Goal: Task Accomplishment & Management: Manage account settings

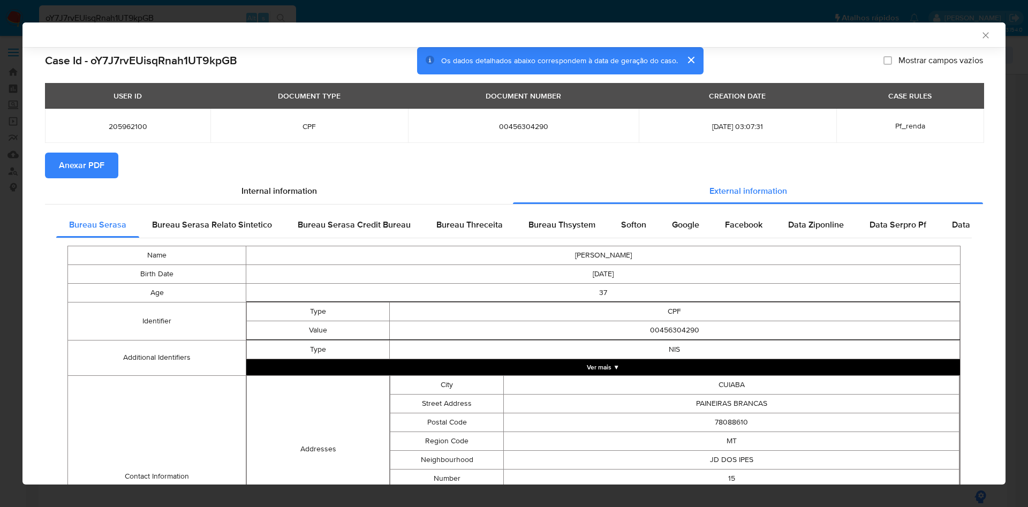
click at [7, 147] on div "AML Data Collector Case Id - oY7J7rvEUisqRnah1UT9kpGB Os dados detalhados abaix…" at bounding box center [514, 253] width 1028 height 507
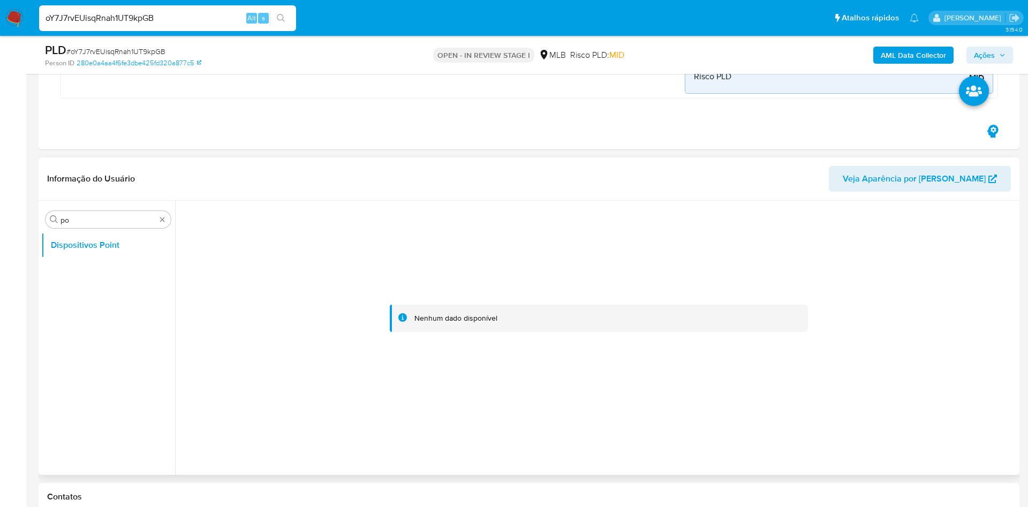
scroll to position [366, 0]
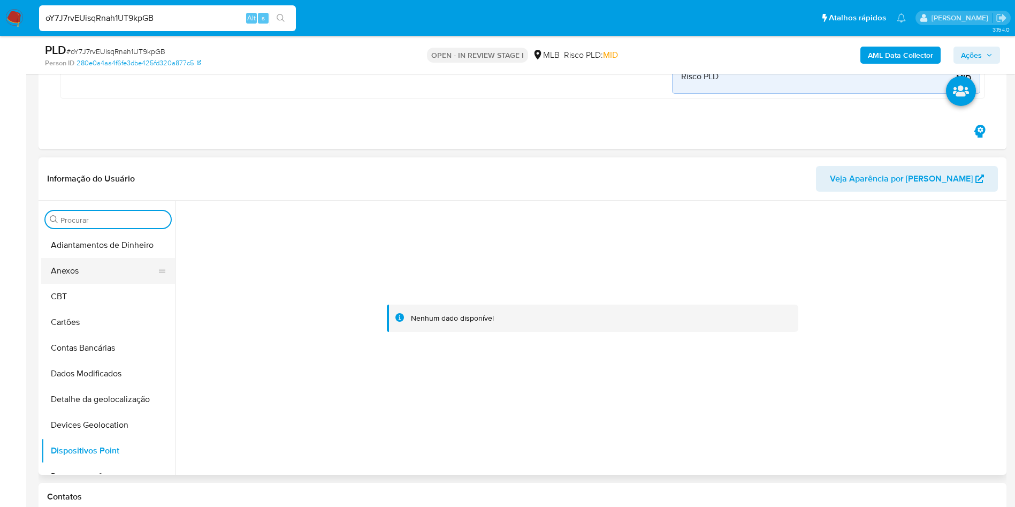
click at [85, 266] on button "Anexos" at bounding box center [103, 271] width 125 height 26
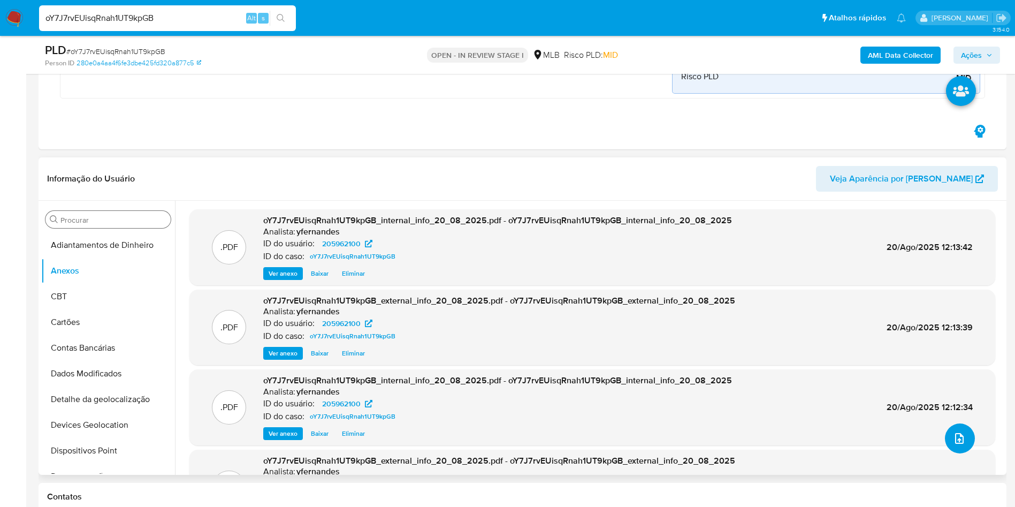
click at [959, 441] on icon "upload-file" at bounding box center [959, 438] width 13 height 13
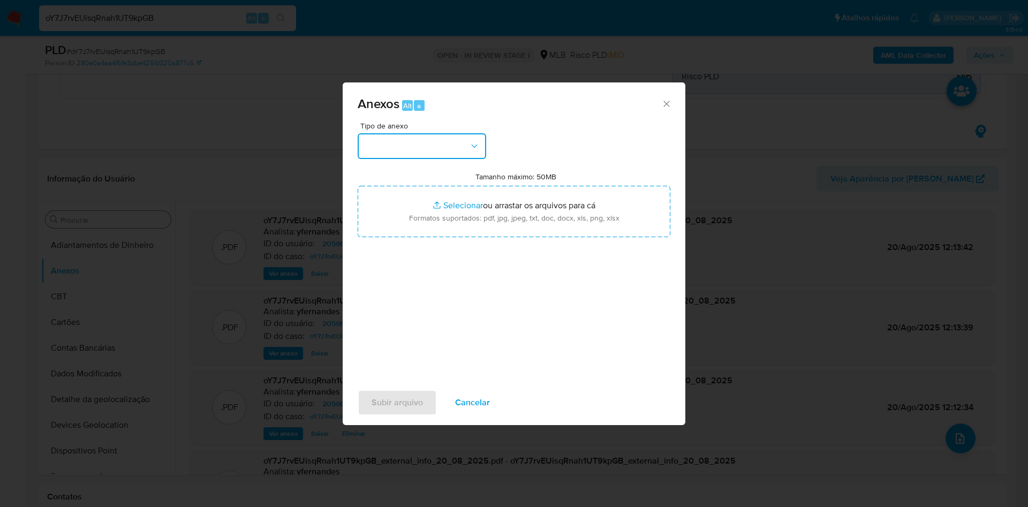
click at [435, 133] on button "button" at bounding box center [422, 146] width 128 height 26
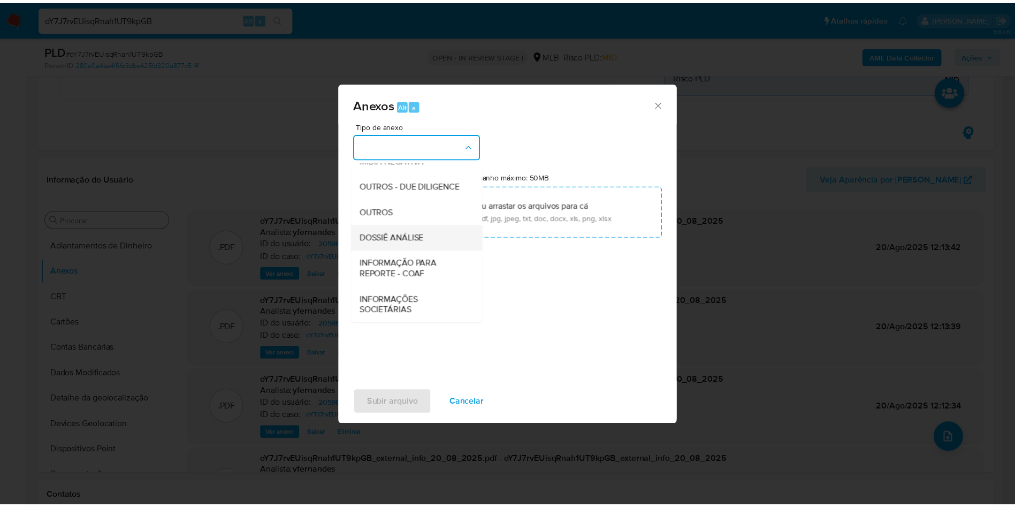
scroll to position [165, 0]
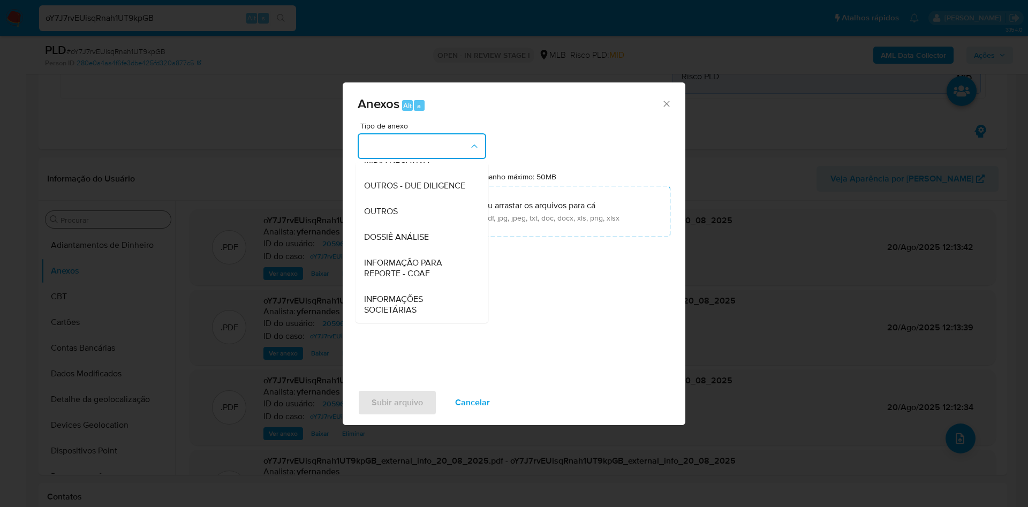
drag, startPoint x: 408, startPoint y: 210, endPoint x: 591, endPoint y: 84, distance: 222.9
click at [407, 209] on div "OUTROS" at bounding box center [418, 212] width 109 height 26
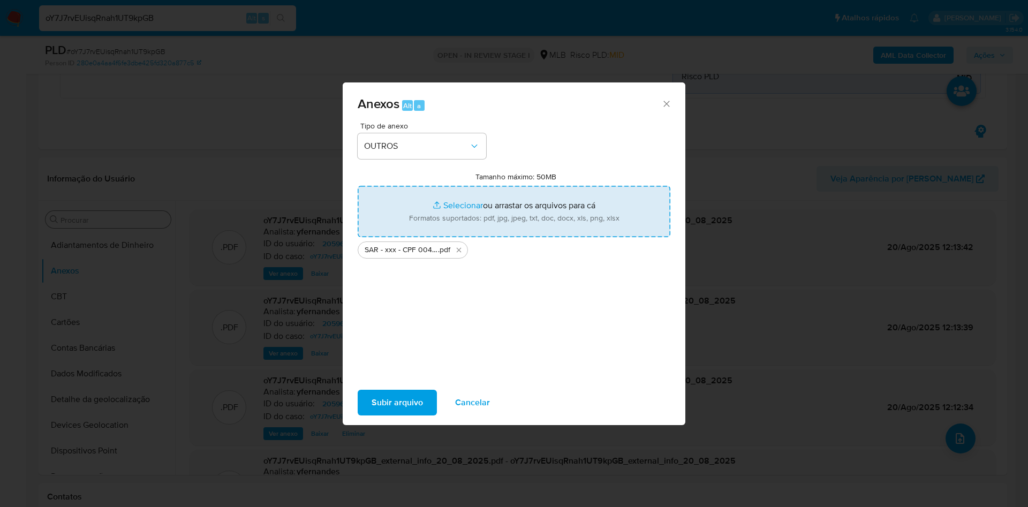
type input "C:\fakepath\Mulan 205962100_2025_08_19_18_19_41.xlsx"
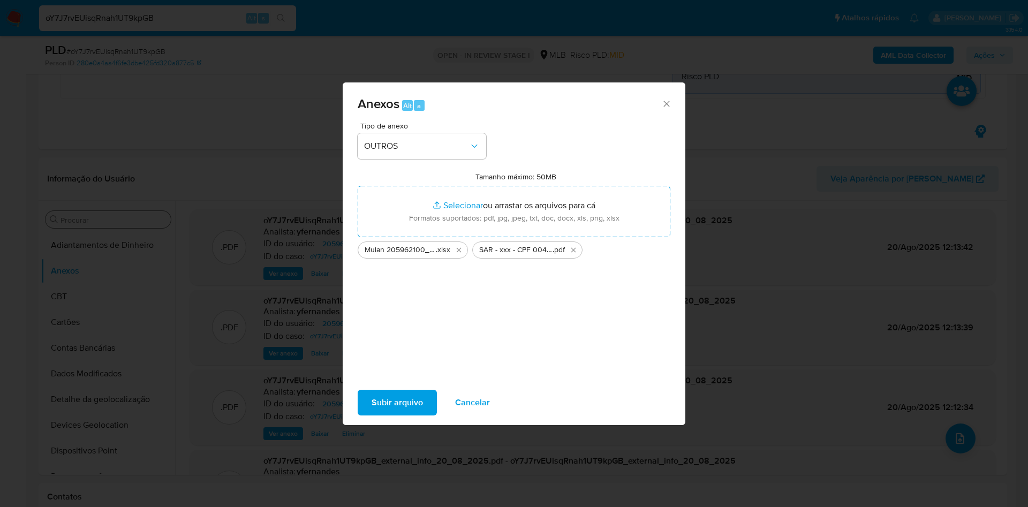
click at [389, 406] on span "Subir arquivo" at bounding box center [396, 403] width 51 height 24
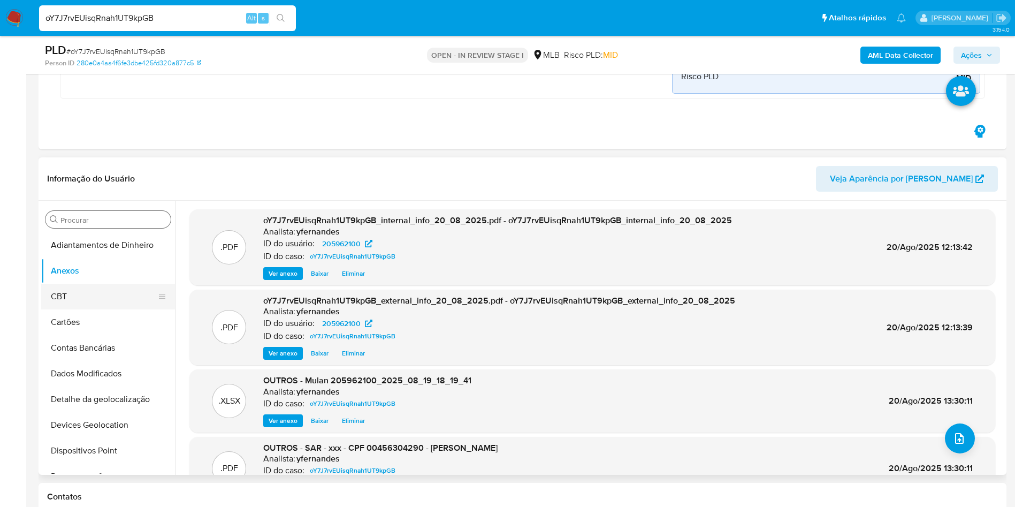
click at [94, 299] on button "CBT" at bounding box center [103, 297] width 125 height 26
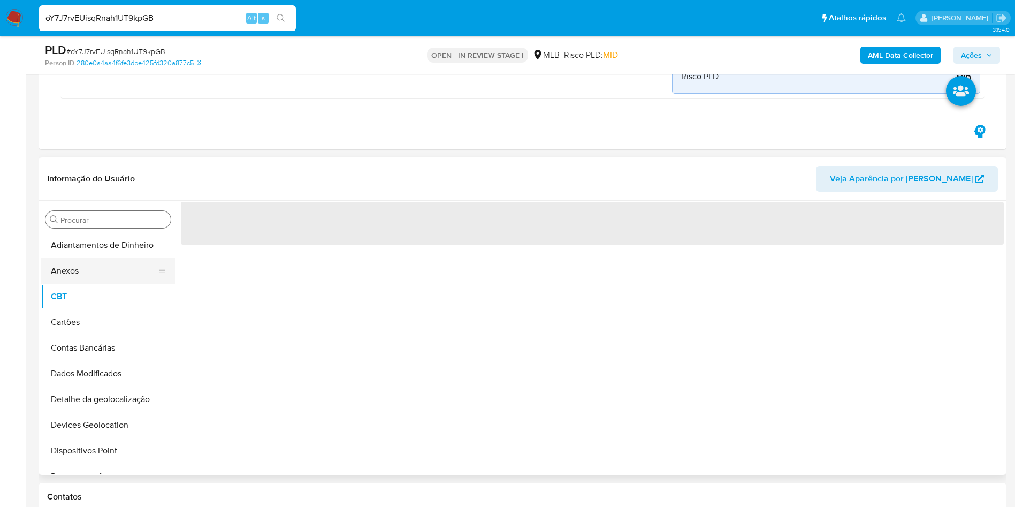
click at [82, 275] on button "Anexos" at bounding box center [103, 271] width 125 height 26
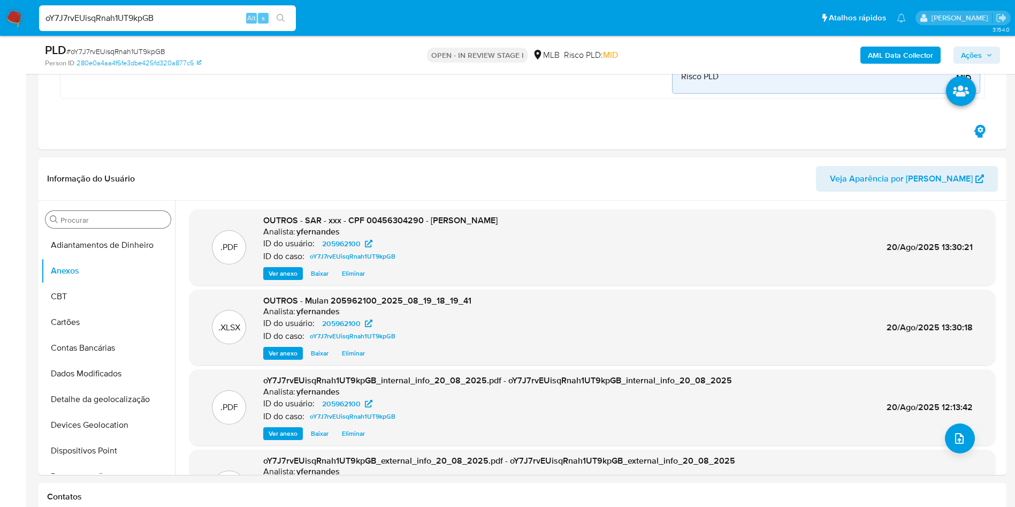
click at [973, 70] on div "PLD # oY7J7rvEUisqRnah1UT9kpGB Person ID 280e0a4aa4f6fe3dbe425fd320a877c5 OPEN …" at bounding box center [523, 55] width 968 height 38
click at [970, 55] on span "Ações" at bounding box center [971, 55] width 21 height 17
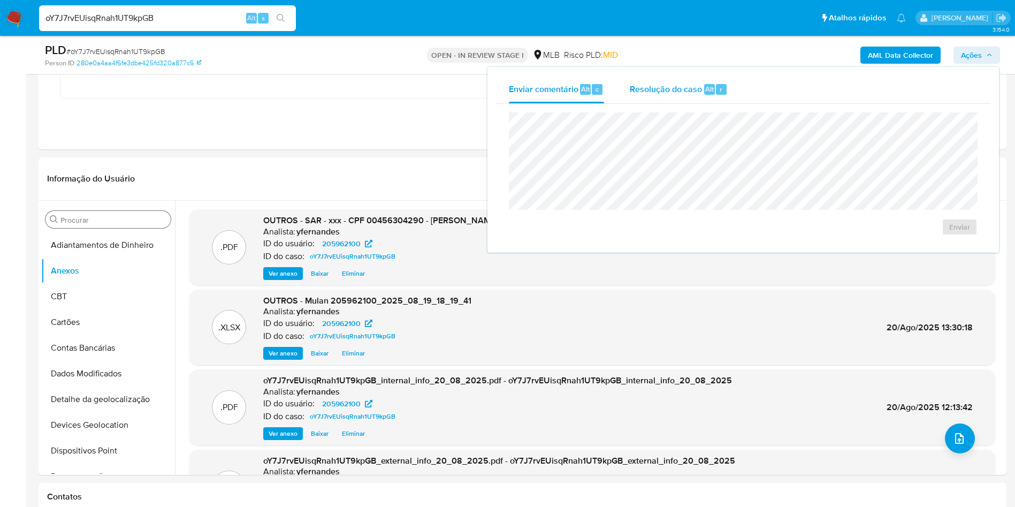
drag, startPoint x: 697, startPoint y: 95, endPoint x: 697, endPoint y: 101, distance: 5.9
click at [697, 95] on div "Resolução do caso Alt r" at bounding box center [679, 89] width 98 height 28
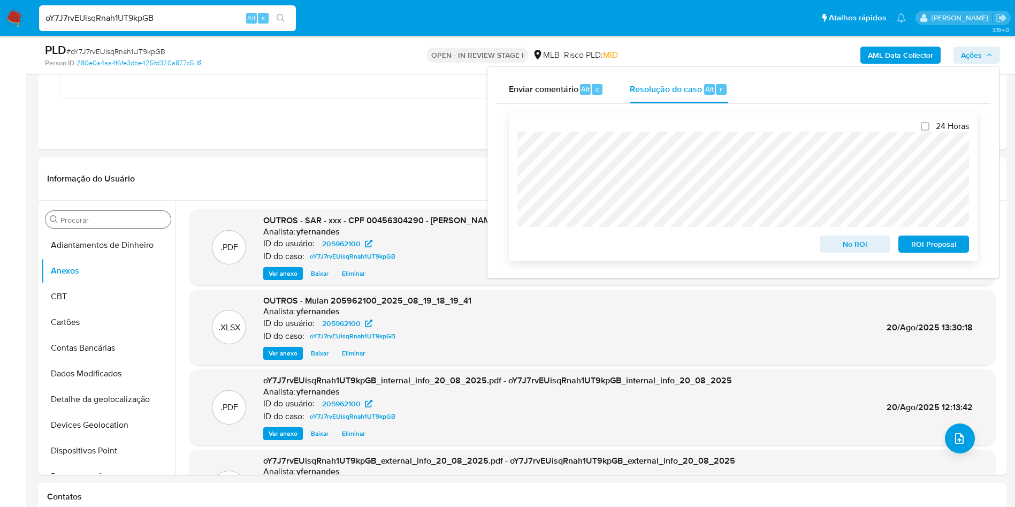
click at [944, 244] on span "ROI Proposal" at bounding box center [934, 244] width 56 height 15
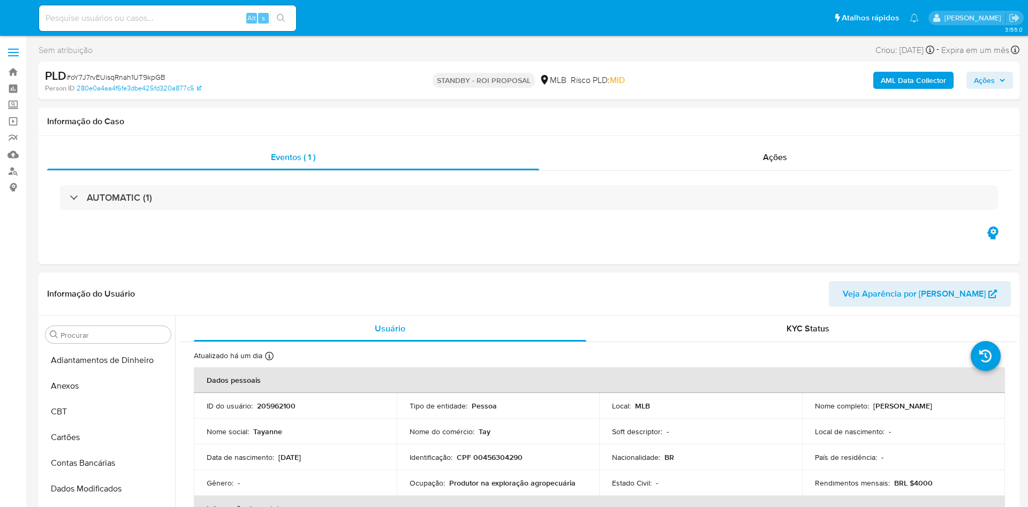
select select "10"
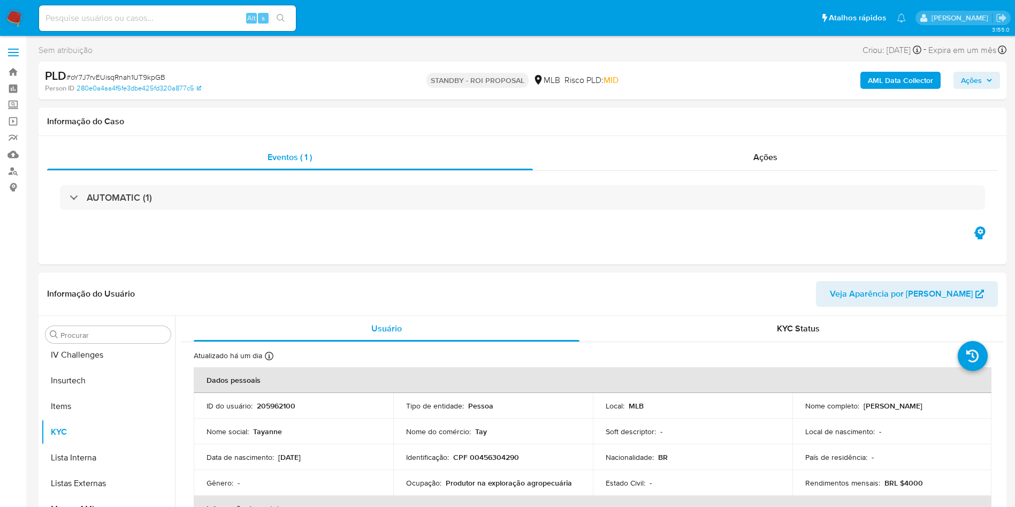
scroll to position [478, 0]
click at [622, 157] on div "Ações" at bounding box center [766, 158] width 466 height 26
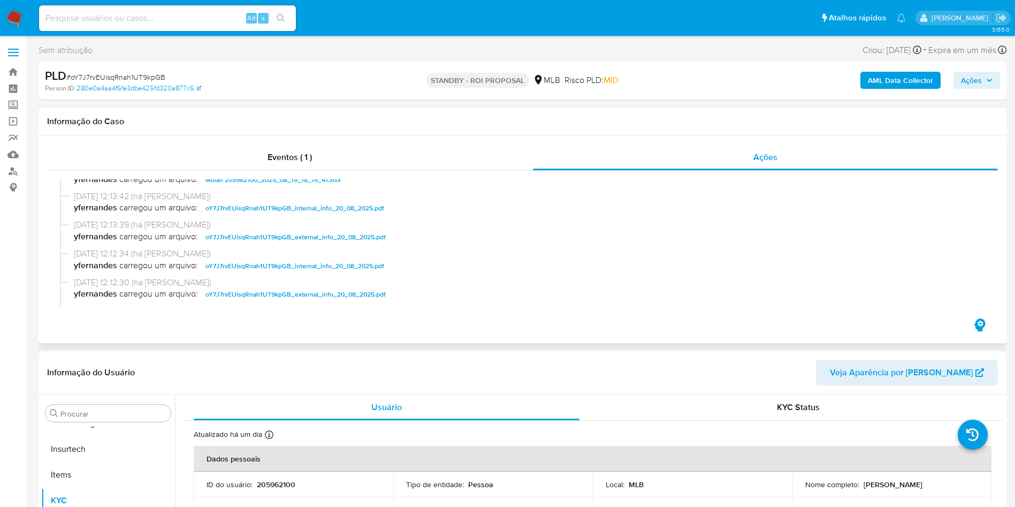
scroll to position [0, 0]
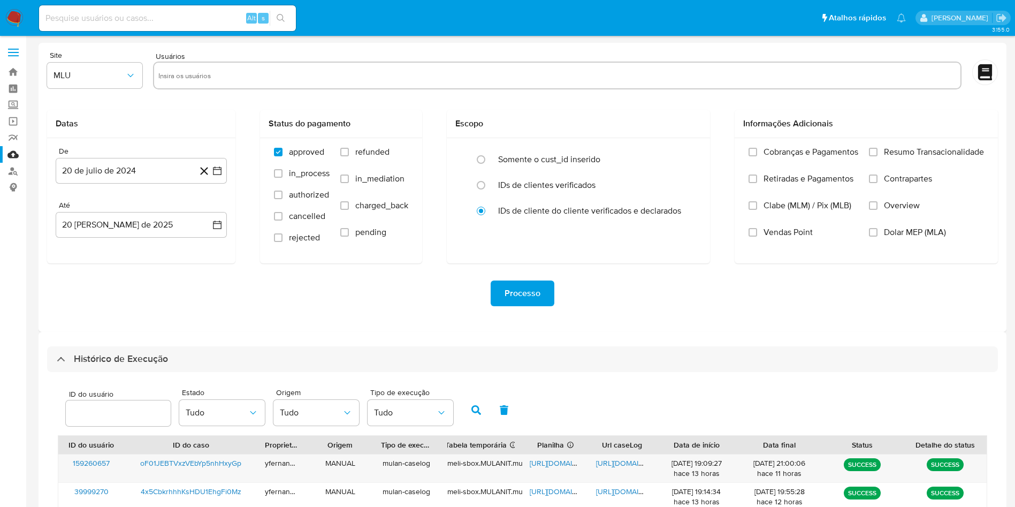
scroll to position [379, 0]
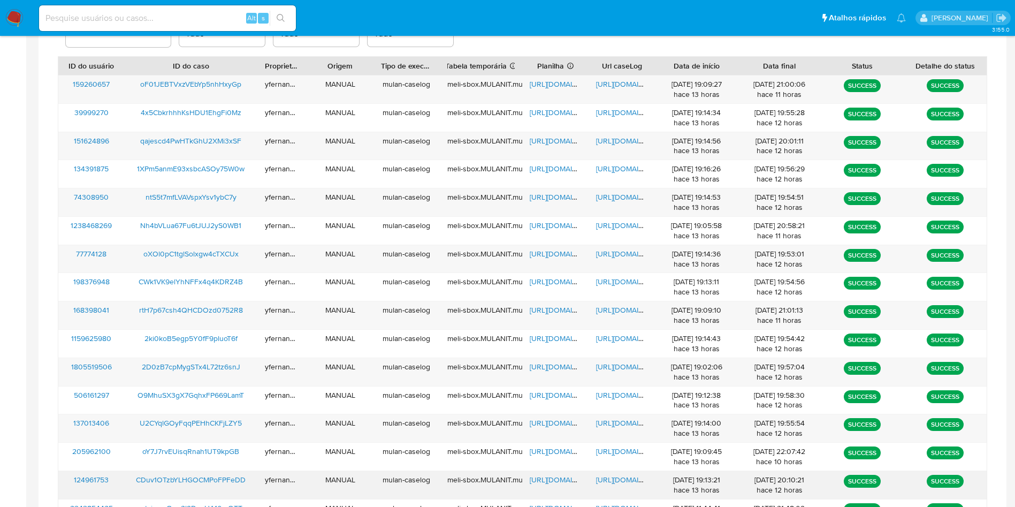
click at [562, 477] on span "https://docs.google.com/spreadsheets/d/1KBgqFz6RKN0-OiHp09yYFYXmFKFfyffN1F2GZ36…" at bounding box center [567, 479] width 74 height 11
click at [624, 479] on span "https://docs.google.com/document/d/1GWzPqblkgAO-lYeJakb4V0xFgp-Xp-YaIPspzM-eAeY…" at bounding box center [633, 479] width 74 height 11
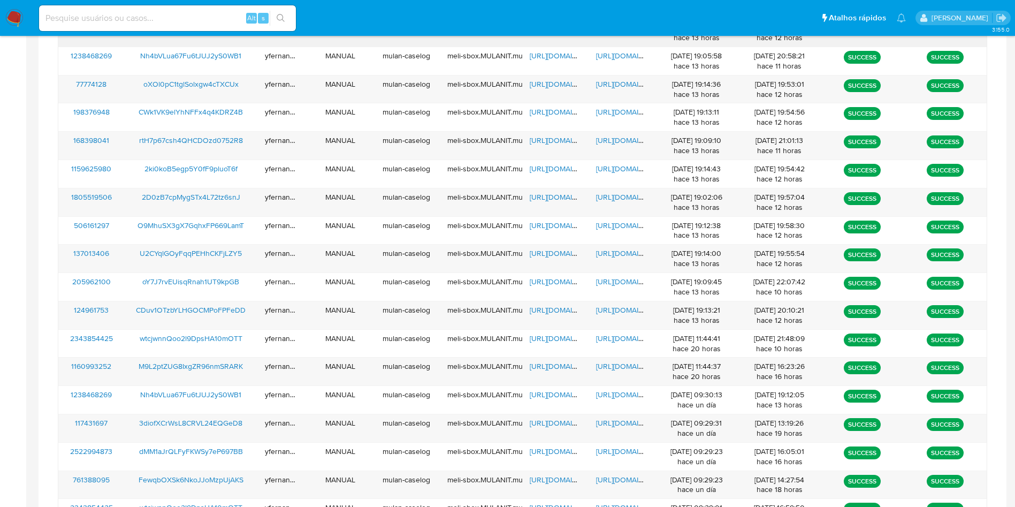
scroll to position [715, 0]
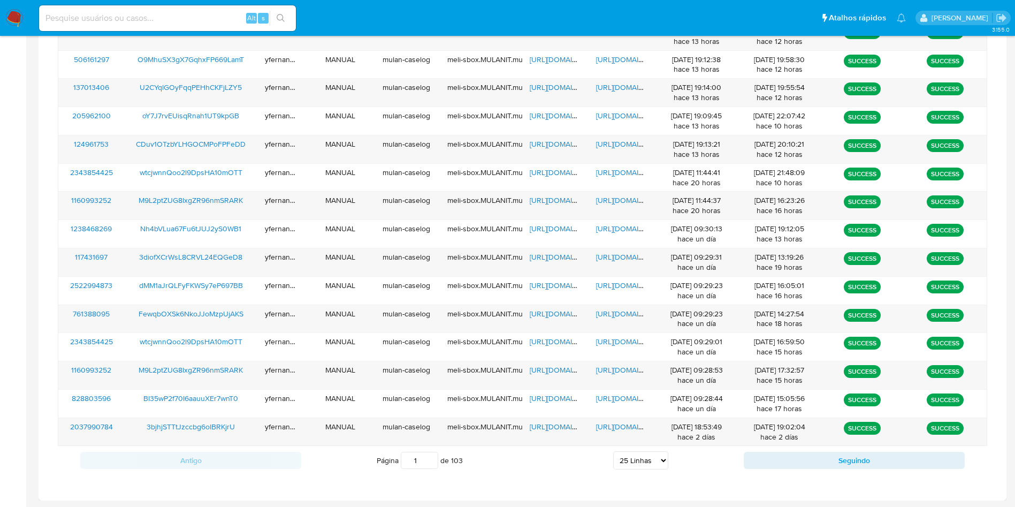
click at [635, 457] on select "5 Linhas 10 Linhas 20 Linhas 25 Linhas 50 Linhas 100 Linhas" at bounding box center [640, 460] width 55 height 18
select select "50"
click at [613, 451] on select "5 Linhas 10 Linhas 20 Linhas 25 Linhas 50 Linhas 100 Linhas" at bounding box center [640, 460] width 55 height 18
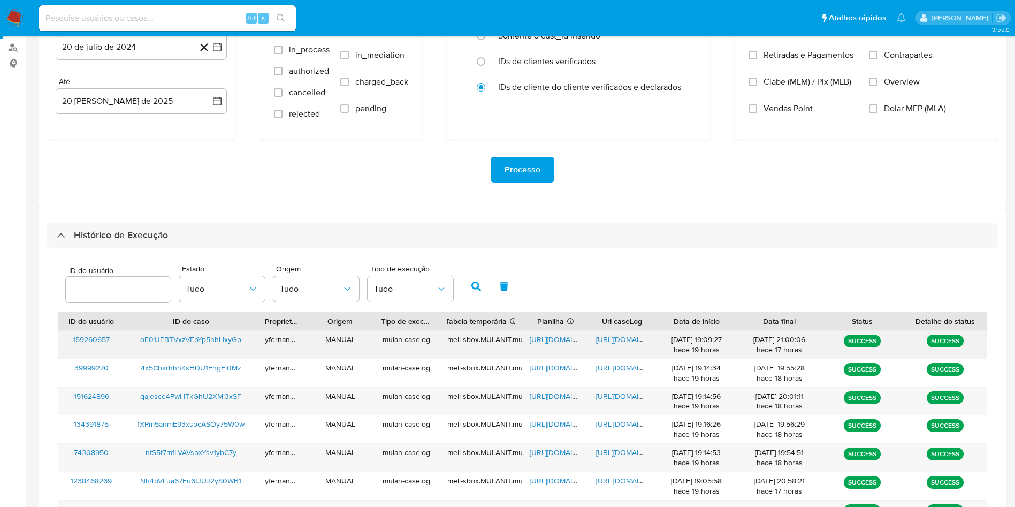
scroll to position [161, 0]
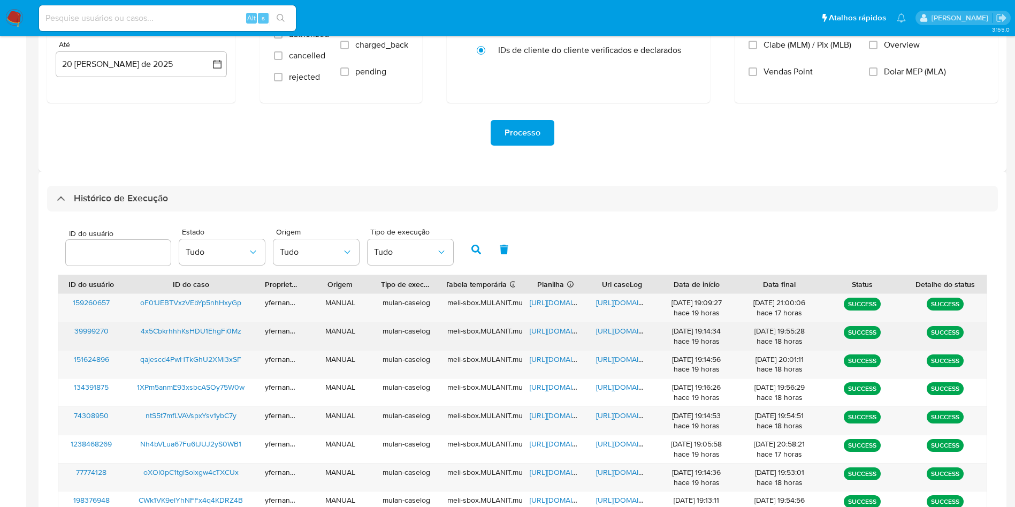
click at [557, 333] on span "https://docs.google.com/spreadsheets/d/1VvrJ06Q-s8NolWubBvT2tM4yPGZFq3HdvEOq_MF…" at bounding box center [567, 330] width 74 height 11
click at [624, 328] on span "https://docs.google.com/document/d/1g8tIwSYUXjT0P6UtF1gwXm-se0XvEvTWcEG7tea-PO0…" at bounding box center [633, 330] width 74 height 11
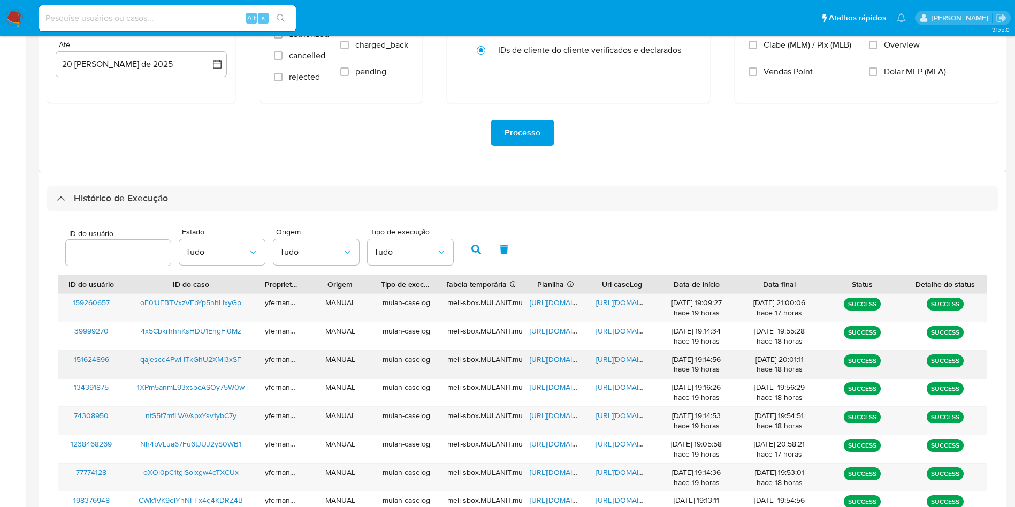
click at [561, 355] on span "https://docs.google.com/spreadsheets/d/1O0pRxra9dF3xS3hlki8Kuygi883cUvUMEHFSkLy…" at bounding box center [567, 359] width 74 height 11
click at [627, 354] on span "https://docs.google.com/document/d/11i65SkQIBgIkhBPiEmHTJ5D3tpW4GJEy2eI1O_o2pXY…" at bounding box center [633, 359] width 74 height 11
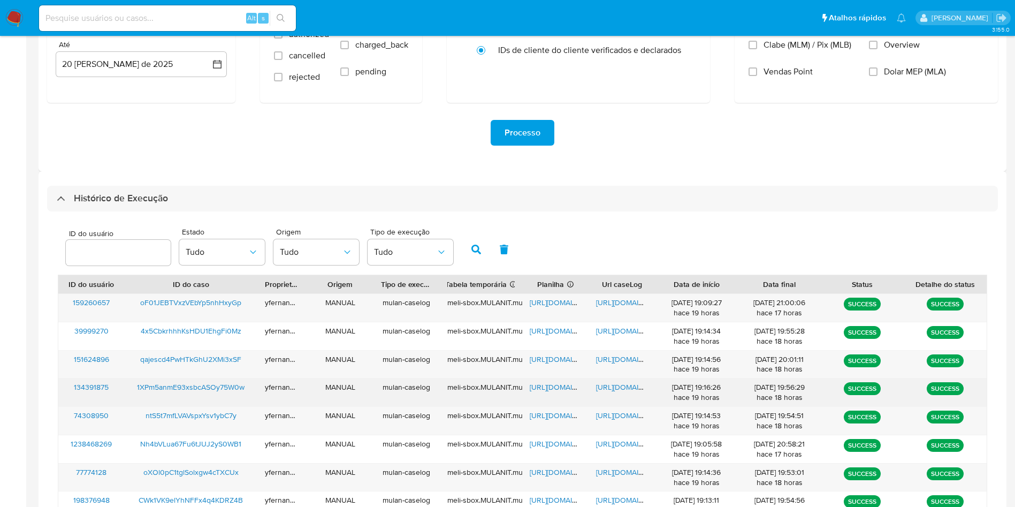
click at [558, 385] on span "https://docs.google.com/spreadsheets/d/1ThlD93aPU1jm2V07BVtXMap_3AOwRfNPaqkKO5O…" at bounding box center [567, 387] width 74 height 11
click at [636, 385] on span "https://docs.google.com/document/d/1Mr_turWaYRI4YVsuo1AqHmaLDxaGliGdMuf9If9lPUU…" at bounding box center [633, 387] width 74 height 11
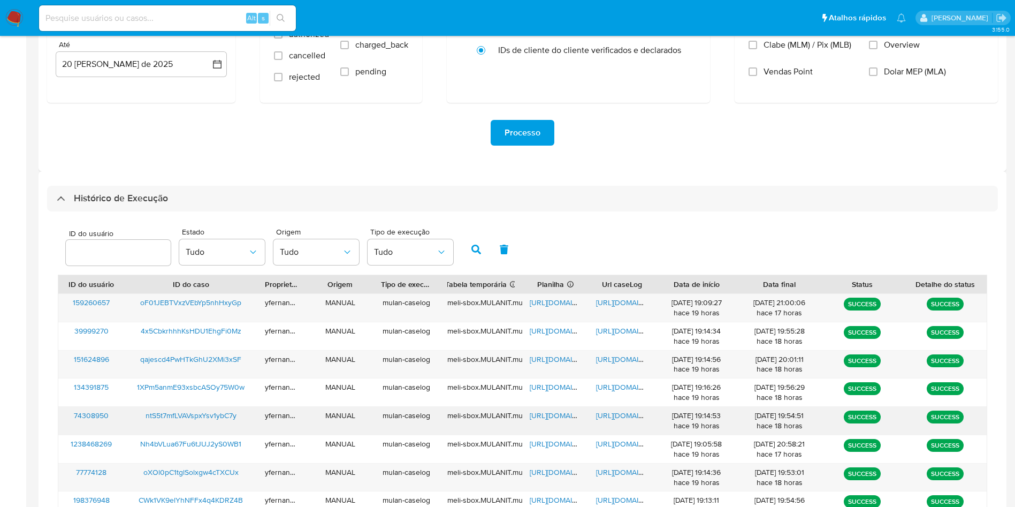
click at [563, 414] on span "https://docs.google.com/spreadsheets/d/1MWj3pgoAa63gas5NIRbGEKV5Az0xM9diNauqyfy…" at bounding box center [567, 415] width 74 height 11
click at [622, 414] on span "https://docs.google.com/document/d/1t3y7y8XQeyREKZ9iE3IGbac-JyF3U4zJYH7MGfKgKJE…" at bounding box center [633, 415] width 74 height 11
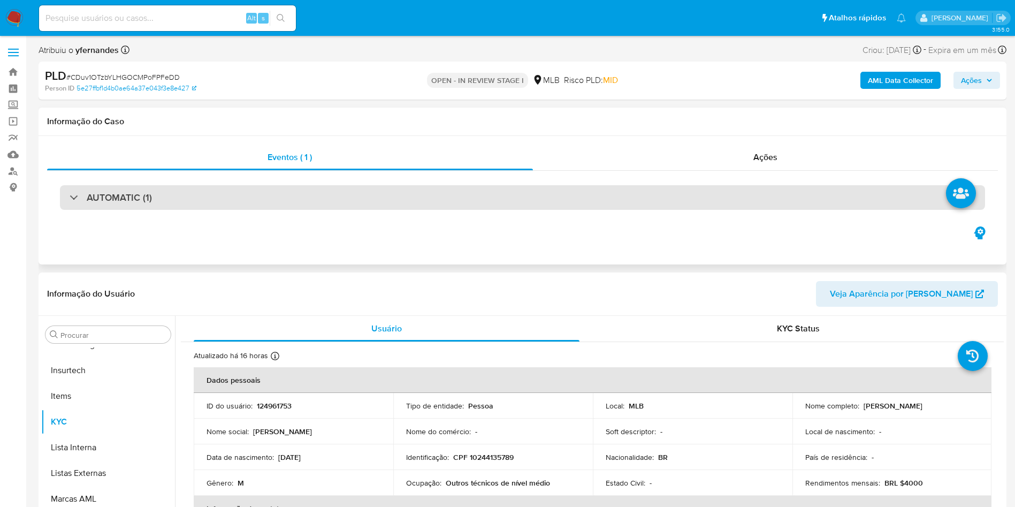
click at [441, 200] on div "AUTOMATIC (1)" at bounding box center [522, 197] width 925 height 25
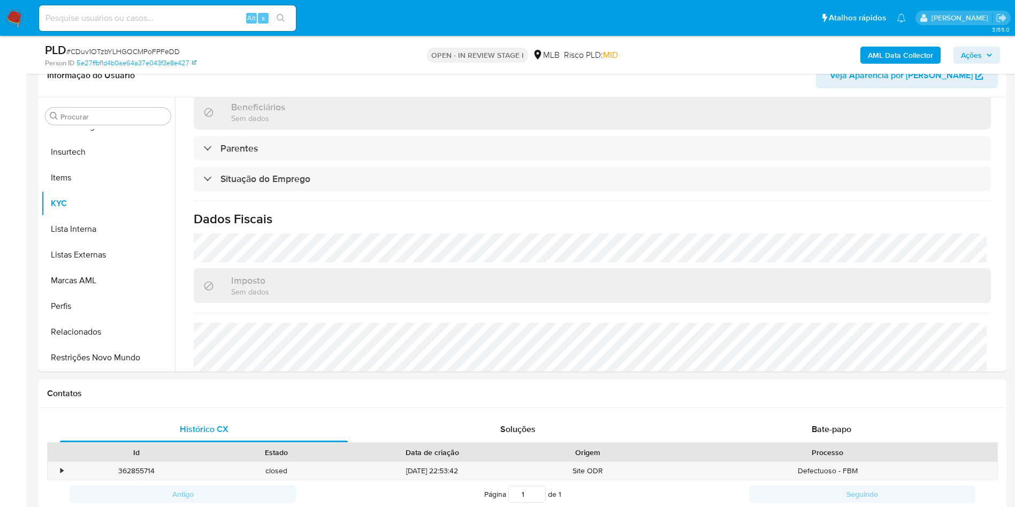
scroll to position [80, 0]
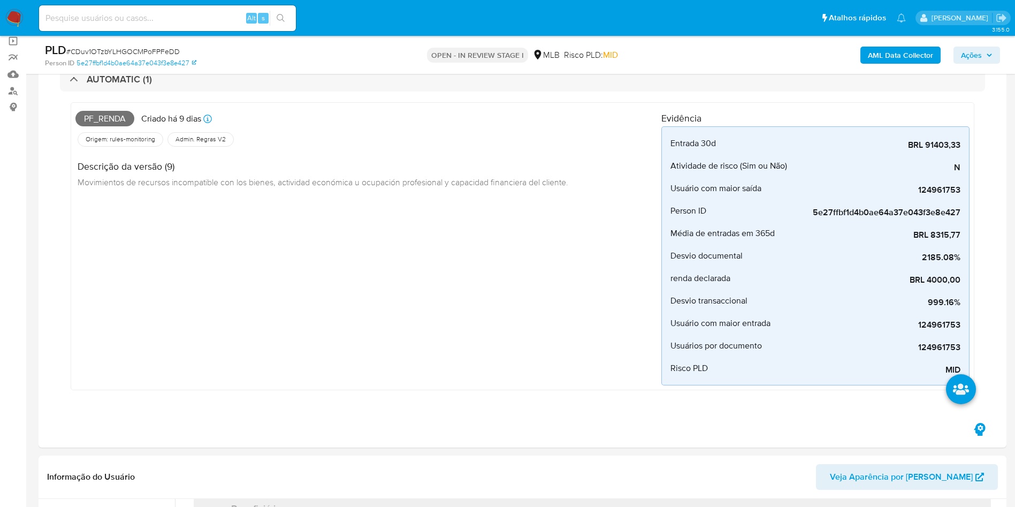
click at [158, 45] on div "PLD # CDuv1OTzbYLHGOCMPoFPFeDD" at bounding box center [202, 50] width 315 height 16
copy span "CDuv1OTzbYLHGOCMPoFPFeDD"
click at [462, 105] on div "Pf_renda Criado há 9 dias Criado: 12/08/2025 00:14:00 Origem: rules-monitoring …" at bounding box center [523, 246] width 904 height 288
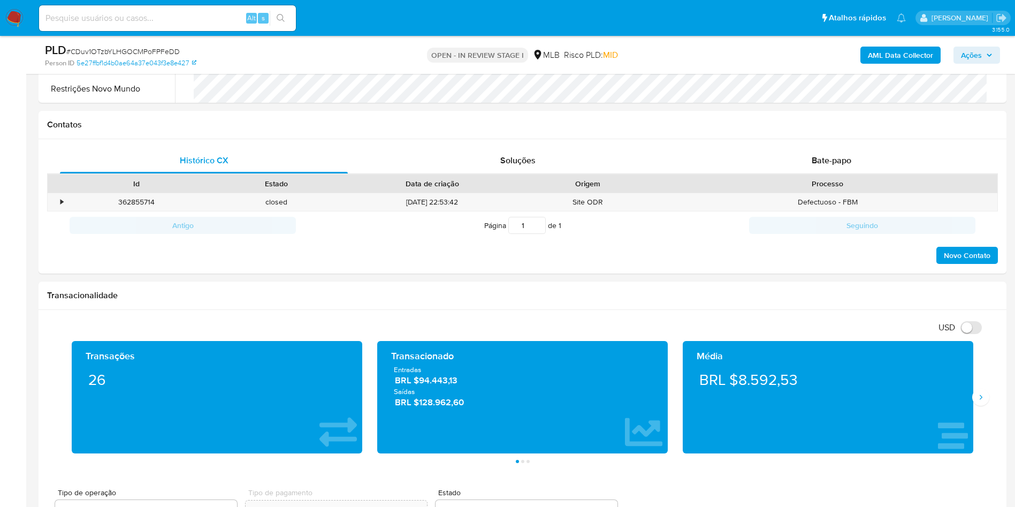
scroll to position [963, 0]
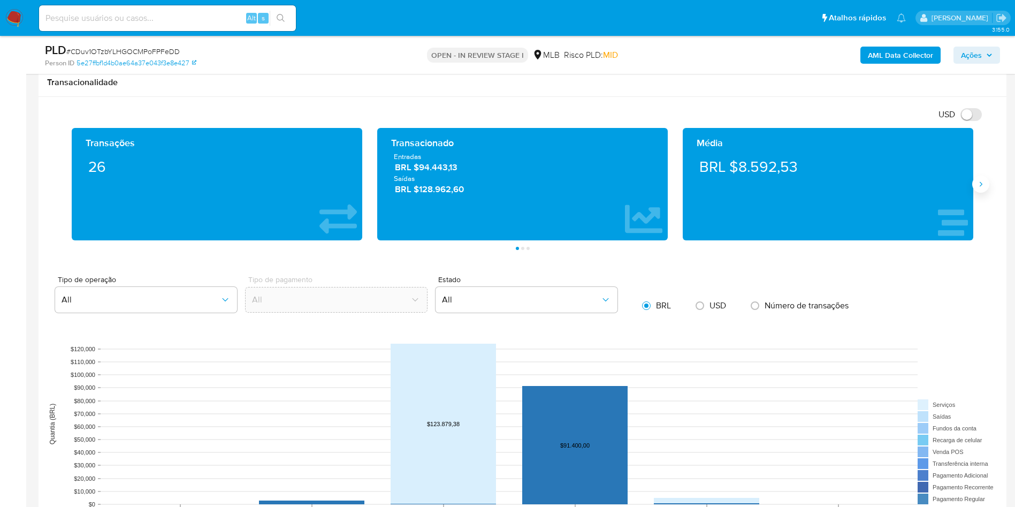
click at [983, 181] on icon "Siguiente" at bounding box center [981, 184] width 9 height 9
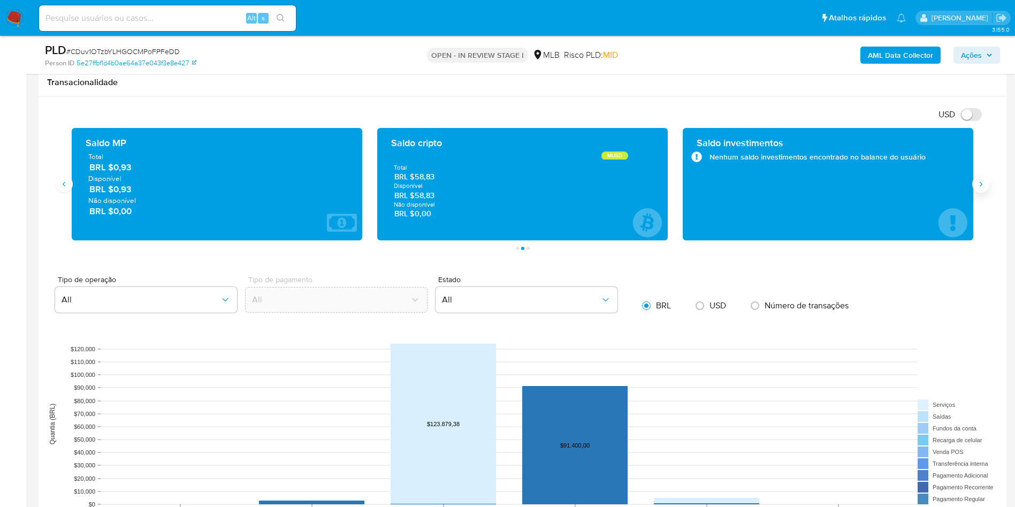
click at [983, 180] on icon "Siguiente" at bounding box center [981, 184] width 9 height 9
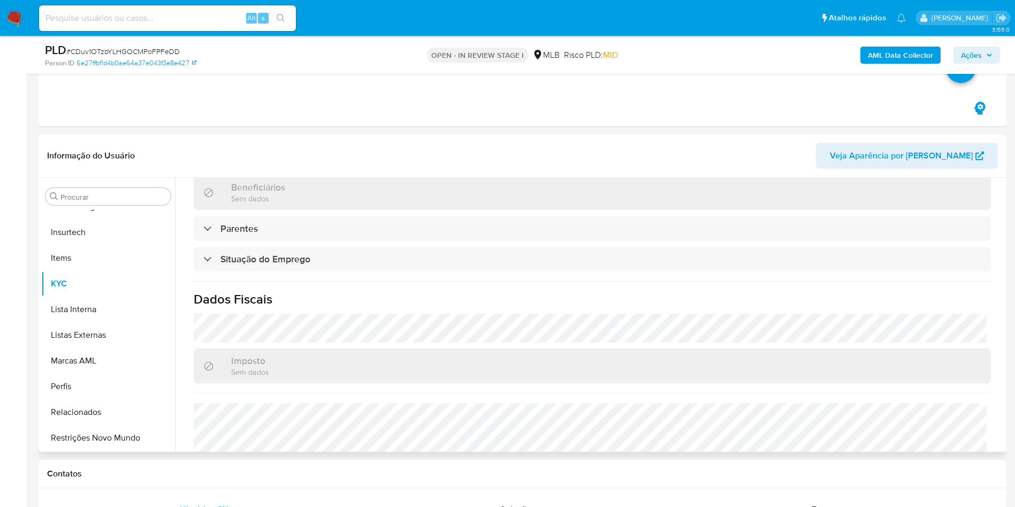
scroll to position [0, 0]
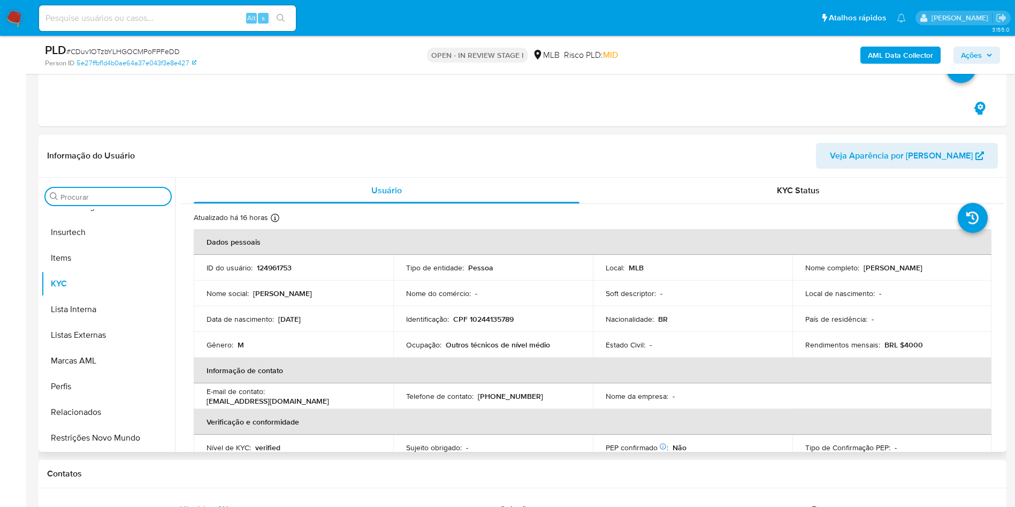
click at [84, 198] on input "Procurar" at bounding box center [113, 197] width 106 height 10
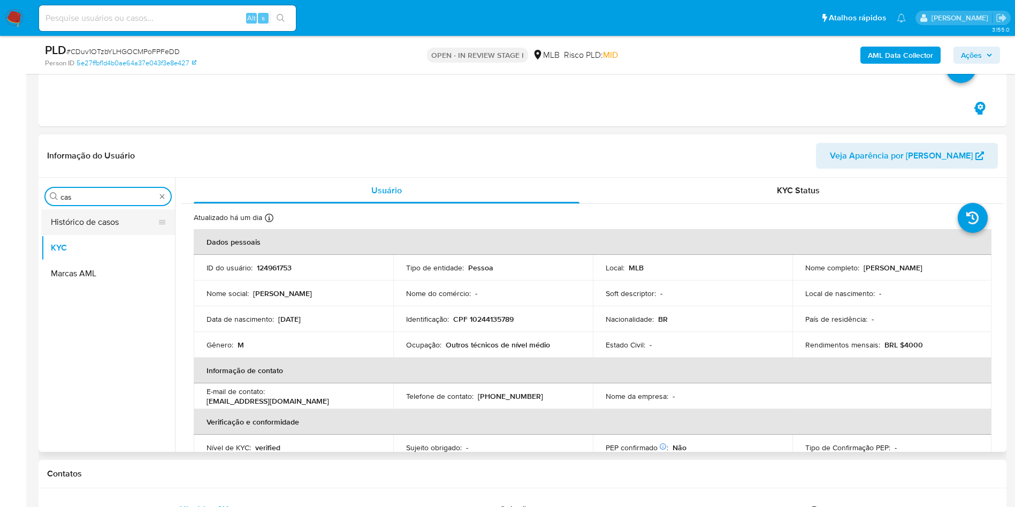
click at [79, 221] on button "Histórico de casos" at bounding box center [103, 222] width 125 height 26
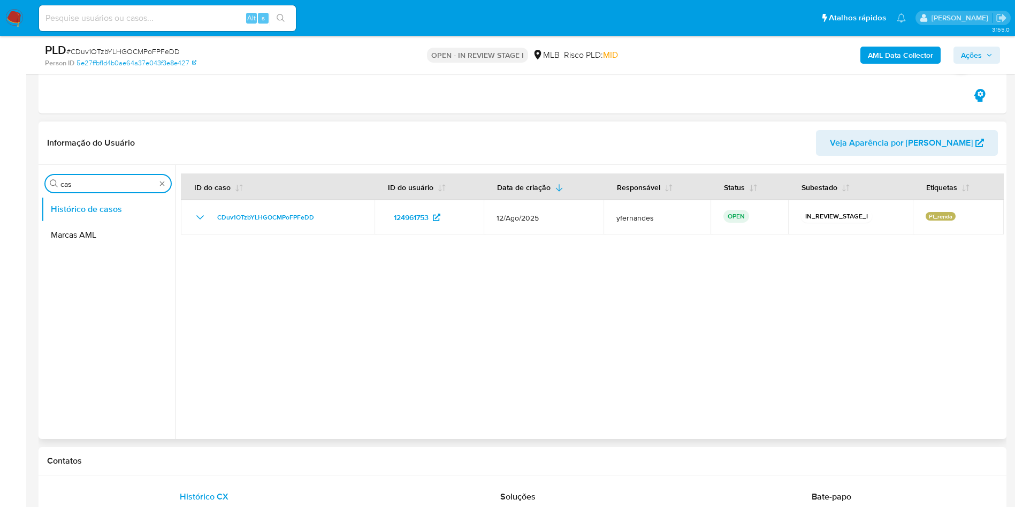
click at [120, 183] on input "cas" at bounding box center [107, 184] width 95 height 10
type input "ger"
click at [101, 213] on button "Geral" at bounding box center [103, 209] width 125 height 26
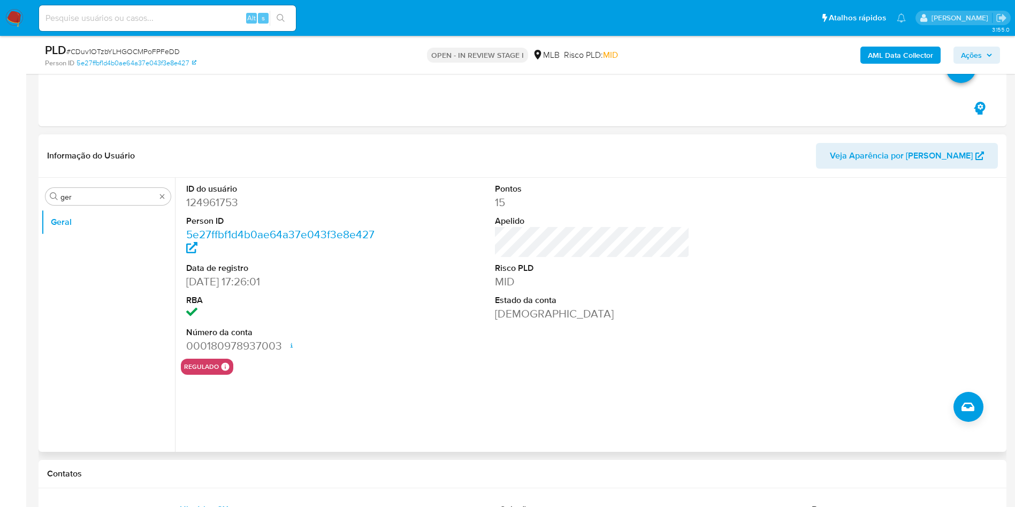
click at [109, 209] on button "Geral" at bounding box center [108, 222] width 134 height 26
click at [102, 202] on div "Procurar ger" at bounding box center [107, 196] width 125 height 17
click at [100, 196] on input "ger" at bounding box center [107, 197] width 95 height 10
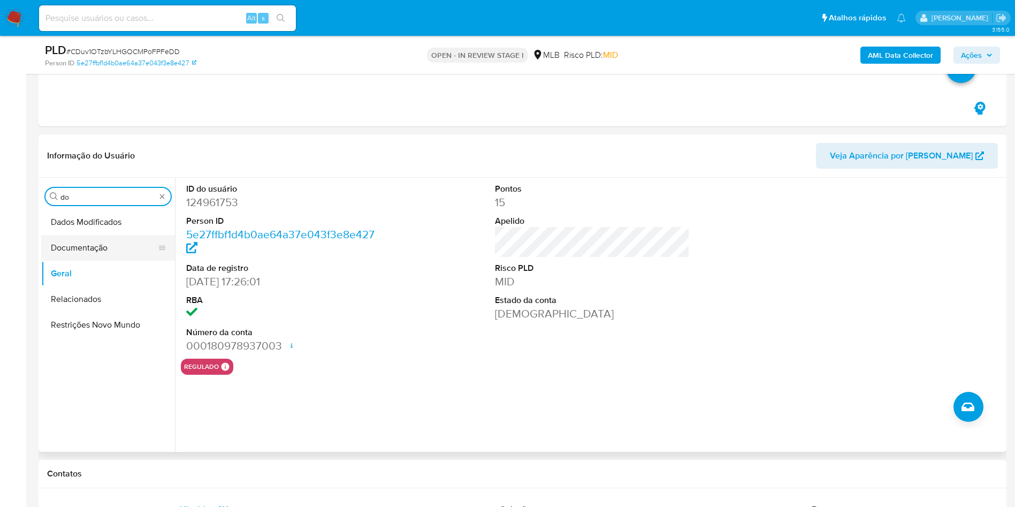
type input "do"
click at [98, 245] on button "Documentação" at bounding box center [103, 248] width 125 height 26
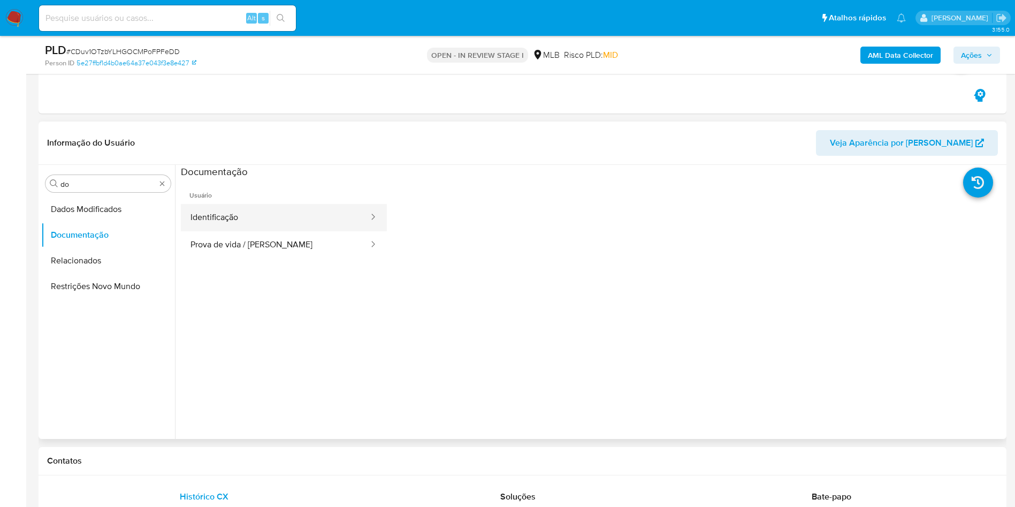
click at [298, 209] on button "Identificação" at bounding box center [275, 217] width 189 height 27
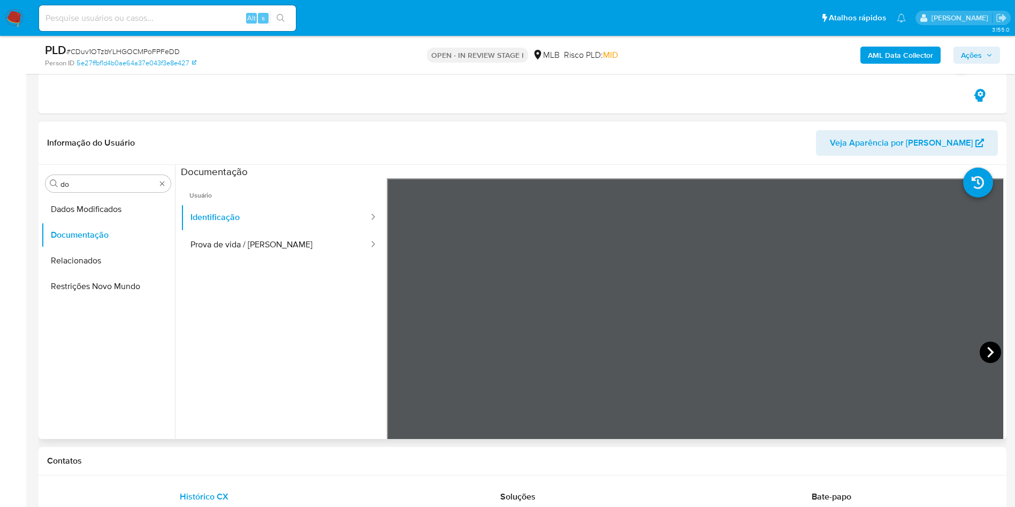
click at [985, 360] on icon at bounding box center [990, 352] width 21 height 21
click at [294, 237] on button "Prova de vida / [PERSON_NAME]" at bounding box center [275, 244] width 189 height 27
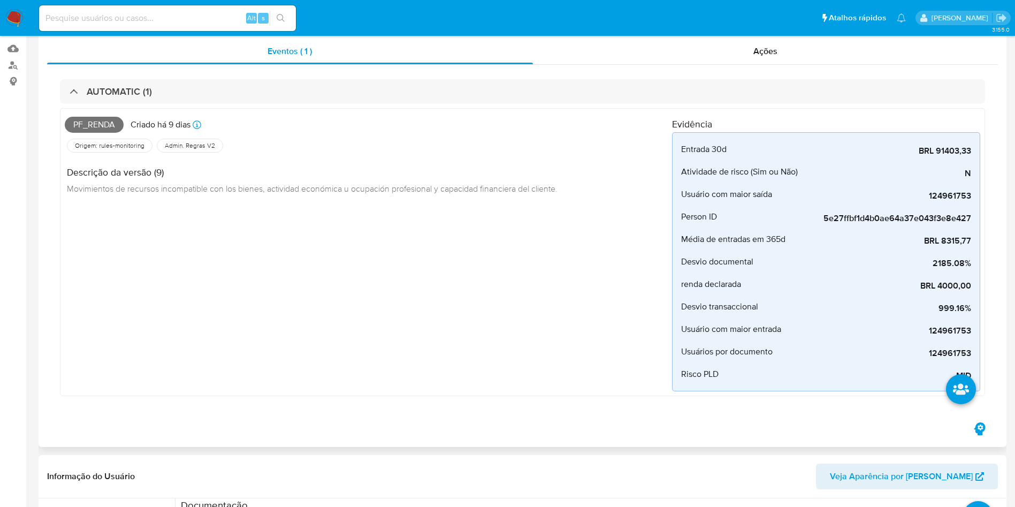
scroll to position [401, 0]
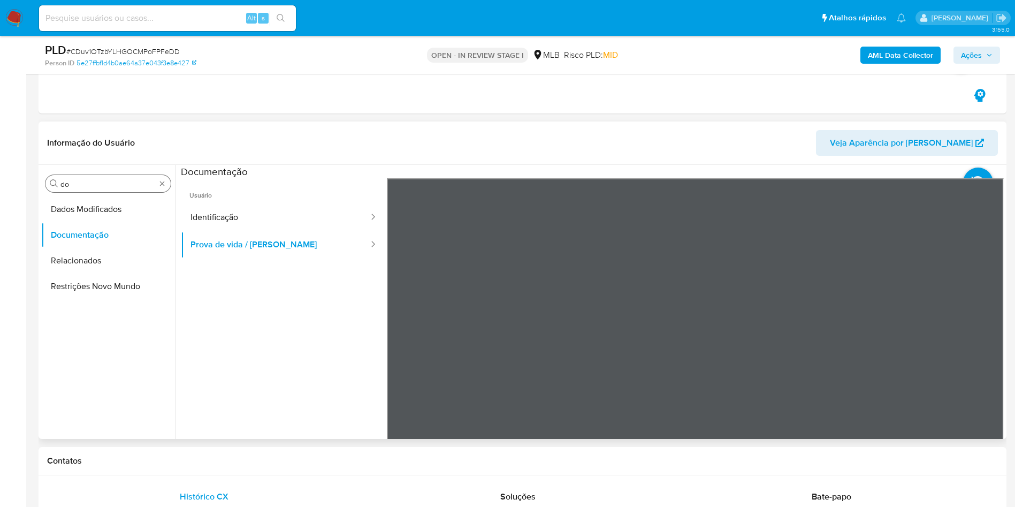
click at [111, 176] on div "Procurar do" at bounding box center [107, 183] width 125 height 17
click at [92, 186] on input "do" at bounding box center [107, 184] width 95 height 10
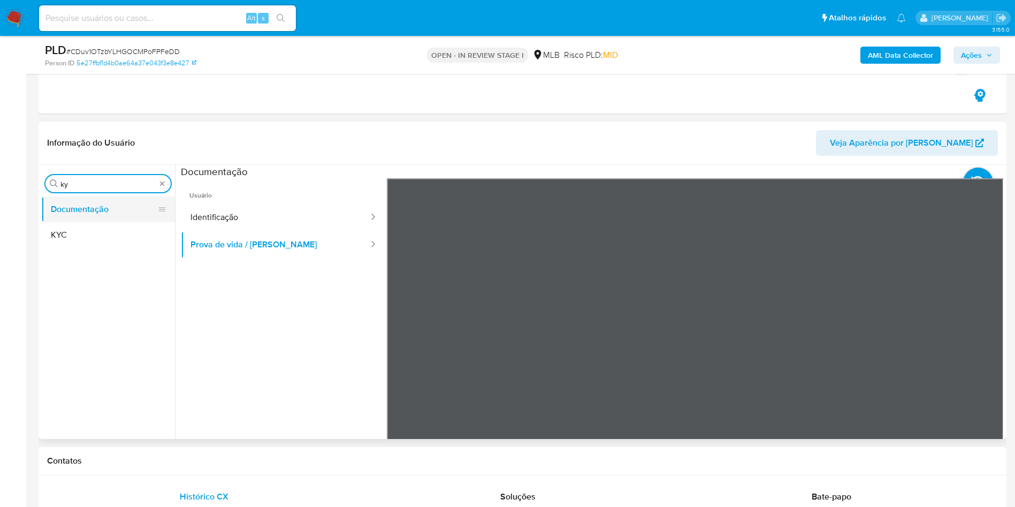
click at [94, 209] on button "Documentação" at bounding box center [103, 209] width 125 height 26
click at [89, 229] on button "KYC" at bounding box center [103, 235] width 125 height 26
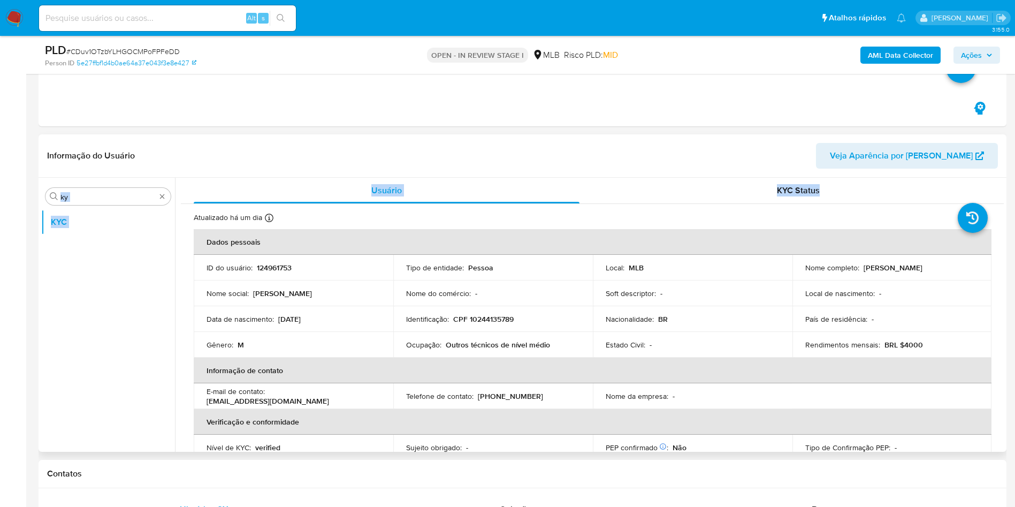
drag, startPoint x: 1003, startPoint y: 177, endPoint x: 1001, endPoint y: 192, distance: 15.1
click at [1001, 191] on div "Informação do Usuário Veja Aparência por Pessoa Procurar ky KYC Usuário KYC Sta…" at bounding box center [523, 292] width 968 height 317
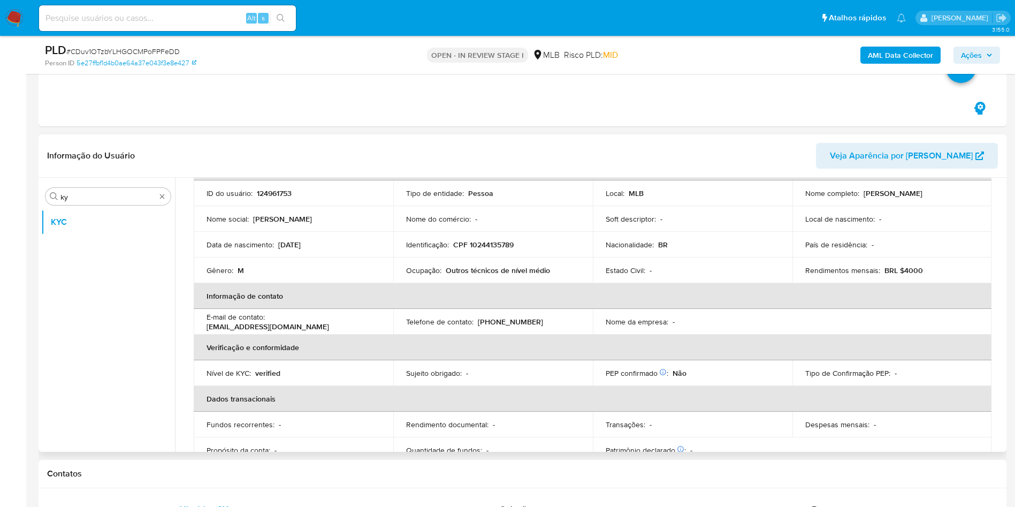
scroll to position [80, 0]
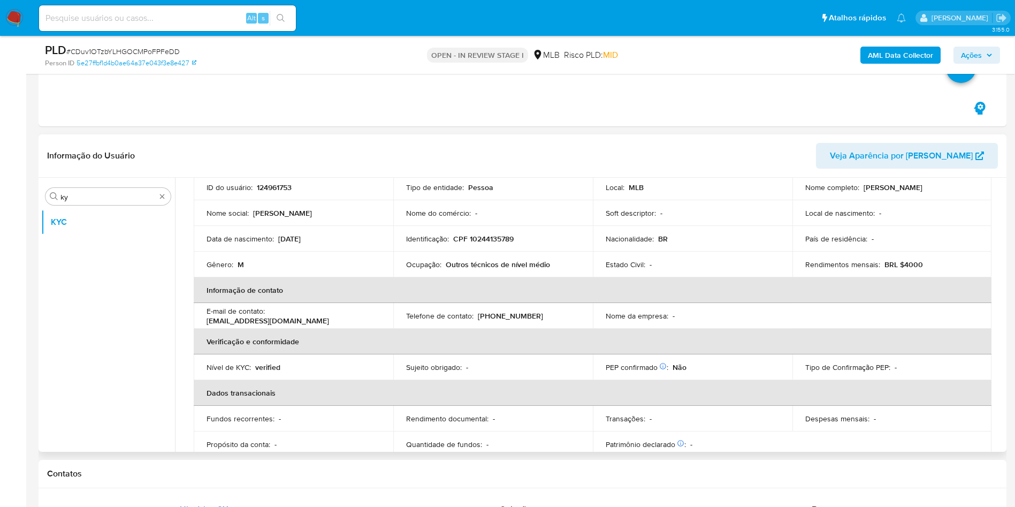
click at [427, 263] on p "Ocupação :" at bounding box center [423, 265] width 35 height 10
copy div "Ocupação : Outros técnicos de nível médio"
drag, startPoint x: 488, startPoint y: 268, endPoint x: 523, endPoint y: 288, distance: 40.8
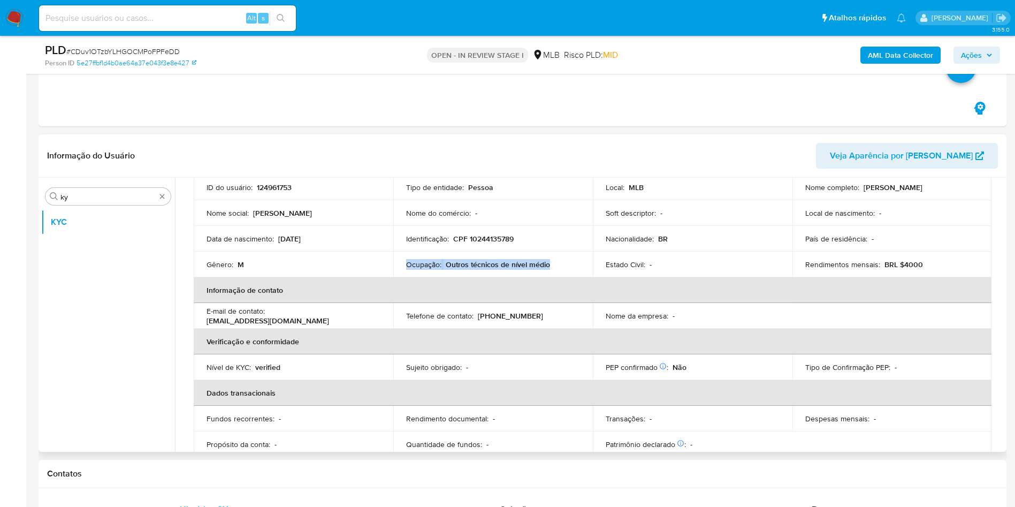
click at [488, 268] on p "Outros técnicos de nível médio" at bounding box center [498, 265] width 104 height 10
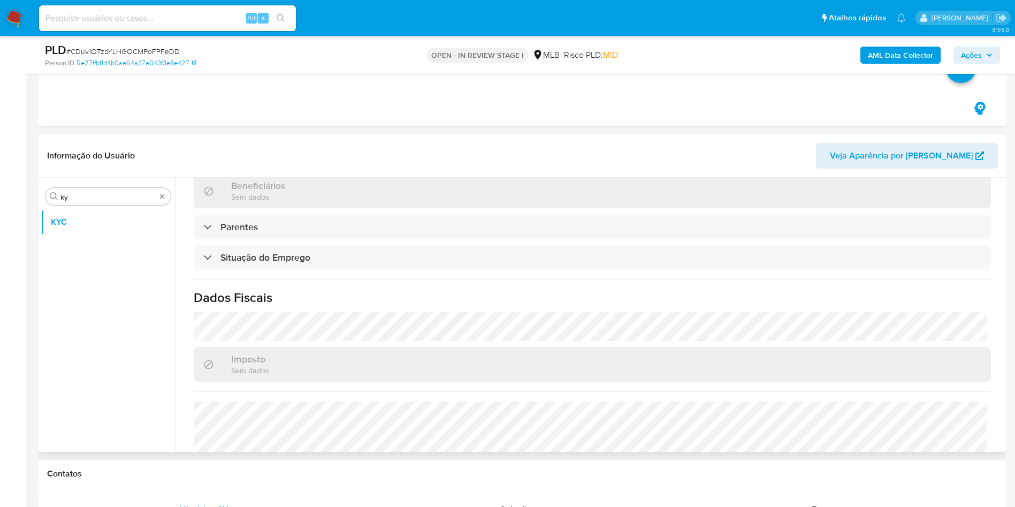
scroll to position [446, 0]
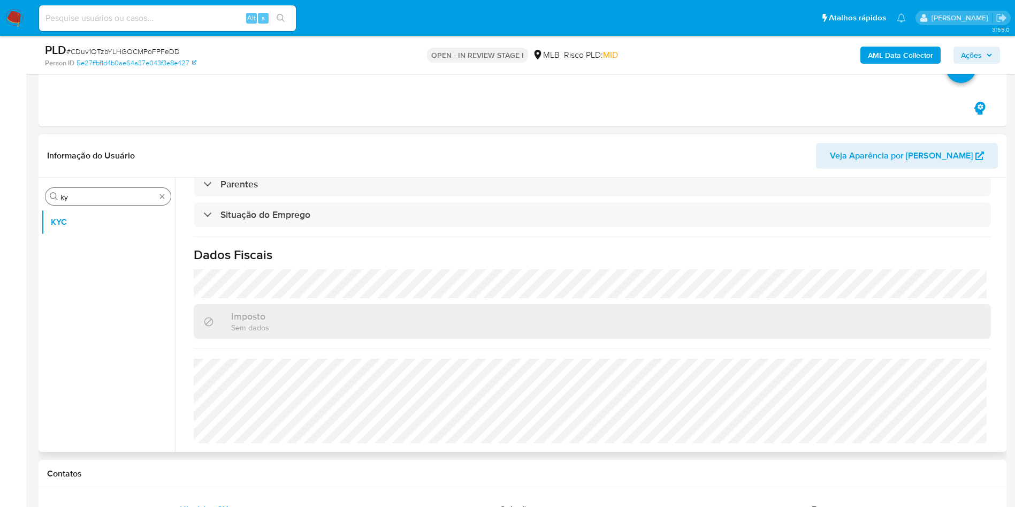
click at [131, 195] on input "ky" at bounding box center [107, 197] width 95 height 10
click at [131, 194] on input "ky" at bounding box center [107, 197] width 95 height 10
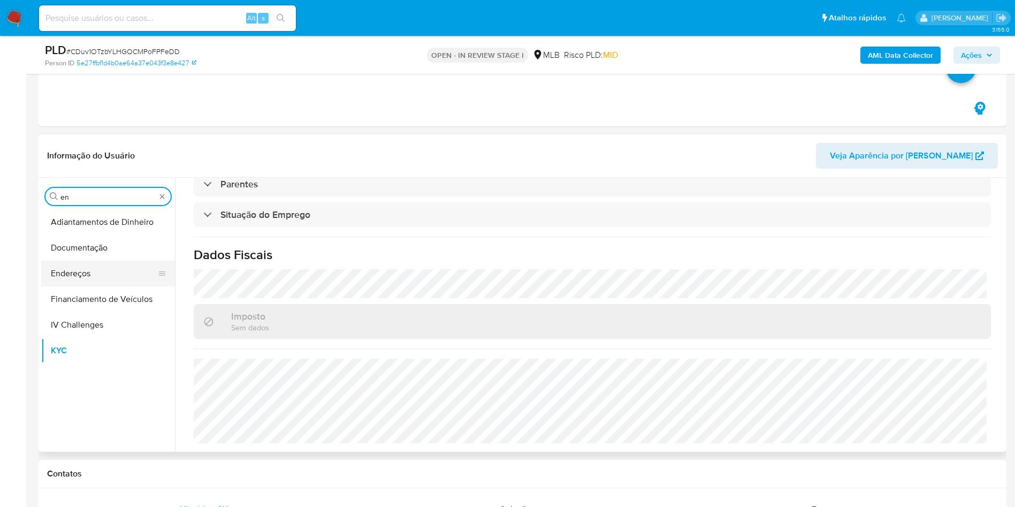
type input "en"
click at [89, 271] on button "Endereços" at bounding box center [103, 274] width 125 height 26
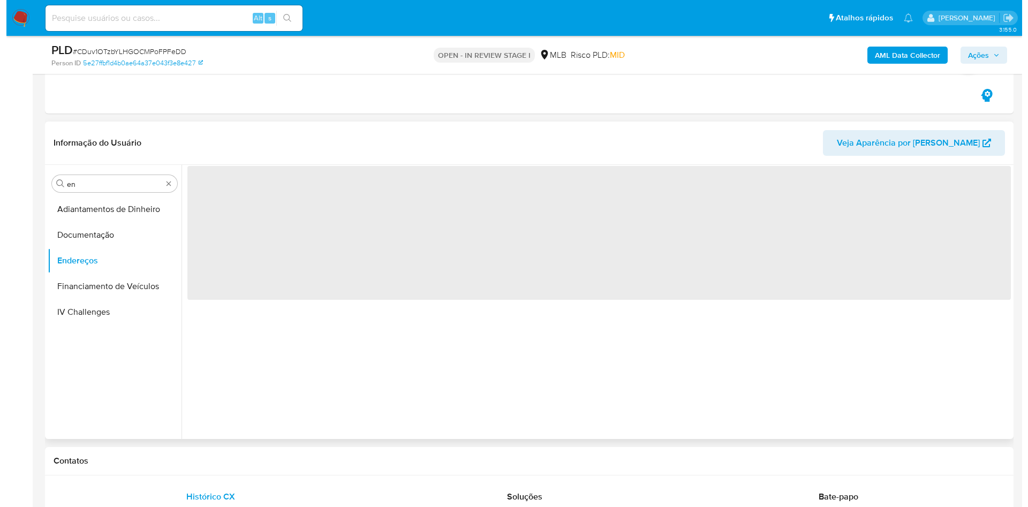
scroll to position [0, 0]
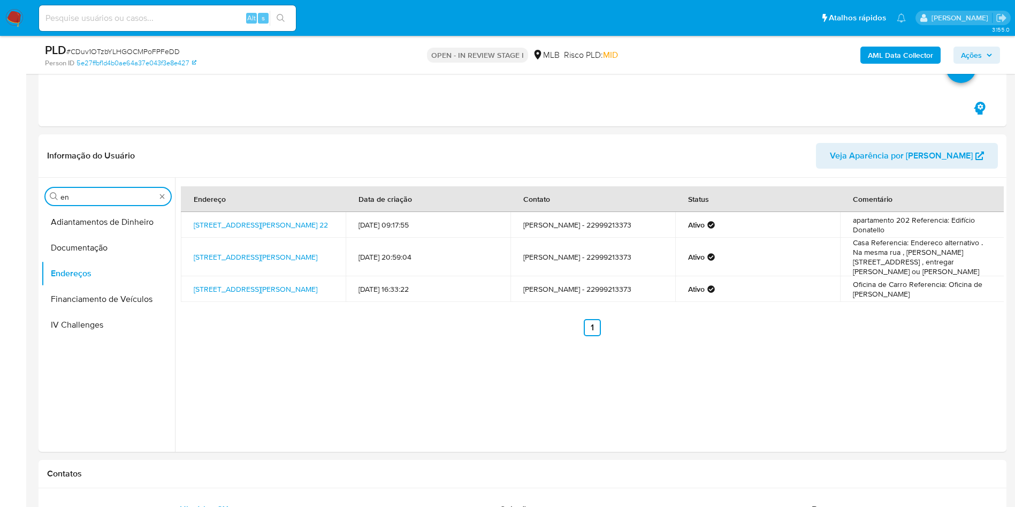
click at [75, 194] on input "en" at bounding box center [107, 197] width 95 height 10
type input "ge"
click at [67, 221] on button "Detalhe da geolocalização" at bounding box center [103, 222] width 125 height 26
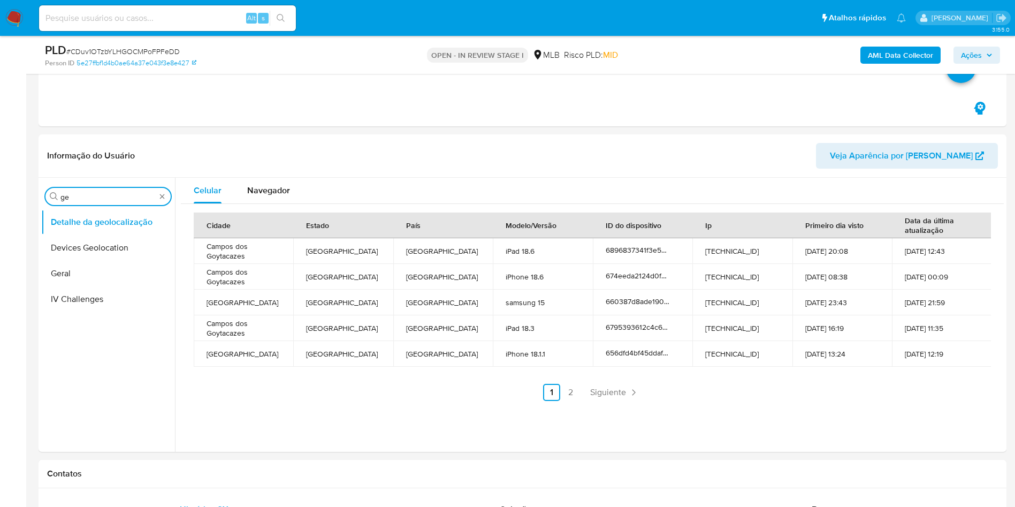
click at [87, 192] on input "ge" at bounding box center [107, 197] width 95 height 10
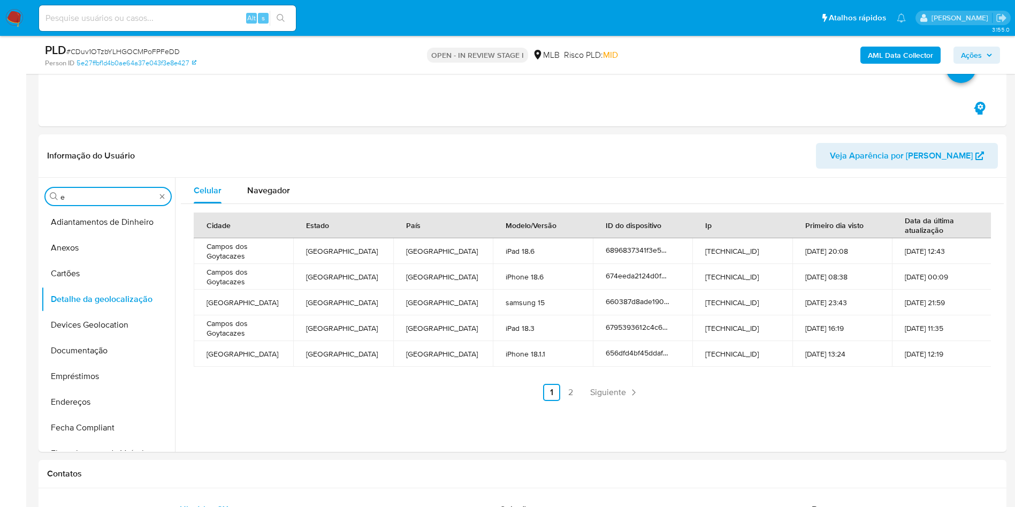
click at [86, 198] on input "e" at bounding box center [107, 197] width 95 height 10
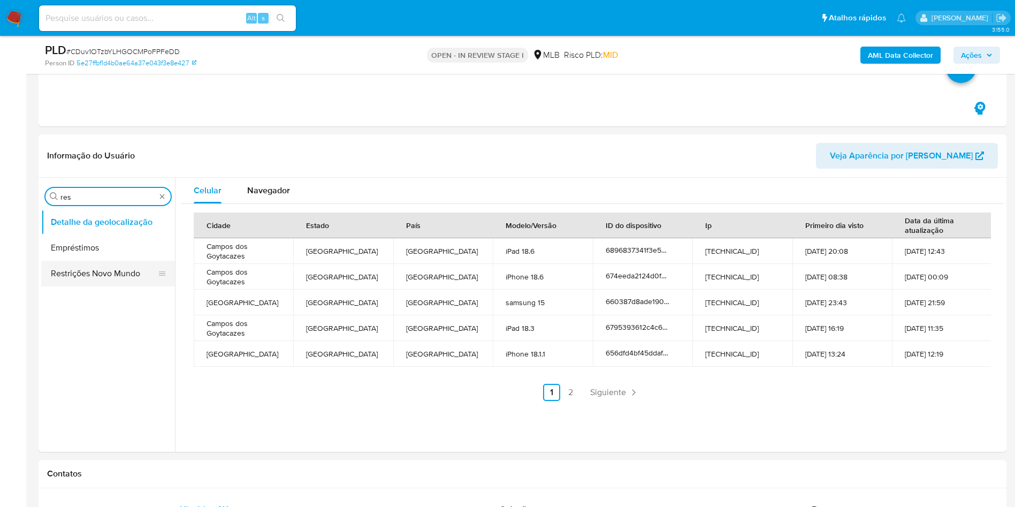
type input "res"
click at [73, 269] on button "Restrições Novo Mundo" at bounding box center [103, 274] width 125 height 26
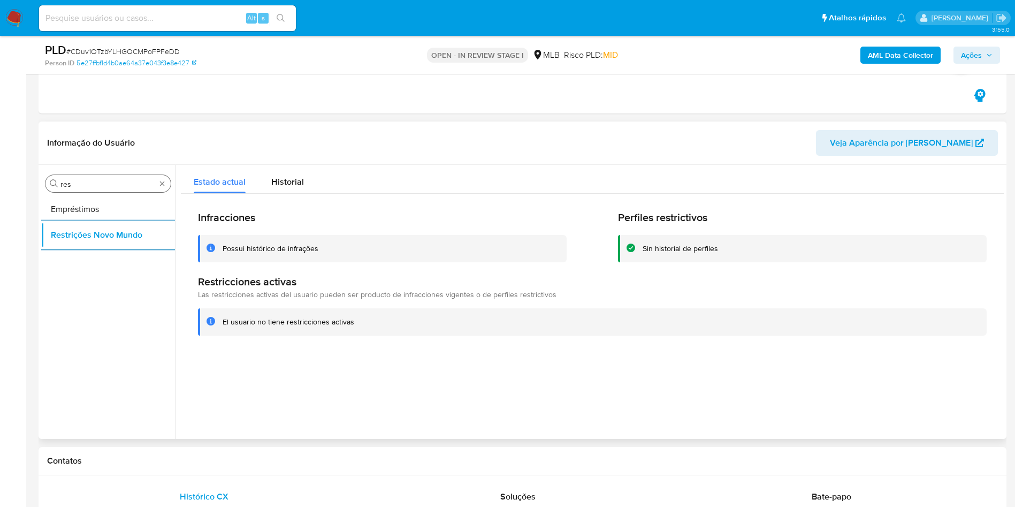
click at [113, 186] on input "res" at bounding box center [107, 184] width 95 height 10
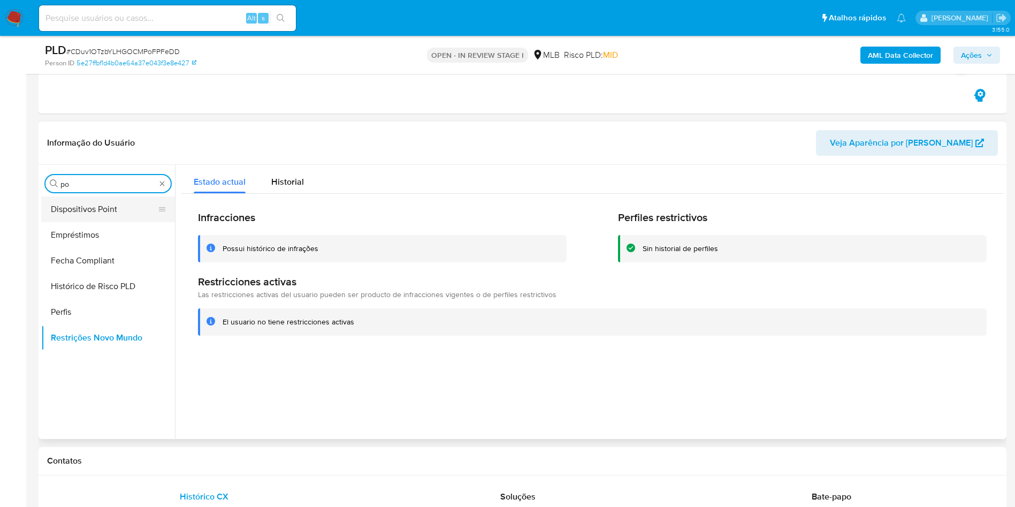
type input "po"
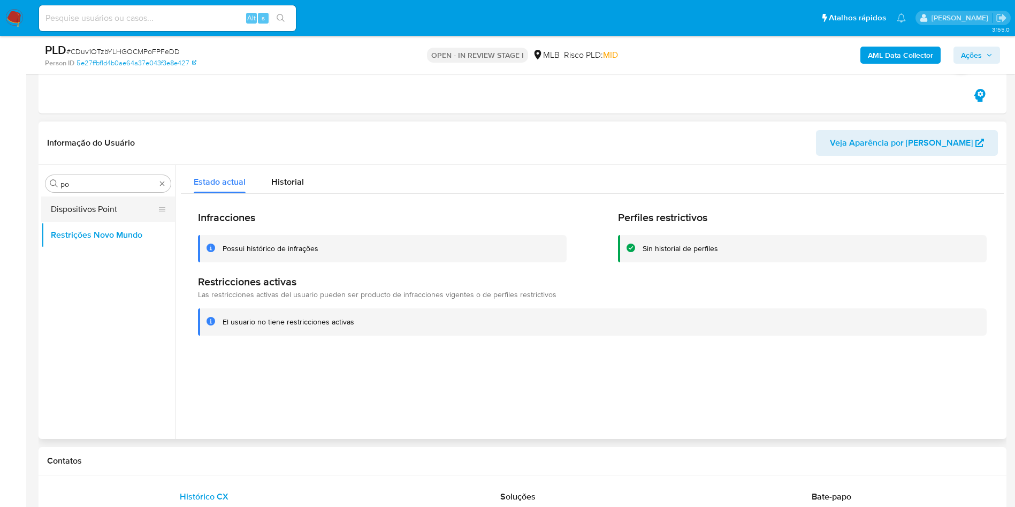
click at [104, 198] on button "Dispositivos Point" at bounding box center [103, 209] width 125 height 26
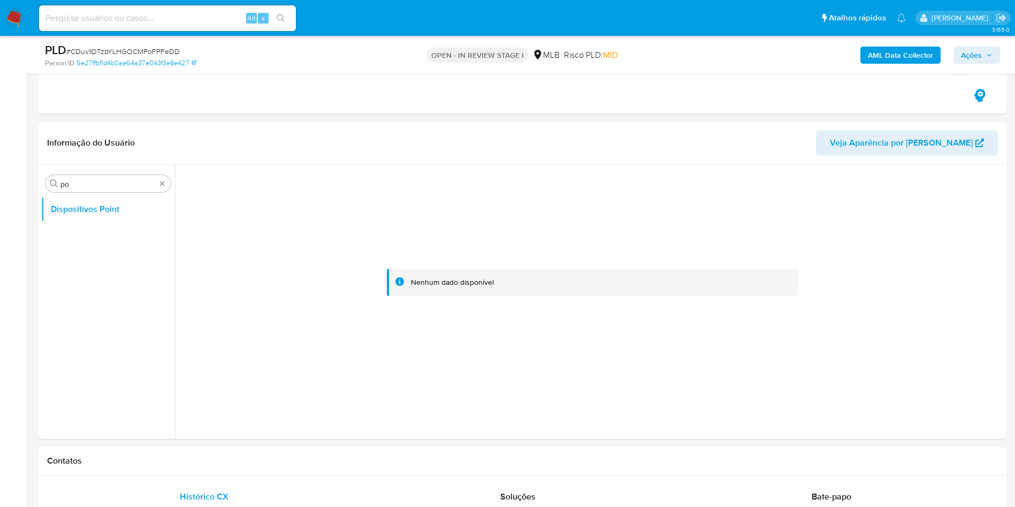
click at [899, 59] on b "AML Data Collector" at bounding box center [900, 55] width 65 height 17
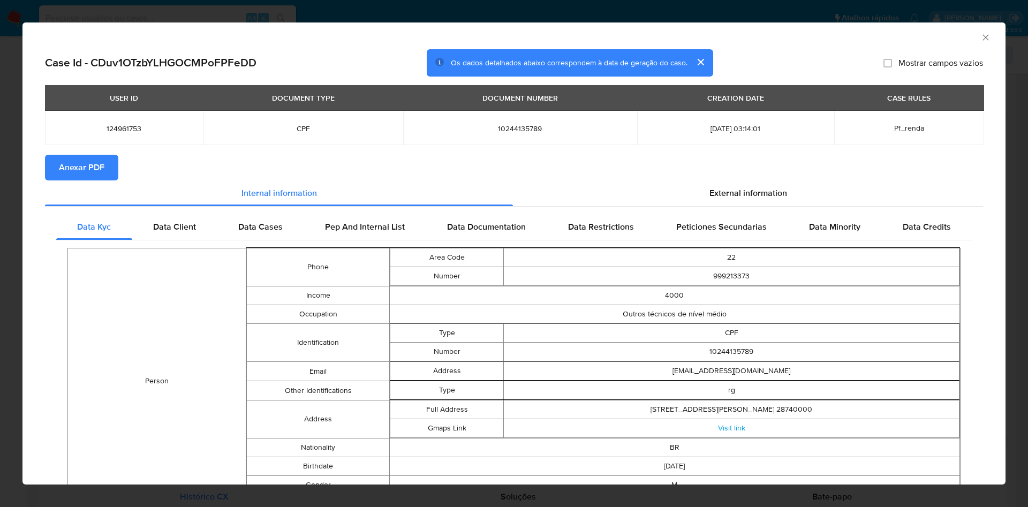
click at [90, 168] on span "Anexar PDF" at bounding box center [81, 168] width 45 height 24
click at [747, 191] on span "External information" at bounding box center [748, 194] width 78 height 12
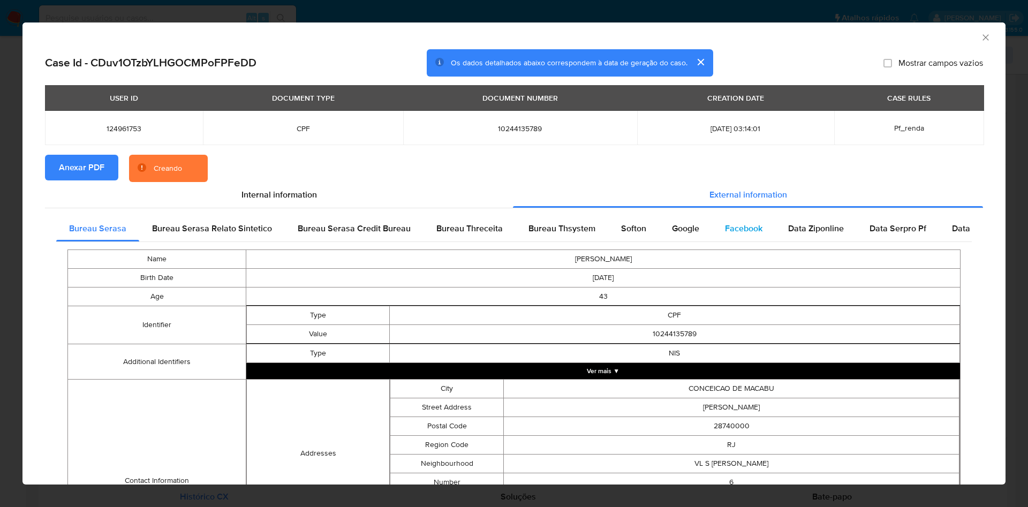
click at [727, 230] on span "Facebook" at bounding box center [743, 228] width 37 height 12
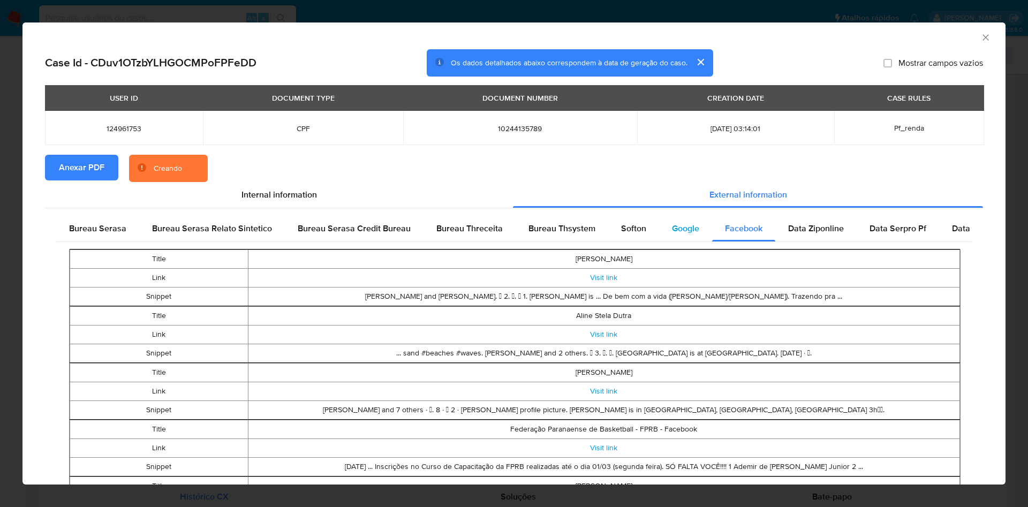
click at [679, 233] on span "Google" at bounding box center [685, 228] width 27 height 12
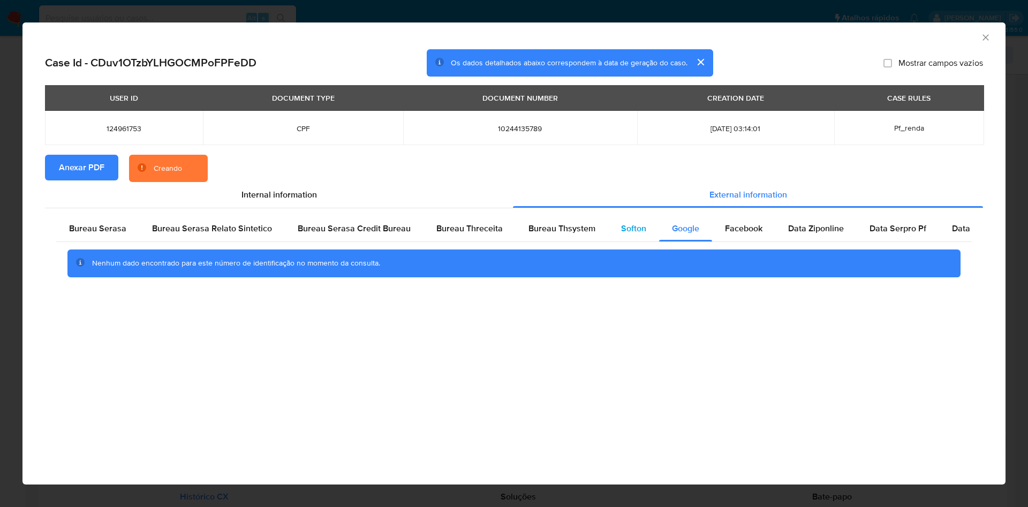
click at [631, 232] on span "Softon" at bounding box center [633, 228] width 25 height 12
click at [559, 238] on div "Bureau Thsystem" at bounding box center [561, 229] width 93 height 26
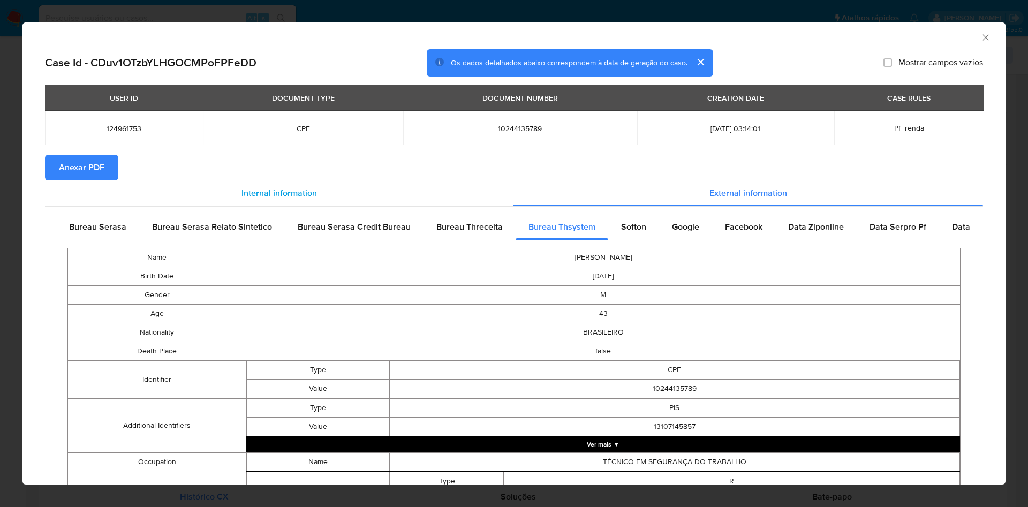
click at [93, 203] on div "Internal information" at bounding box center [279, 193] width 468 height 26
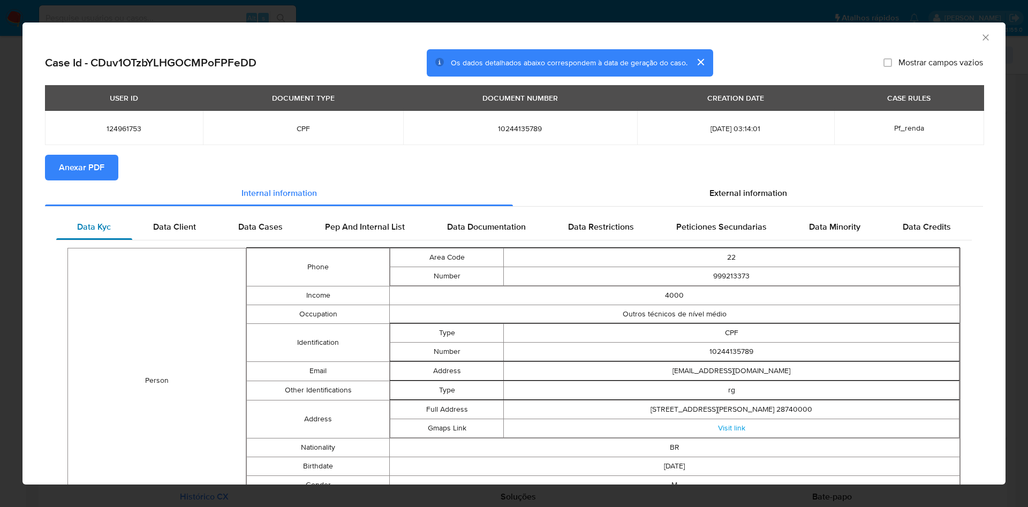
click at [103, 216] on div "Data Kyc" at bounding box center [94, 227] width 76 height 26
click at [667, 187] on div "External information" at bounding box center [748, 193] width 470 height 26
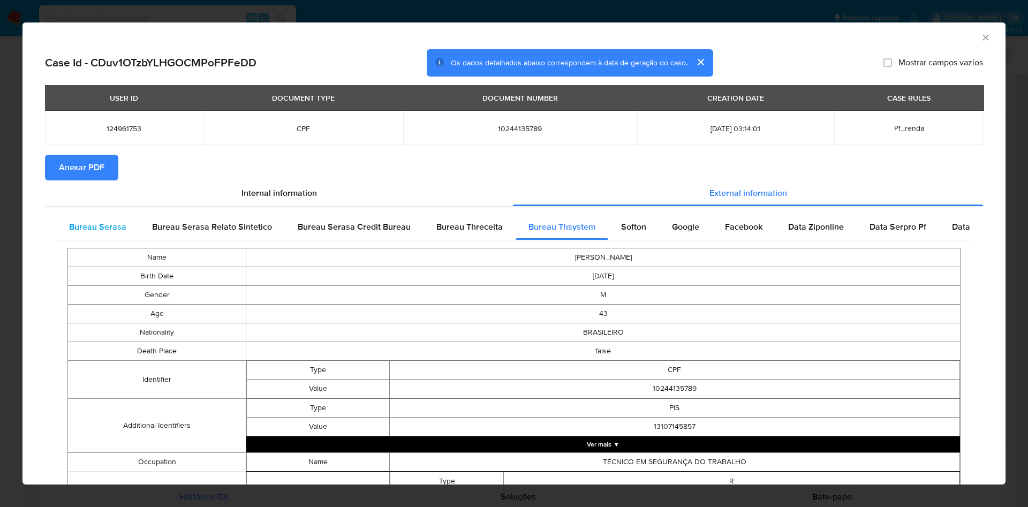
click at [101, 233] on div "Bureau Serasa" at bounding box center [97, 227] width 83 height 26
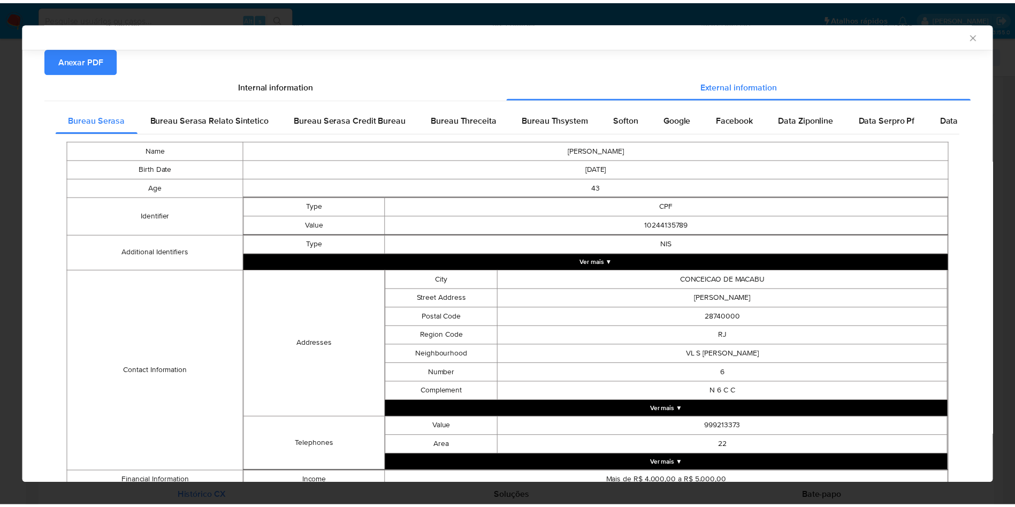
scroll to position [188, 0]
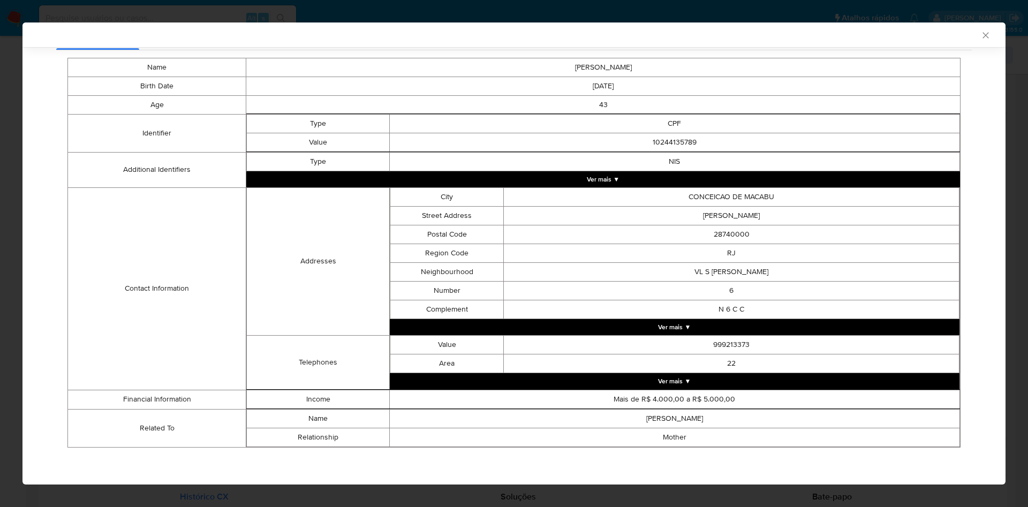
click at [21, 270] on div "AML Data Collector Case Id - CDuv1OTzbYLHGOCMPoFPFeDD Os dados detalhados abaix…" at bounding box center [514, 253] width 1028 height 507
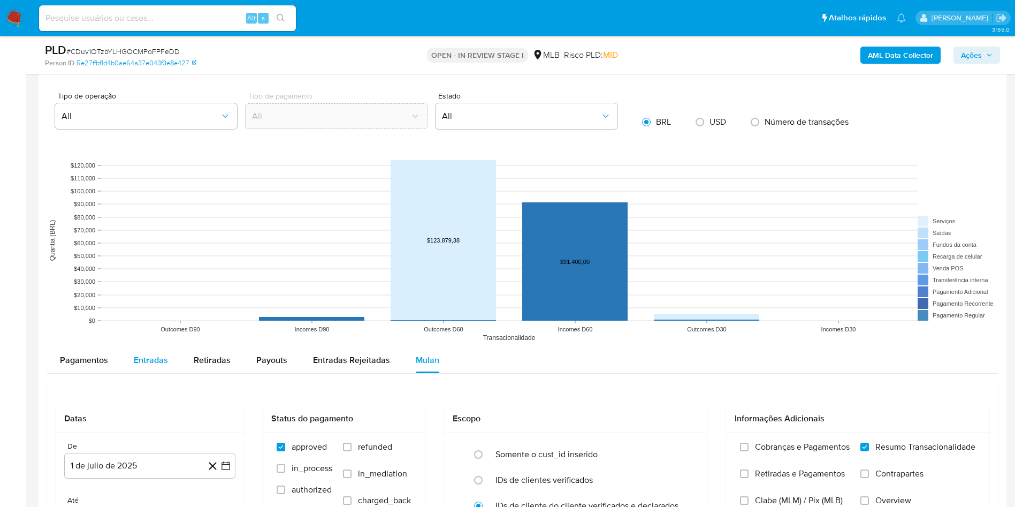
scroll to position [1204, 0]
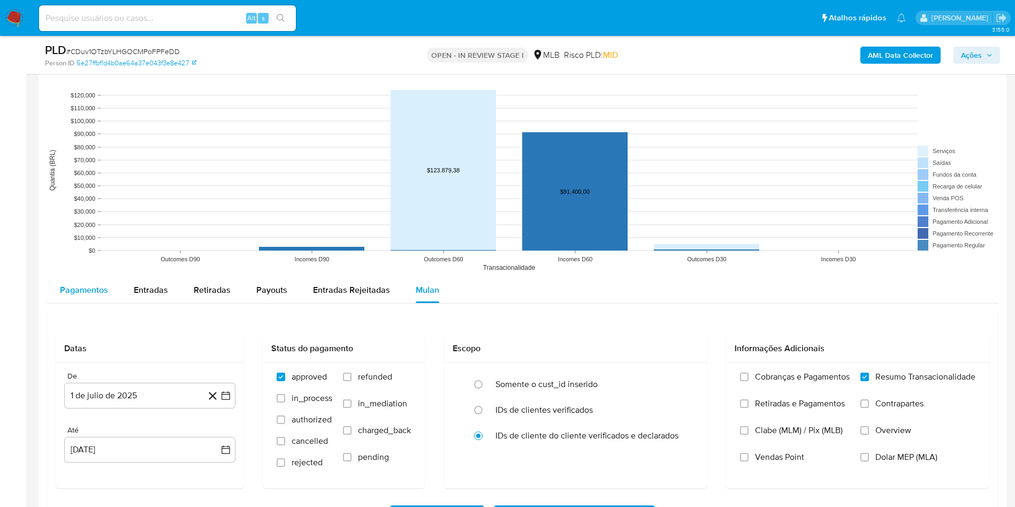
click at [94, 287] on span "Pagamentos" at bounding box center [84, 290] width 48 height 12
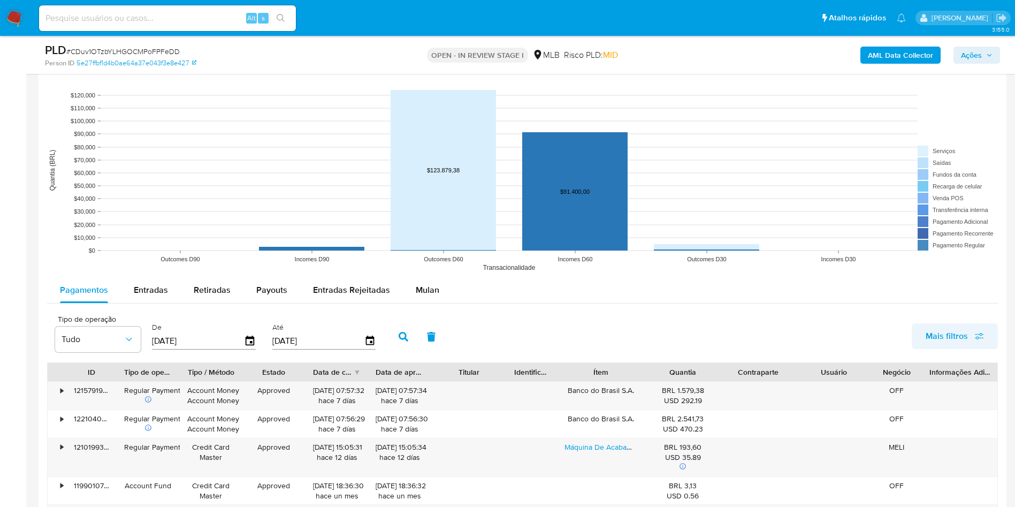
drag, startPoint x: 967, startPoint y: 335, endPoint x: 966, endPoint y: 341, distance: 6.0
click at [967, 339] on span "Mais filtros" at bounding box center [947, 336] width 42 height 26
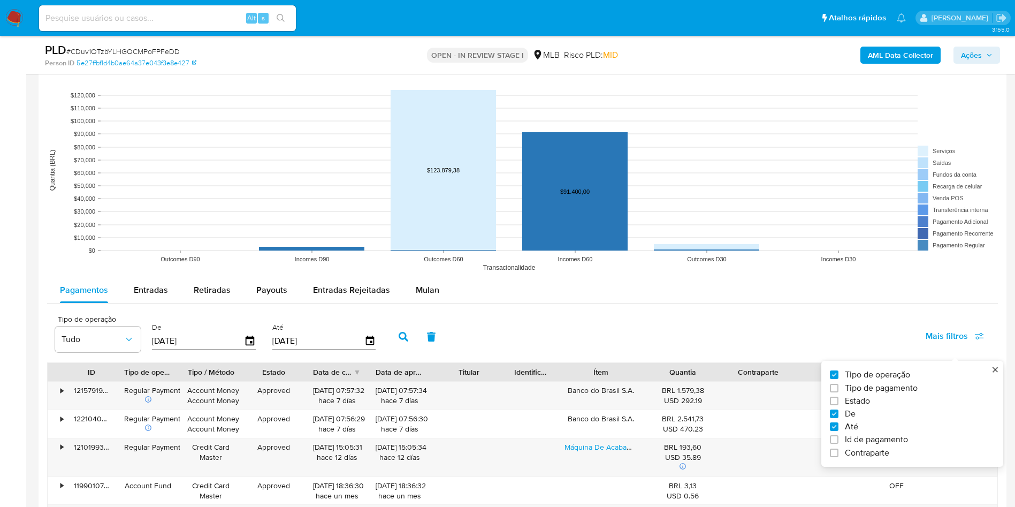
click at [859, 439] on span "Id de pagamento" at bounding box center [876, 439] width 63 height 11
click at [839, 439] on input "Id de pagamento" at bounding box center [834, 439] width 9 height 9
checkbox input "true"
click at [438, 337] on input "number" at bounding box center [442, 340] width 105 height 14
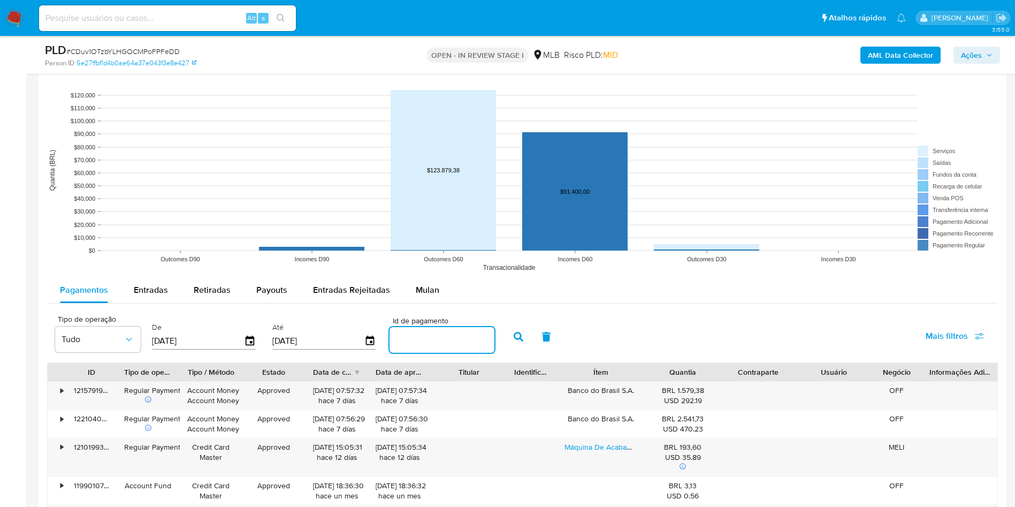
drag, startPoint x: 438, startPoint y: 337, endPoint x: 480, endPoint y: 336, distance: 42.3
click at [438, 337] on input "number" at bounding box center [442, 340] width 105 height 14
paste input "121579193135"
type input "121579193135"
drag, startPoint x: 517, startPoint y: 339, endPoint x: 380, endPoint y: 315, distance: 139.1
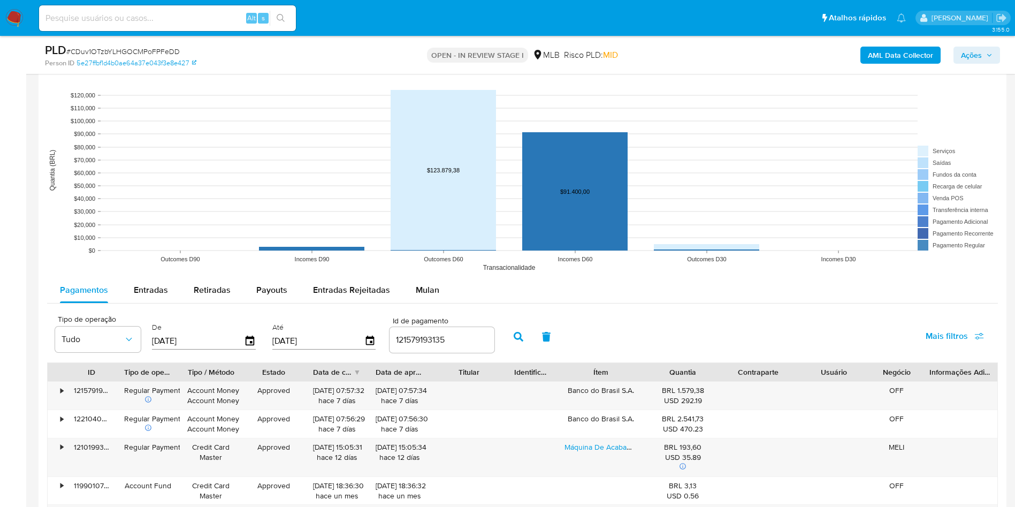
click at [517, 339] on icon "button" at bounding box center [519, 337] width 10 height 10
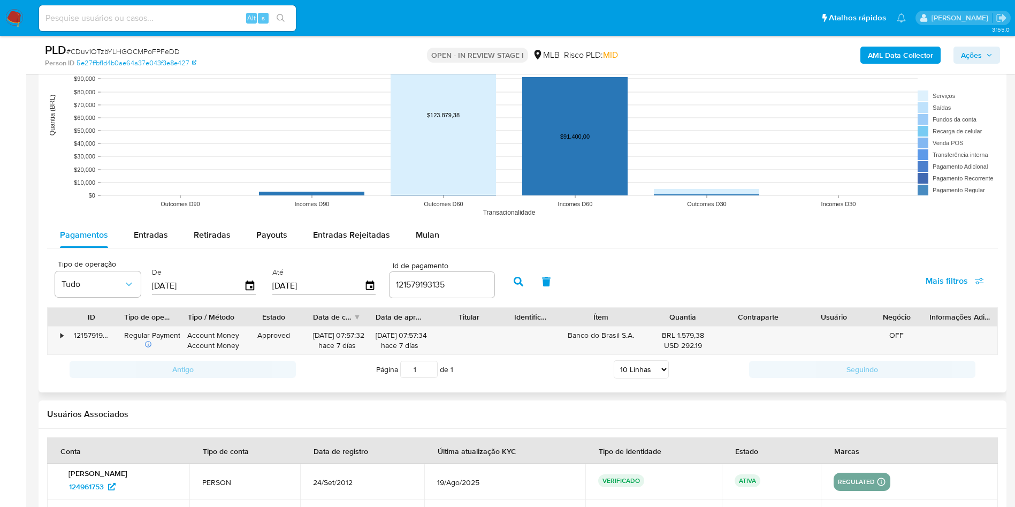
scroll to position [1285, 0]
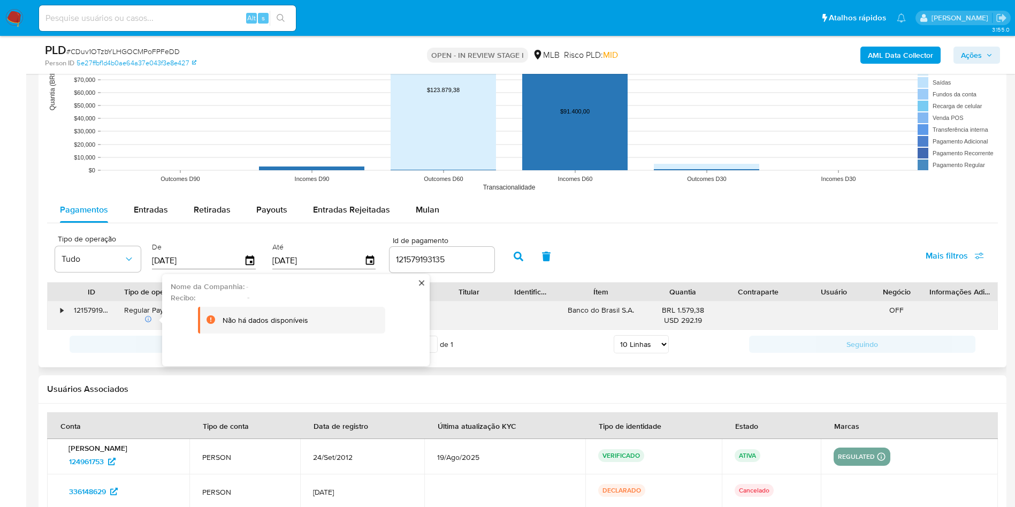
click at [61, 313] on div "•" at bounding box center [61, 310] width 3 height 10
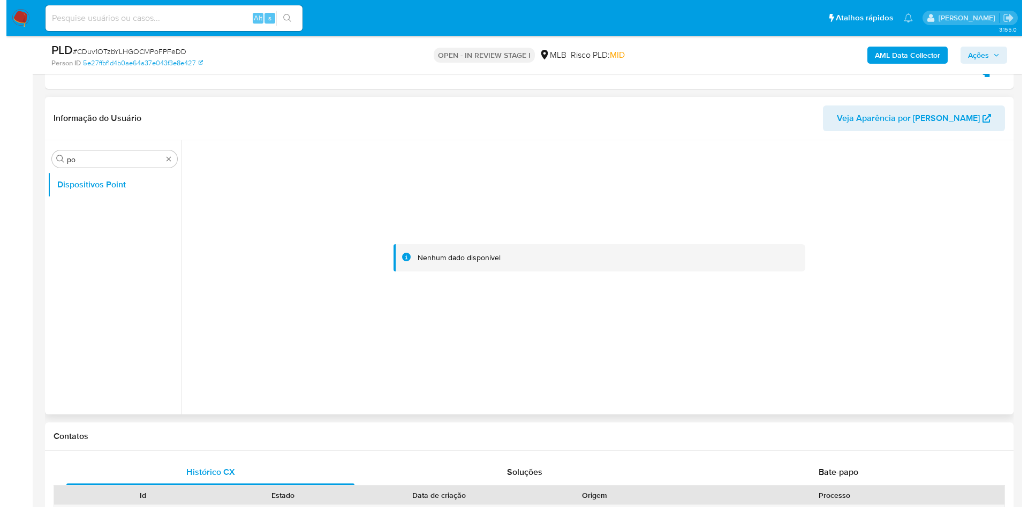
scroll to position [401, 0]
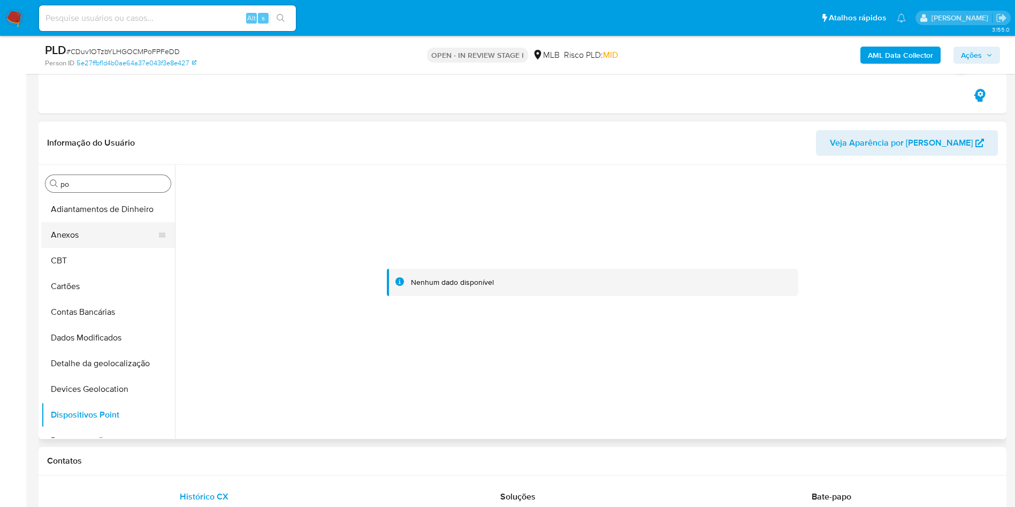
click at [80, 244] on button "Anexos" at bounding box center [103, 235] width 125 height 26
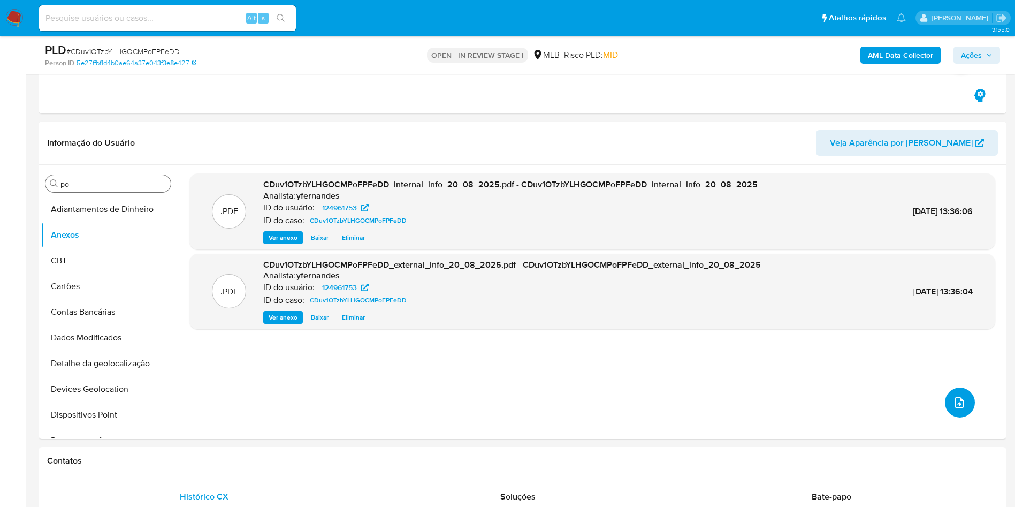
click at [956, 401] on icon "upload-file" at bounding box center [959, 402] width 13 height 13
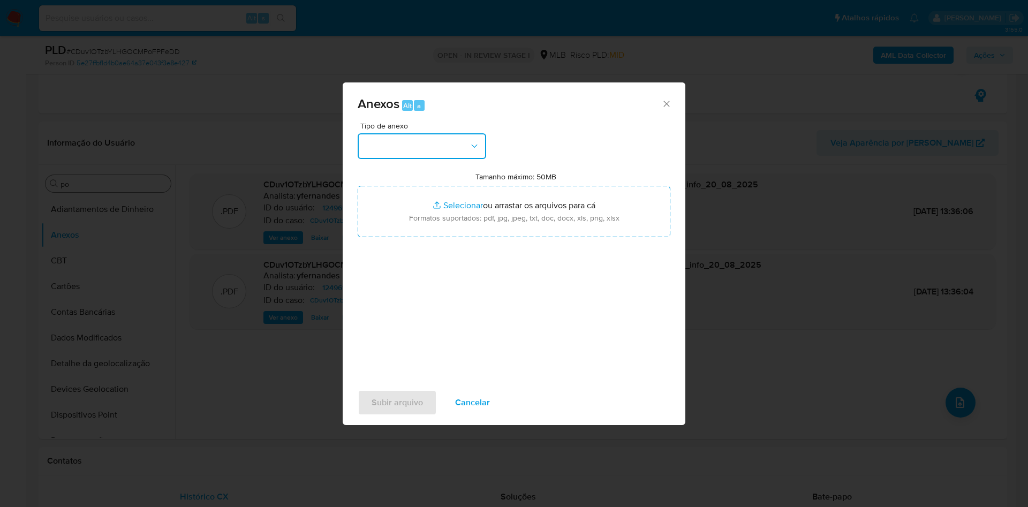
click at [403, 149] on button "button" at bounding box center [422, 146] width 128 height 26
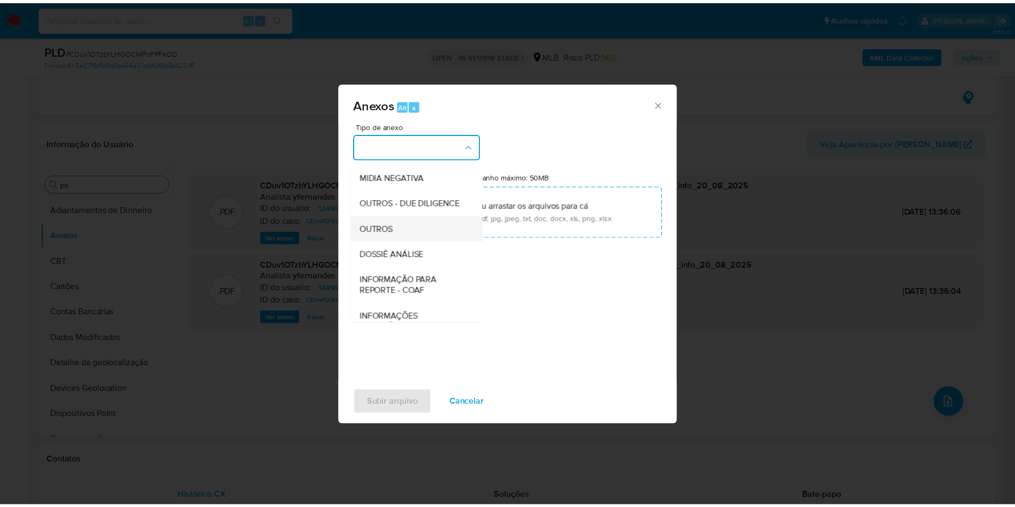
scroll to position [165, 0]
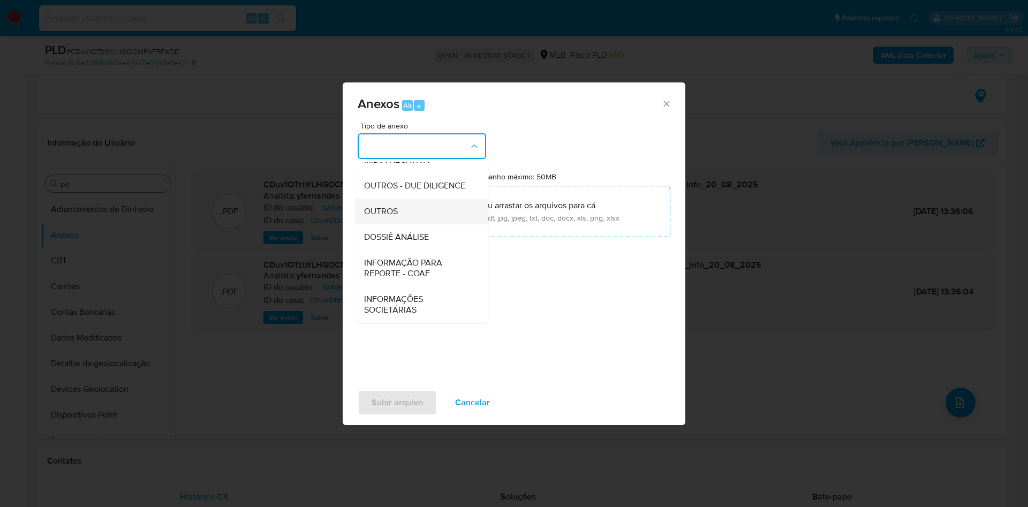
click at [371, 206] on span "OUTROS" at bounding box center [381, 211] width 34 height 11
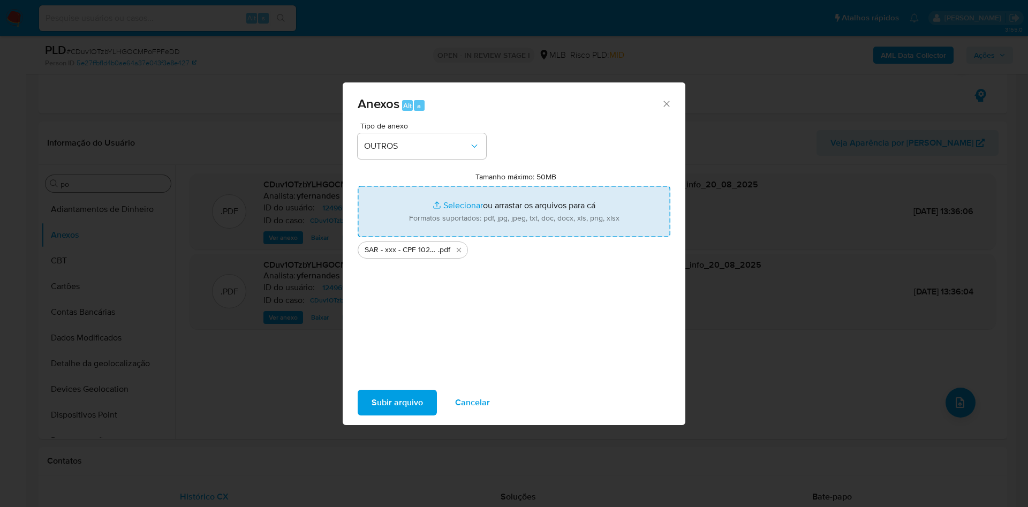
type input "C:\fakepath\Mulan 124961753_2025_08_19_18_25_56.xlsx"
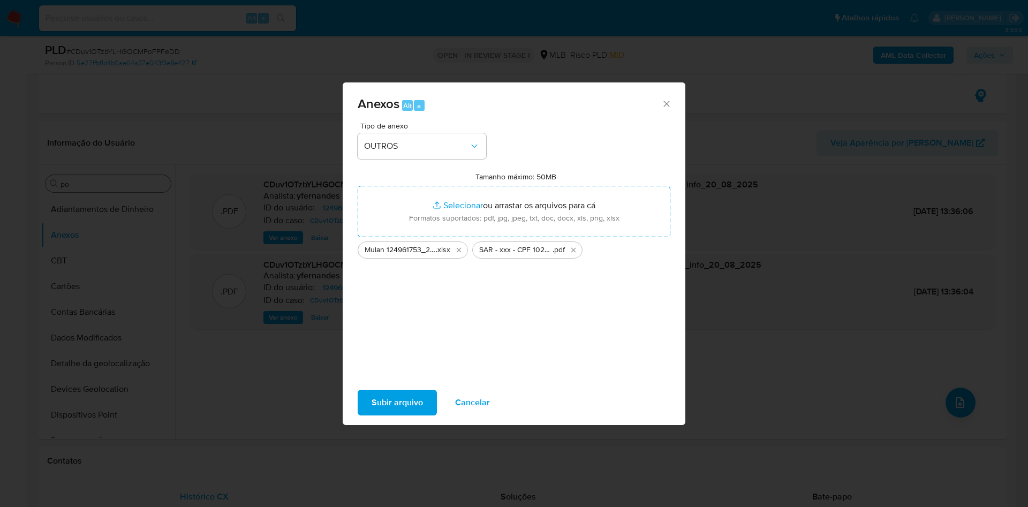
click at [386, 394] on span "Subir arquivo" at bounding box center [396, 403] width 51 height 24
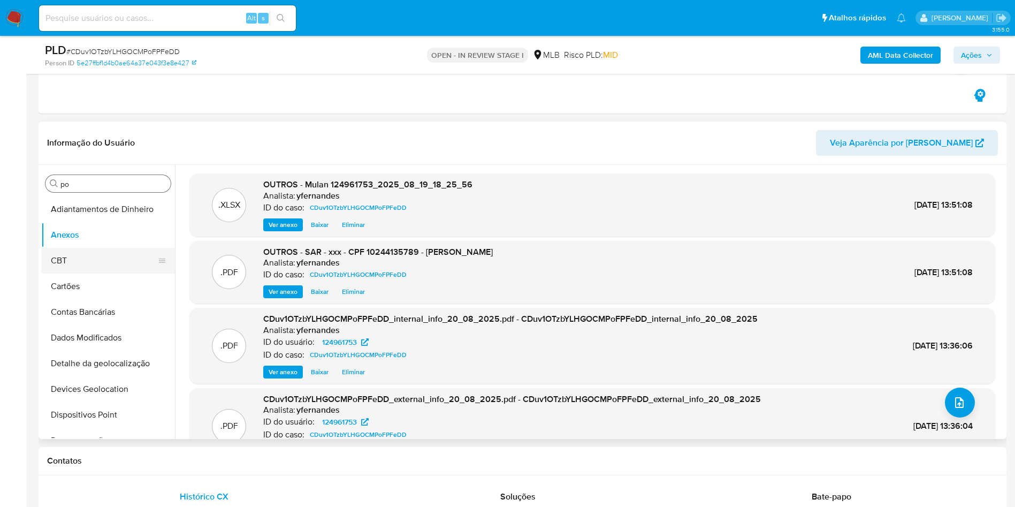
click at [109, 267] on button "CBT" at bounding box center [103, 261] width 125 height 26
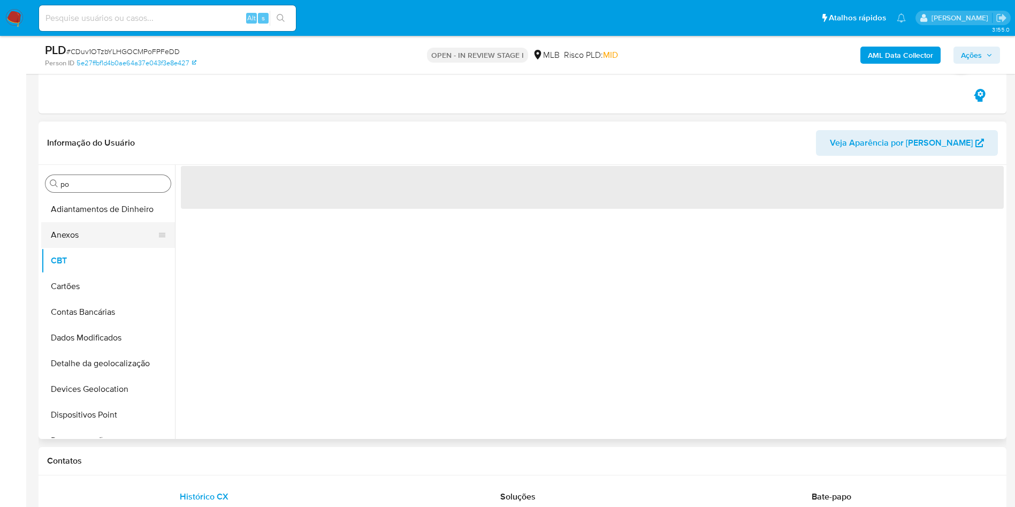
click at [93, 236] on button "Anexos" at bounding box center [103, 235] width 125 height 26
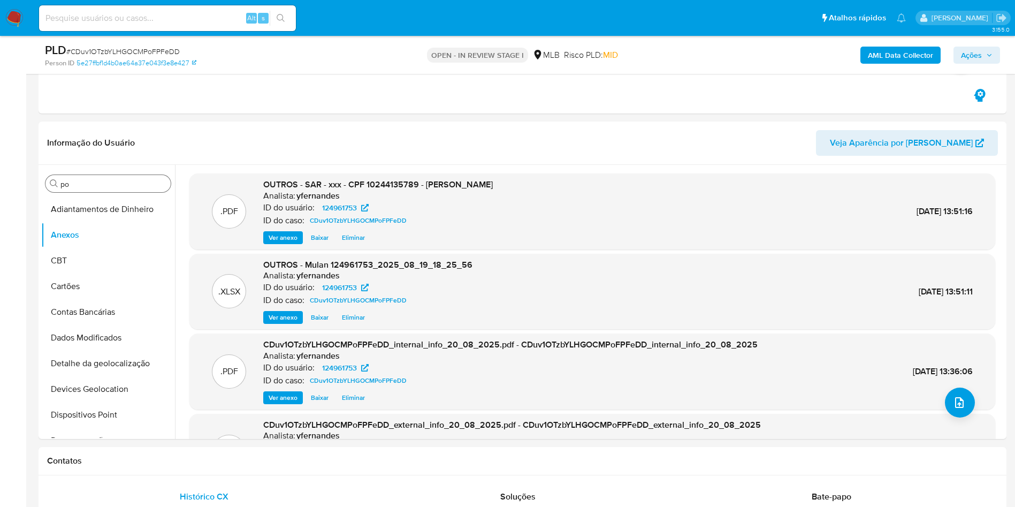
click at [974, 56] on span "Ações" at bounding box center [971, 55] width 21 height 17
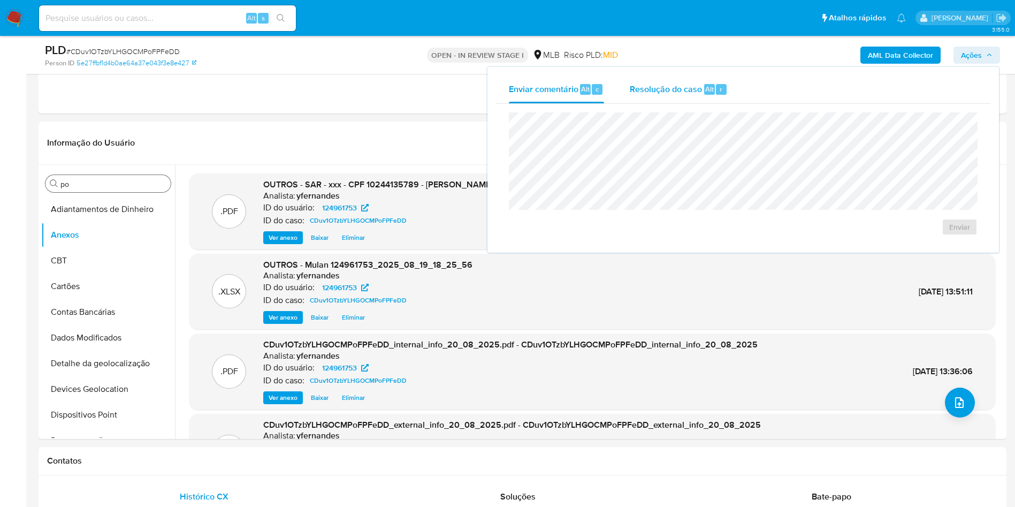
click at [658, 103] on div "Enviar comentário Alt c Resolução do caso Alt r Enviar" at bounding box center [743, 159] width 495 height 169
click at [685, 88] on span "Resolução do caso" at bounding box center [666, 88] width 72 height 12
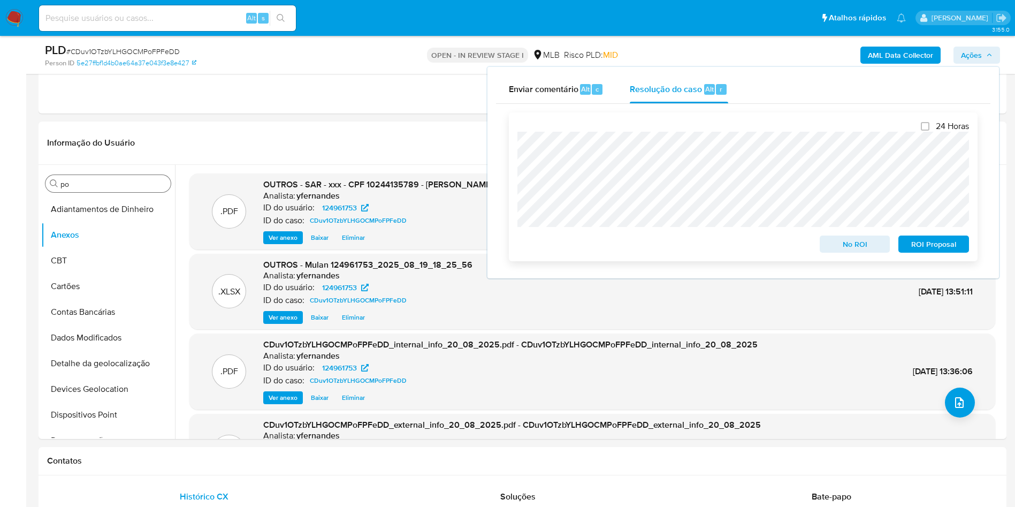
click at [929, 244] on span "ROI Proposal" at bounding box center [934, 244] width 56 height 15
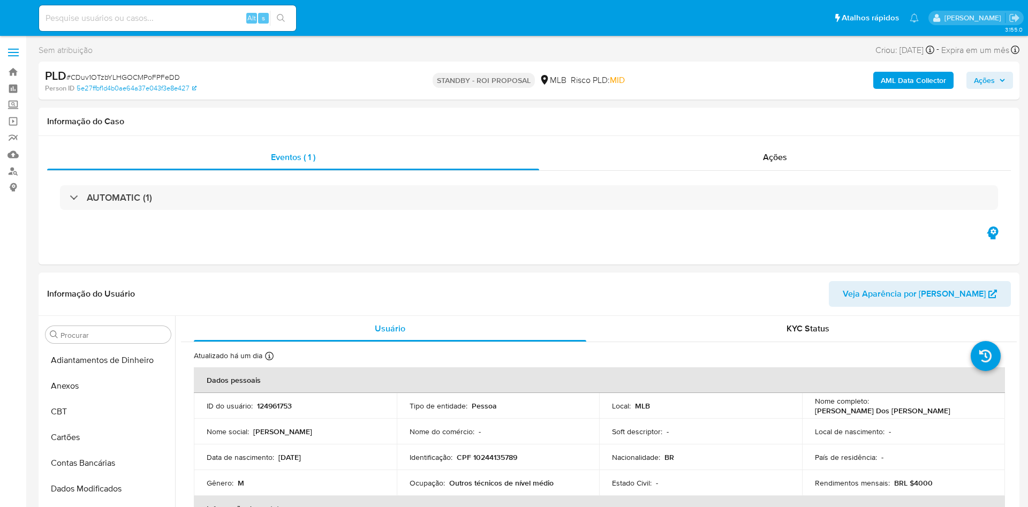
select select "10"
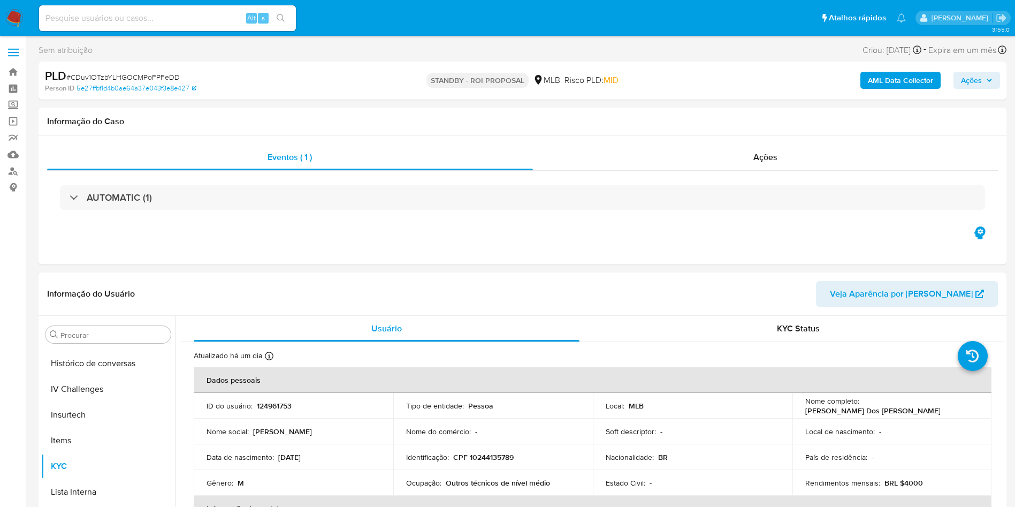
scroll to position [478, 0]
click at [613, 162] on div "Ações" at bounding box center [766, 158] width 466 height 26
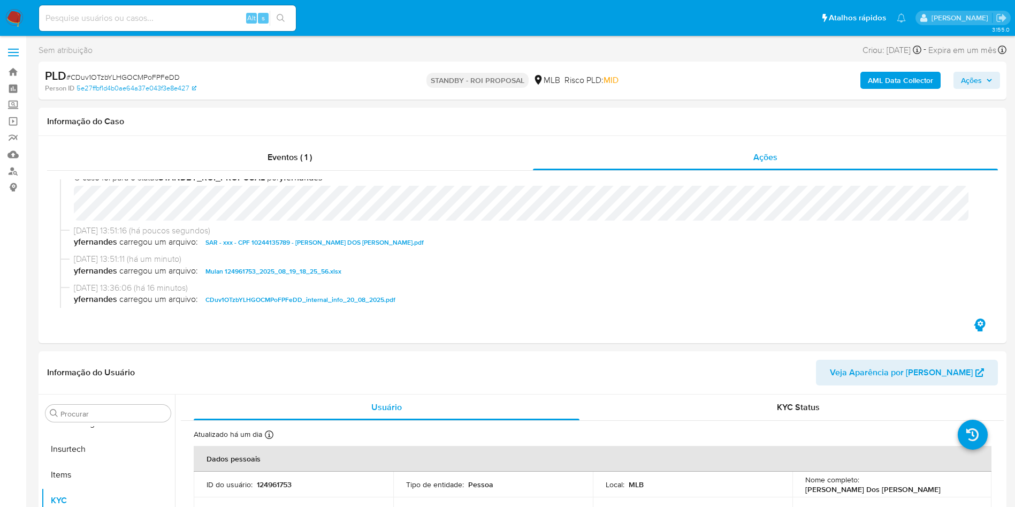
scroll to position [0, 0]
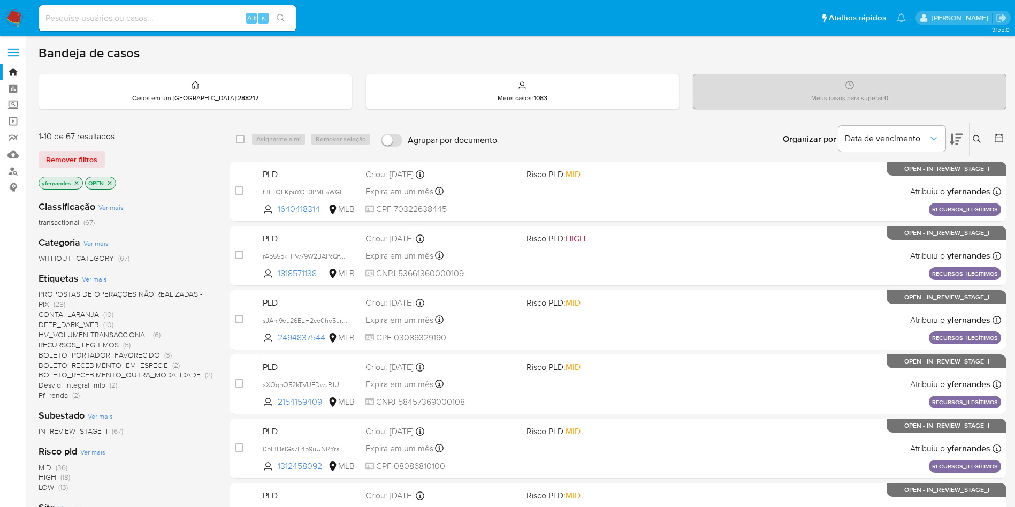
click at [107, 18] on input at bounding box center [167, 18] width 257 height 14
paste input "78rUGrQi2yKPVwlEO0lYmPG1"
type input "78rUGrQi2yKPVwlEO0lYmPG1"
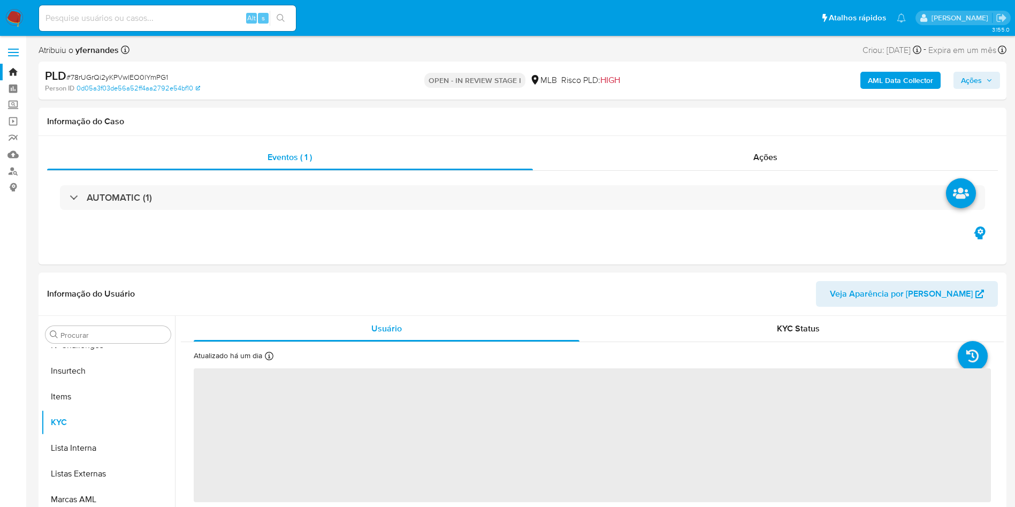
scroll to position [478, 0]
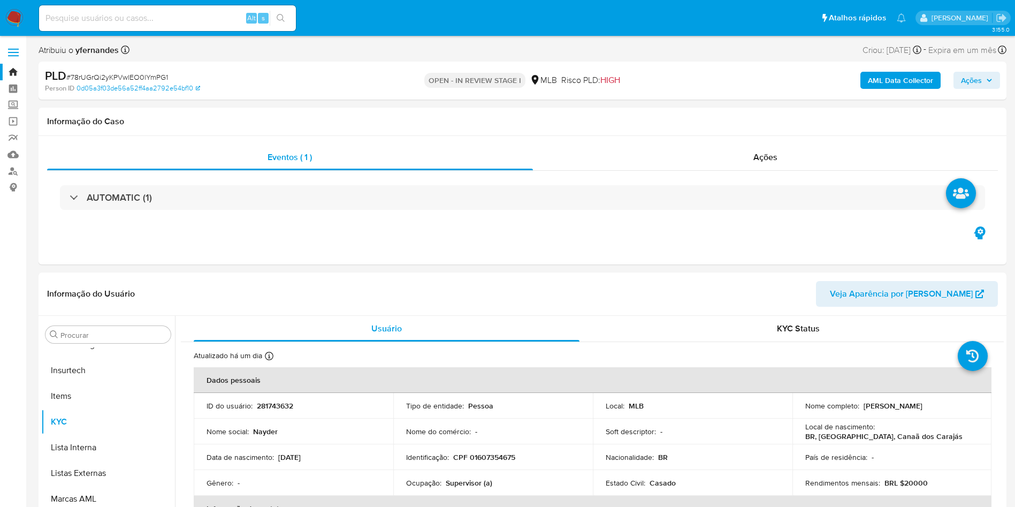
select select "10"
click at [614, 81] on span "HIGH" at bounding box center [611, 80] width 20 height 12
click at [148, 77] on span "# 78rUGrQi2yKPVwlEO0lYmPG1" at bounding box center [117, 77] width 102 height 11
click at [97, 76] on span "# 78rUGrQi2yKPVwlEO0lYmPG1" at bounding box center [117, 77] width 102 height 11
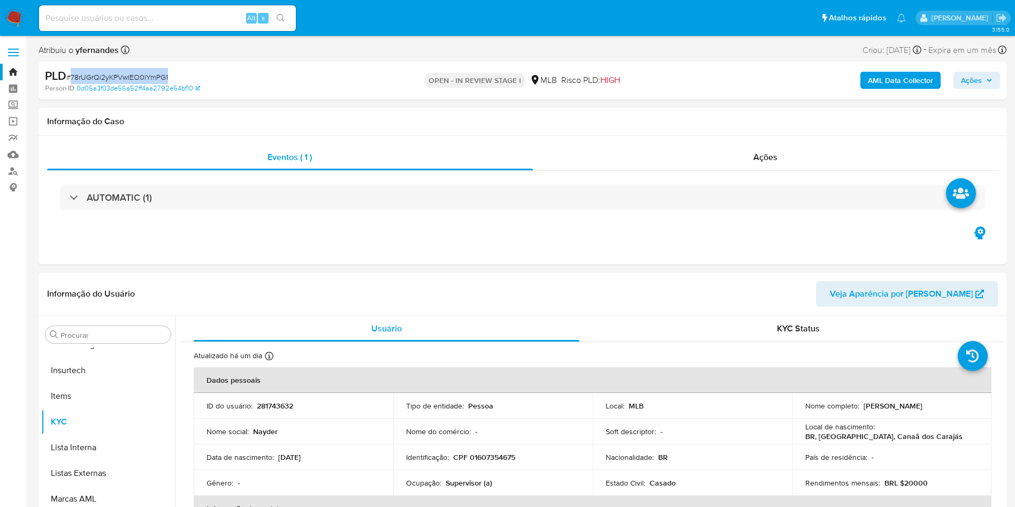
copy span "78rUGrQi2yKPVwlEO0lYmPG1"
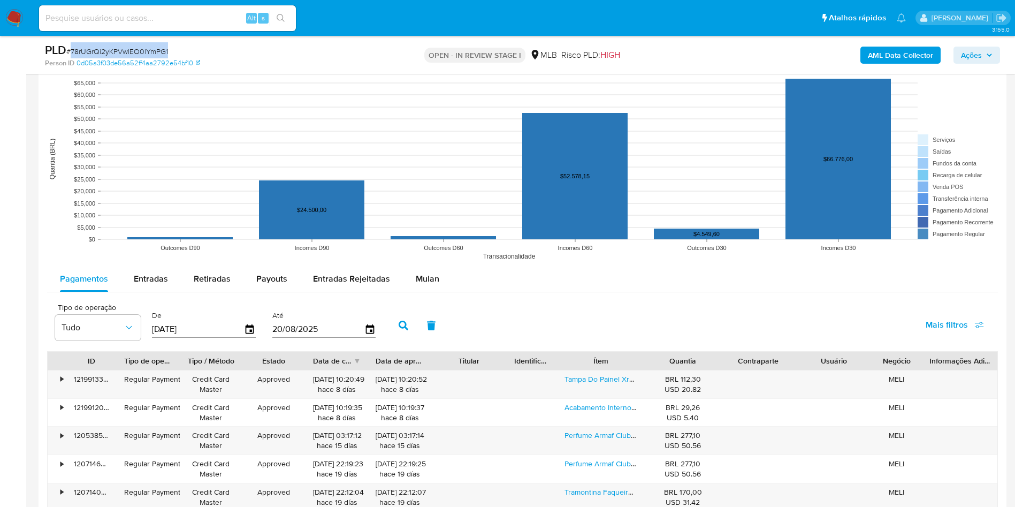
drag, startPoint x: 416, startPoint y: 273, endPoint x: 488, endPoint y: 290, distance: 73.1
click at [416, 273] on span "Mulan" at bounding box center [428, 278] width 24 height 12
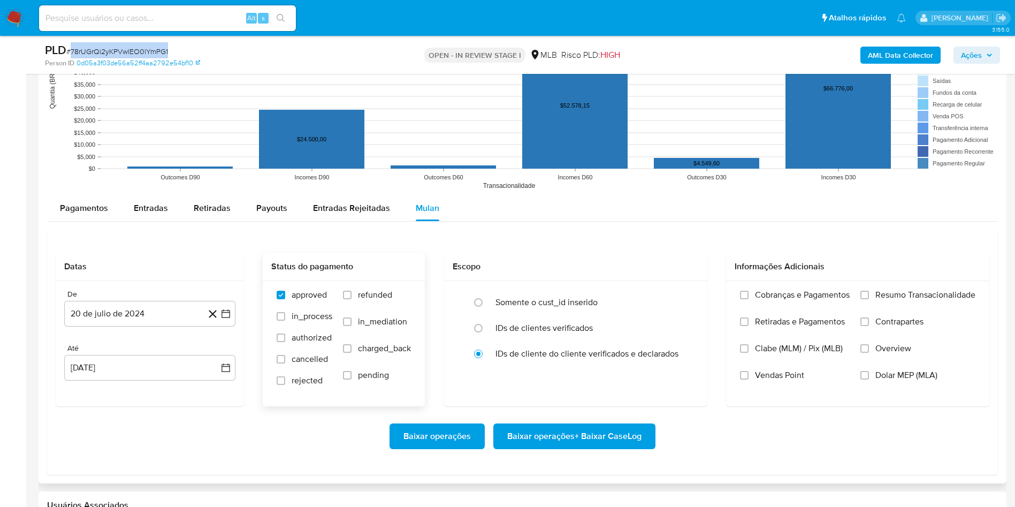
scroll to position [1124, 0]
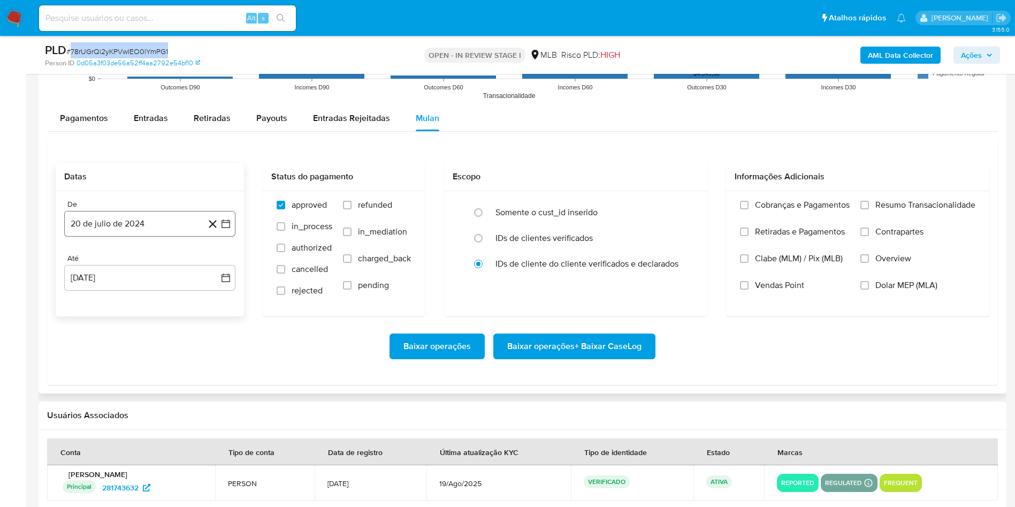
click at [138, 220] on button "20 de julio de 2024" at bounding box center [149, 224] width 171 height 26
click at [143, 266] on span "julio 2024" at bounding box center [145, 262] width 40 height 11
click at [217, 259] on icon "Año siguiente" at bounding box center [214, 262] width 13 height 13
click button "jun"
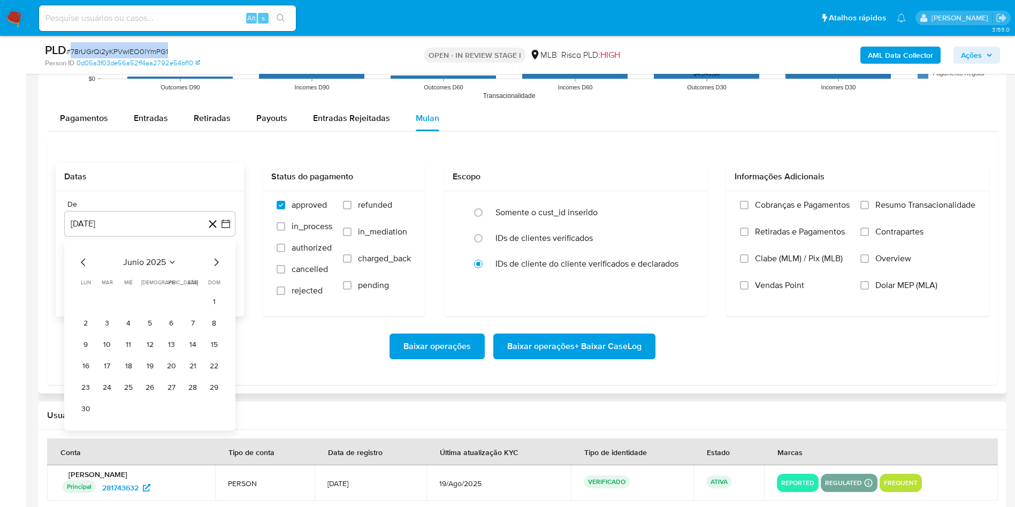
click icon "Mes siguiente"
click button "1"
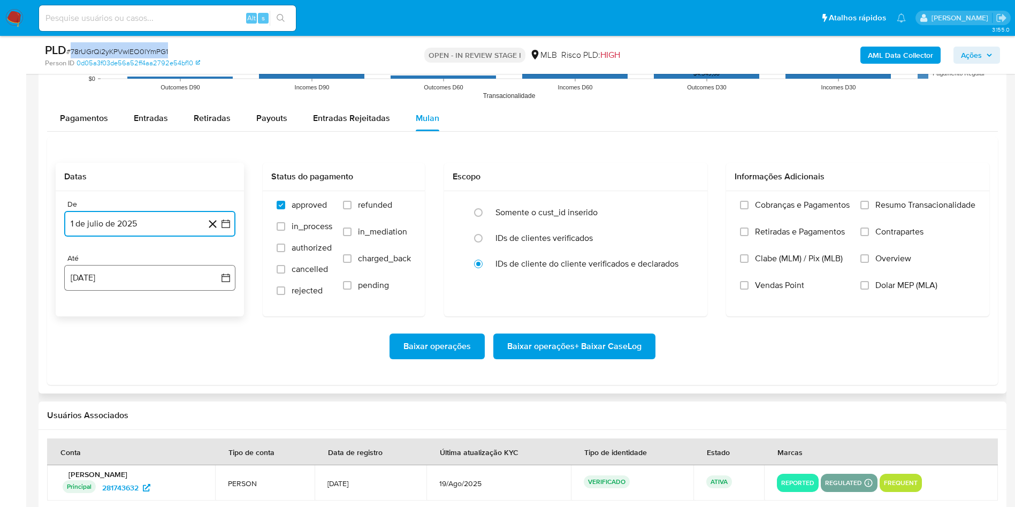
click button "20 [PERSON_NAME] de 2025"
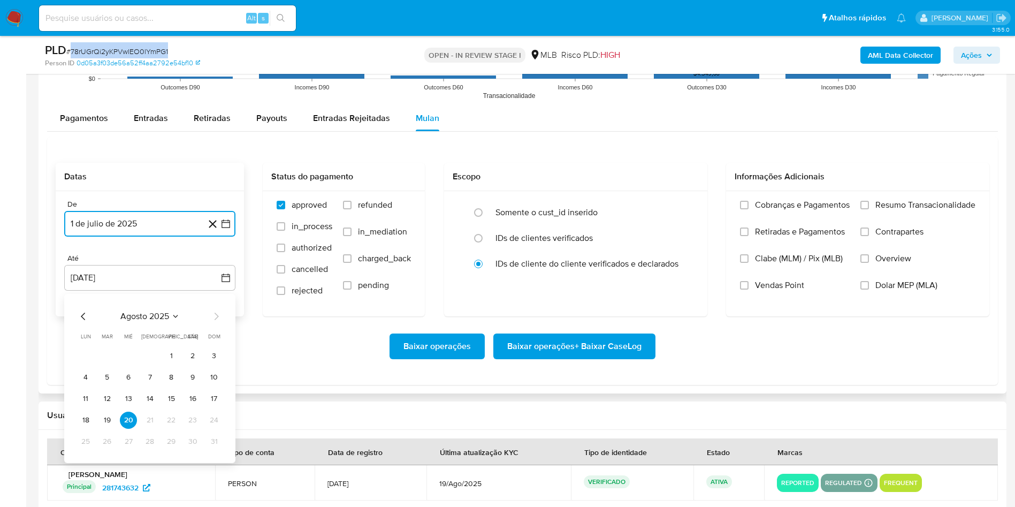
click td "19"
click button "19"
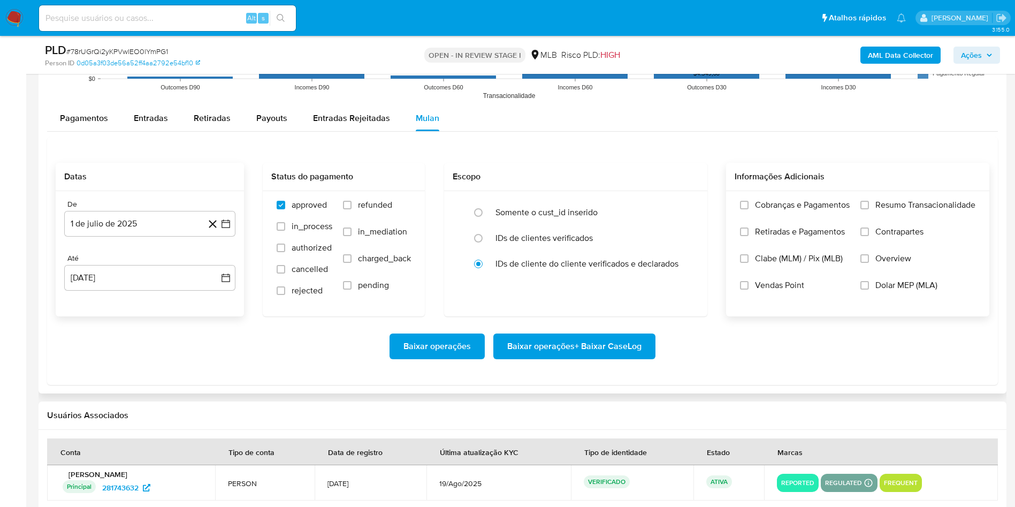
click label "Resumo Transacionalidade"
click input "Resumo Transacionalidade"
click span "Baixar operações + Baixar CaseLog"
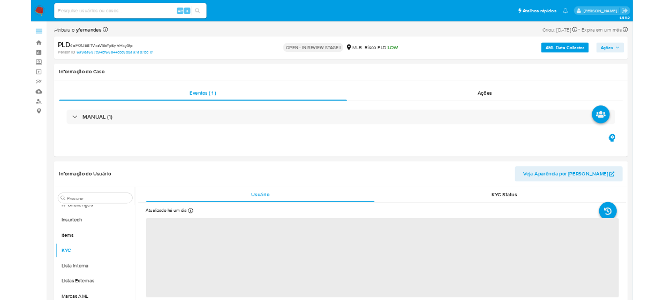
scroll to position [478, 0]
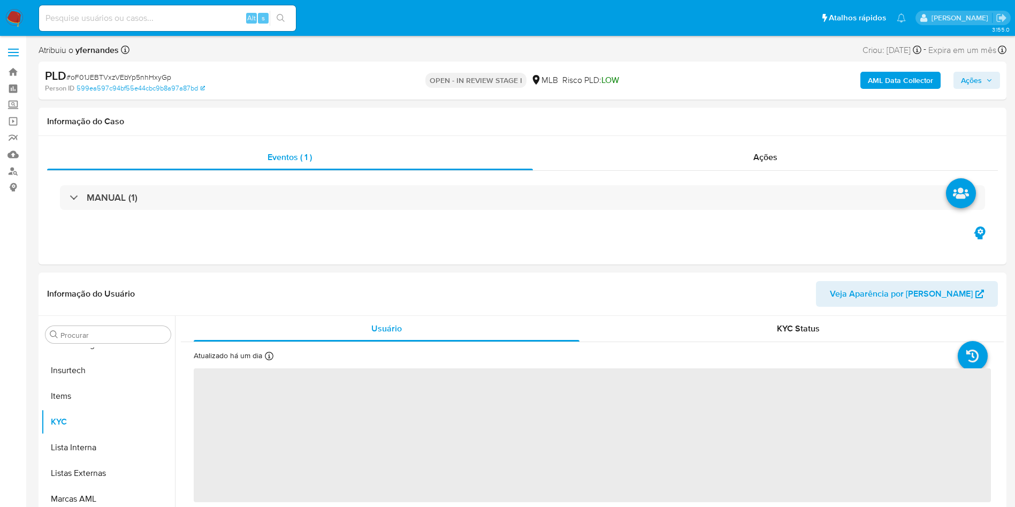
click at [141, 72] on span "# oF01JEBTVxzVEbYp5nhHxyGp" at bounding box center [118, 77] width 105 height 11
copy span "oF01JEBTVxzVEbYp5nhHxyGp"
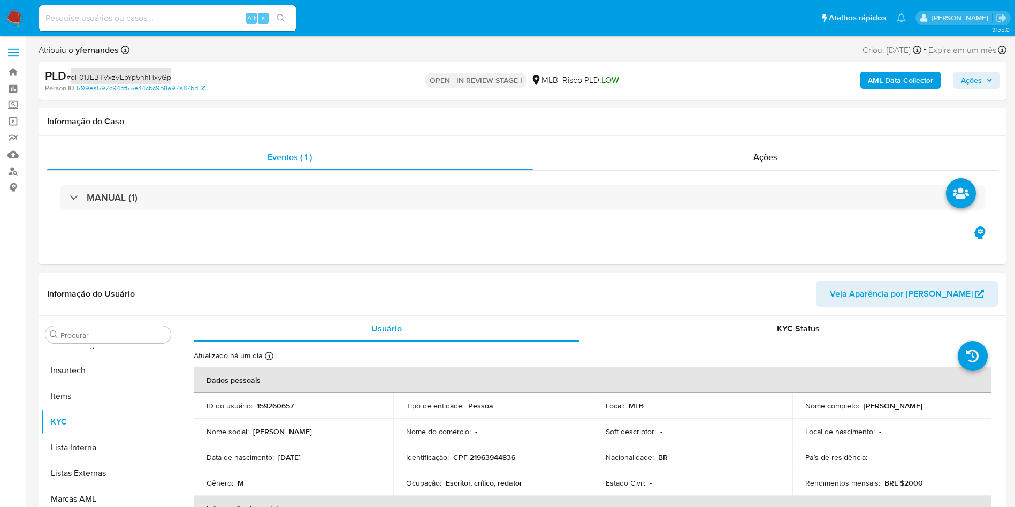
select select "10"
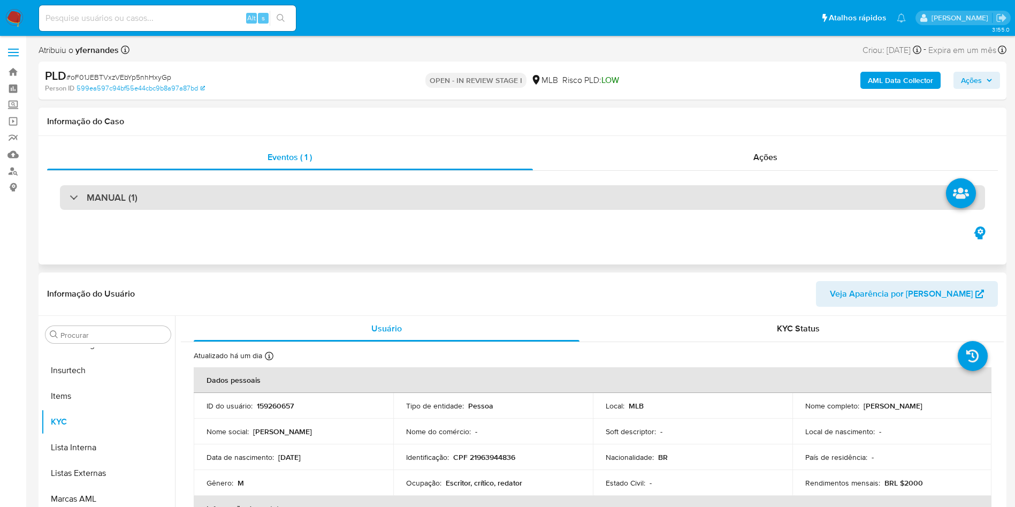
click at [291, 196] on div "MANUAL (1)" at bounding box center [522, 197] width 925 height 25
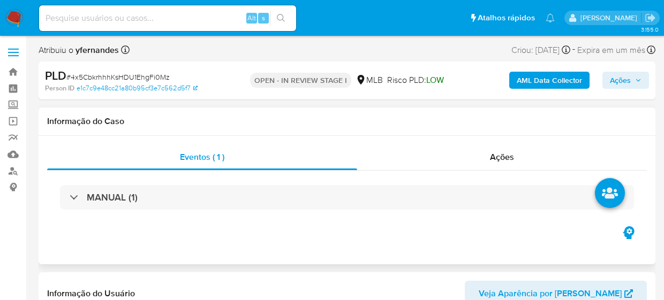
scroll to position [478, 0]
drag, startPoint x: 299, startPoint y: 185, endPoint x: 308, endPoint y: 181, distance: 10.3
click at [299, 185] on div "MANUAL (1)" at bounding box center [347, 197] width 574 height 25
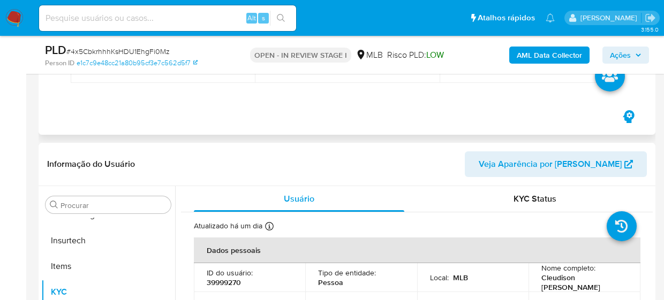
select select "10"
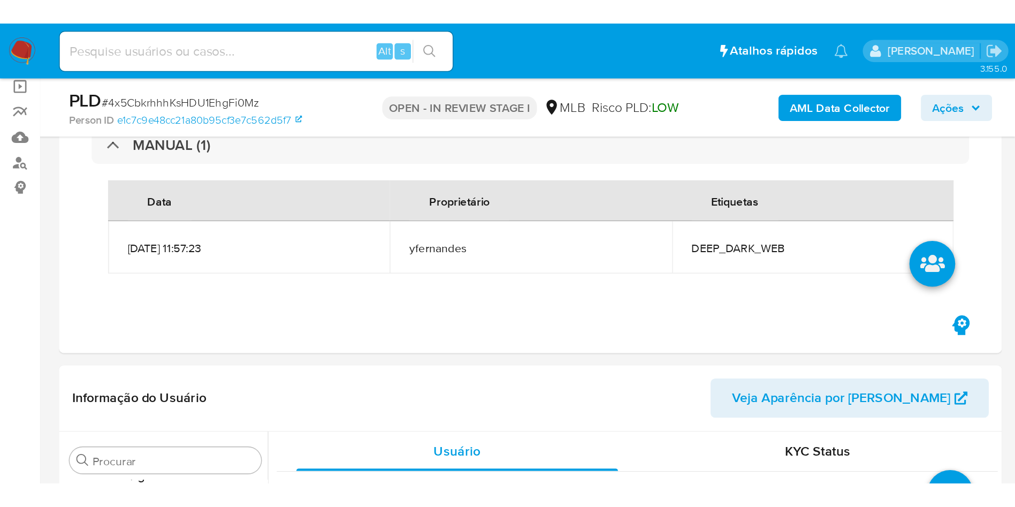
scroll to position [0, 0]
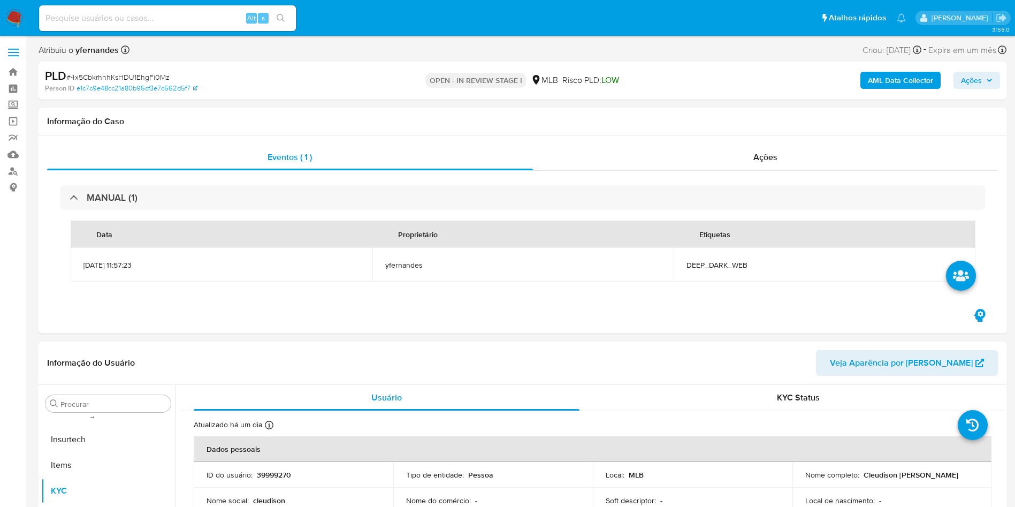
click at [156, 78] on span "# 4x5CbkrhhhKsHDU1EhgFi0Mz" at bounding box center [117, 77] width 103 height 11
click at [156, 77] on span "# 4x5CbkrhhhKsHDU1EhgFi0Mz" at bounding box center [117, 77] width 103 height 11
copy span "4x5CbkrhhhKsHDU1EhgFi0Mz"
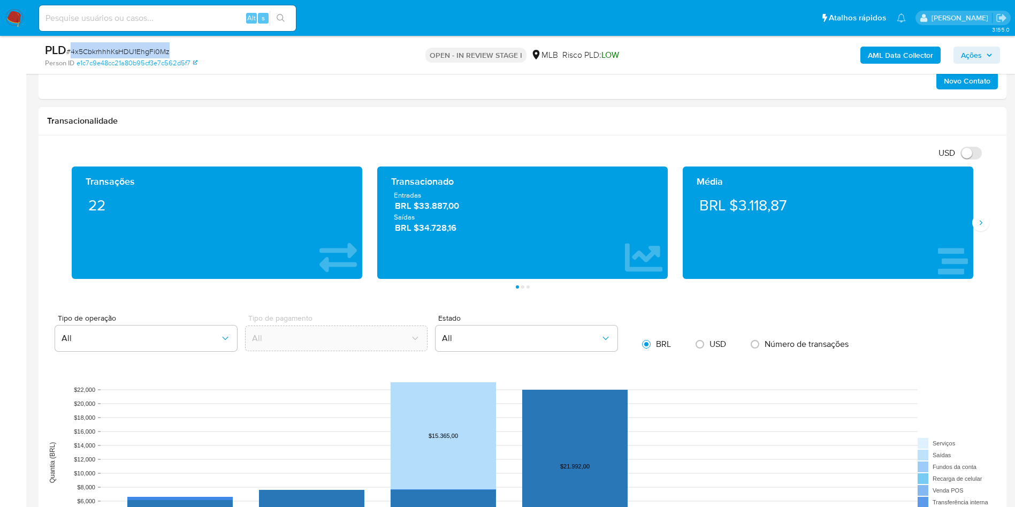
scroll to position [803, 0]
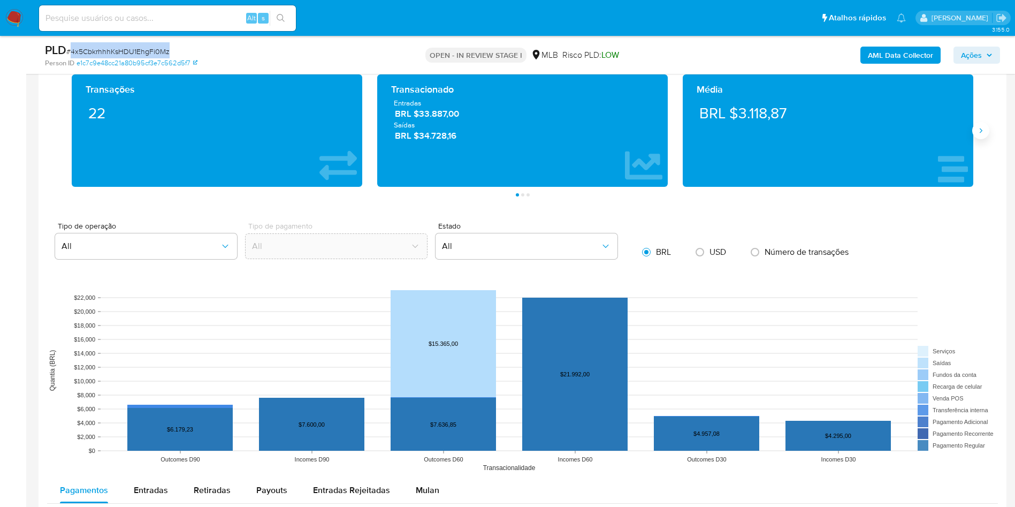
click at [676, 130] on icon "Siguiente" at bounding box center [981, 130] width 9 height 9
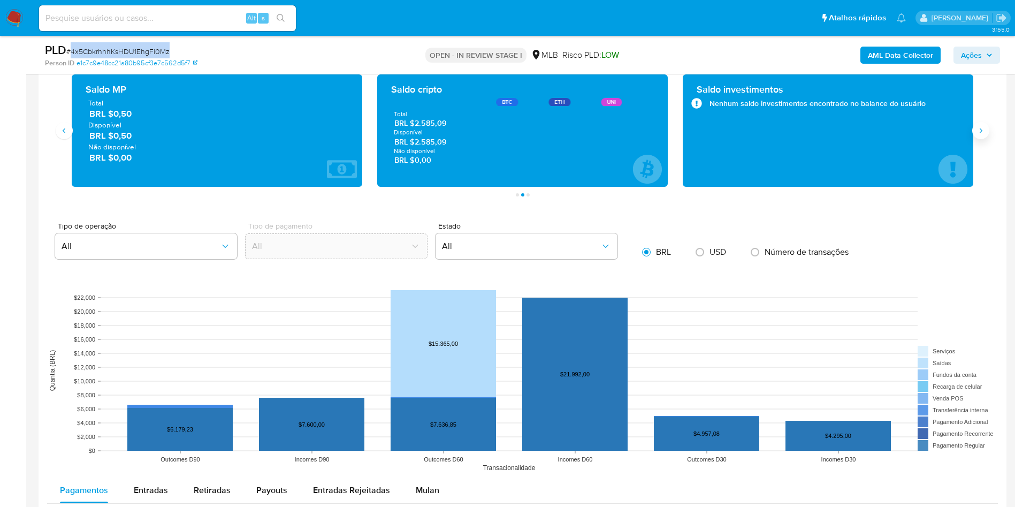
click at [676, 130] on icon "Siguiente" at bounding box center [981, 130] width 9 height 9
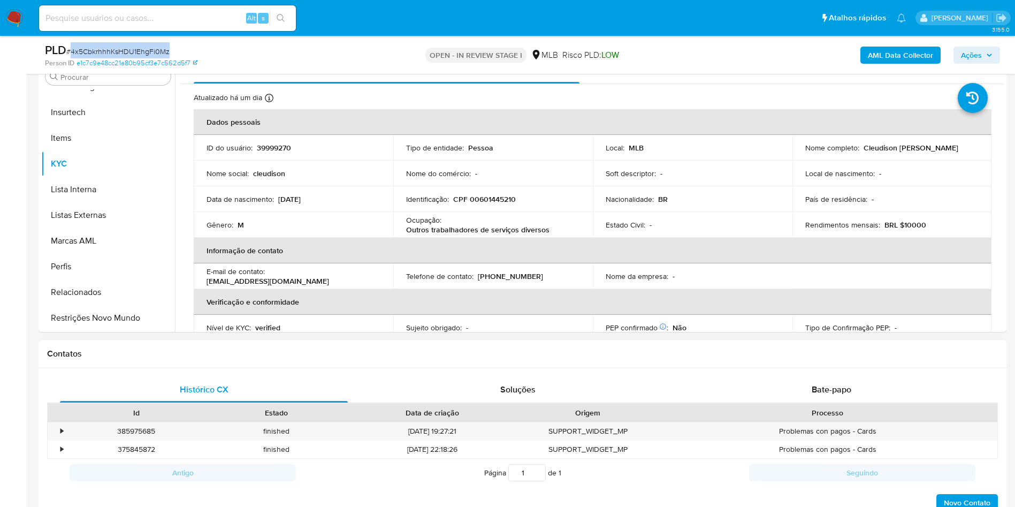
scroll to position [241, 0]
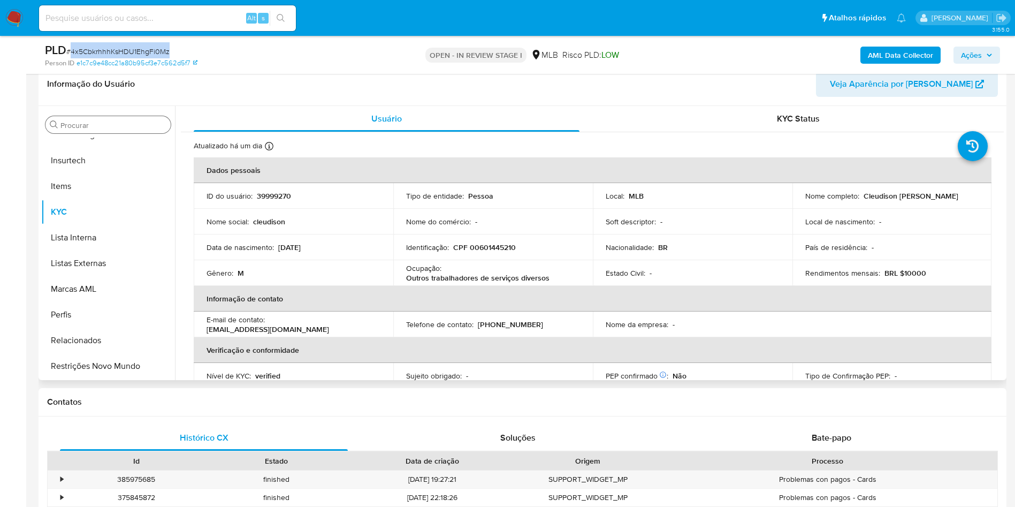
click at [72, 128] on input "Procurar" at bounding box center [113, 125] width 106 height 10
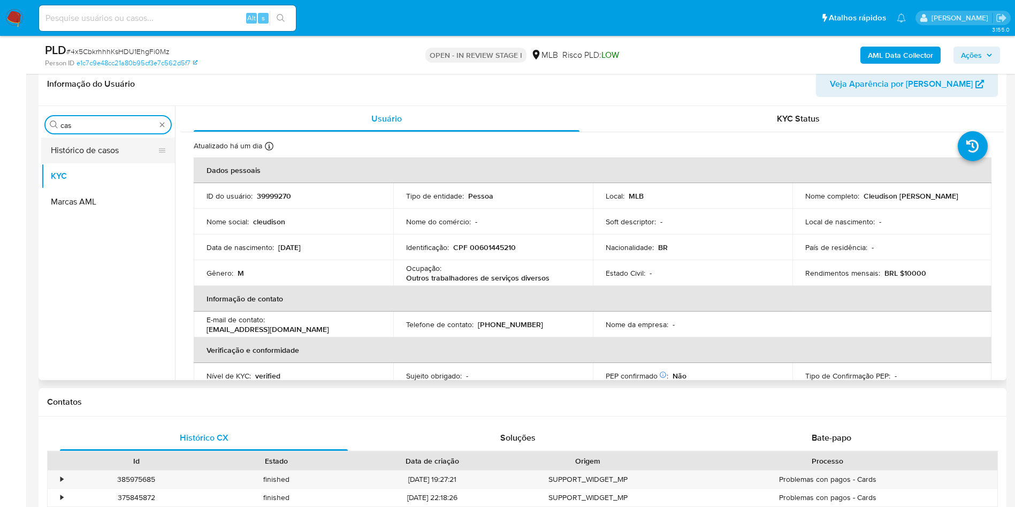
scroll to position [0, 0]
click at [101, 143] on button "Histórico de casos" at bounding box center [103, 151] width 125 height 26
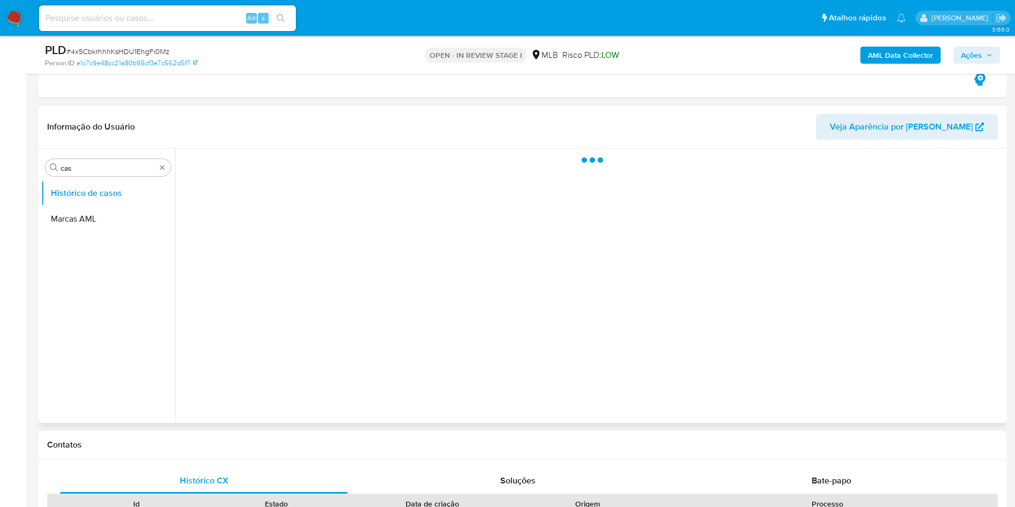
scroll to position [161, 0]
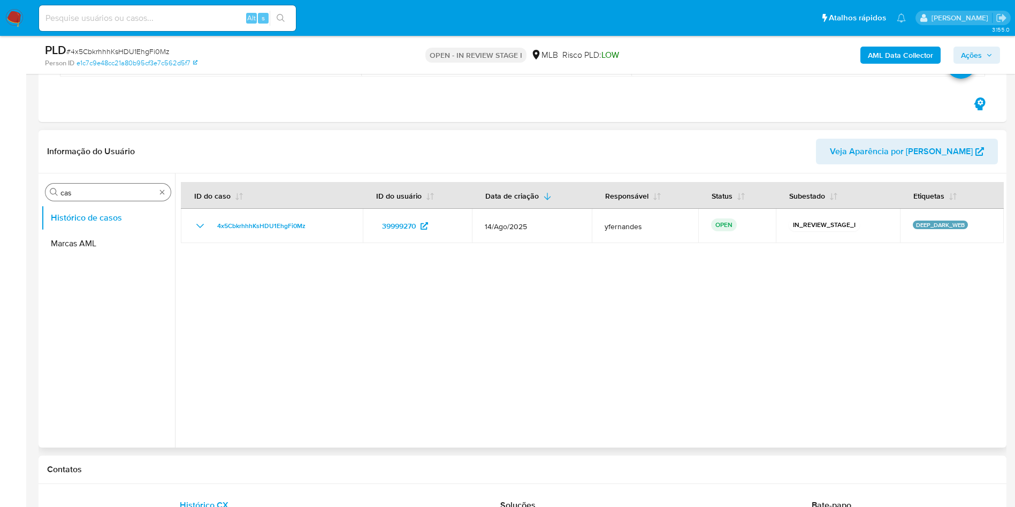
click at [106, 193] on input "cas" at bounding box center [107, 193] width 95 height 10
type input "ger"
click at [98, 212] on button "Geral" at bounding box center [103, 218] width 125 height 26
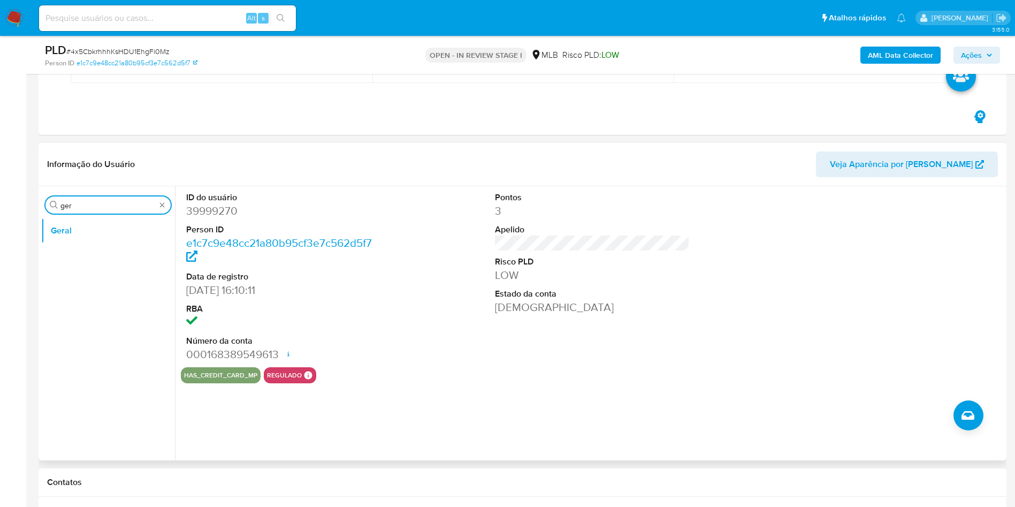
click at [114, 204] on input "ger" at bounding box center [107, 206] width 95 height 10
click at [113, 204] on input "ger" at bounding box center [107, 206] width 95 height 10
type input "do"
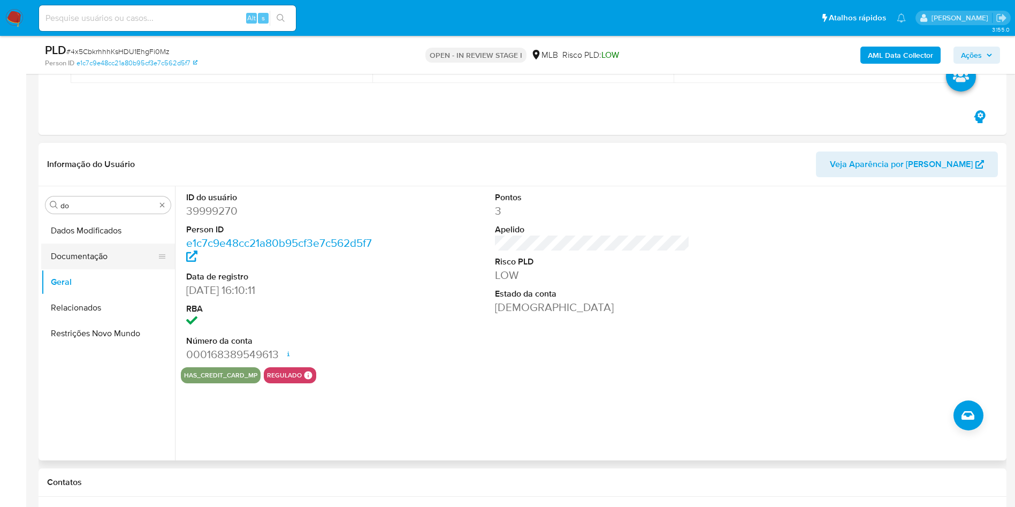
click at [90, 254] on button "Documentação" at bounding box center [103, 257] width 125 height 26
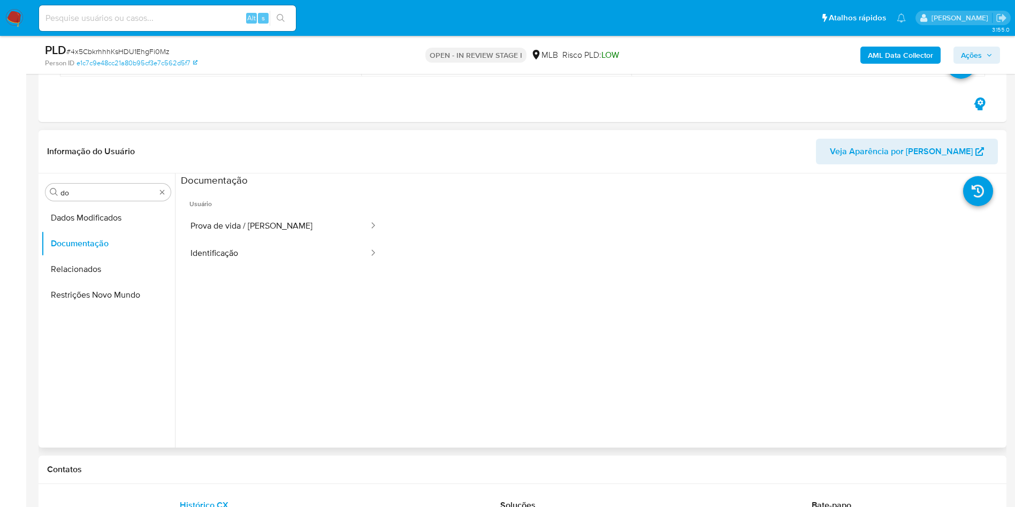
click at [249, 205] on span "Usuário" at bounding box center [284, 200] width 206 height 26
click at [263, 229] on button "Prova de vida / [PERSON_NAME]" at bounding box center [275, 226] width 189 height 27
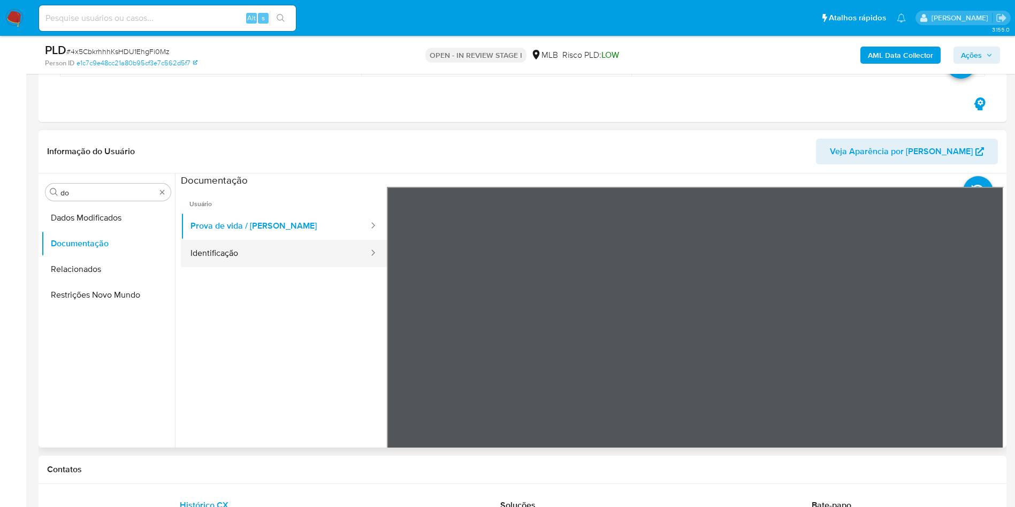
click at [257, 252] on button "Identificação" at bounding box center [275, 253] width 189 height 27
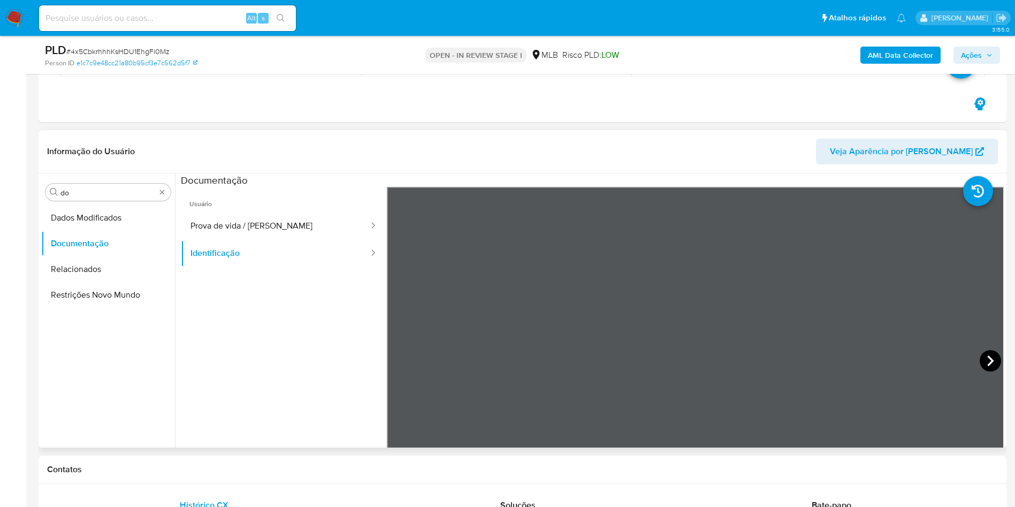
click at [676, 300] on icon at bounding box center [990, 360] width 21 height 21
click at [393, 300] on icon at bounding box center [400, 360] width 21 height 21
click at [327, 224] on button "Prova de vida / [PERSON_NAME]" at bounding box center [275, 226] width 189 height 27
click at [96, 196] on input "do" at bounding box center [107, 193] width 95 height 10
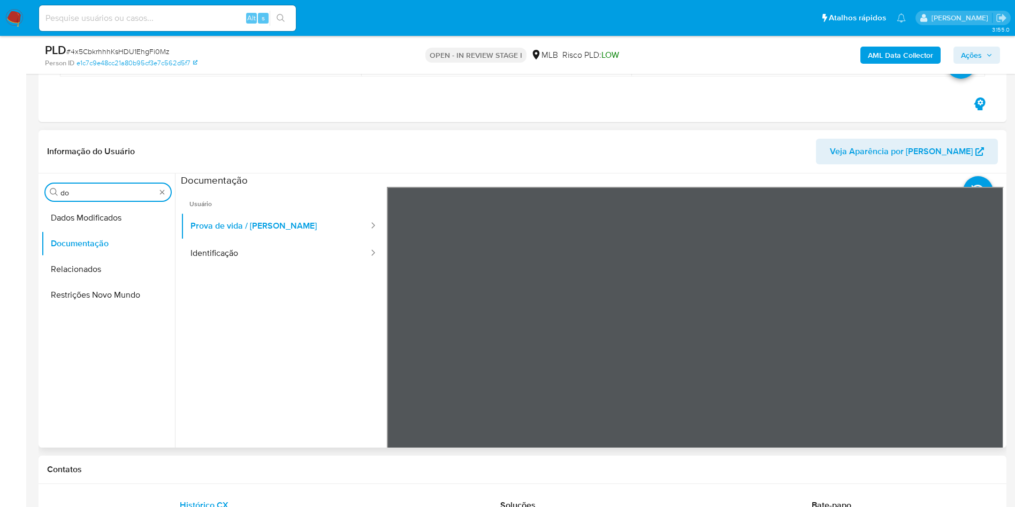
click at [96, 196] on input "do" at bounding box center [107, 193] width 95 height 10
type input "ky"
click at [97, 236] on button "KYC" at bounding box center [103, 244] width 125 height 26
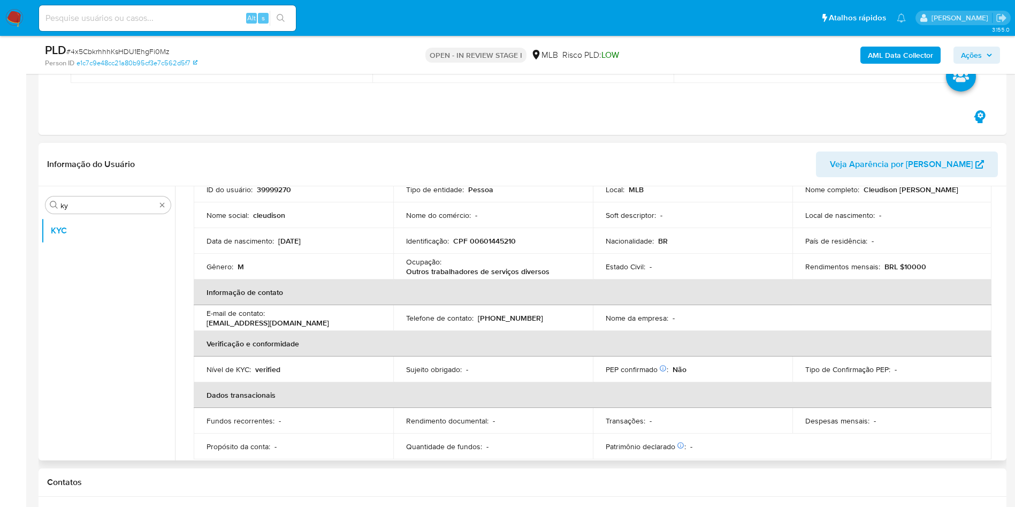
scroll to position [83, 0]
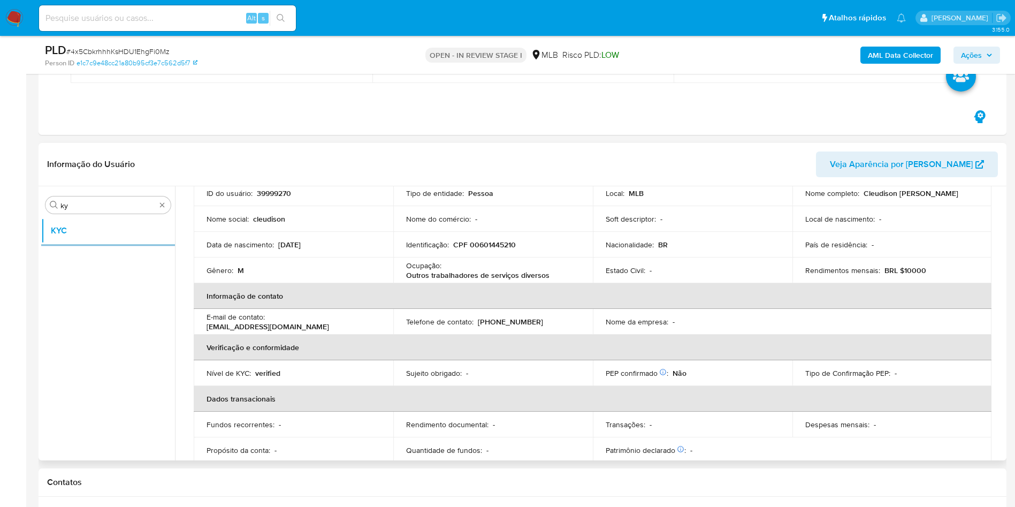
click at [469, 273] on p "Outros trabalhadores de serviços diversos" at bounding box center [477, 275] width 143 height 10
copy div "Ocupação : Outros trabalhadores de serviços diversos"
drag, startPoint x: 491, startPoint y: 294, endPoint x: 592, endPoint y: 317, distance: 103.9
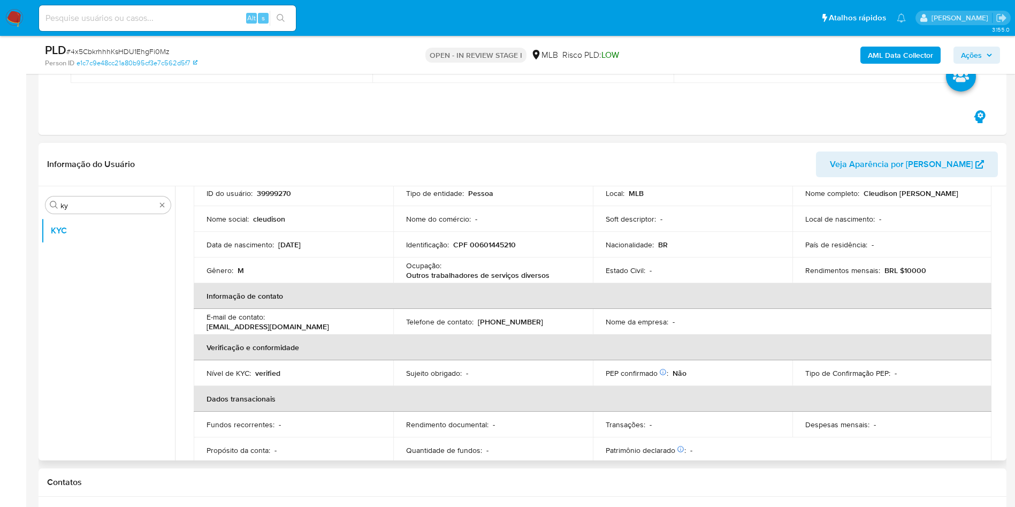
click at [491, 294] on th "Informação de contato" at bounding box center [593, 296] width 798 height 26
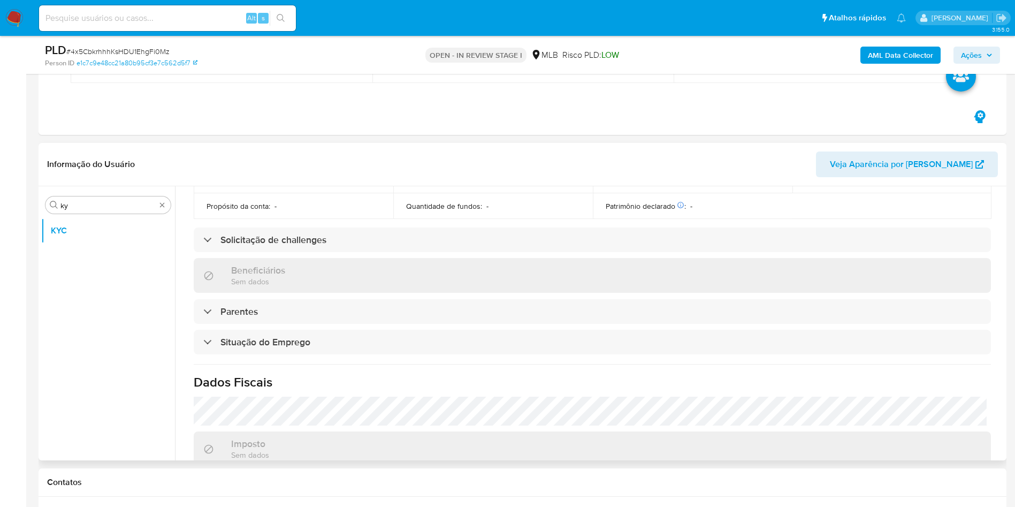
scroll to position [446, 0]
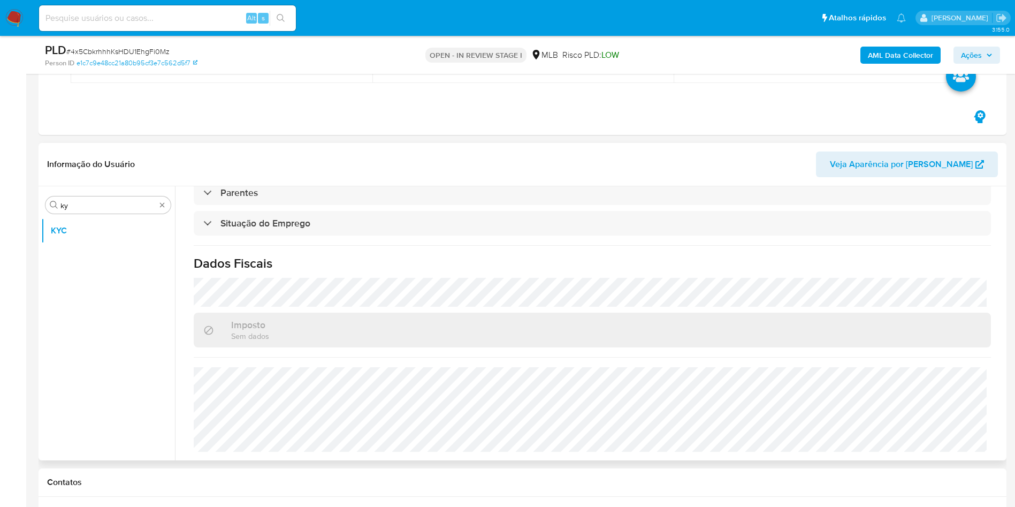
click at [136, 192] on div "Procurar ky KYC" at bounding box center [108, 324] width 134 height 272
click at [122, 204] on input "ky" at bounding box center [107, 206] width 95 height 10
click at [122, 203] on input "ky" at bounding box center [107, 206] width 95 height 10
click at [122, 202] on input "ky" at bounding box center [107, 206] width 95 height 10
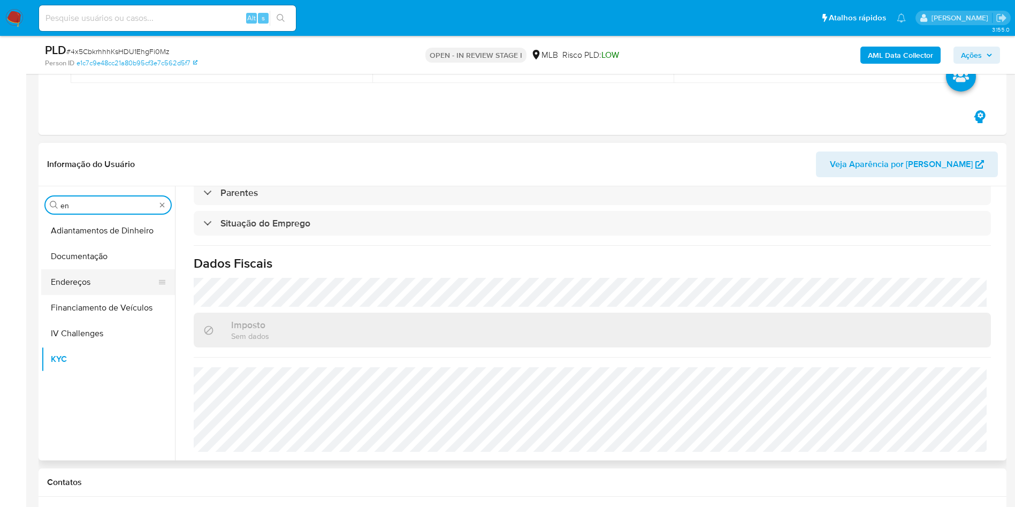
type input "en"
click at [111, 275] on button "Endereços" at bounding box center [103, 282] width 125 height 26
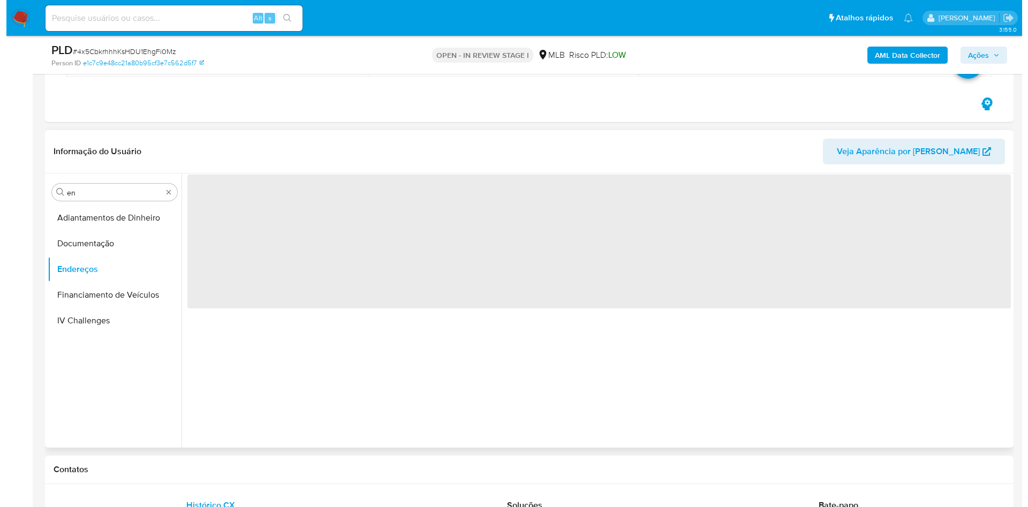
scroll to position [0, 0]
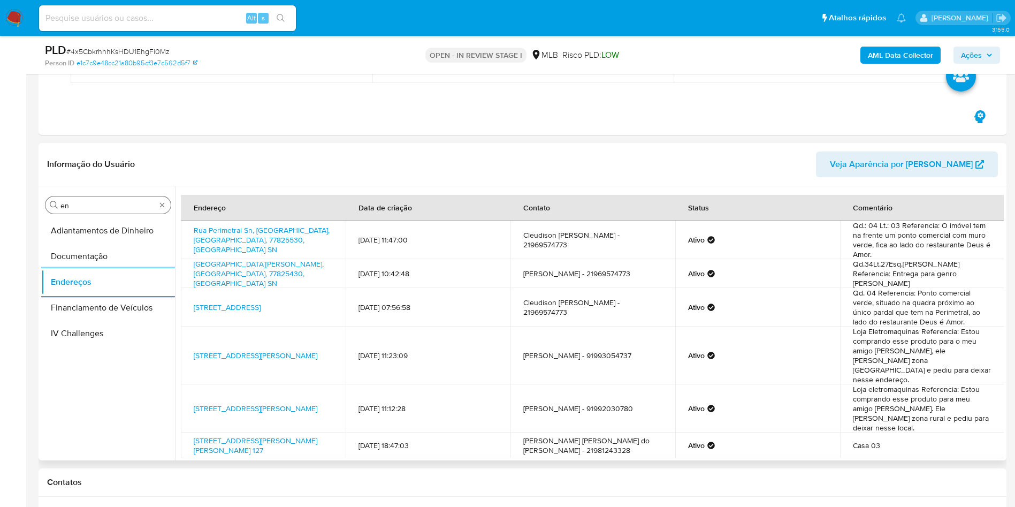
click at [103, 205] on input "en" at bounding box center [107, 206] width 95 height 10
click at [103, 204] on input "en" at bounding box center [107, 206] width 95 height 10
type input "ge"
click at [93, 227] on button "Detalhe da geolocalização" at bounding box center [108, 231] width 134 height 26
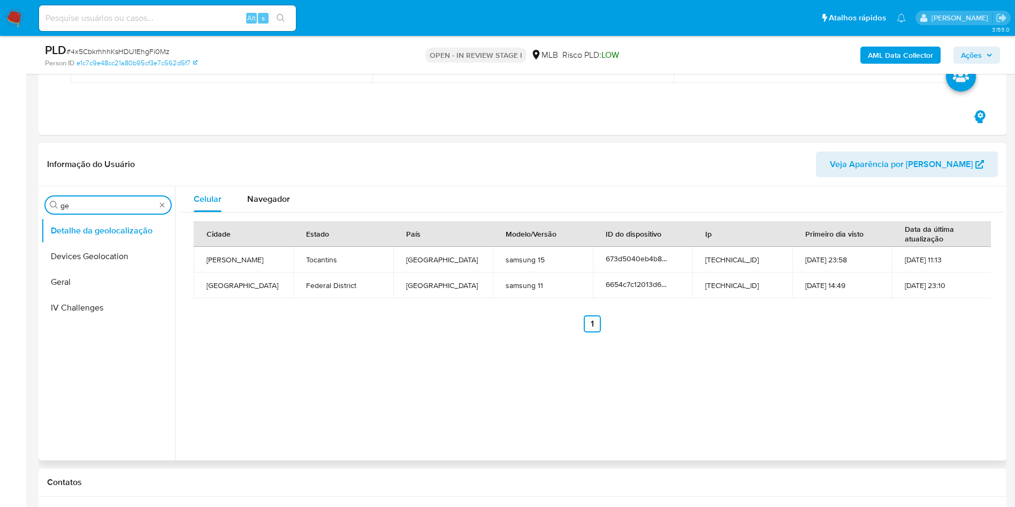
click at [87, 206] on input "ge" at bounding box center [107, 206] width 95 height 10
type input "res"
click at [78, 272] on button "Restrições Novo Mundo" at bounding box center [103, 282] width 125 height 26
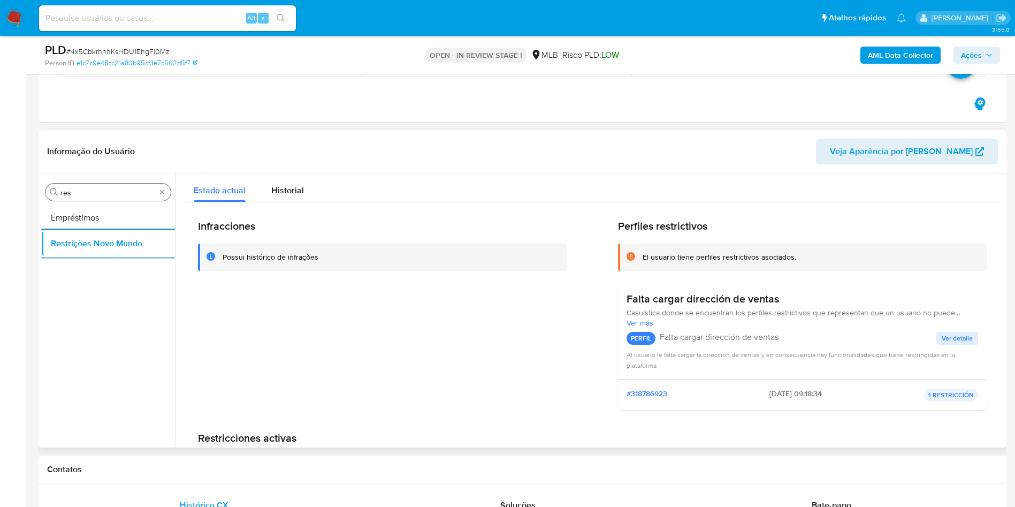
click at [103, 192] on input "res" at bounding box center [107, 193] width 95 height 10
type input "po"
click at [105, 229] on button "Dispositivos Point" at bounding box center [103, 218] width 125 height 26
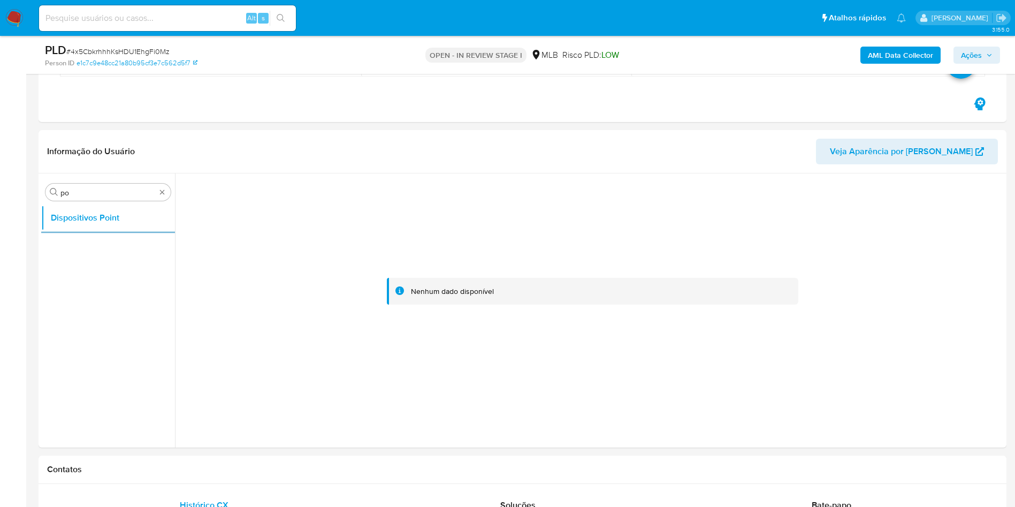
click at [676, 56] on b "AML Data Collector" at bounding box center [900, 55] width 65 height 17
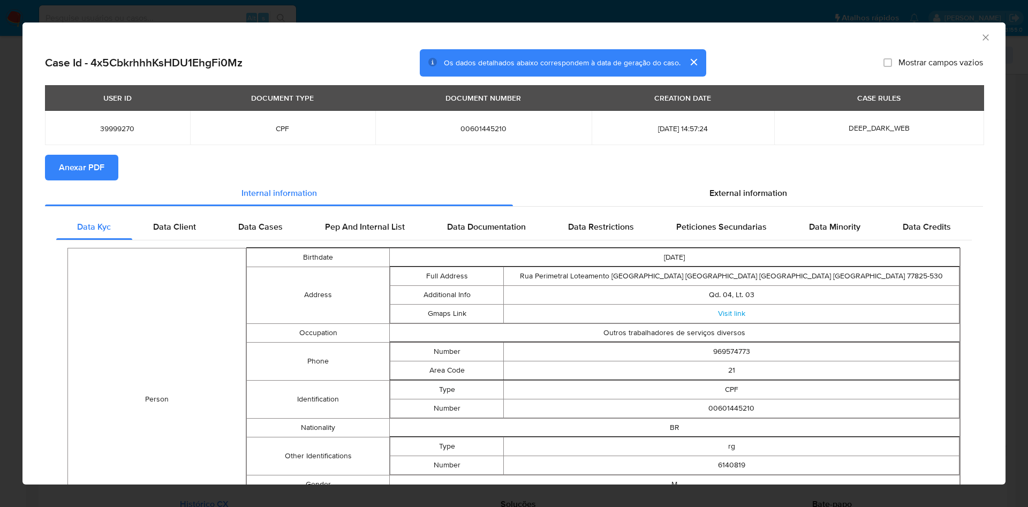
click at [87, 167] on span "Anexar PDF" at bounding box center [81, 168] width 45 height 24
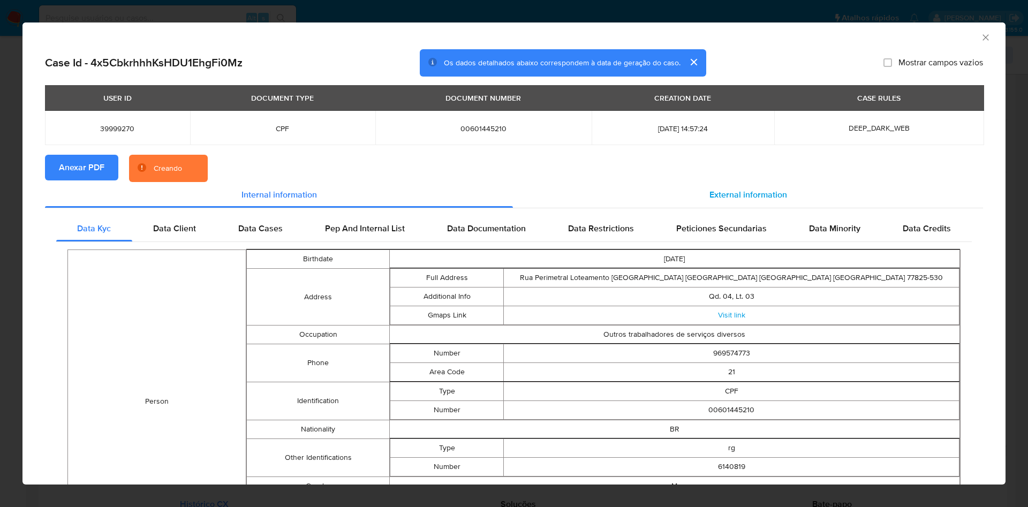
click at [676, 194] on span "External information" at bounding box center [748, 194] width 78 height 12
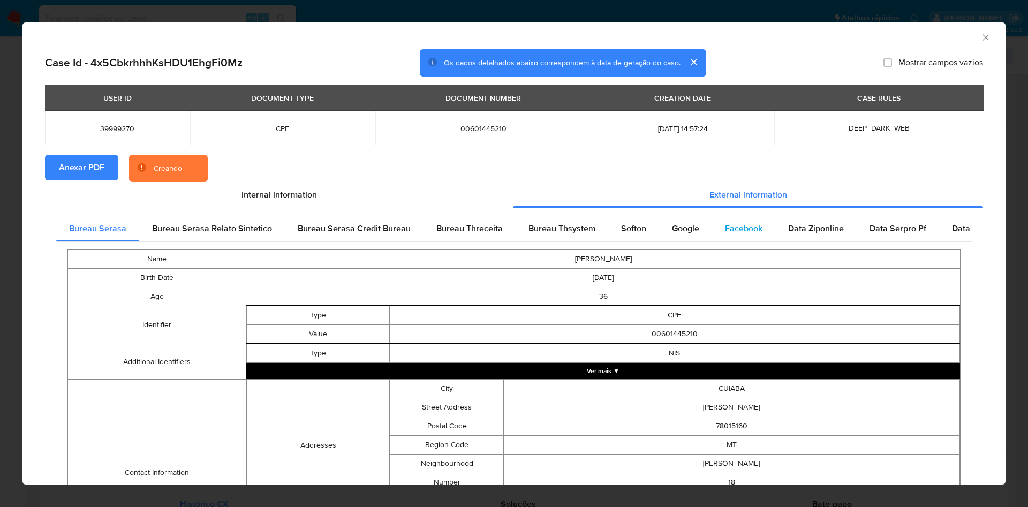
click at [676, 237] on div "Facebook" at bounding box center [743, 229] width 63 height 26
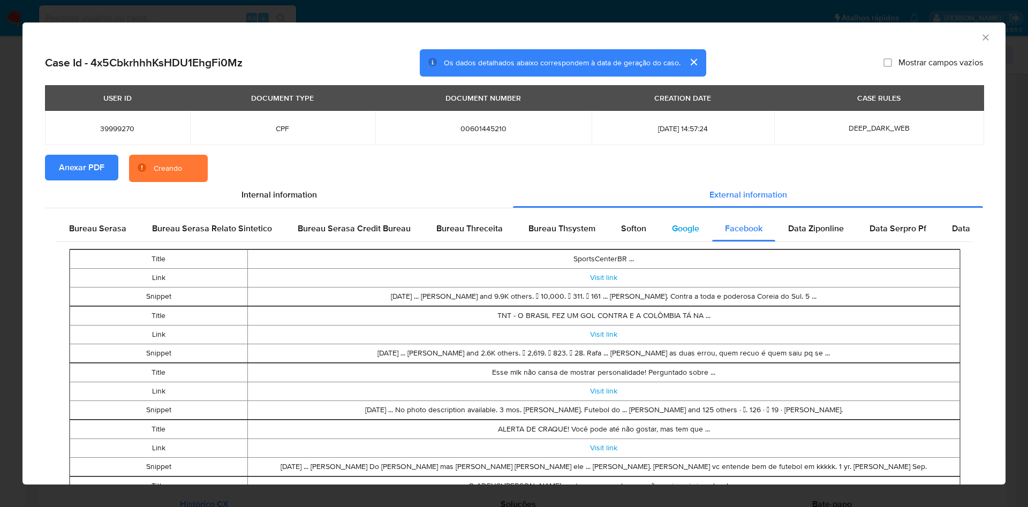
click at [676, 227] on span "Google" at bounding box center [685, 228] width 27 height 12
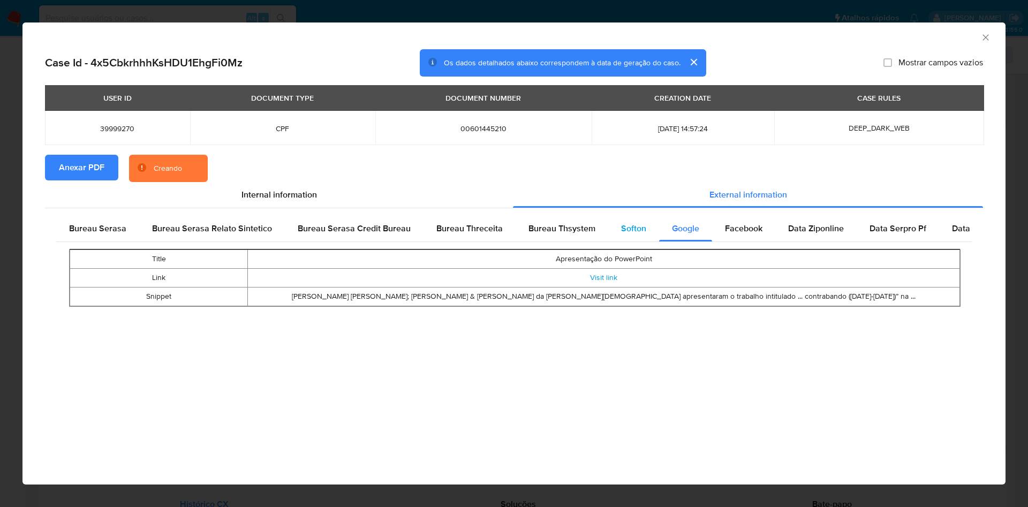
click at [640, 231] on div "Softon" at bounding box center [633, 229] width 51 height 26
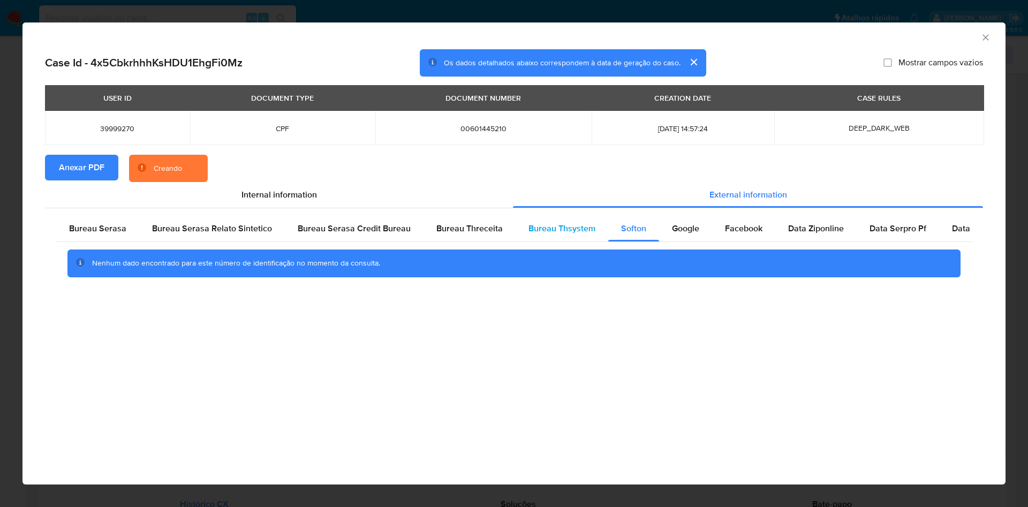
click at [580, 233] on span "Bureau Thsystem" at bounding box center [561, 228] width 67 height 12
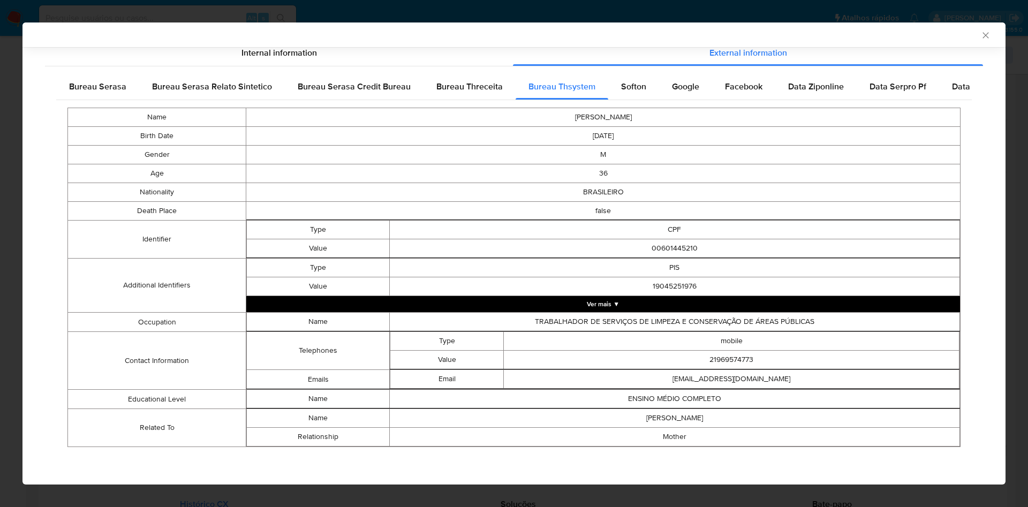
scroll to position [138, 0]
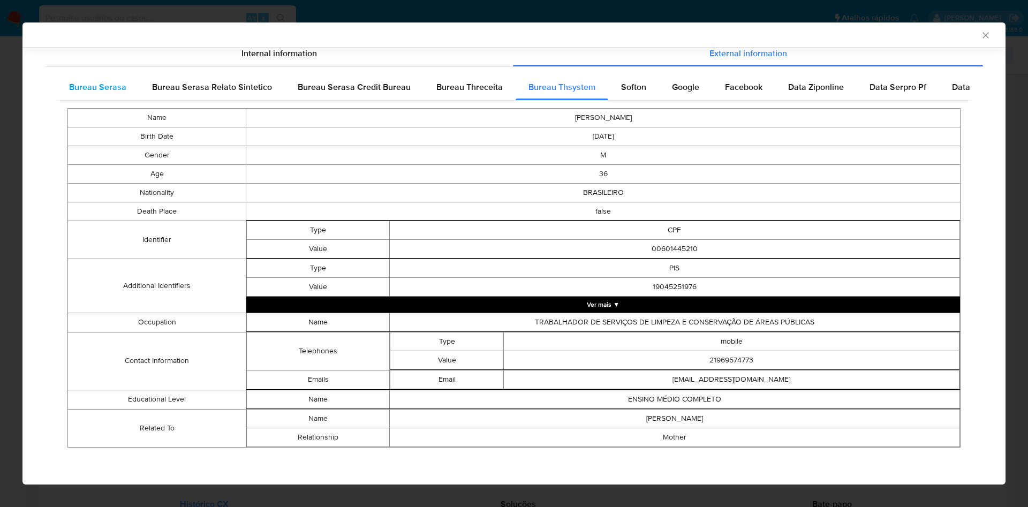
click at [104, 88] on span "Bureau Serasa" at bounding box center [97, 87] width 57 height 12
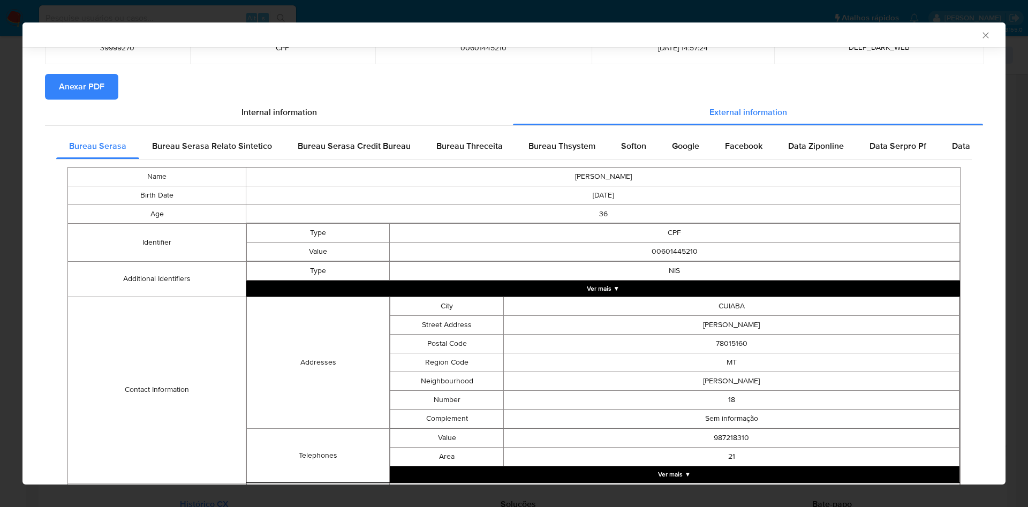
scroll to position [172, 0]
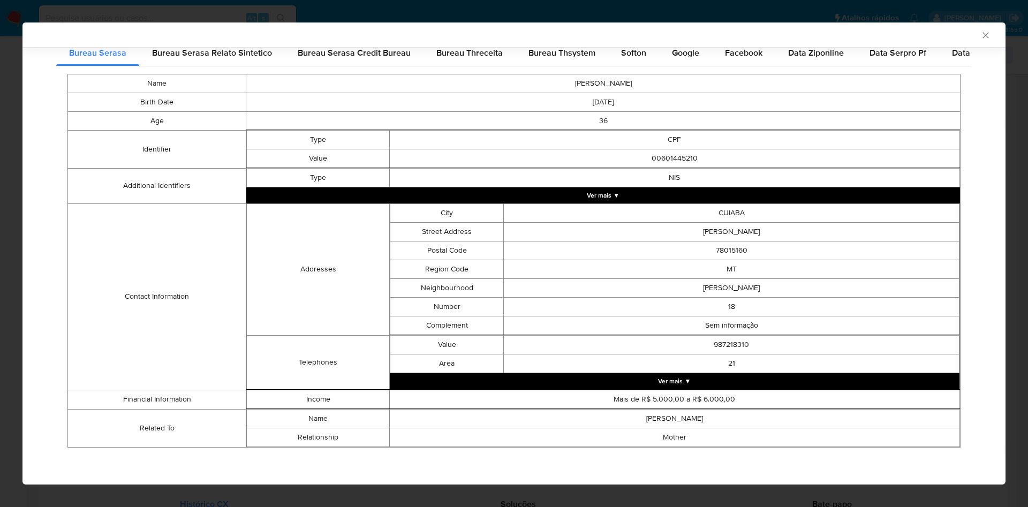
click at [16, 102] on div "AML Data Collector Case Id - 4x5CbkrhhhKsHDU1EhgFi0Mz Os dados detalhados abaix…" at bounding box center [514, 253] width 1028 height 507
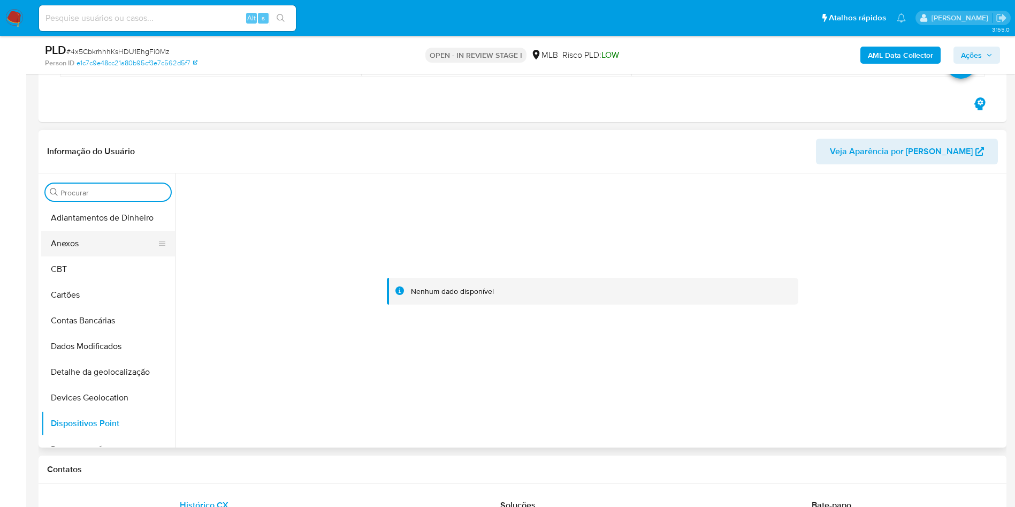
click at [92, 240] on button "Anexos" at bounding box center [103, 244] width 125 height 26
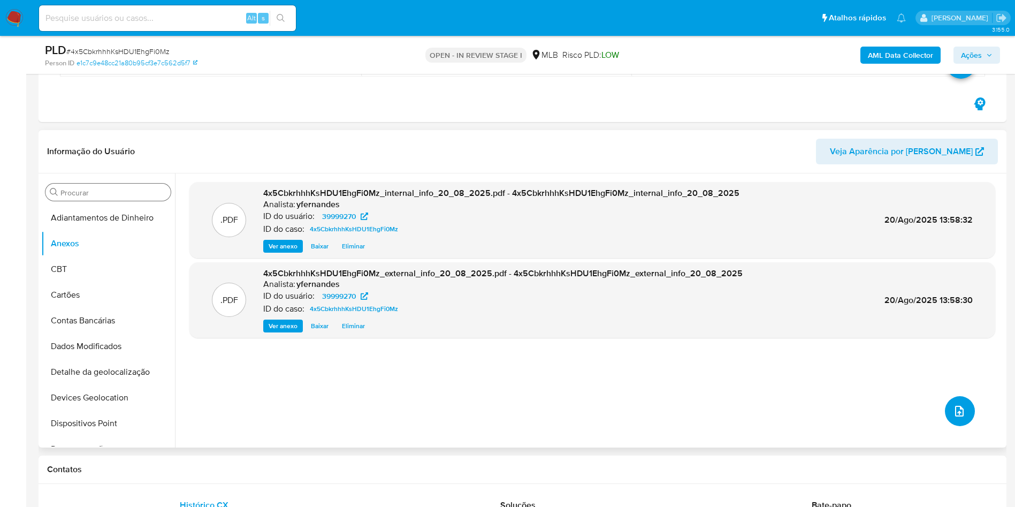
click at [676, 300] on button "upload-file" at bounding box center [960, 411] width 30 height 30
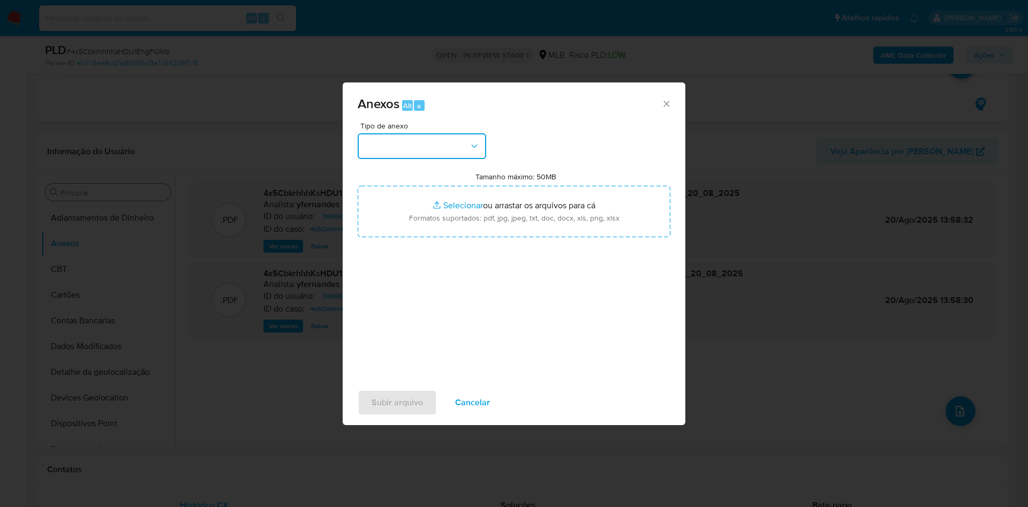
click at [398, 142] on button "button" at bounding box center [422, 146] width 128 height 26
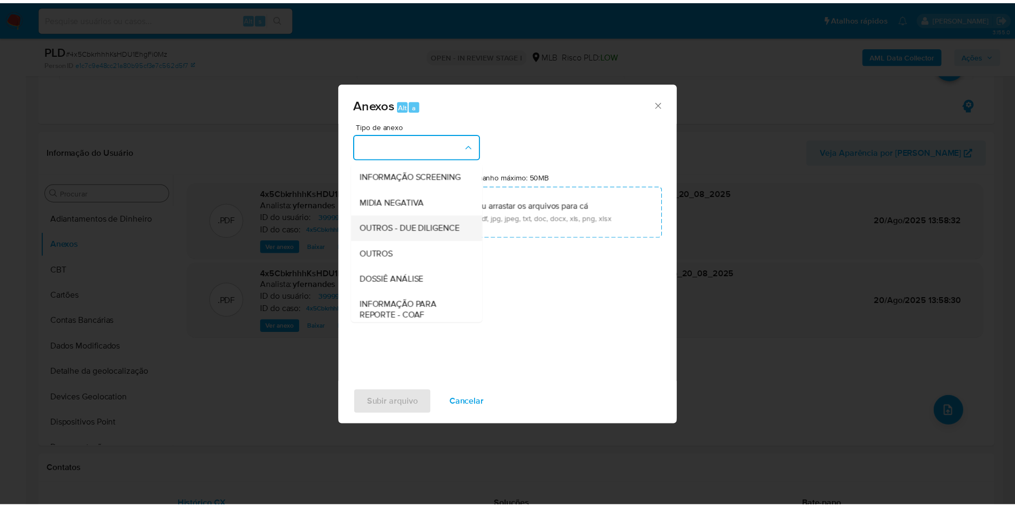
scroll to position [165, 0]
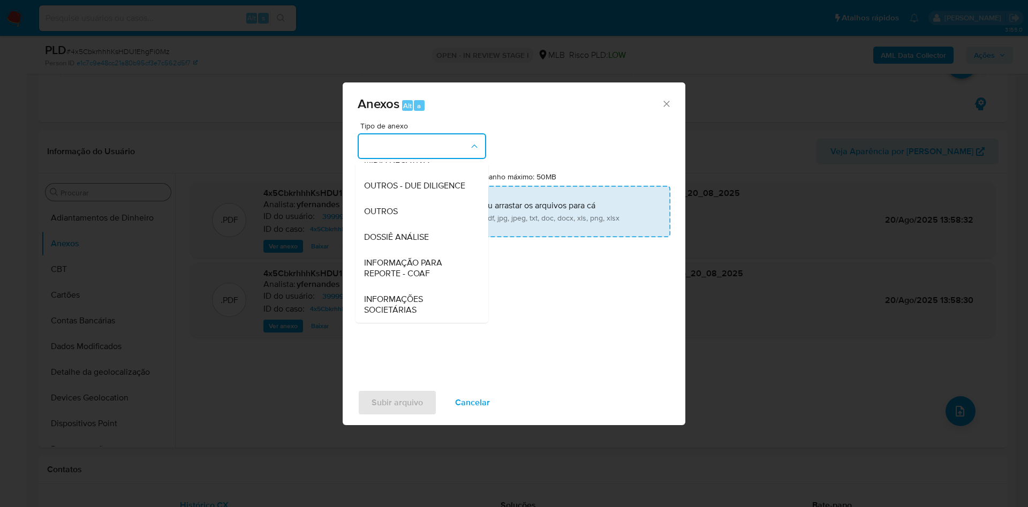
click at [403, 203] on div "OUTROS" at bounding box center [418, 212] width 109 height 26
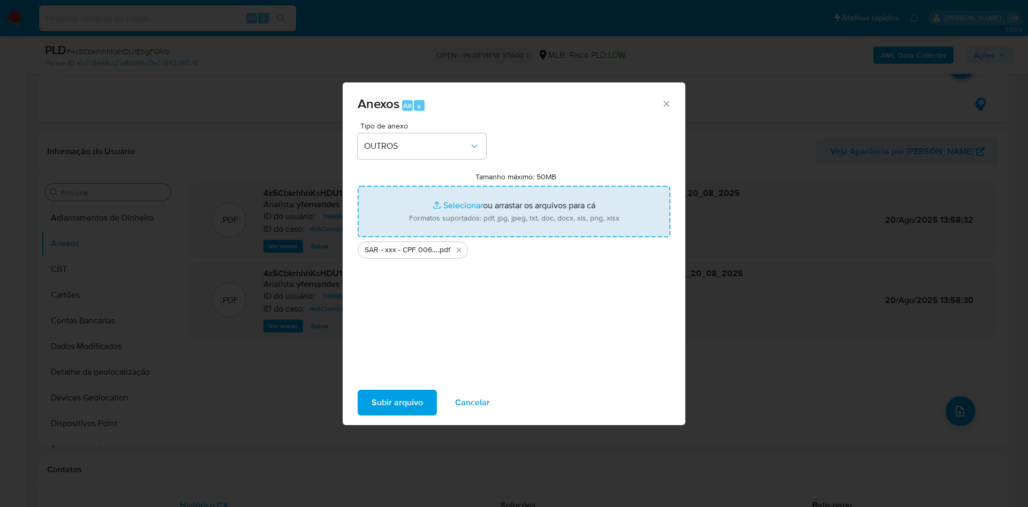
type input "C:\fakepath\Mulan 39999270_2025_08_19_18_26_14.xlsx"
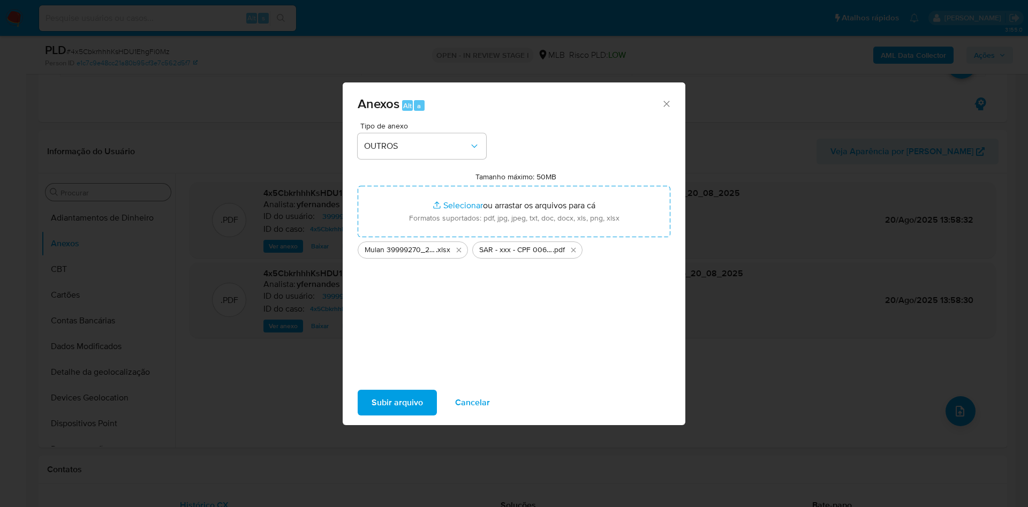
click at [395, 300] on span "Subir arquivo" at bounding box center [396, 403] width 51 height 24
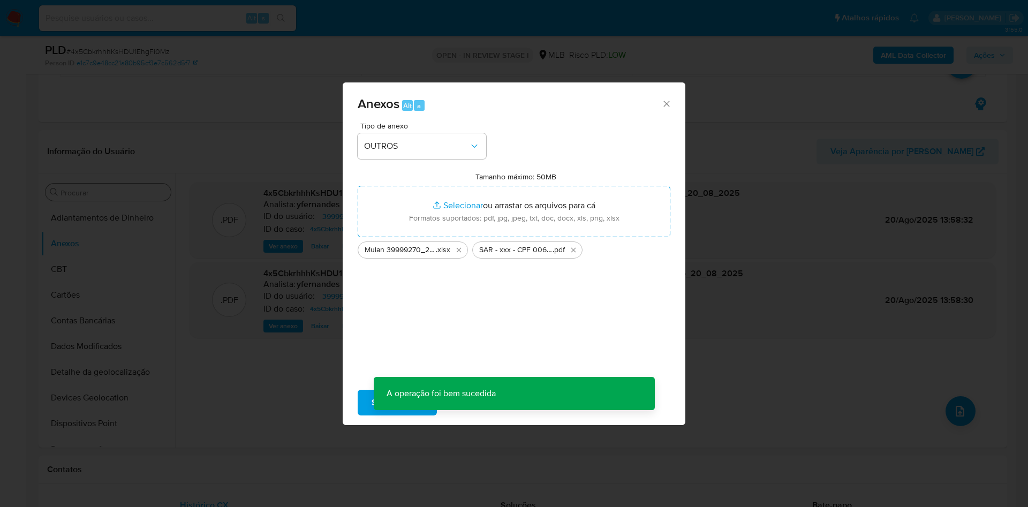
click at [118, 214] on div "Anexos Alt a Tipo de anexo OUTROS Tamanho máximo: 50MB Selecionar arquivos Sele…" at bounding box center [514, 253] width 1028 height 507
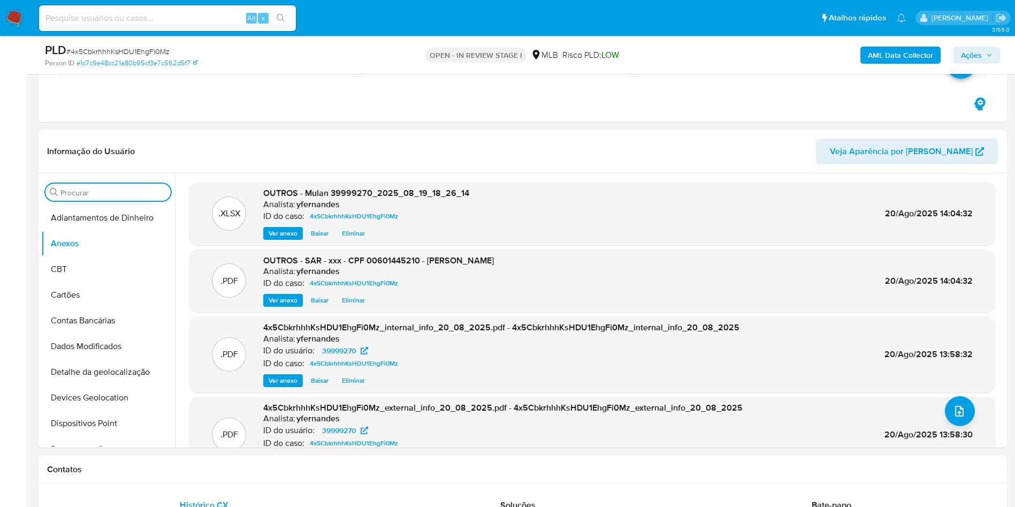
click at [94, 191] on input "Procurar" at bounding box center [113, 193] width 106 height 10
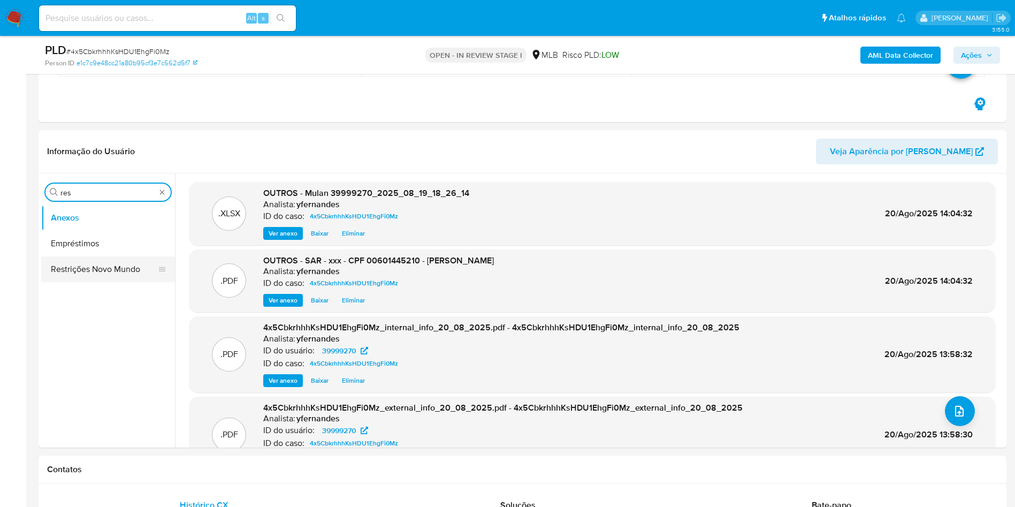
type input "res"
click at [97, 261] on button "Restrições Novo Mundo" at bounding box center [103, 269] width 125 height 26
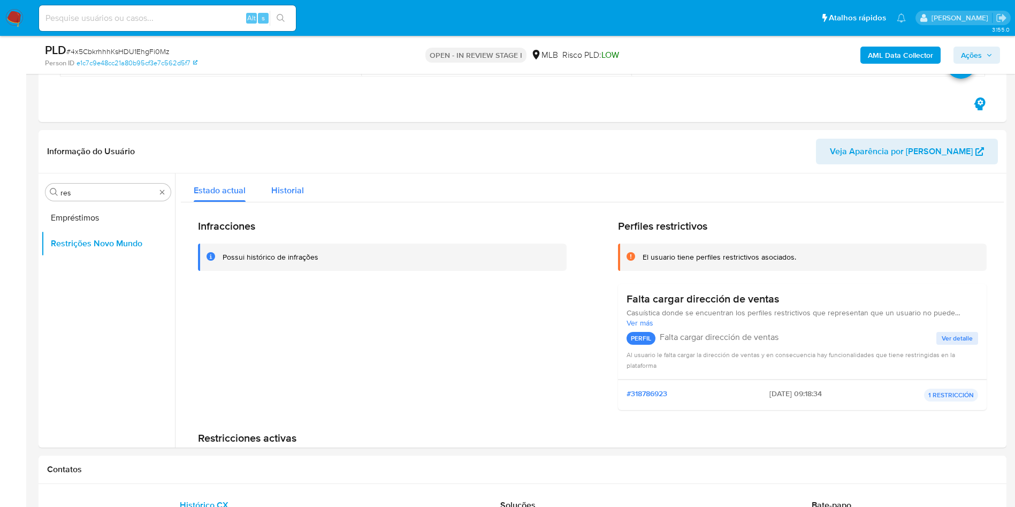
click at [292, 191] on span "Historial" at bounding box center [287, 190] width 33 height 12
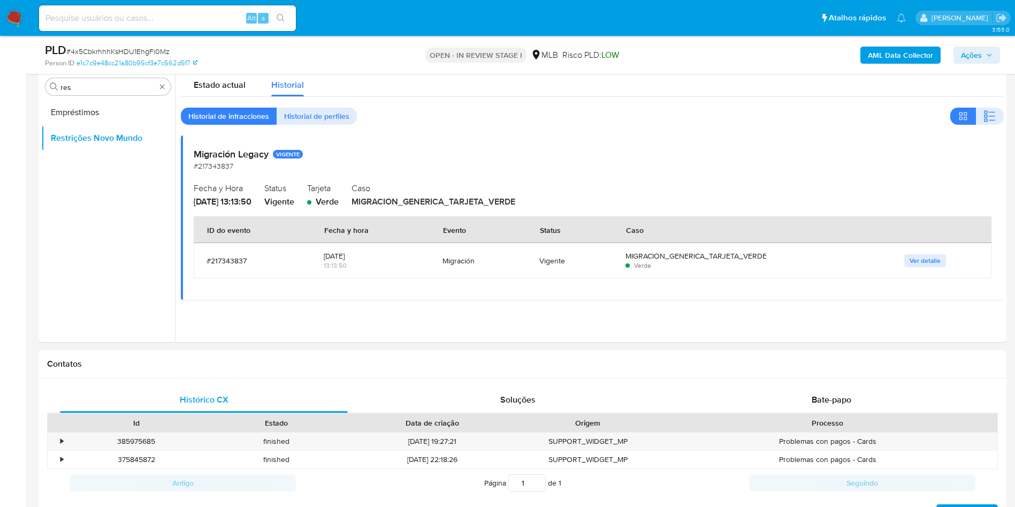
scroll to position [161, 0]
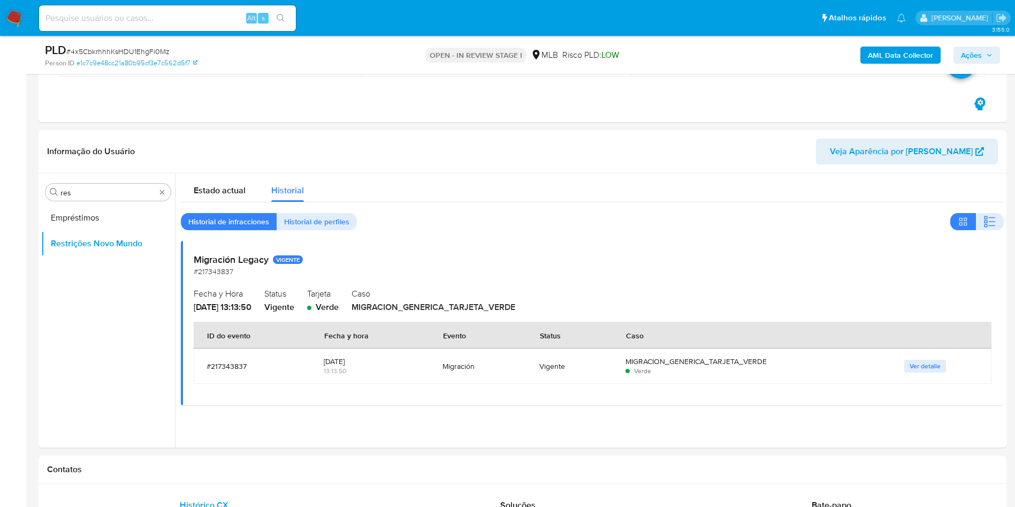
click at [676, 57] on span "Ações" at bounding box center [971, 55] width 21 height 17
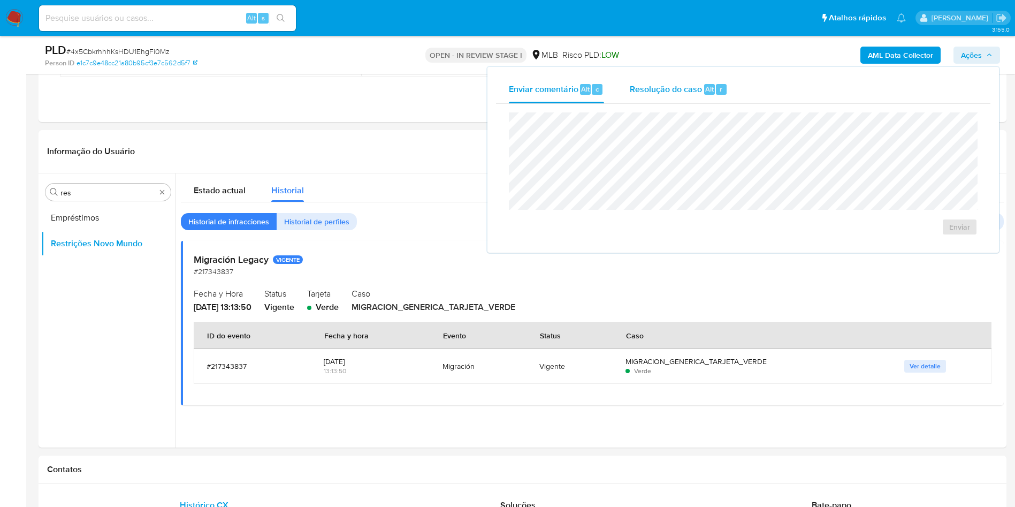
click at [670, 95] on div "Resolução do caso Alt r" at bounding box center [679, 89] width 98 height 28
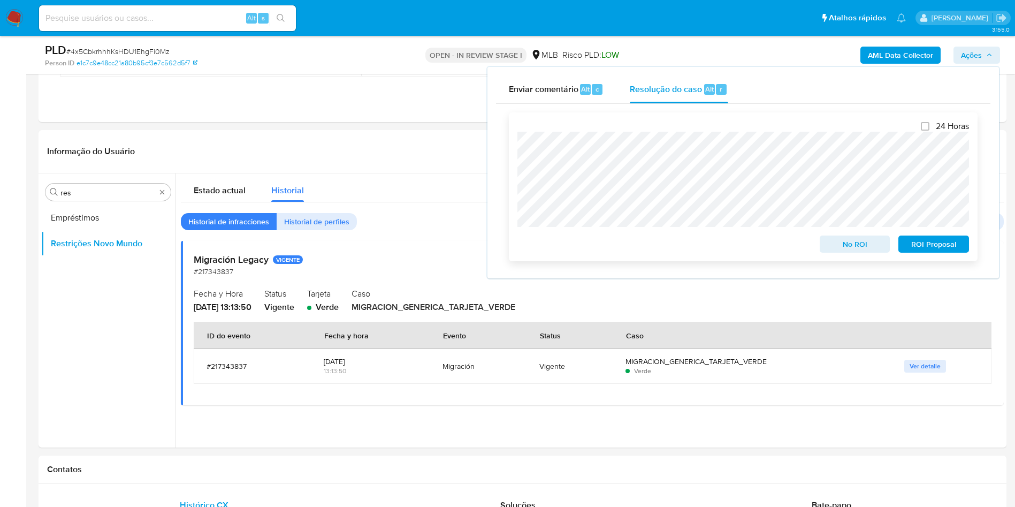
click at [676, 246] on button "ROI Proposal" at bounding box center [934, 244] width 71 height 17
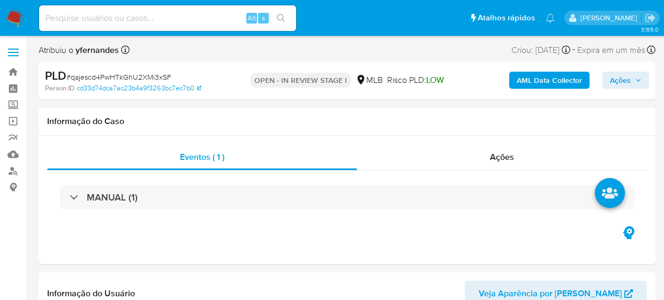
scroll to position [478, 0]
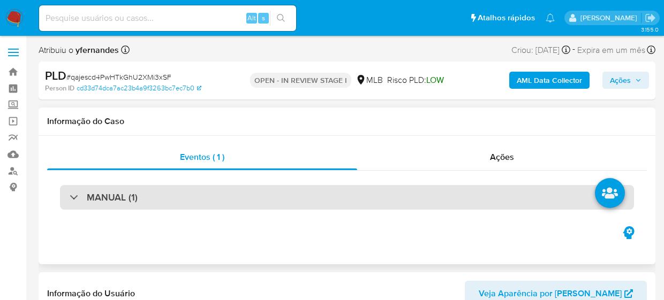
click at [291, 186] on div "MANUAL (1)" at bounding box center [347, 197] width 574 height 25
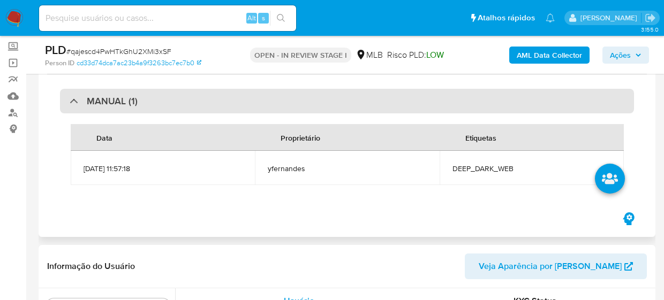
scroll to position [80, 0]
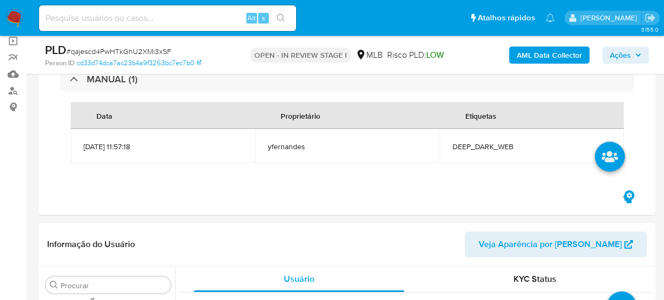
select select "10"
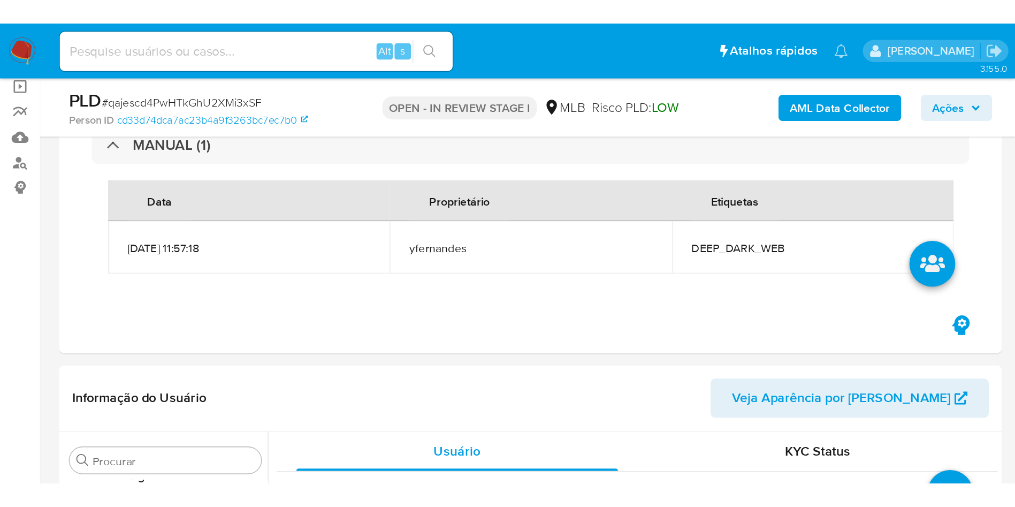
scroll to position [0, 0]
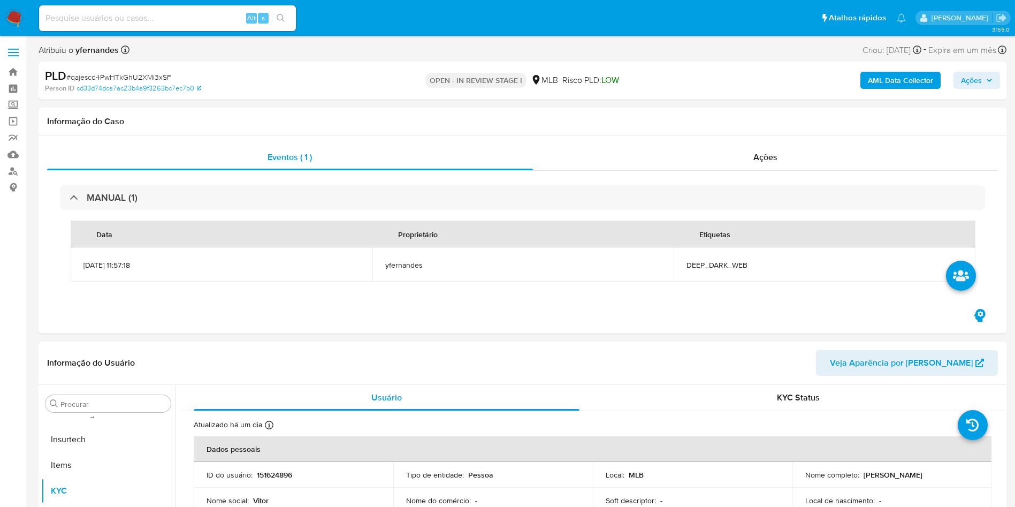
click at [148, 79] on span "# qajescd4PwHTkGhU2XMi3xSF" at bounding box center [118, 77] width 105 height 11
copy span "qajescd4PwHTkGhU2XMi3xSF"
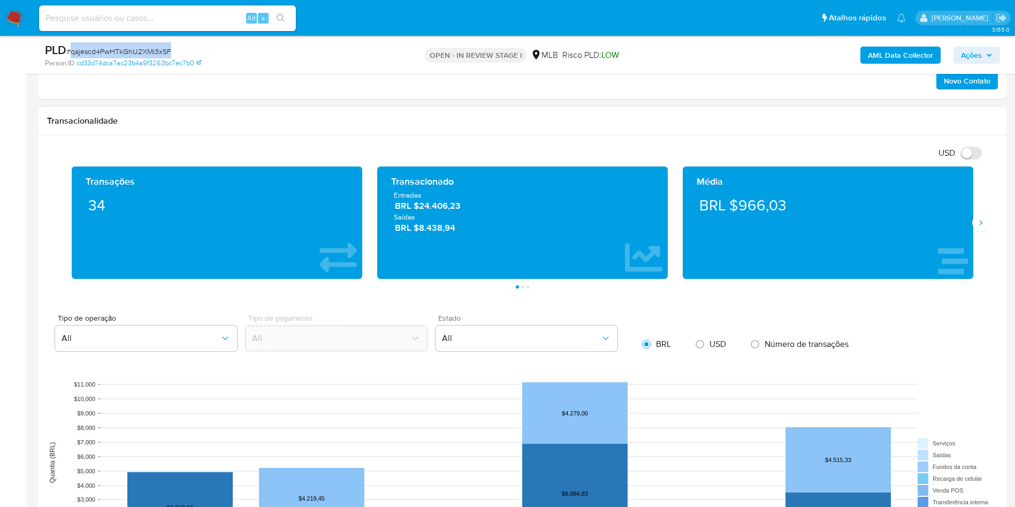
scroll to position [642, 0]
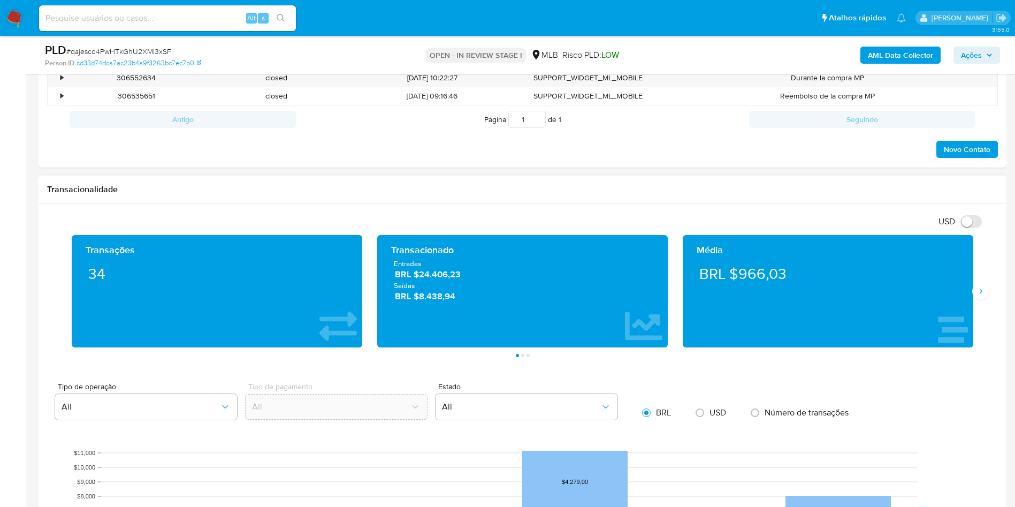
click at [676, 278] on div "Média BRL $966,03" at bounding box center [829, 291] width 306 height 112
click at [676, 292] on icon "Siguiente" at bounding box center [981, 291] width 3 height 5
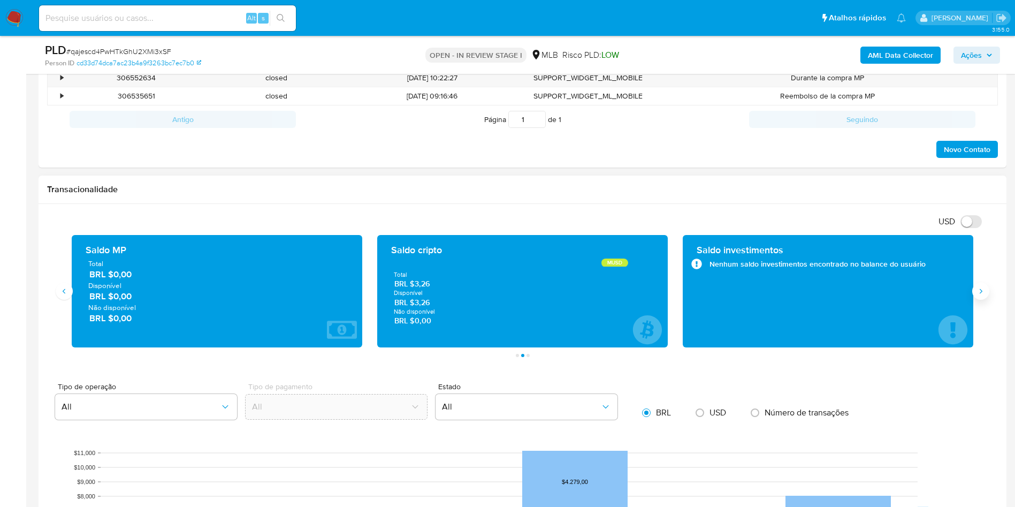
click at [676, 291] on icon "Siguiente" at bounding box center [981, 291] width 3 height 5
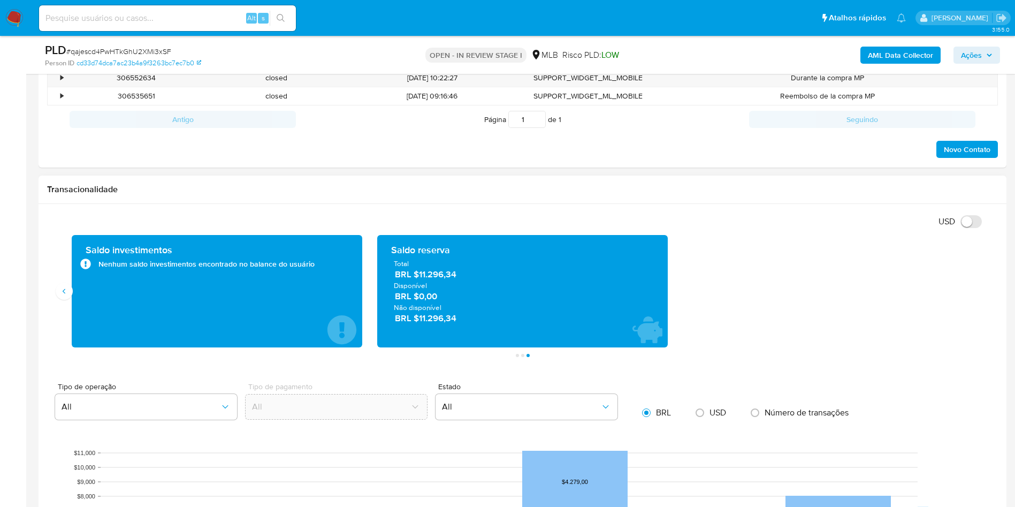
click at [443, 277] on span "BRL $11.296,34" at bounding box center [523, 275] width 256 height 12
click at [489, 201] on div "Transacionalidade" at bounding box center [523, 190] width 968 height 28
click at [457, 279] on span "BRL $11.296,34" at bounding box center [523, 275] width 256 height 12
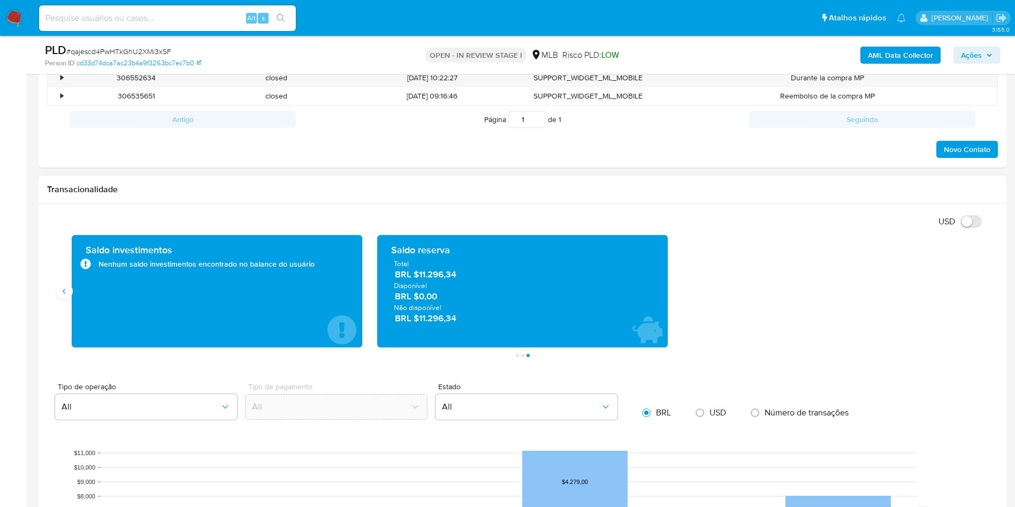
click at [445, 274] on span "BRL $11.296,34" at bounding box center [523, 275] width 256 height 12
click at [445, 273] on span "BRL $11.296,34" at bounding box center [523, 275] width 256 height 12
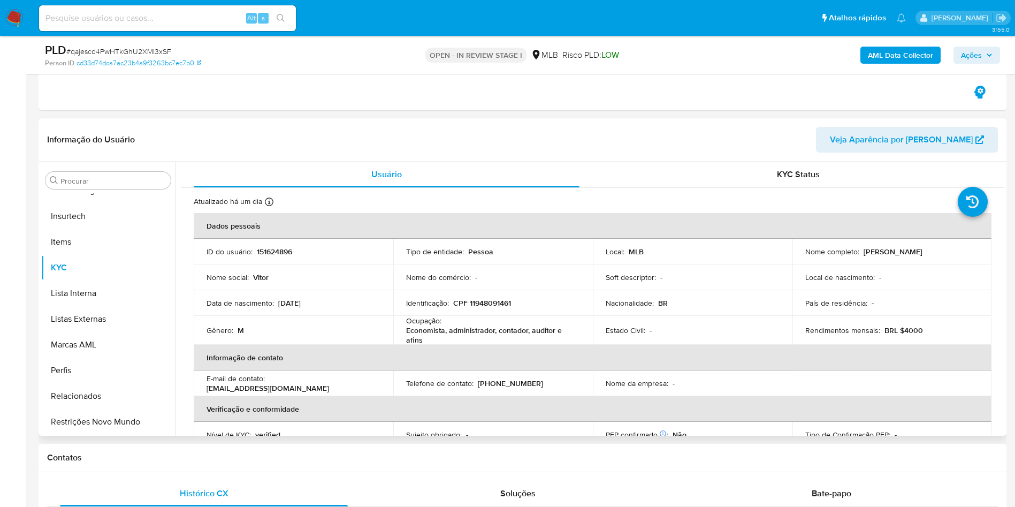
scroll to position [161, 0]
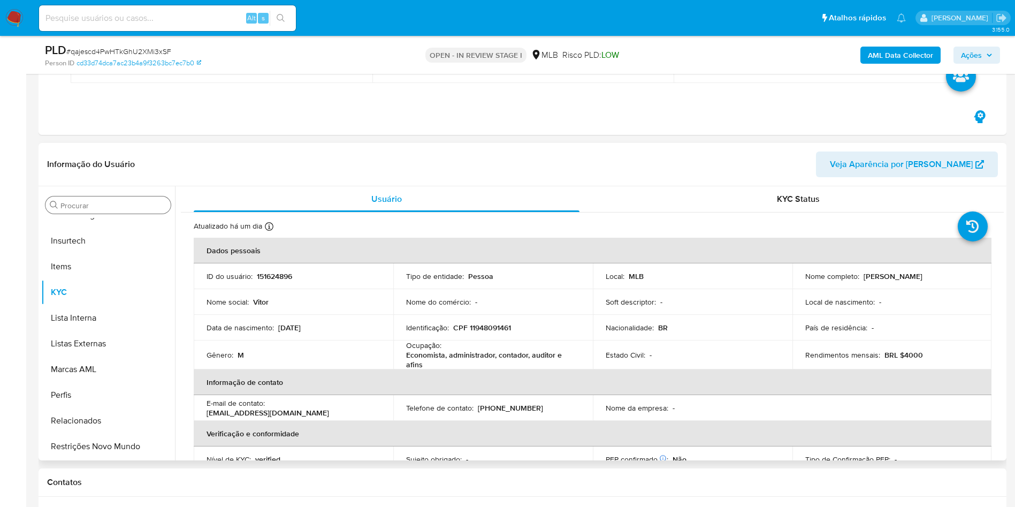
click at [112, 210] on input "Procurar" at bounding box center [113, 206] width 106 height 10
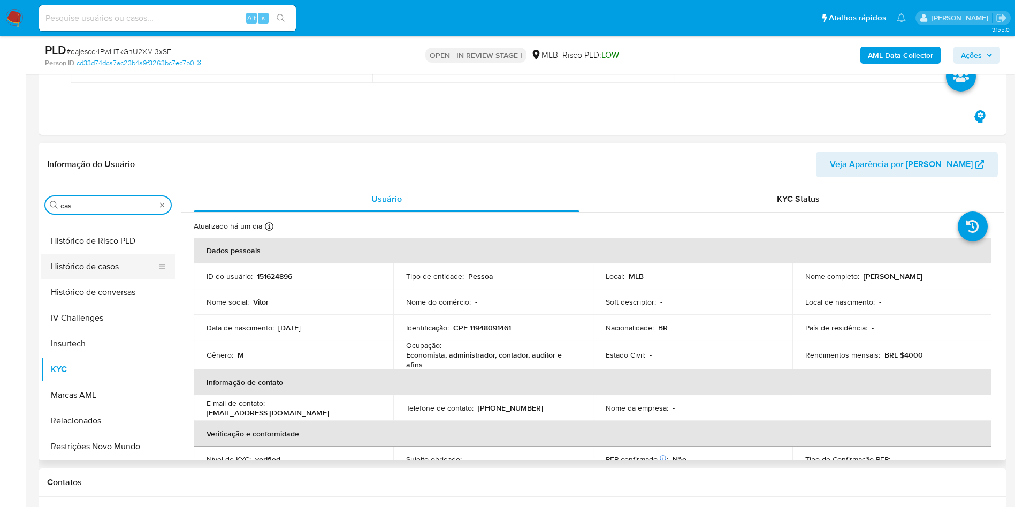
scroll to position [0, 0]
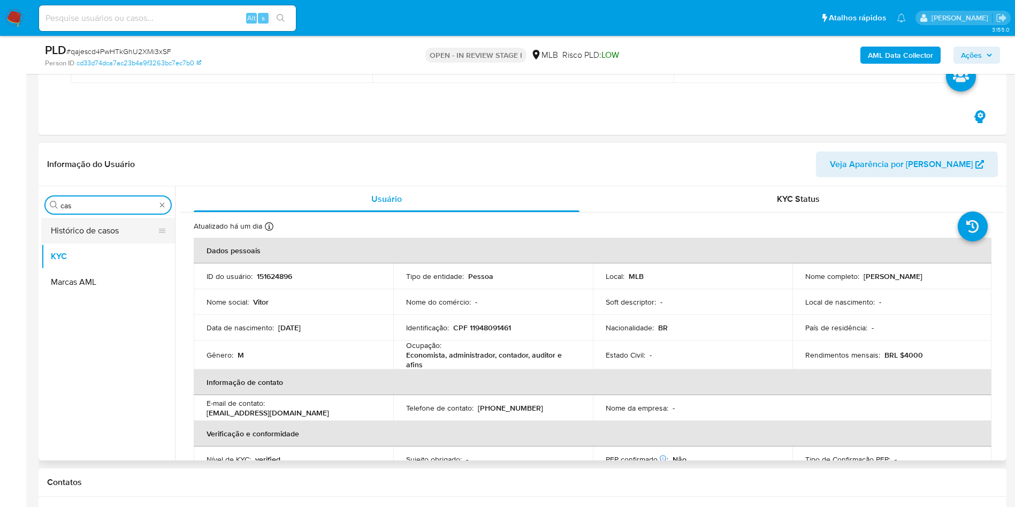
click at [96, 226] on button "Histórico de casos" at bounding box center [103, 231] width 125 height 26
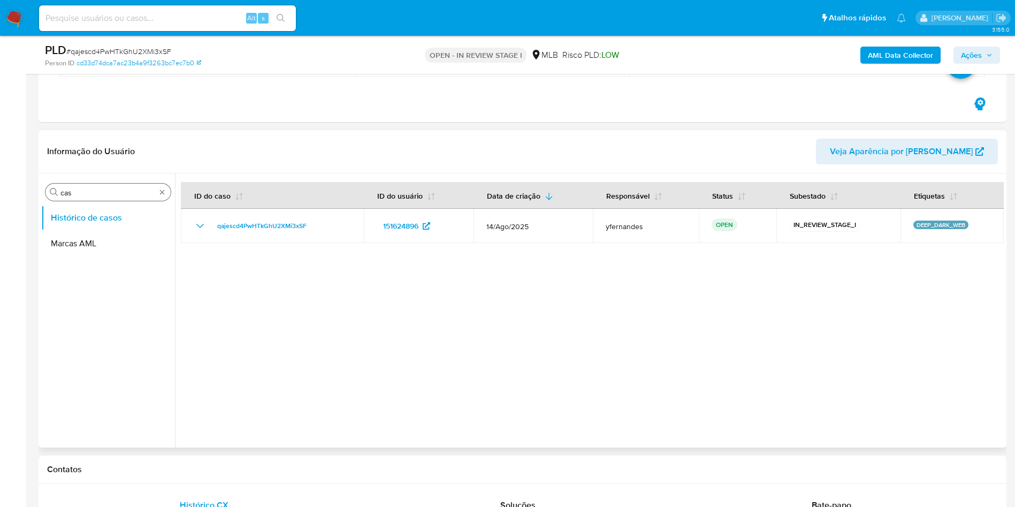
click at [124, 184] on div "Procurar cas" at bounding box center [107, 192] width 125 height 17
click at [115, 193] on input "cas" at bounding box center [107, 193] width 95 height 10
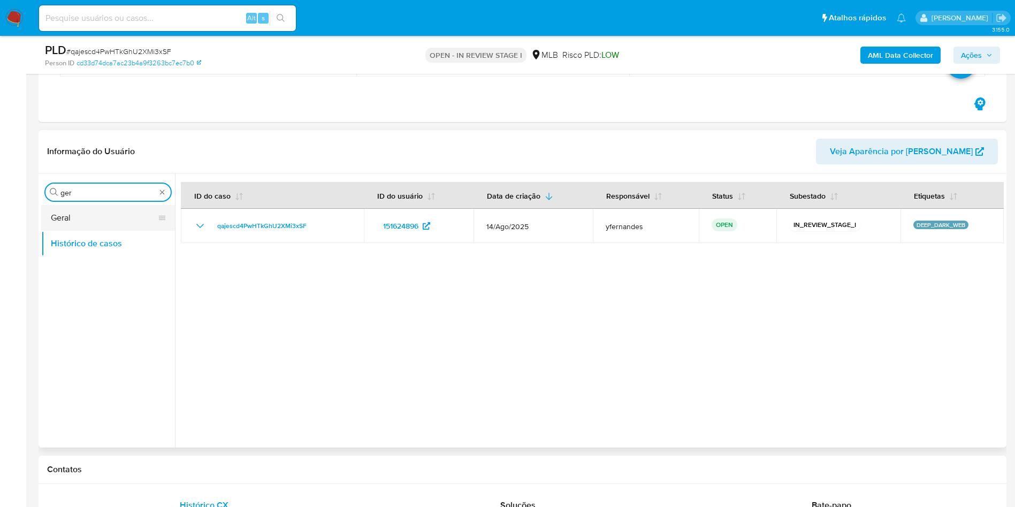
type input "ger"
click at [90, 219] on button "Geral" at bounding box center [103, 218] width 125 height 26
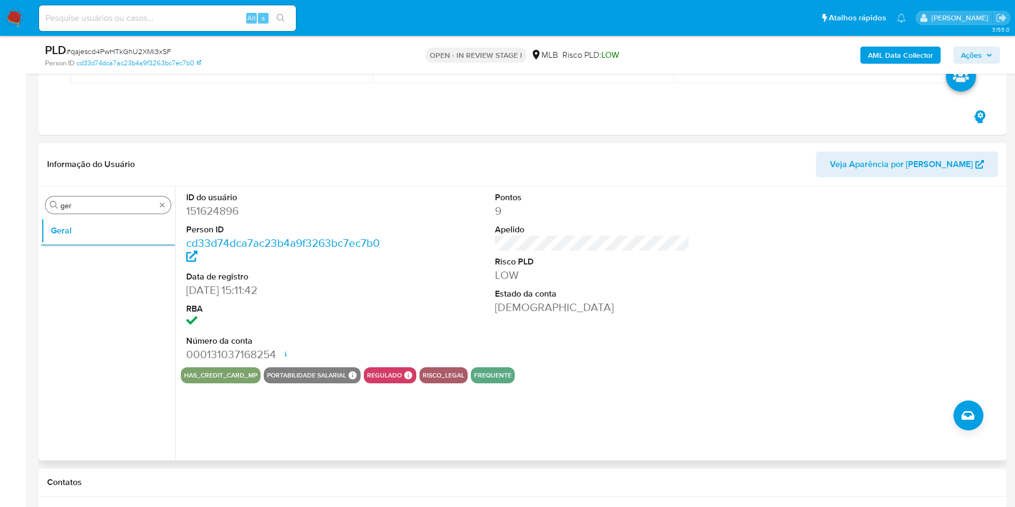
click at [116, 206] on input "ger" at bounding box center [107, 206] width 95 height 10
click at [110, 197] on div "Procurar ger" at bounding box center [107, 204] width 125 height 17
click at [99, 214] on div "Procurar ger Geral" at bounding box center [108, 324] width 134 height 272
click at [94, 205] on input "ger" at bounding box center [107, 206] width 95 height 10
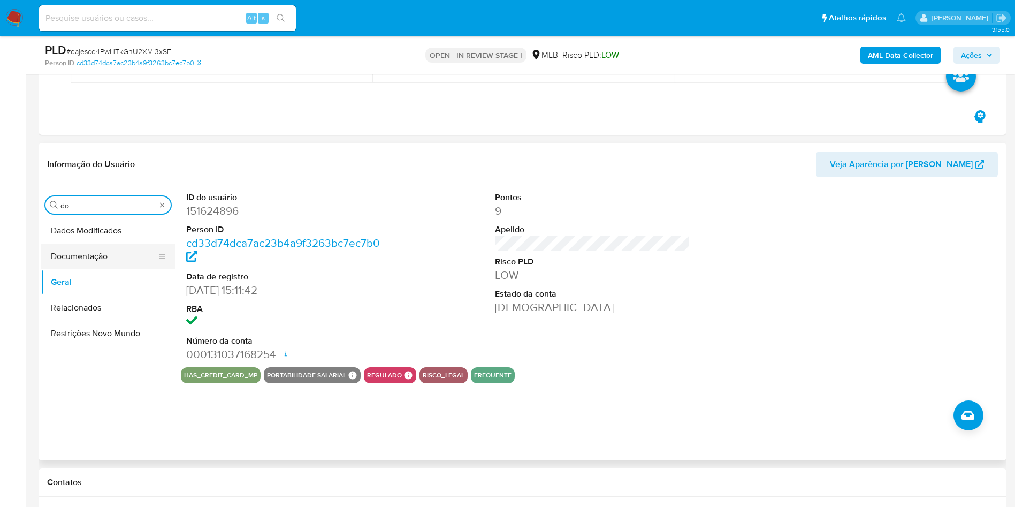
type input "do"
click at [92, 245] on button "Documentação" at bounding box center [103, 257] width 125 height 26
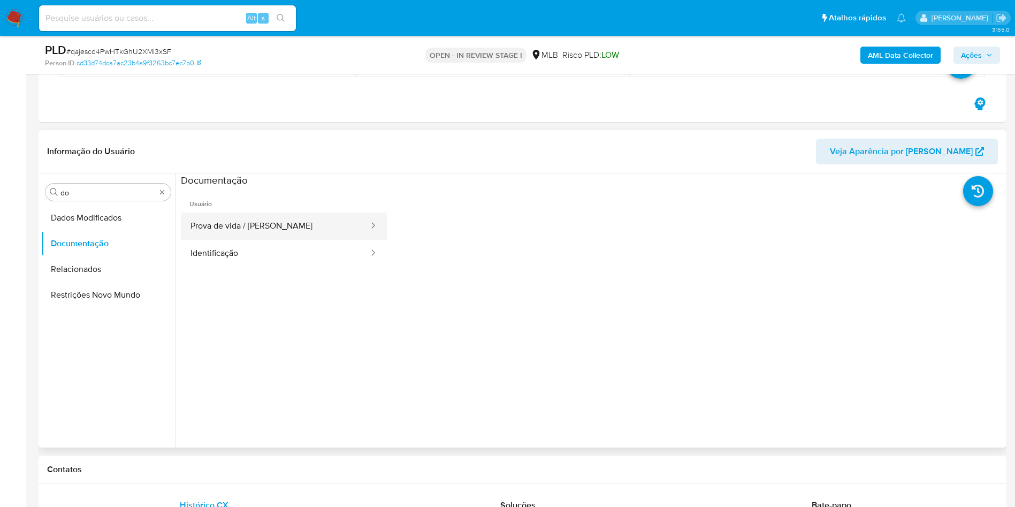
click at [245, 213] on button "Prova de vida / [PERSON_NAME]" at bounding box center [275, 226] width 189 height 27
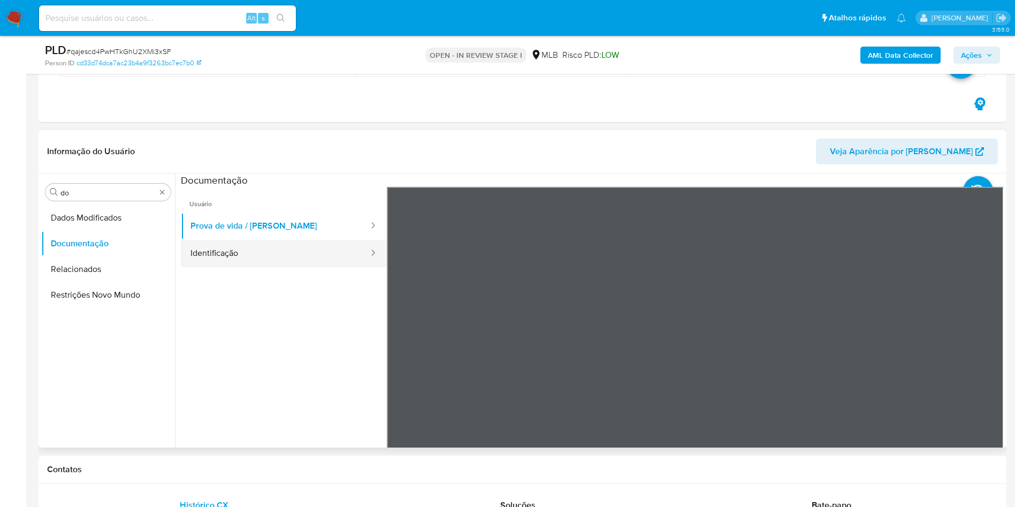
click at [268, 242] on button "Identificação" at bounding box center [275, 253] width 189 height 27
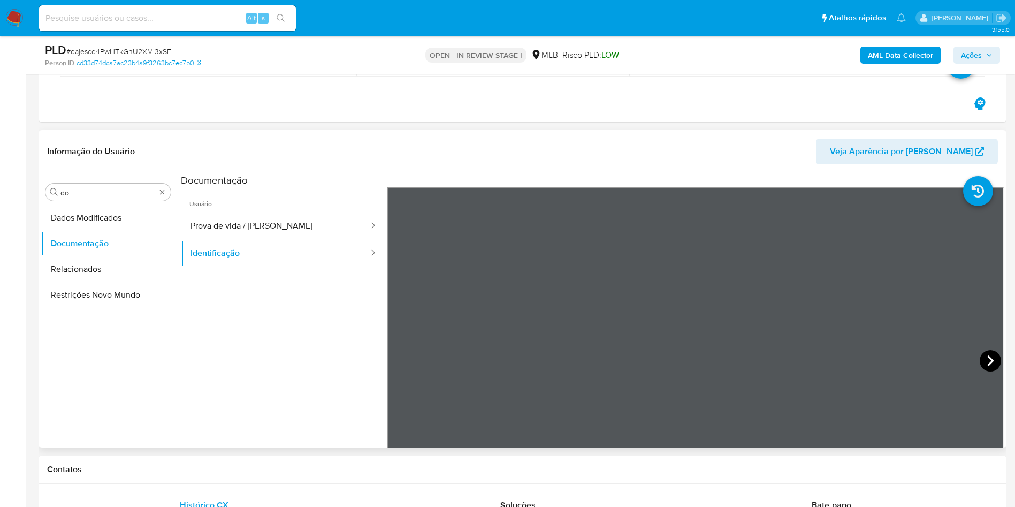
click at [676, 300] on icon at bounding box center [990, 360] width 21 height 21
click at [209, 221] on button "Prova de vida / [PERSON_NAME]" at bounding box center [275, 226] width 189 height 27
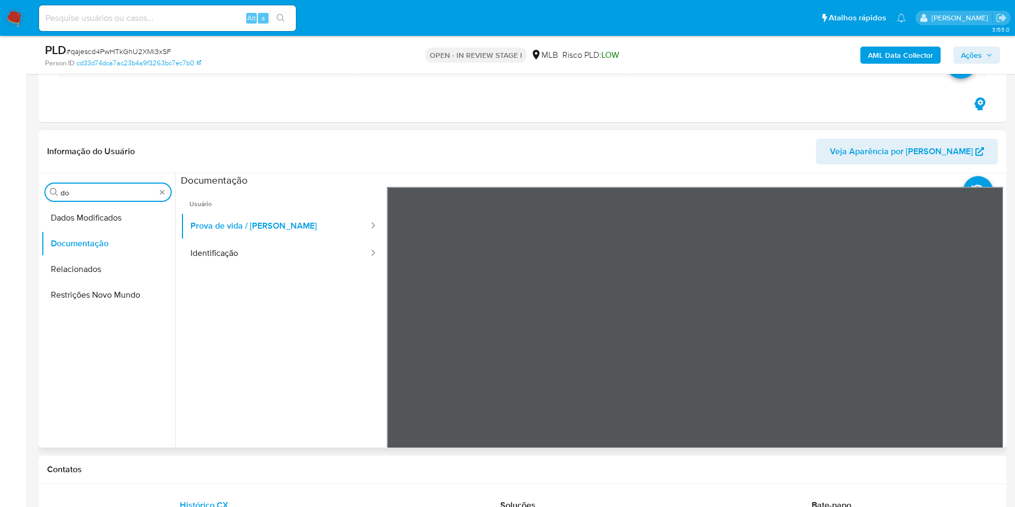
click at [93, 190] on input "do" at bounding box center [107, 193] width 95 height 10
type input "ky"
click at [78, 236] on button "KYC" at bounding box center [103, 244] width 125 height 26
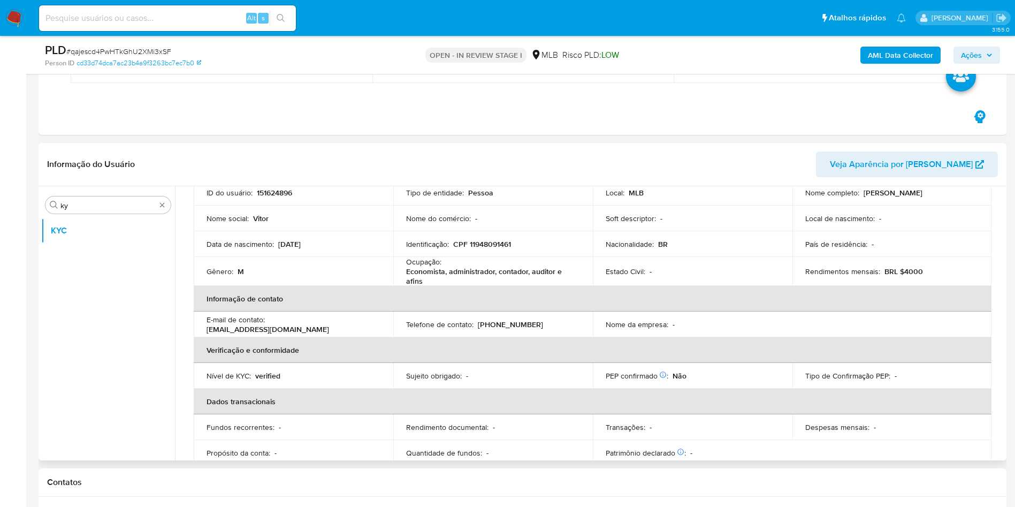
scroll to position [85, 0]
click at [484, 272] on p "Economista, administrador, contador, auditor e afins" at bounding box center [491, 274] width 170 height 19
copy div "Ocupação : Economista, administrador, contador, auditor e afins"
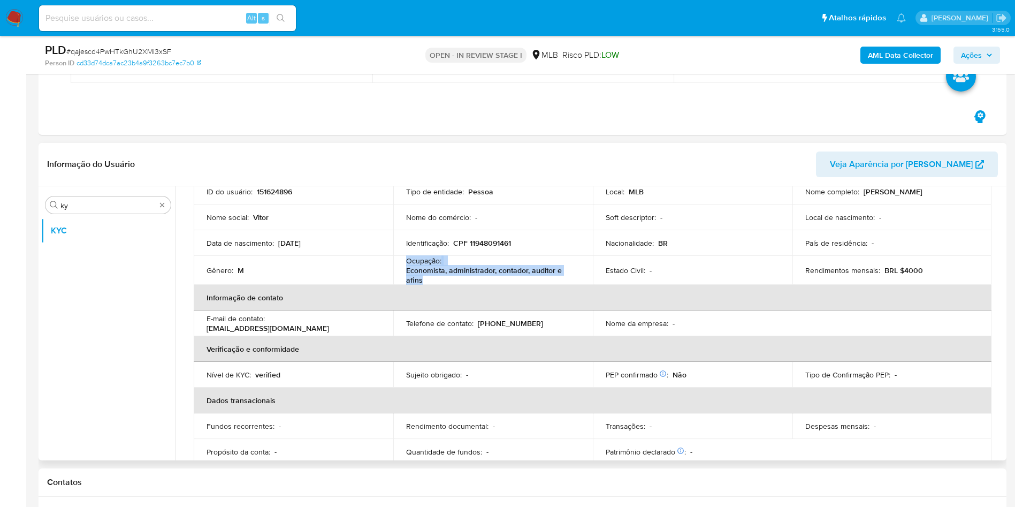
click at [509, 300] on th "Verificação e conformidade" at bounding box center [593, 349] width 798 height 26
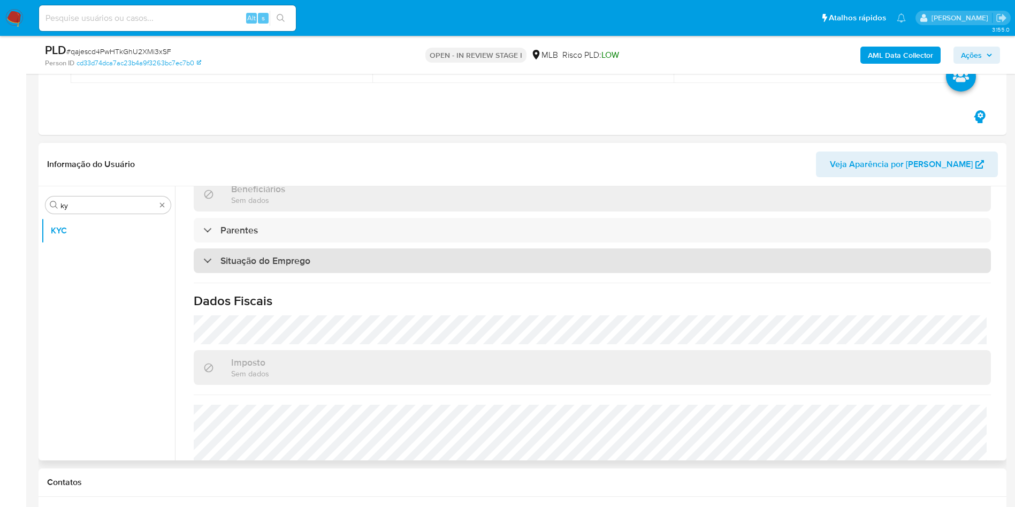
scroll to position [449, 0]
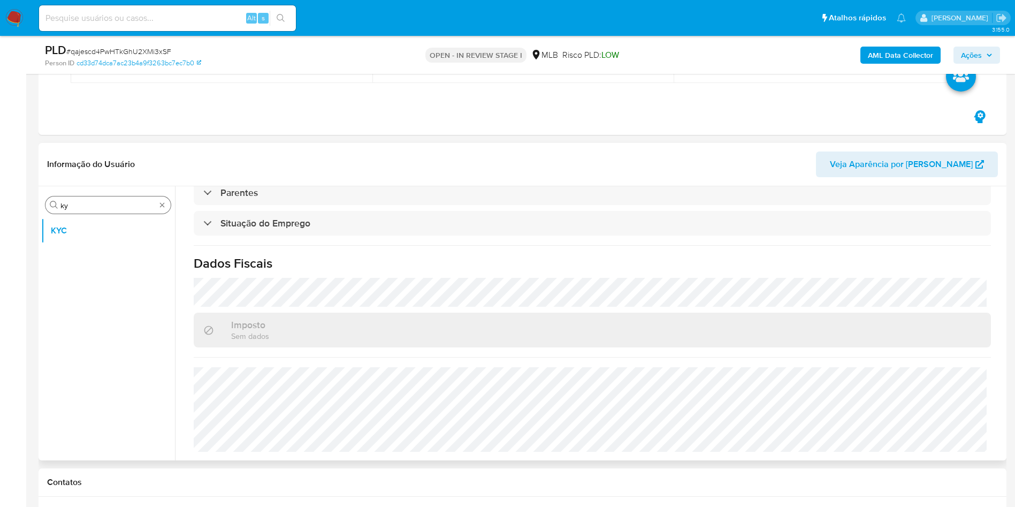
click at [98, 201] on input "ky" at bounding box center [107, 206] width 95 height 10
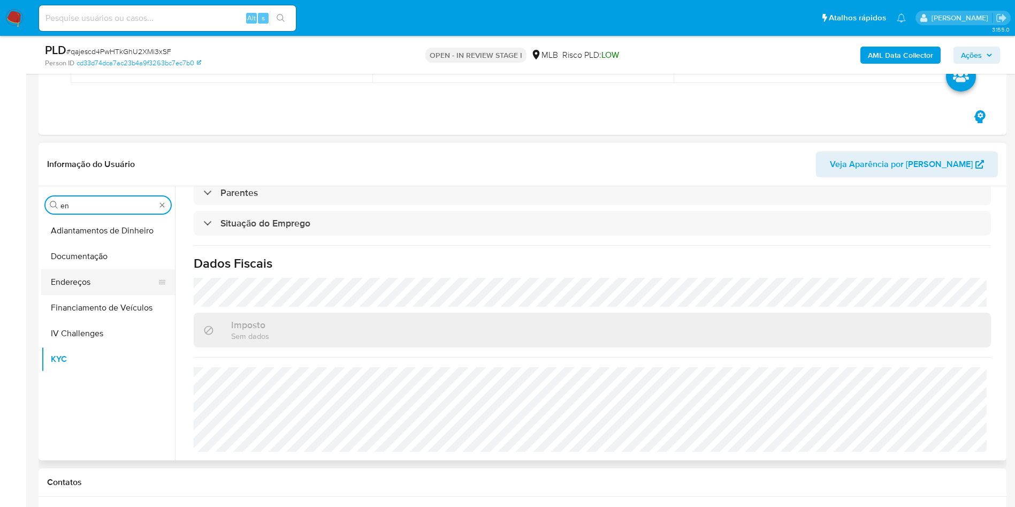
type input "en"
click at [93, 280] on button "Endereços" at bounding box center [103, 282] width 125 height 26
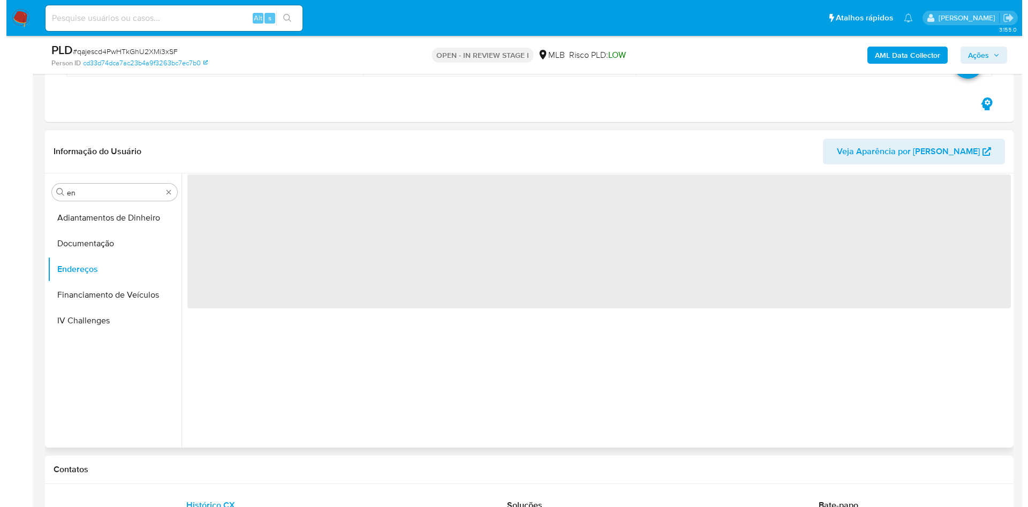
scroll to position [0, 0]
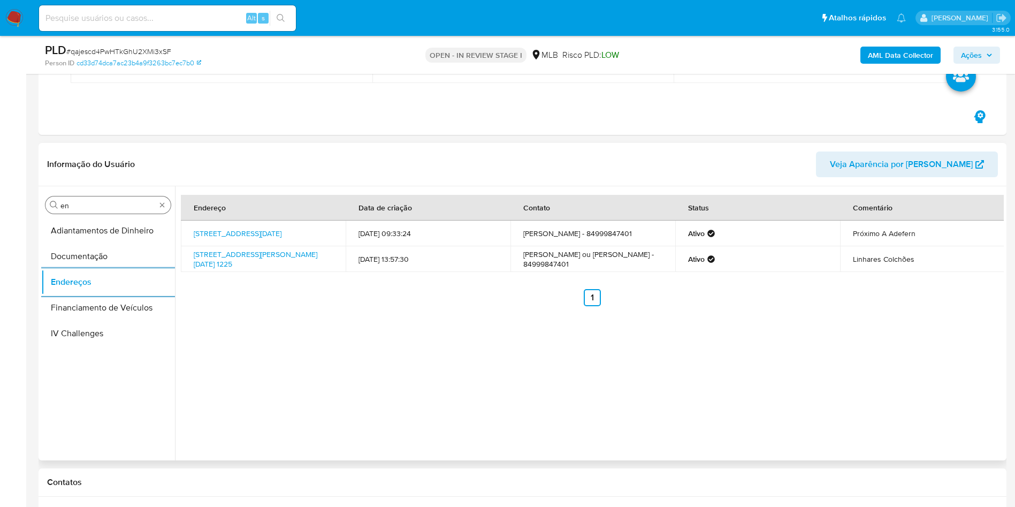
click at [77, 201] on input "en" at bounding box center [107, 206] width 95 height 10
type input "ge"
click at [77, 226] on button "Detalhe da geolocalização" at bounding box center [108, 231] width 134 height 26
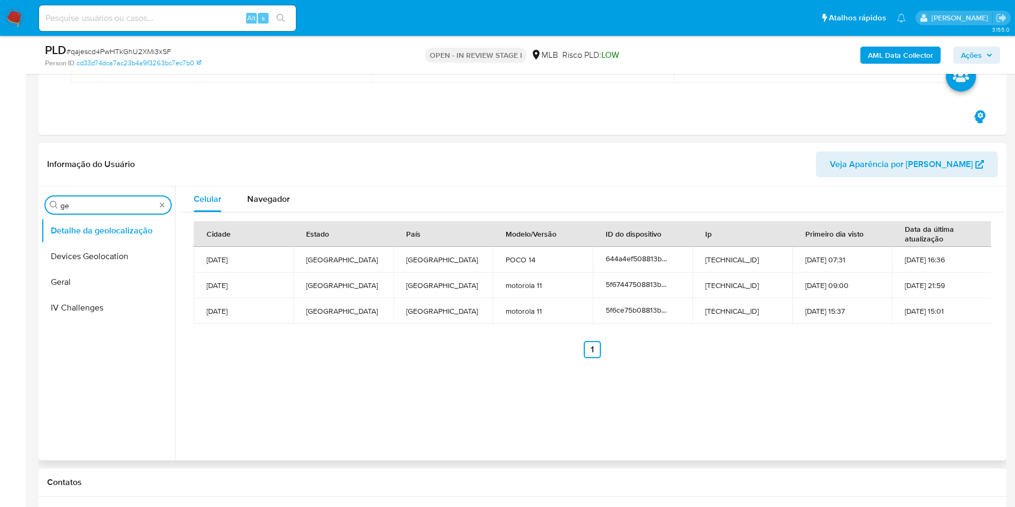
click at [93, 203] on input "ge" at bounding box center [107, 206] width 95 height 10
type input "res"
click at [108, 272] on button "Restrições Novo Mundo" at bounding box center [103, 282] width 125 height 26
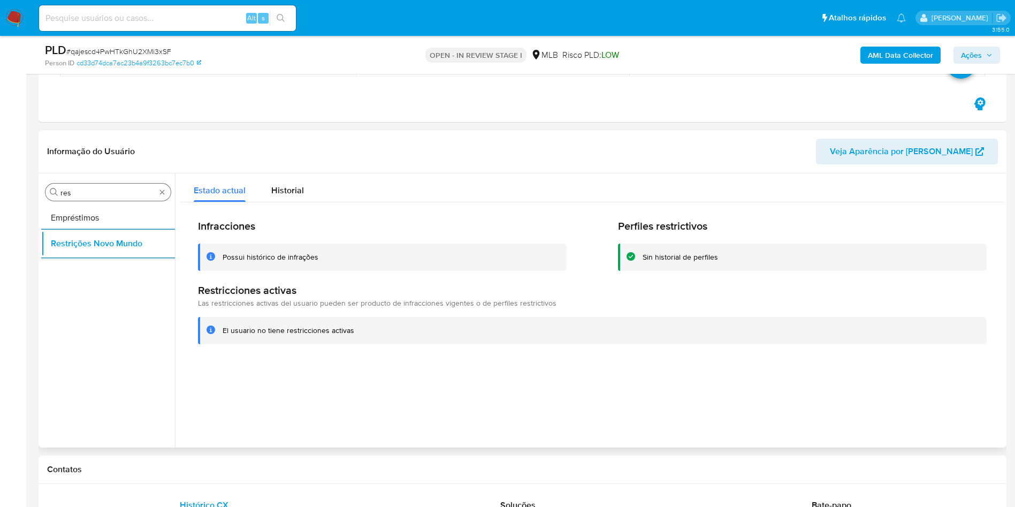
click at [105, 192] on input "res" at bounding box center [107, 193] width 95 height 10
type input "po"
click at [111, 213] on button "Dispositivos Point" at bounding box center [103, 218] width 125 height 26
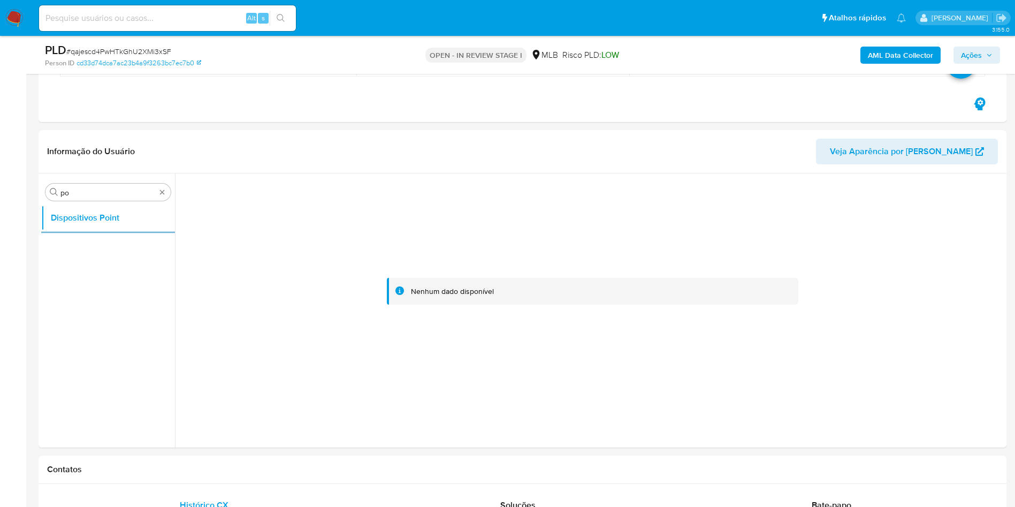
click at [676, 59] on b "AML Data Collector" at bounding box center [900, 55] width 65 height 17
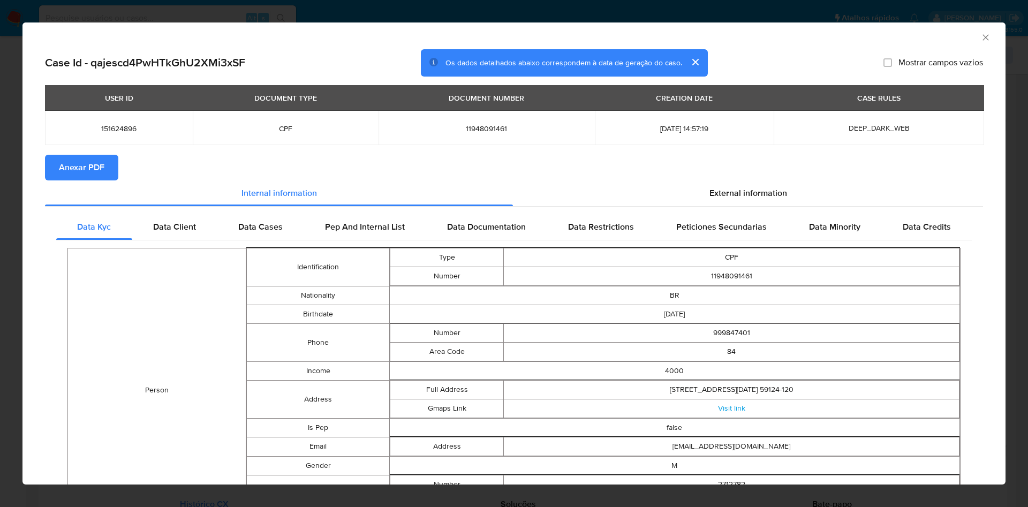
click at [90, 159] on span "Anexar PDF" at bounding box center [81, 168] width 45 height 24
click at [676, 186] on div "External information" at bounding box center [748, 195] width 470 height 26
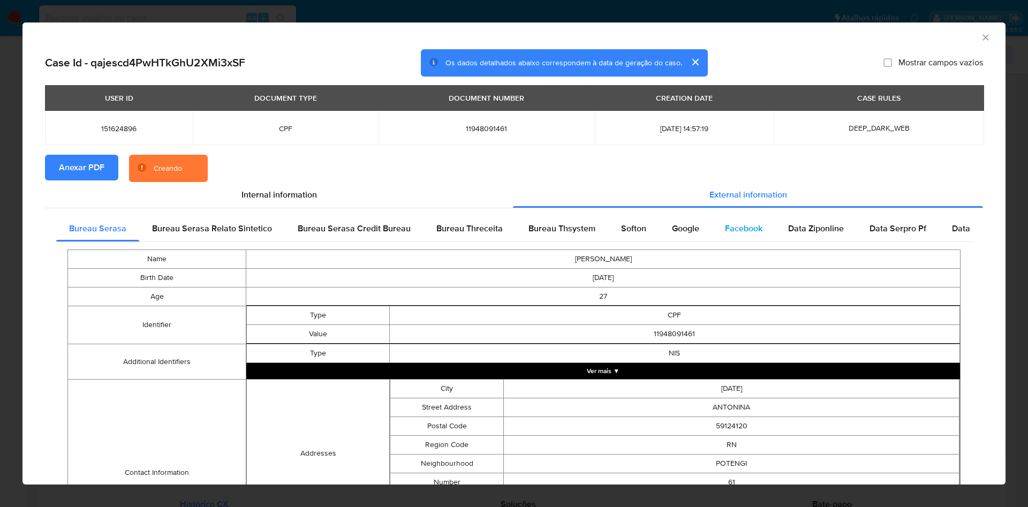
click at [676, 227] on span "Facebook" at bounding box center [743, 228] width 37 height 12
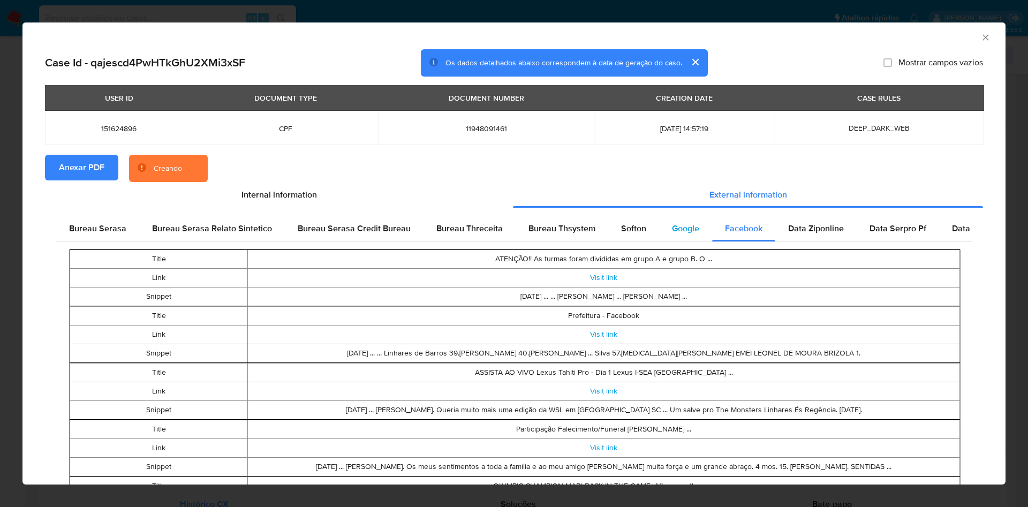
click at [676, 226] on span "Google" at bounding box center [685, 228] width 27 height 12
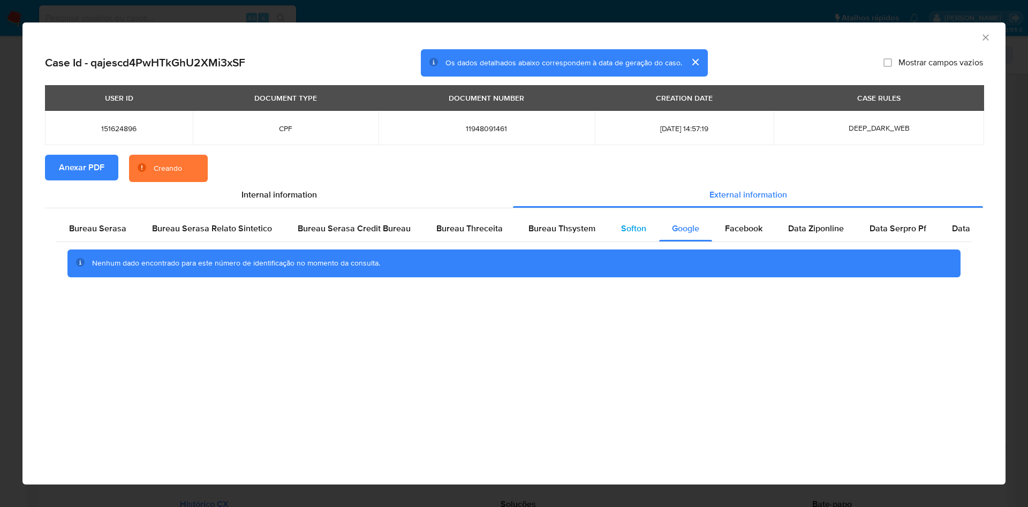
click at [612, 235] on div "Softon" at bounding box center [633, 229] width 51 height 26
drag, startPoint x: 566, startPoint y: 232, endPoint x: 567, endPoint y: 241, distance: 9.2
click at [566, 231] on span "Bureau Thsystem" at bounding box center [561, 228] width 67 height 12
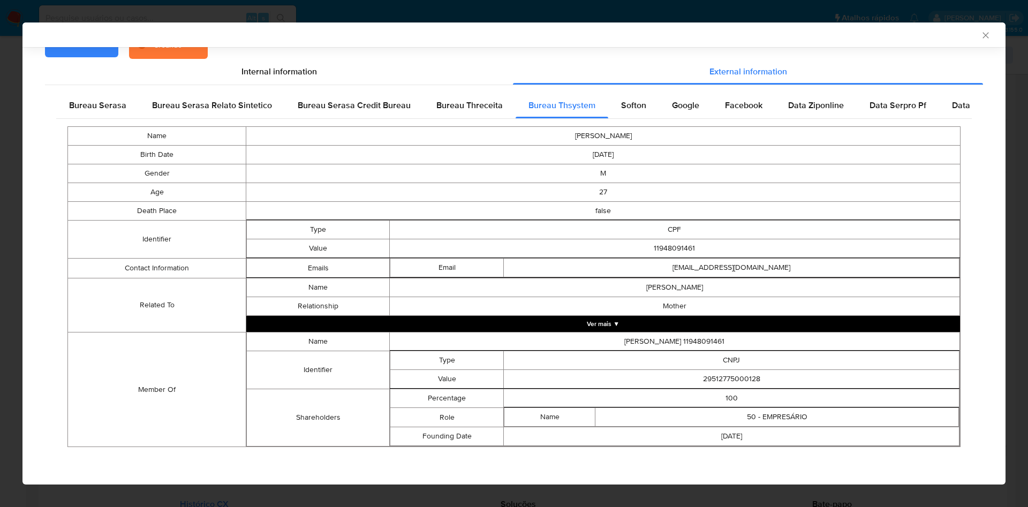
scroll to position [119, 0]
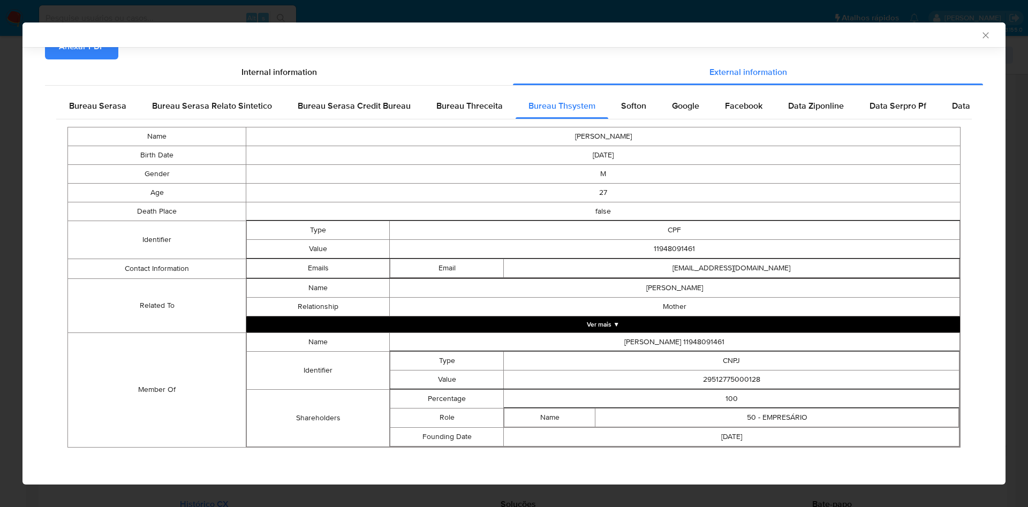
click at [676, 300] on td "29512775000128" at bounding box center [732, 379] width 456 height 19
copy td "29512775000128"
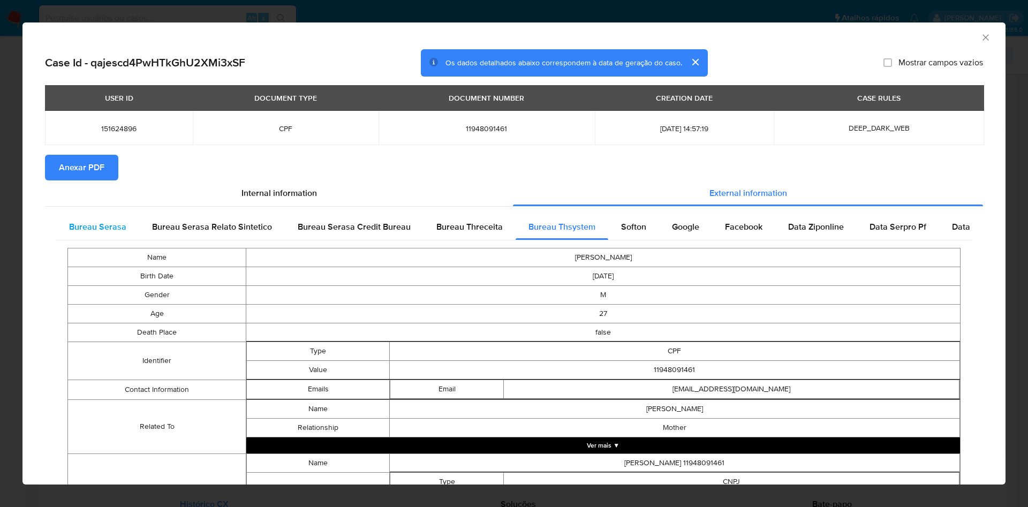
click at [102, 218] on div "Bureau Serasa" at bounding box center [97, 227] width 83 height 26
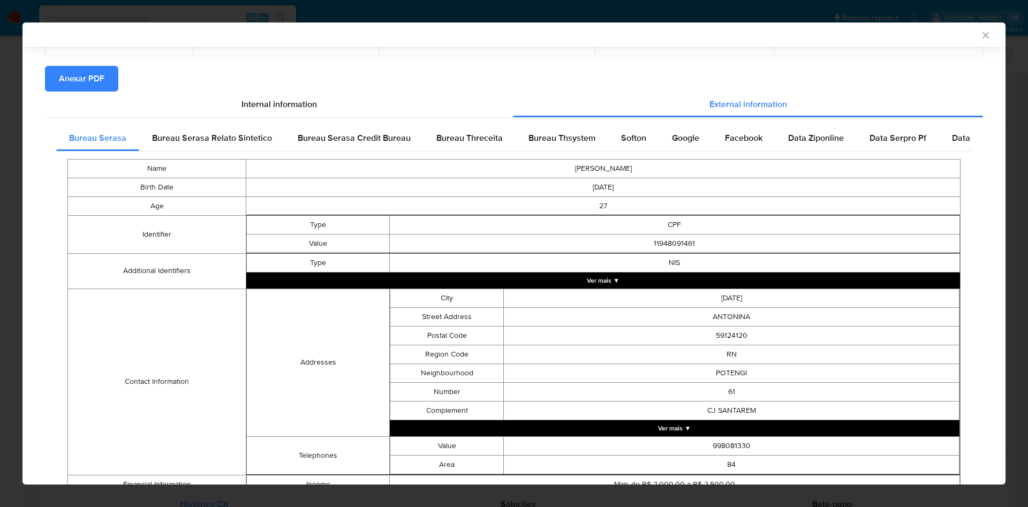
scroll to position [172, 0]
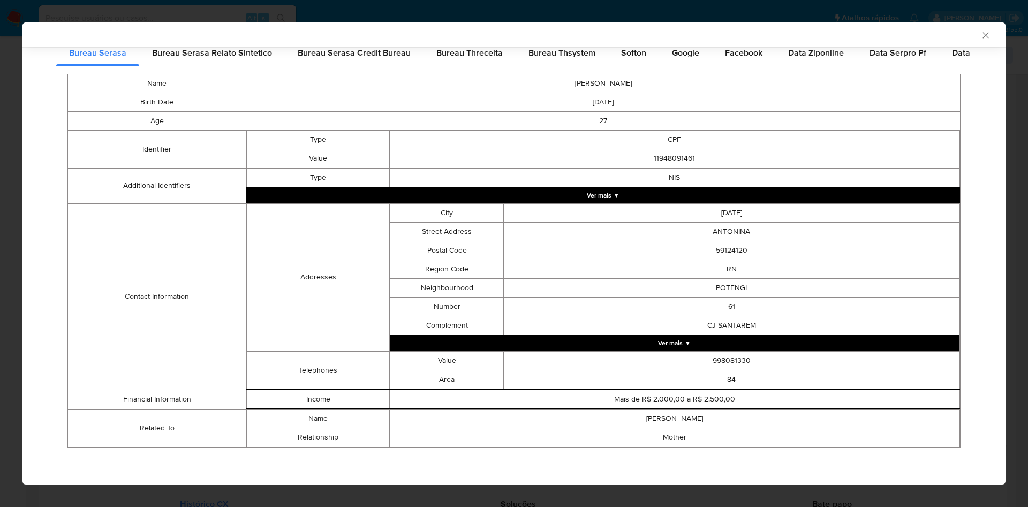
click at [3, 234] on div "AML Data Collector Case Id - qajescd4PwHTkGhU2XMi3xSF Os dados detalhados abaix…" at bounding box center [514, 253] width 1028 height 507
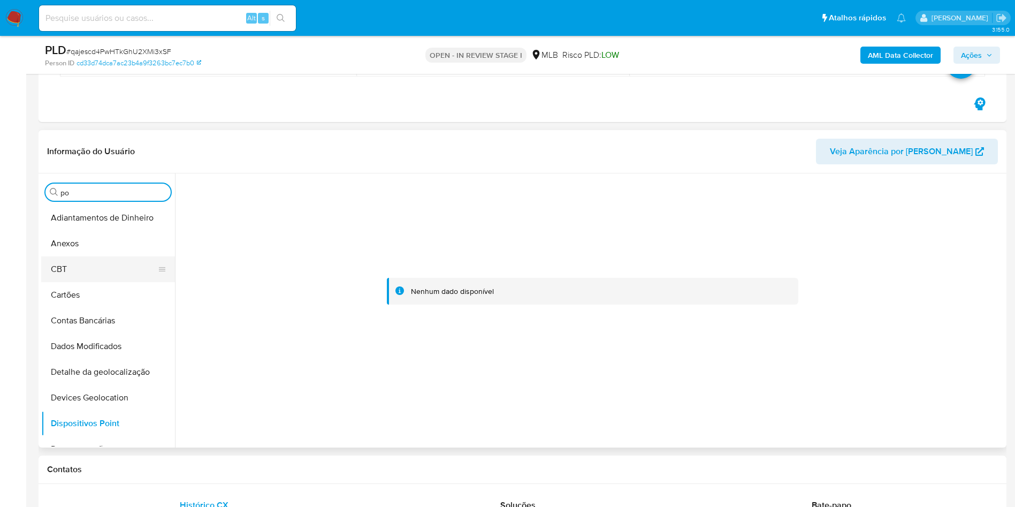
click at [127, 256] on button "CBT" at bounding box center [103, 269] width 125 height 26
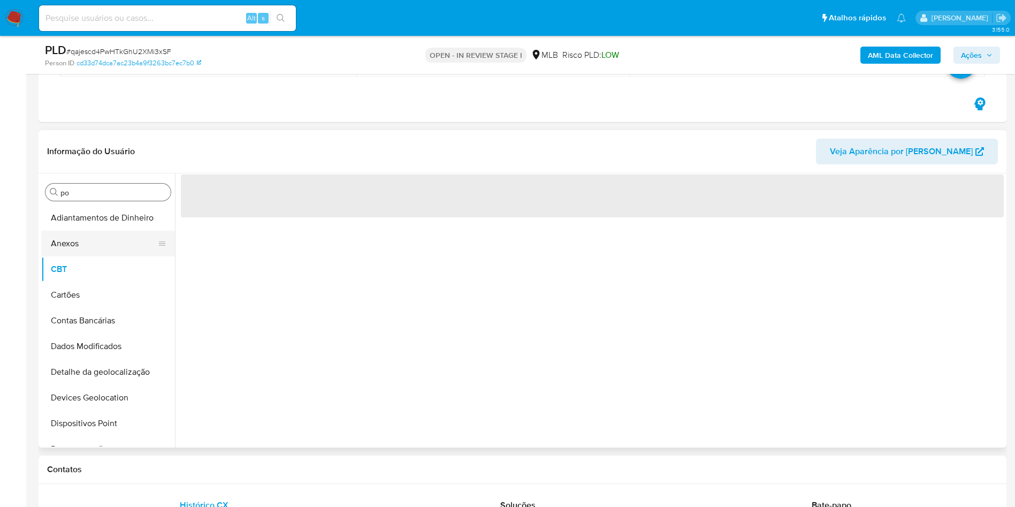
click at [122, 246] on button "Anexos" at bounding box center [103, 244] width 125 height 26
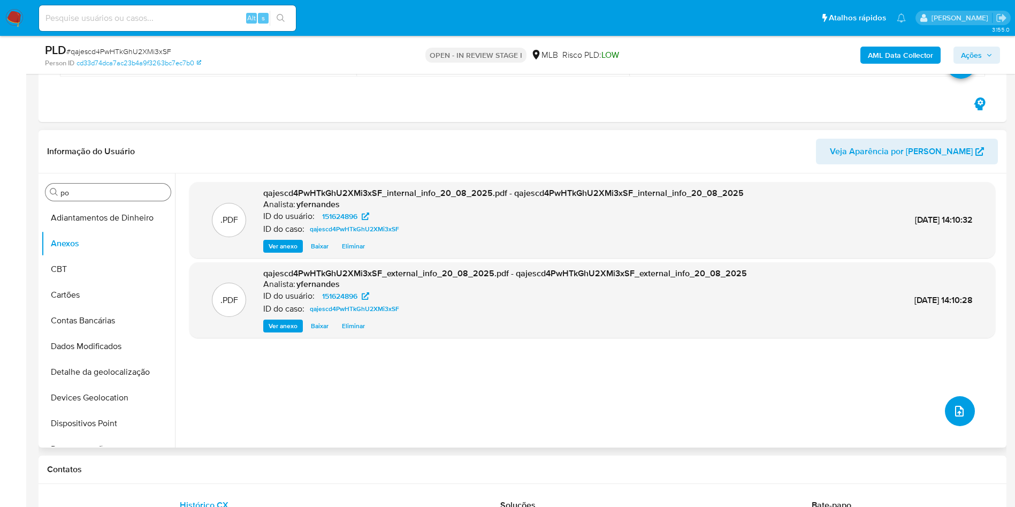
click at [676, 300] on button "upload-file" at bounding box center [960, 411] width 30 height 30
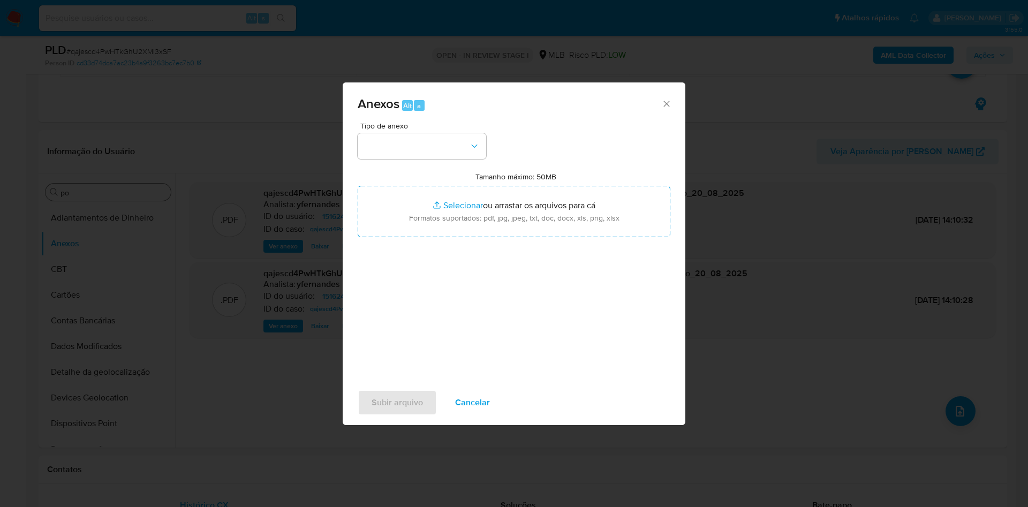
click at [386, 123] on span "Tipo de anexo" at bounding box center [424, 125] width 128 height 7
click at [400, 138] on button "button" at bounding box center [422, 146] width 128 height 26
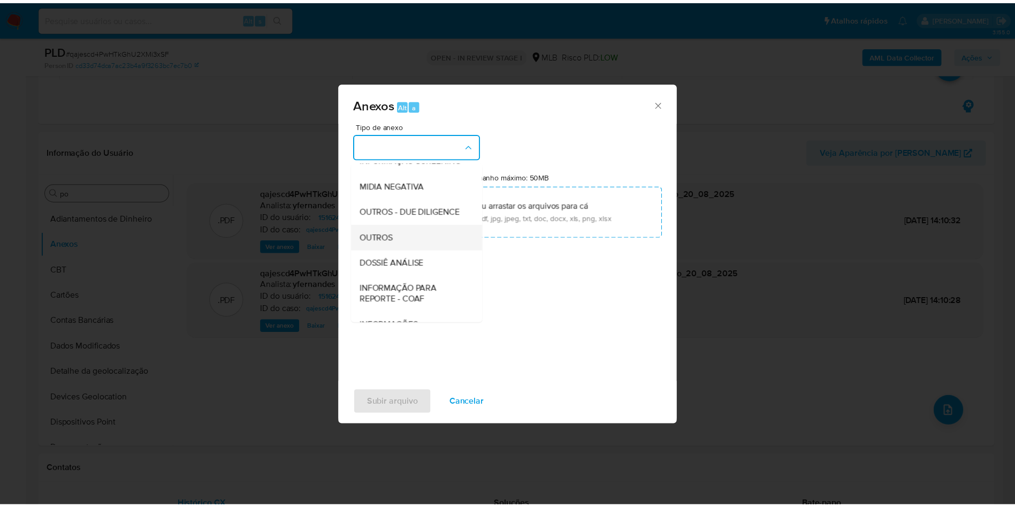
scroll to position [165, 0]
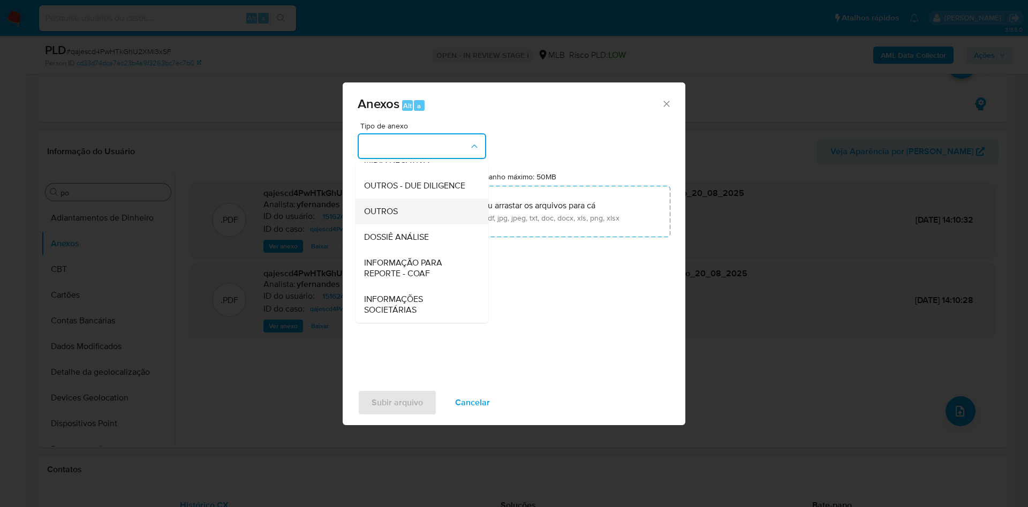
click at [406, 202] on div "OUTROS" at bounding box center [418, 212] width 109 height 26
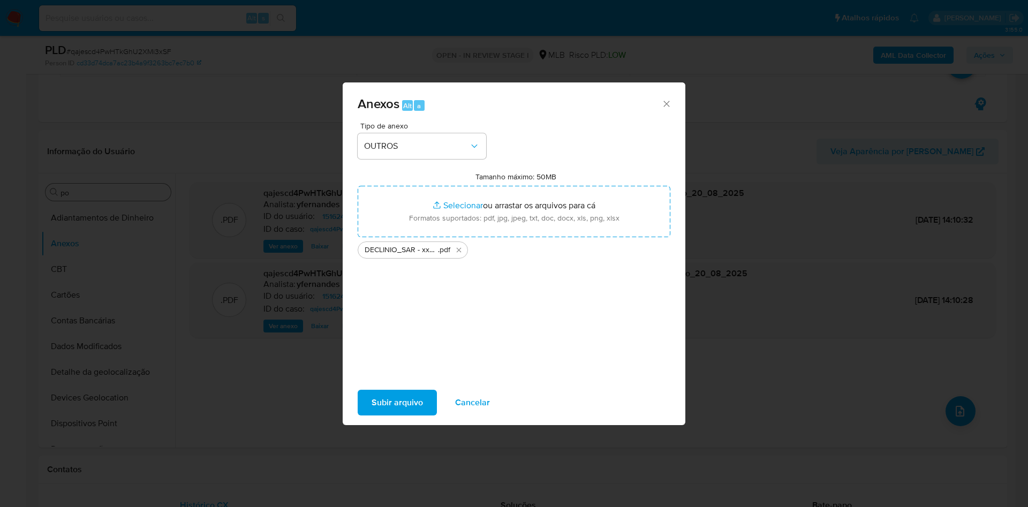
type input "C:\fakepath\Mulan 151624896_2025_08_19_18_24_31.xlsx"
click at [409, 300] on span "Subir arquivo" at bounding box center [396, 403] width 51 height 24
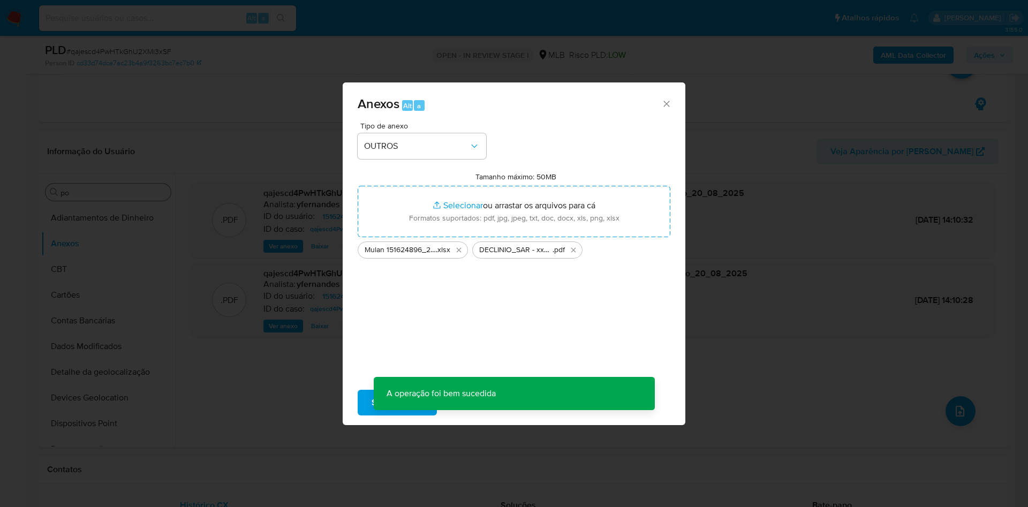
click at [86, 258] on div "Anexos Alt a Tipo de anexo OUTROS Tamanho máximo: 50MB Selecionar arquivos Sele…" at bounding box center [514, 253] width 1028 height 507
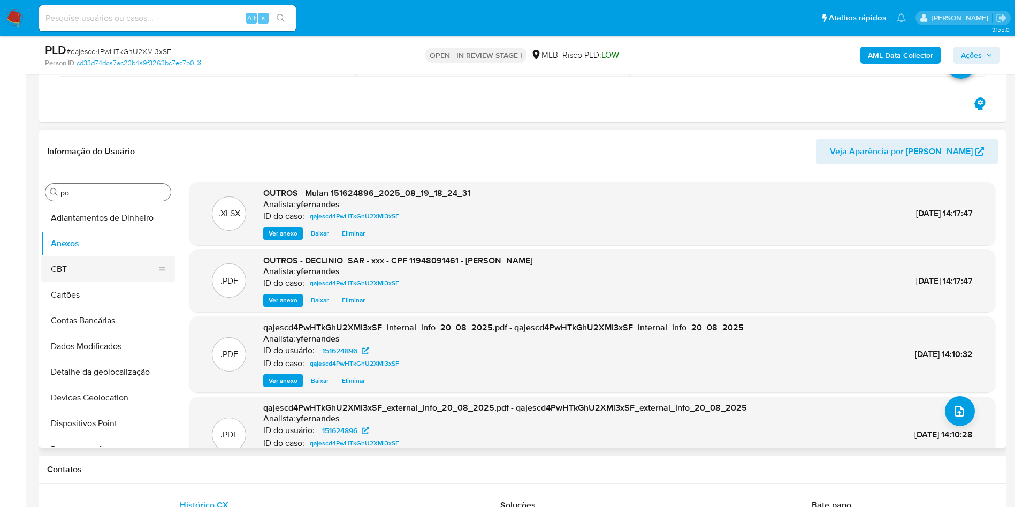
click at [74, 256] on ul "Adiantamentos de Dinheiro Anexos CBT Cartões Contas Bancárias Dados Modificados…" at bounding box center [108, 325] width 134 height 241
click at [74, 249] on button "Anexos" at bounding box center [103, 244] width 125 height 26
click at [676, 51] on span "Ações" at bounding box center [971, 55] width 21 height 17
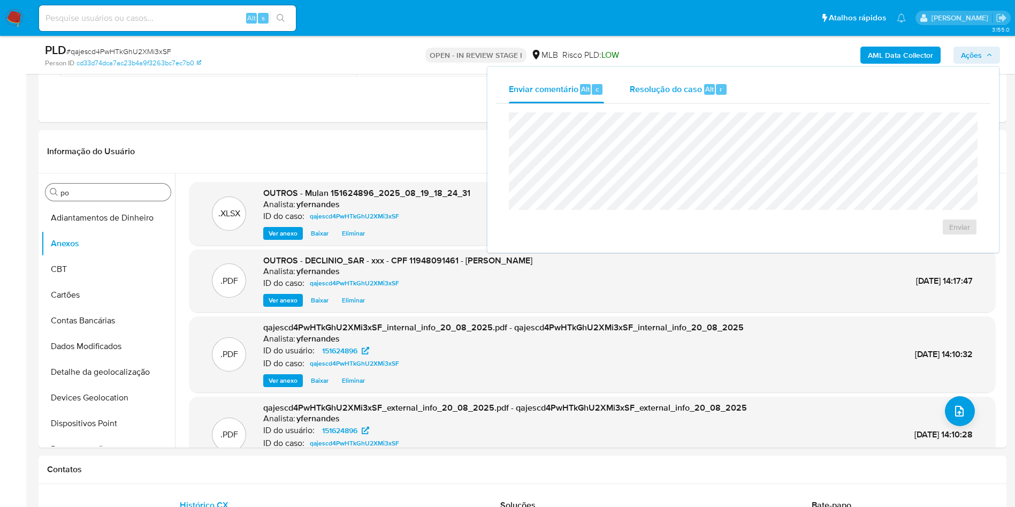
click at [676, 92] on span "Resolução do caso" at bounding box center [666, 88] width 72 height 12
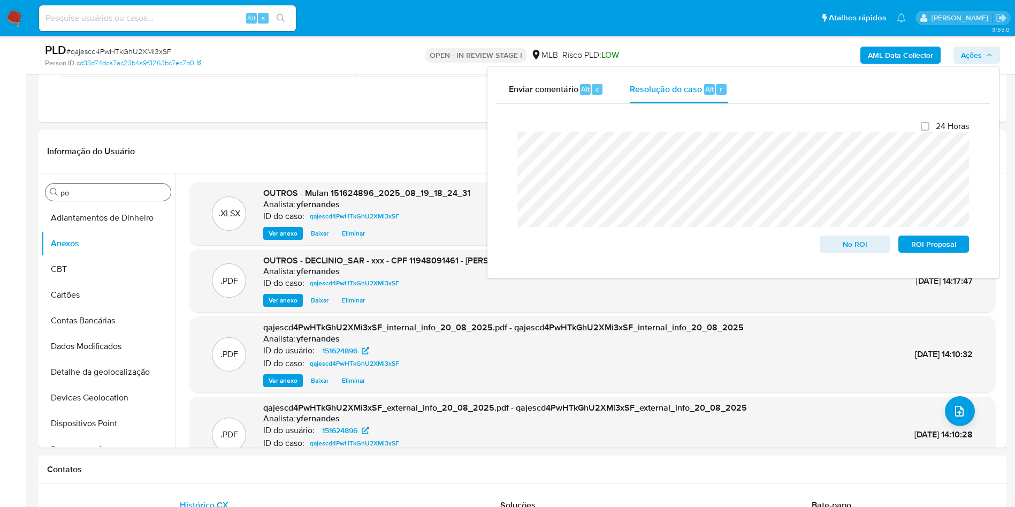
click at [676, 245] on span "No ROI" at bounding box center [856, 244] width 56 height 15
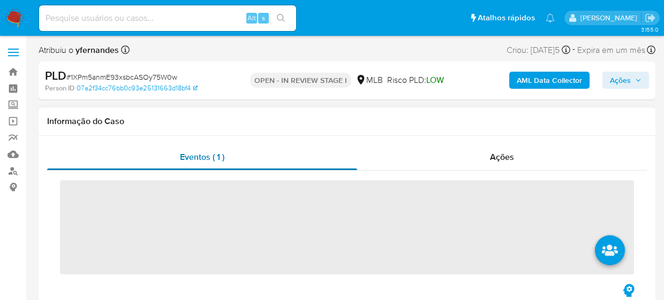
scroll to position [478, 0]
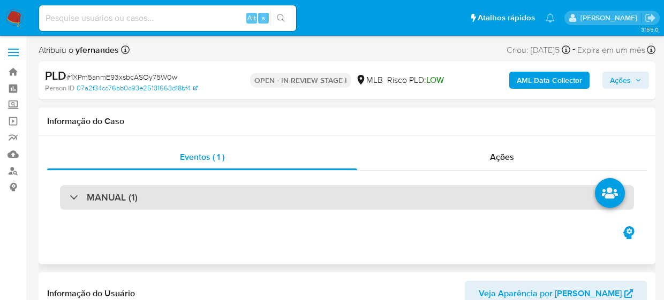
click at [243, 201] on div "MANUAL (1)" at bounding box center [347, 197] width 574 height 25
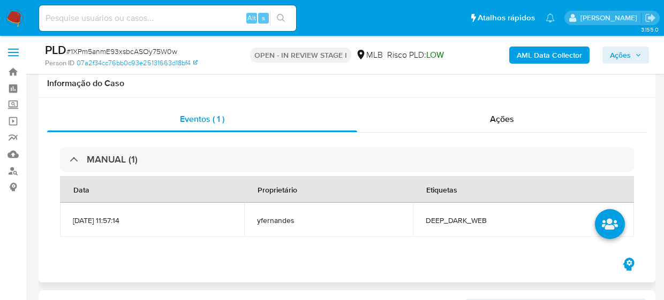
scroll to position [80, 0]
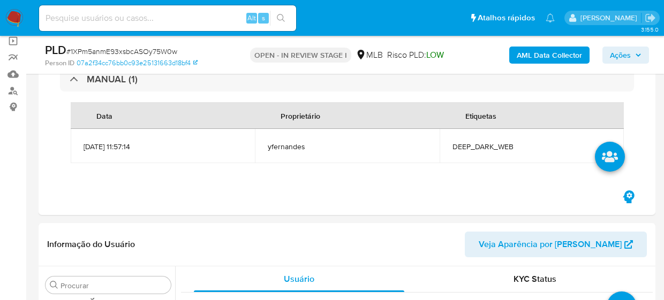
select select "10"
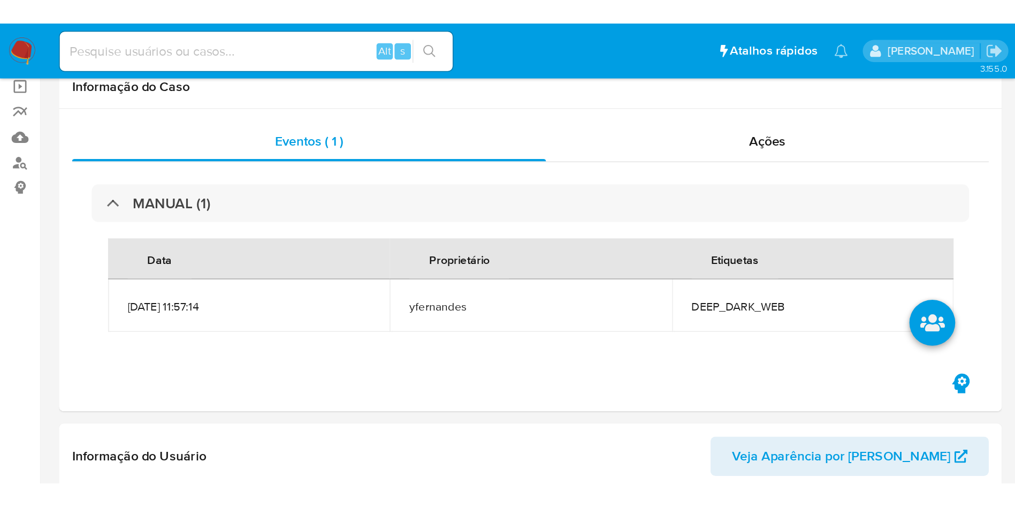
scroll to position [0, 0]
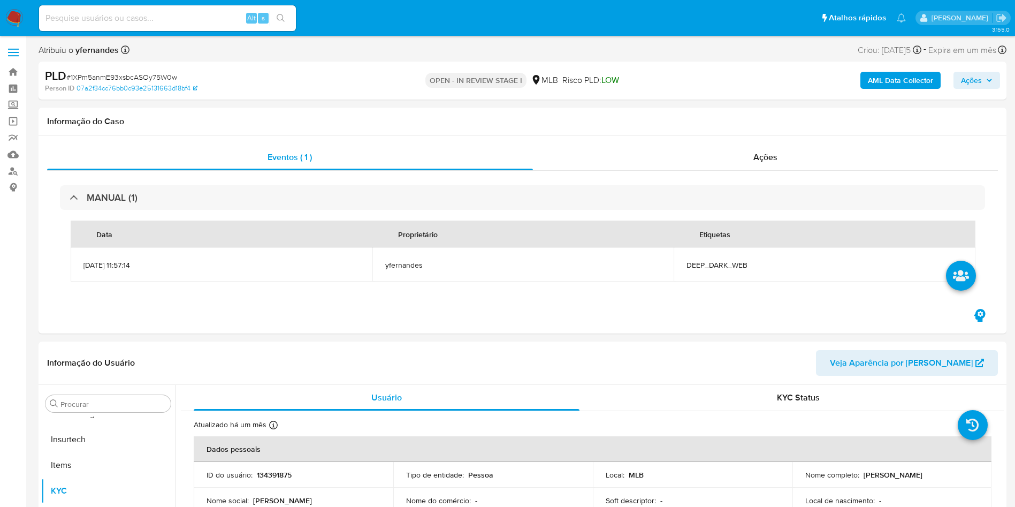
click at [173, 76] on span "# 1XPm5anmE93xsbcASOy75W0w" at bounding box center [121, 77] width 111 height 11
click at [173, 75] on span "# 1XPm5anmE93xsbcASOy75W0w" at bounding box center [121, 77] width 111 height 11
copy span "1XPm5anmE93xsbcASOy75W0w"
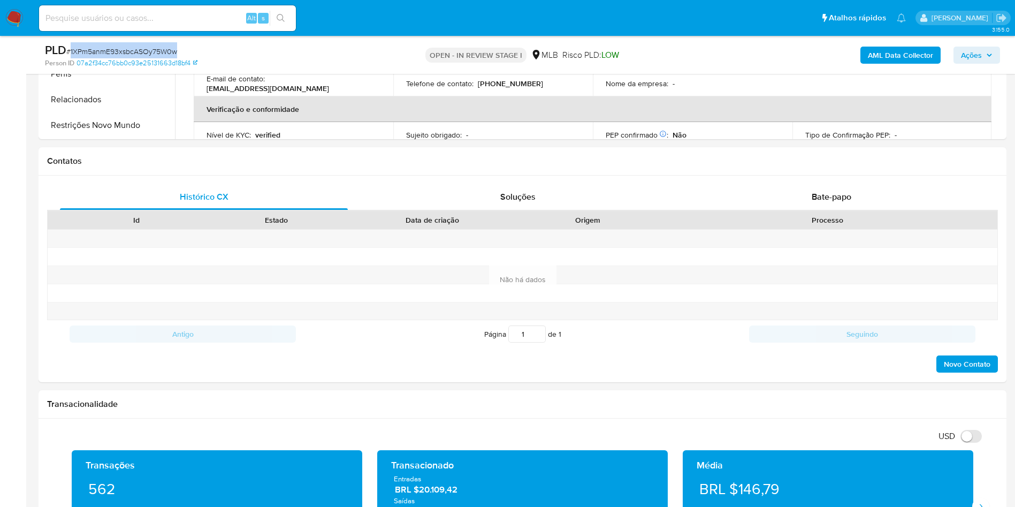
scroll to position [723, 0]
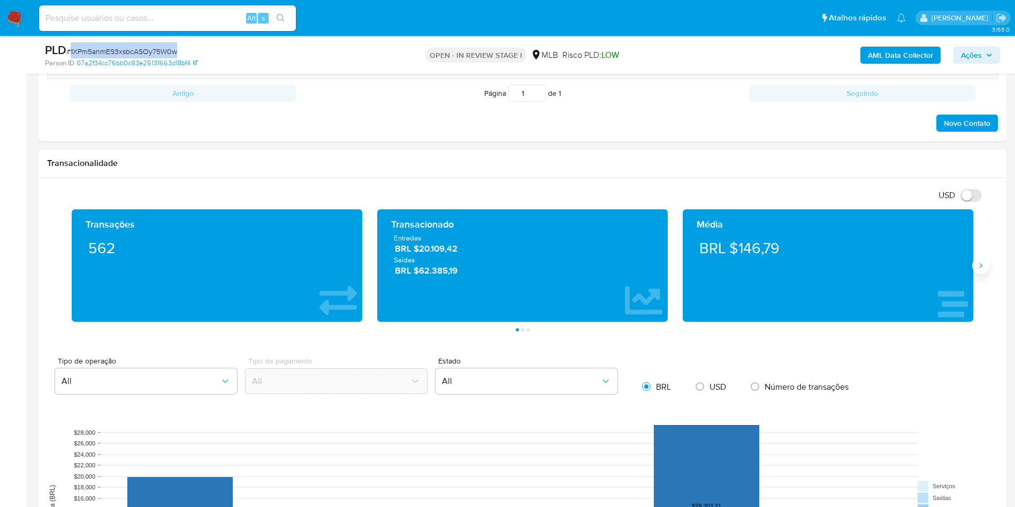
click at [676, 268] on icon "Siguiente" at bounding box center [981, 265] width 9 height 9
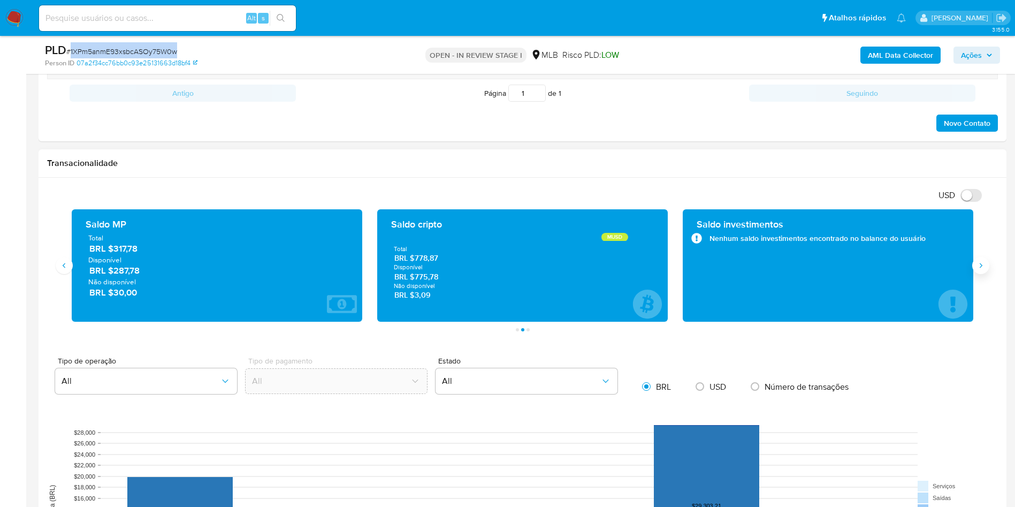
click at [676, 268] on icon "Siguiente" at bounding box center [981, 265] width 9 height 9
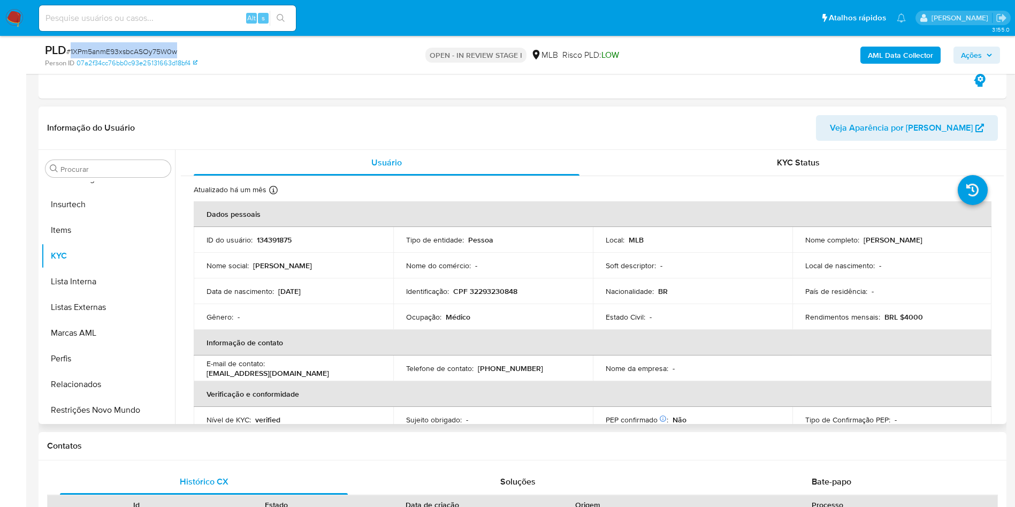
scroll to position [161, 0]
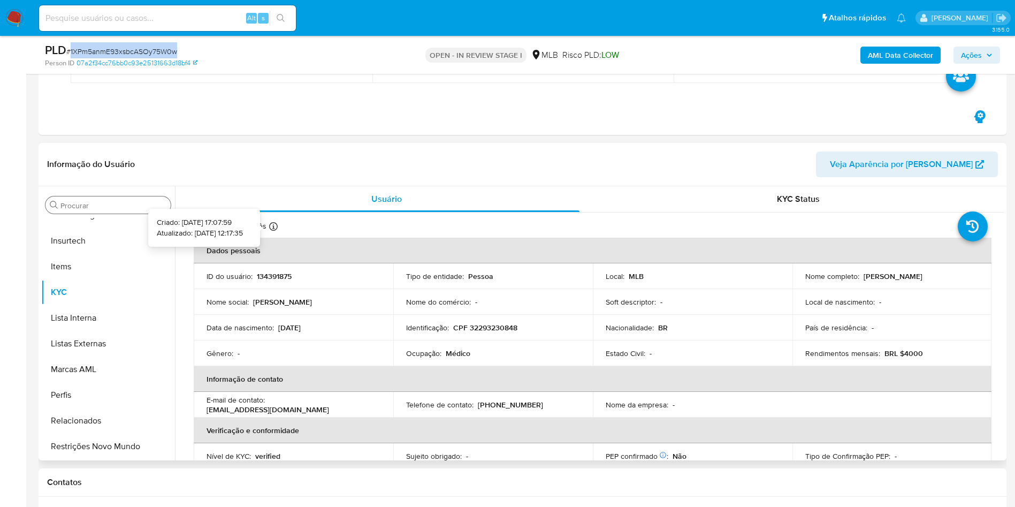
click at [127, 209] on input "Procurar" at bounding box center [113, 206] width 106 height 10
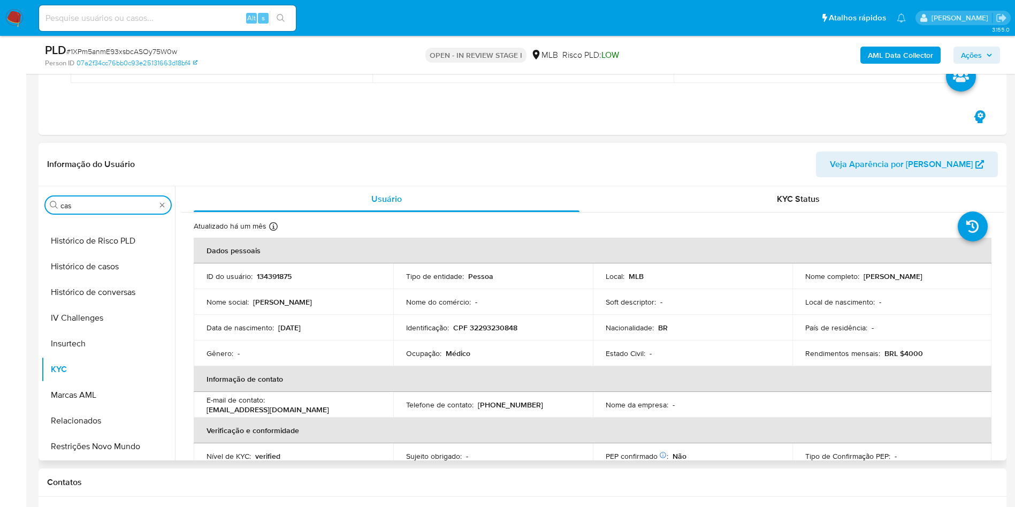
scroll to position [0, 0]
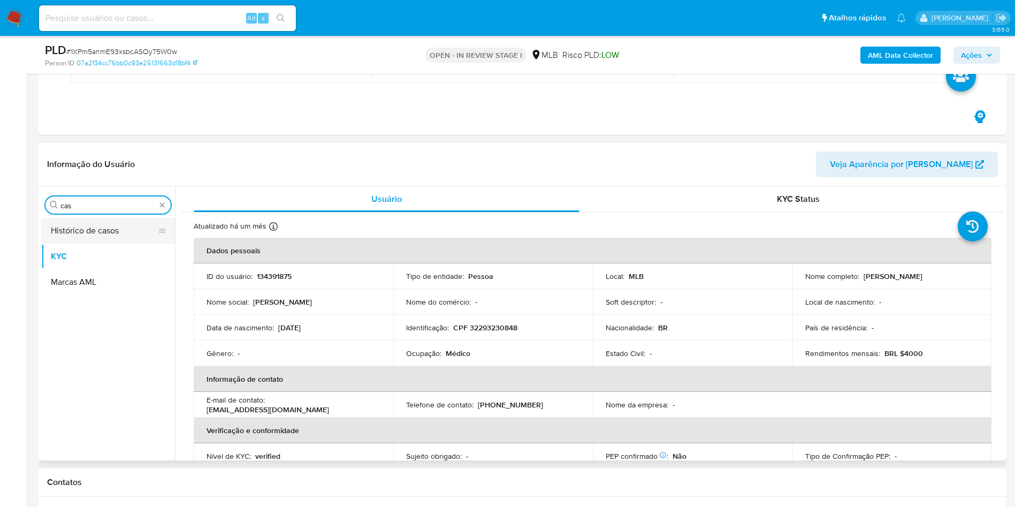
click at [116, 241] on button "Histórico de casos" at bounding box center [103, 231] width 125 height 26
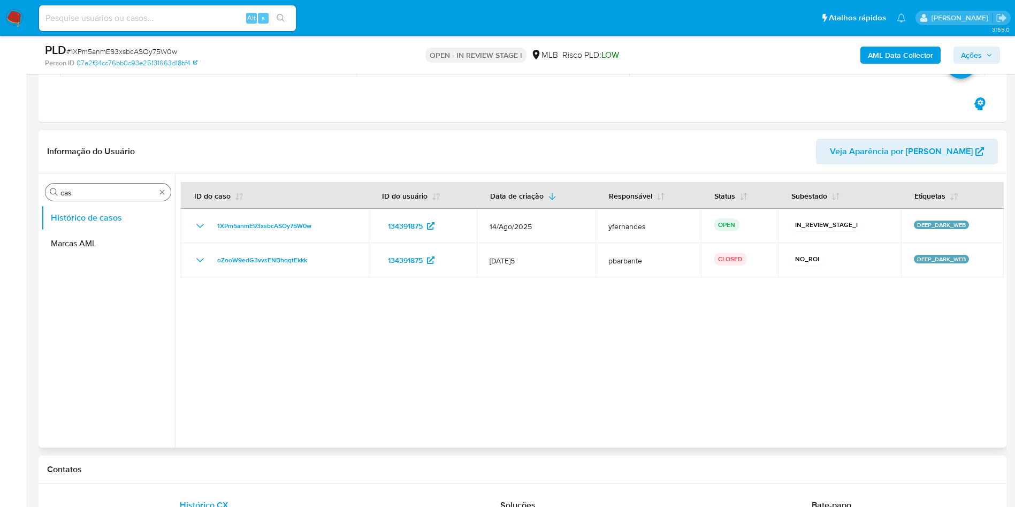
click at [90, 188] on input "cas" at bounding box center [107, 193] width 95 height 10
click at [90, 187] on div "Procurar cas" at bounding box center [107, 192] width 125 height 17
click at [86, 187] on div "Procurar cas" at bounding box center [107, 192] width 125 height 17
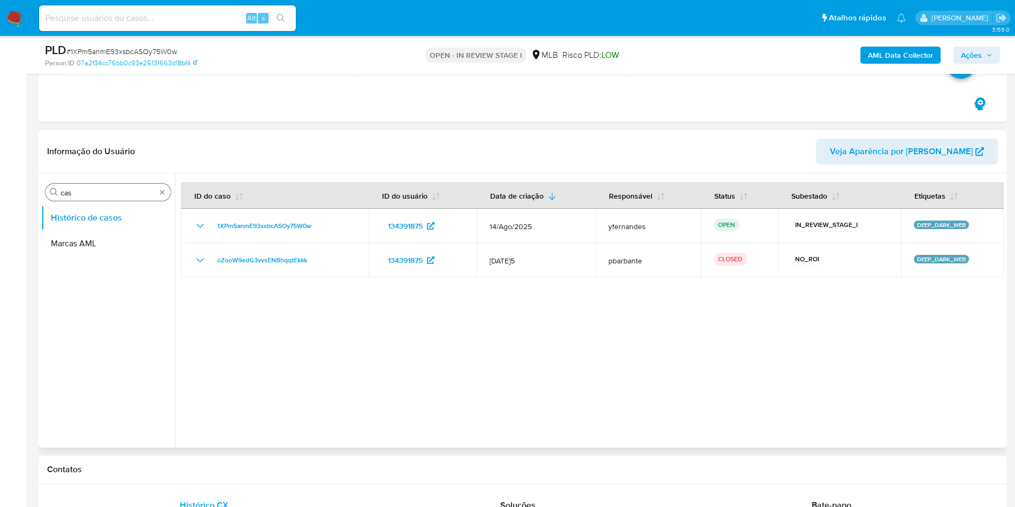
click at [89, 196] on input "cas" at bounding box center [107, 193] width 95 height 10
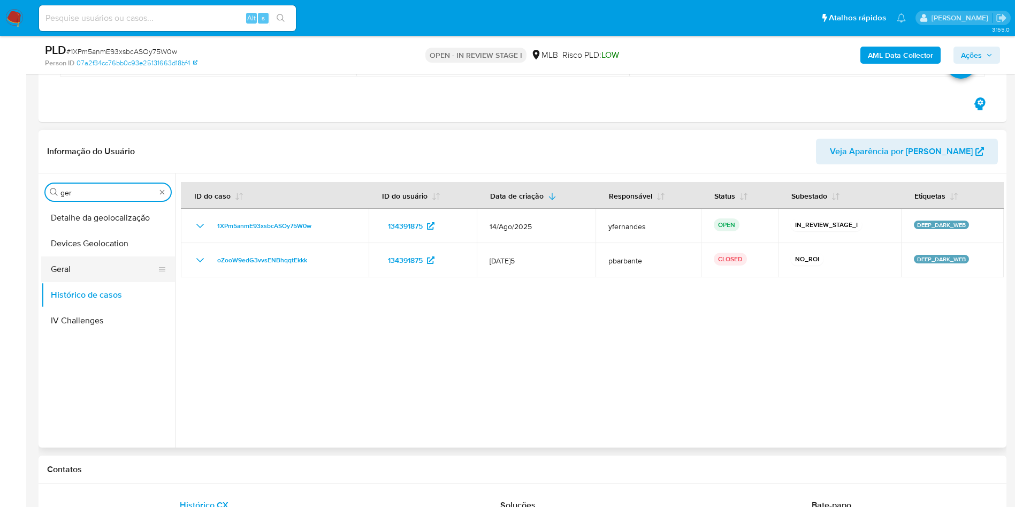
type input "ger"
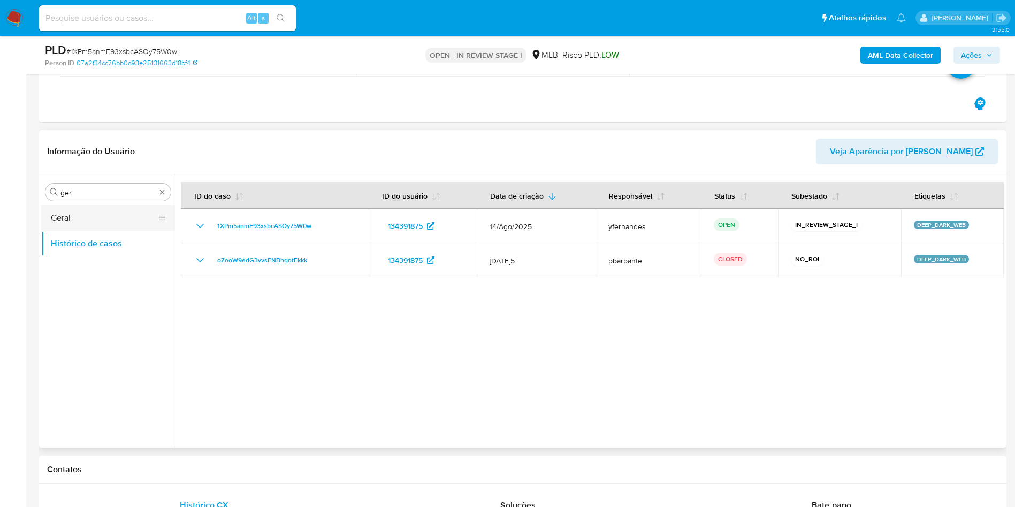
click at [81, 219] on button "Geral" at bounding box center [103, 218] width 125 height 26
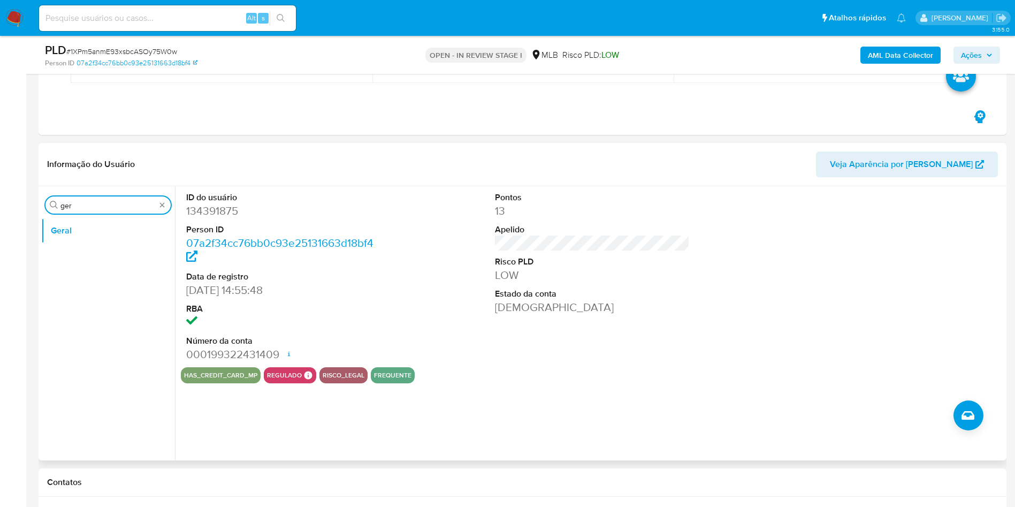
click at [103, 202] on input "ger" at bounding box center [107, 206] width 95 height 10
type input "do"
click at [95, 257] on button "Documentação" at bounding box center [103, 257] width 125 height 26
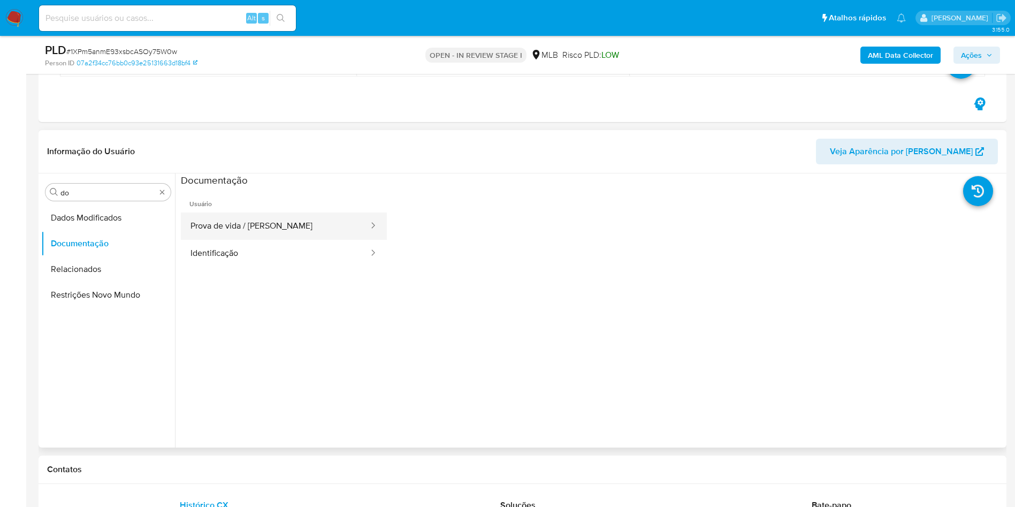
click at [245, 216] on button "Prova de vida / [PERSON_NAME]" at bounding box center [275, 226] width 189 height 27
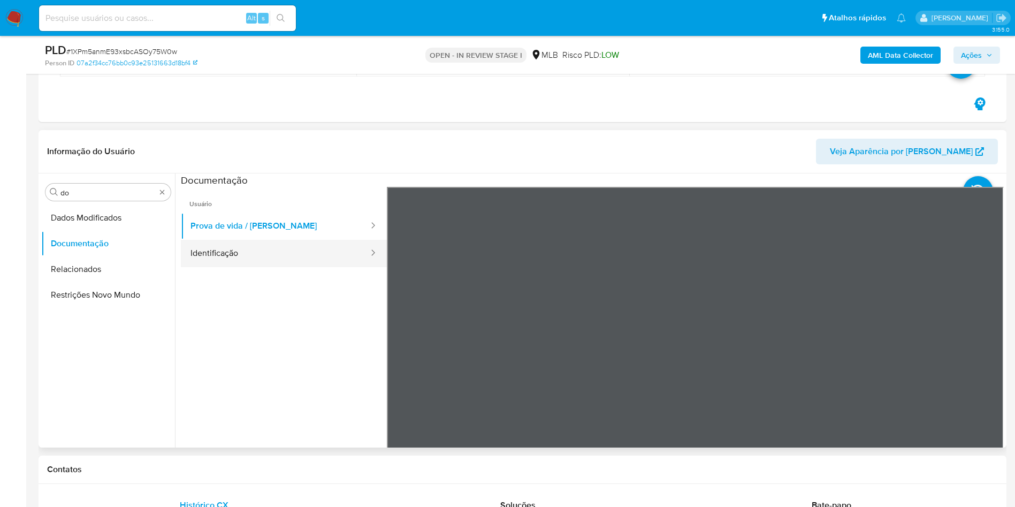
click at [248, 252] on button "Identificação" at bounding box center [275, 253] width 189 height 27
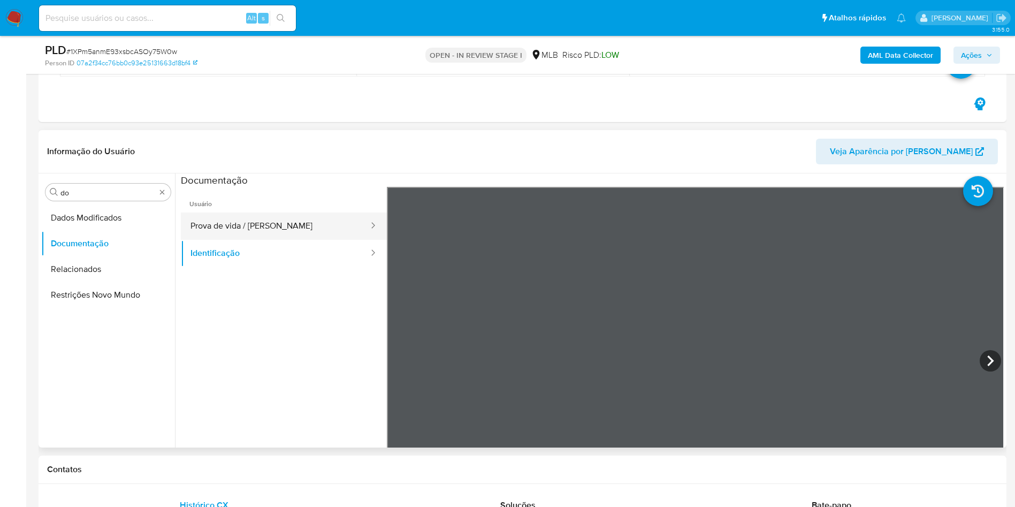
click at [239, 229] on button "Prova de vida / [PERSON_NAME]" at bounding box center [275, 226] width 189 height 27
click at [107, 194] on input "do" at bounding box center [107, 193] width 95 height 10
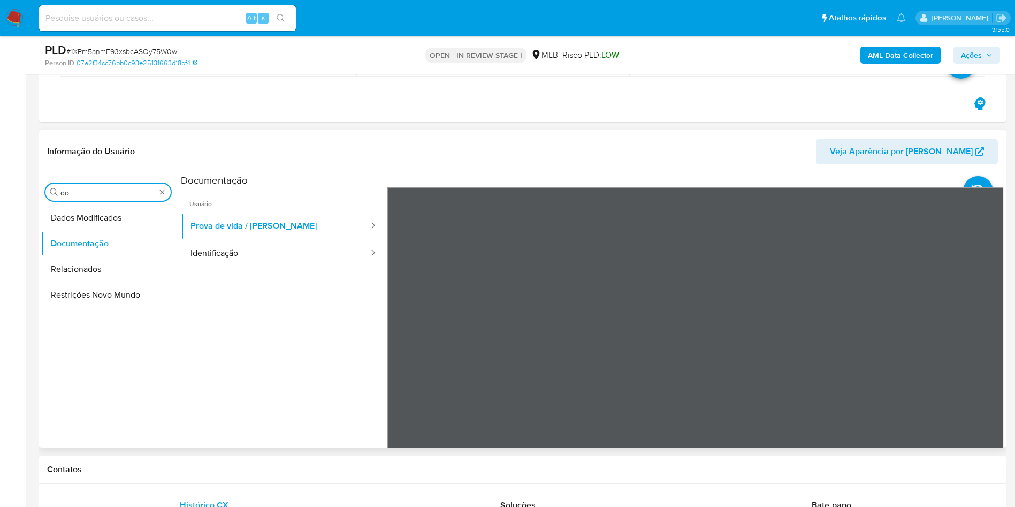
click at [107, 194] on input "do" at bounding box center [107, 193] width 95 height 10
type input "ky"
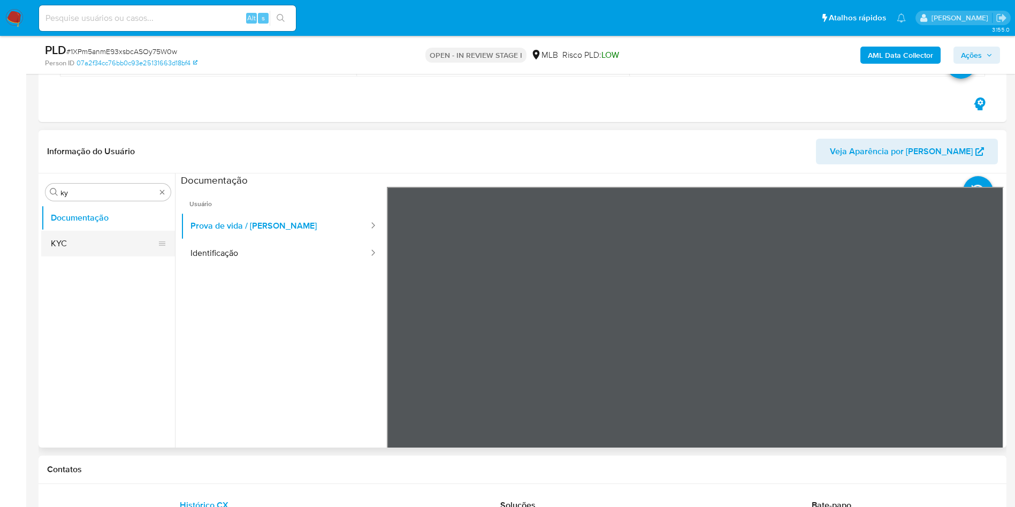
click at [80, 247] on button "KYC" at bounding box center [103, 244] width 125 height 26
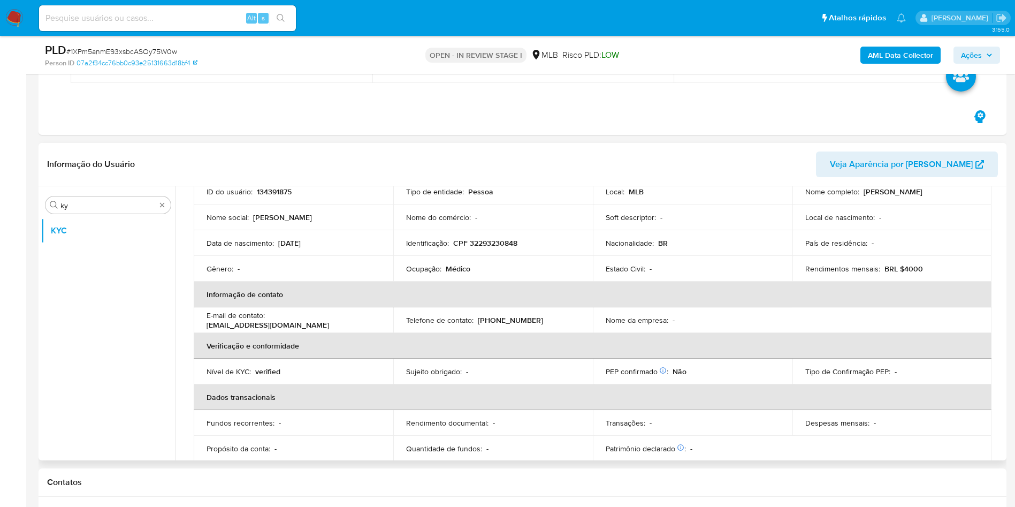
scroll to position [83, 0]
click at [436, 275] on p "Ocupação :" at bounding box center [423, 270] width 35 height 10
click at [436, 274] on p "Ocupação :" at bounding box center [423, 270] width 35 height 10
copy div "Ocupação : Médico"
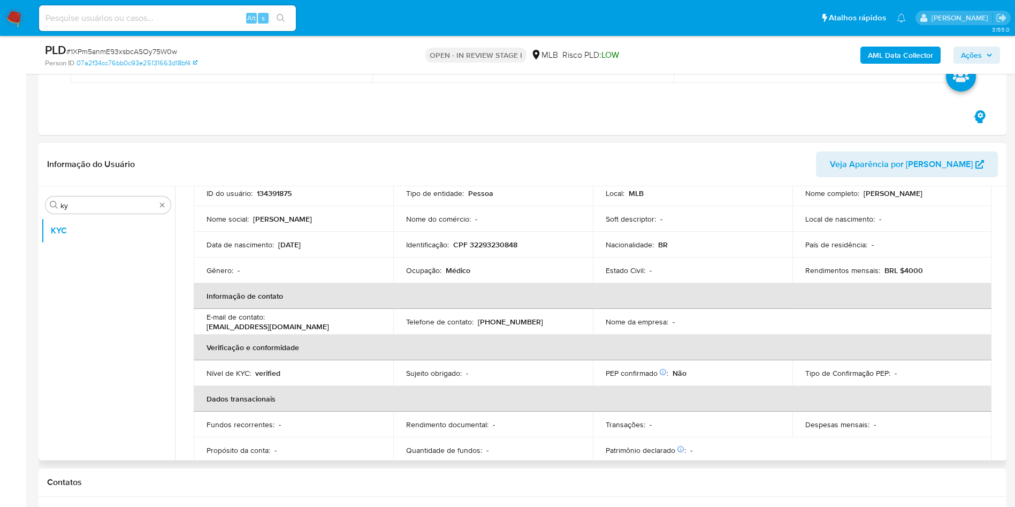
click at [504, 253] on td "Identificação : CPF 32293230848" at bounding box center [493, 245] width 200 height 26
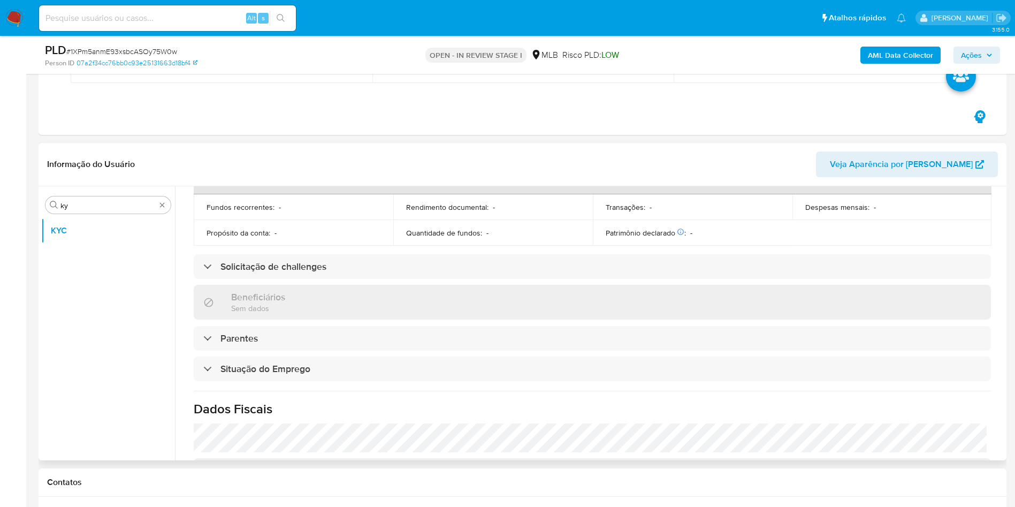
scroll to position [446, 0]
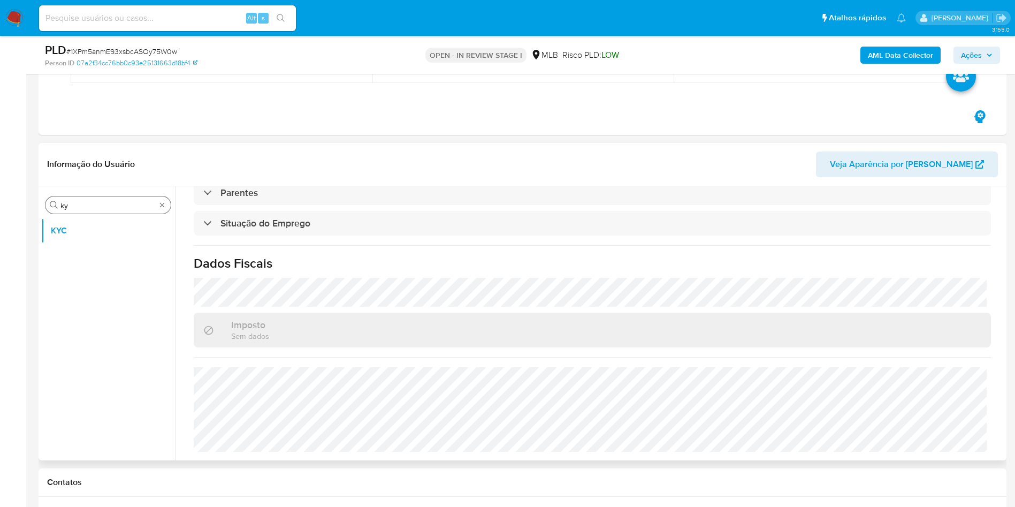
click at [134, 203] on input "ky" at bounding box center [107, 206] width 95 height 10
click at [134, 202] on input "ky" at bounding box center [107, 206] width 95 height 10
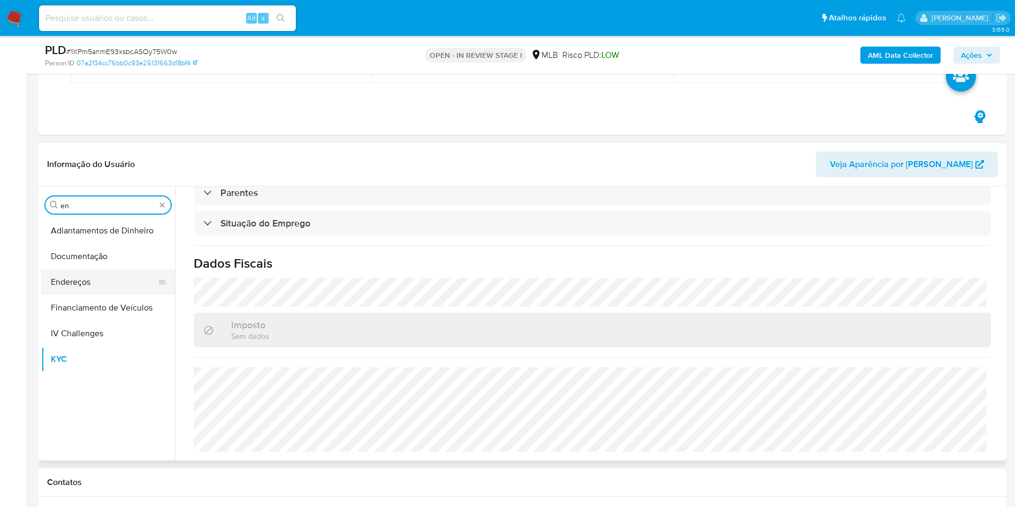
type input "en"
click at [93, 290] on button "Endereços" at bounding box center [103, 282] width 125 height 26
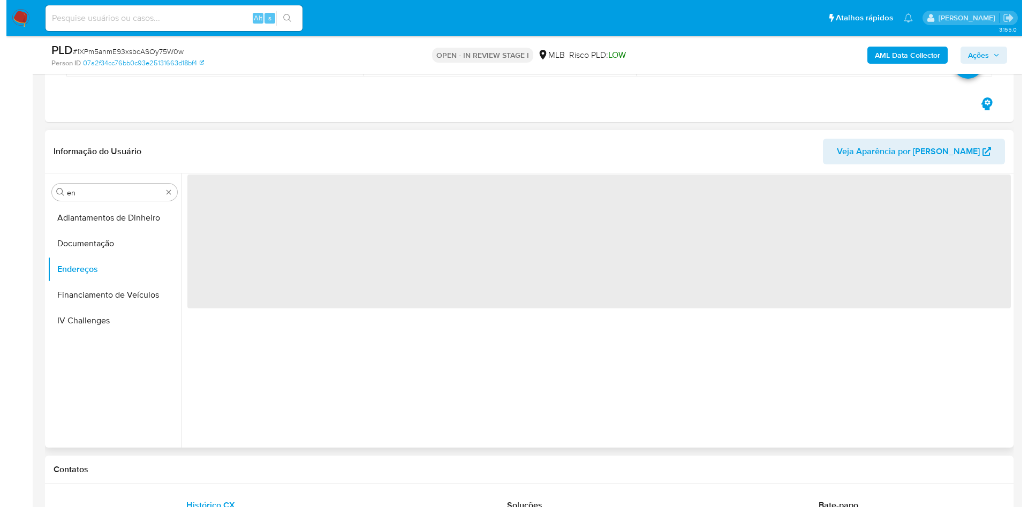
scroll to position [0, 0]
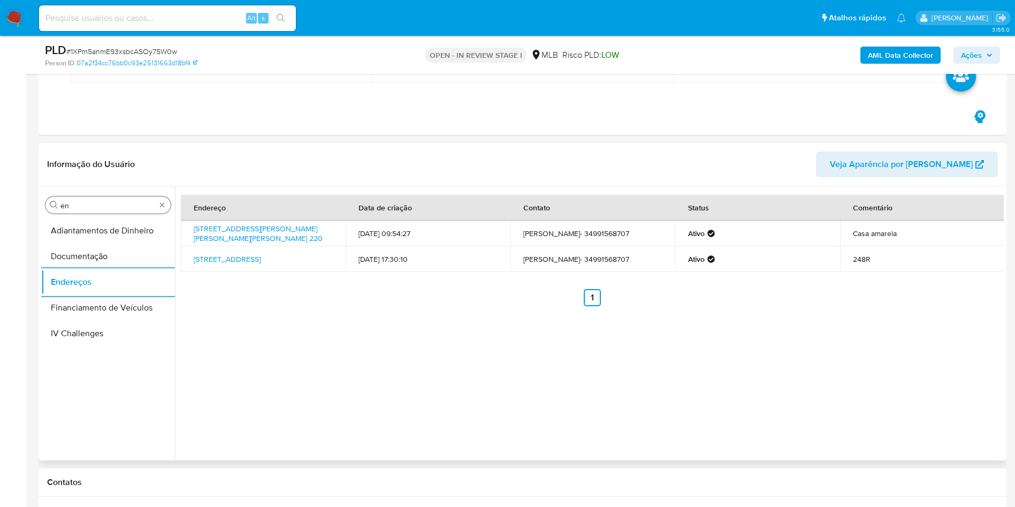
click at [126, 202] on input "en" at bounding box center [107, 206] width 95 height 10
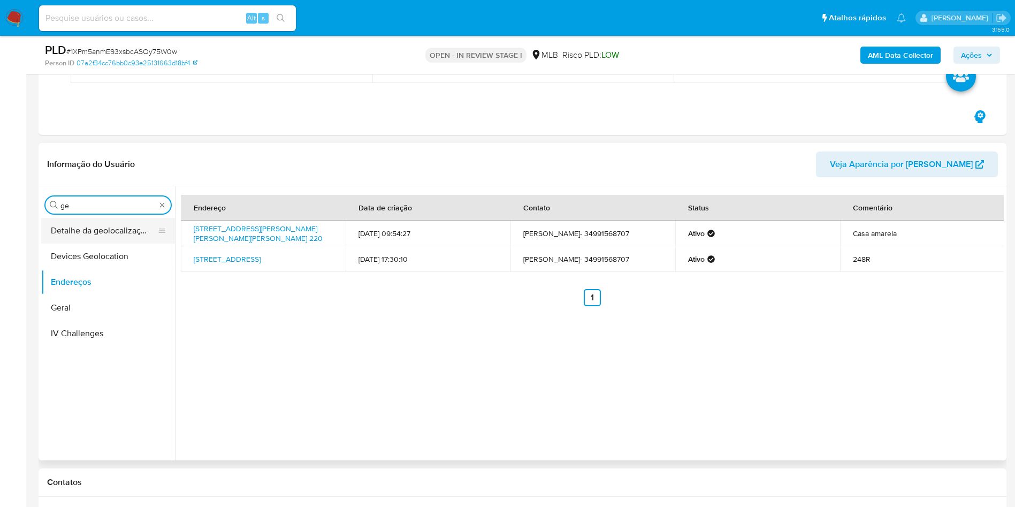
type input "ge"
click at [102, 231] on button "Detalhe da geolocalização" at bounding box center [103, 231] width 125 height 26
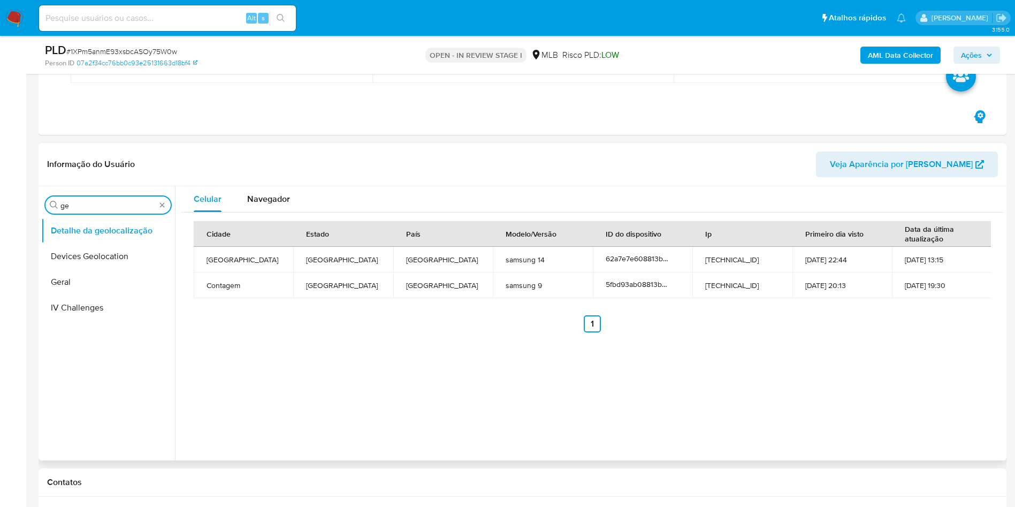
click at [116, 201] on input "ge" at bounding box center [107, 206] width 95 height 10
click at [114, 202] on input "ge" at bounding box center [107, 206] width 95 height 10
type input "res"
click at [76, 269] on button "Restrições Novo Mundo" at bounding box center [103, 282] width 125 height 26
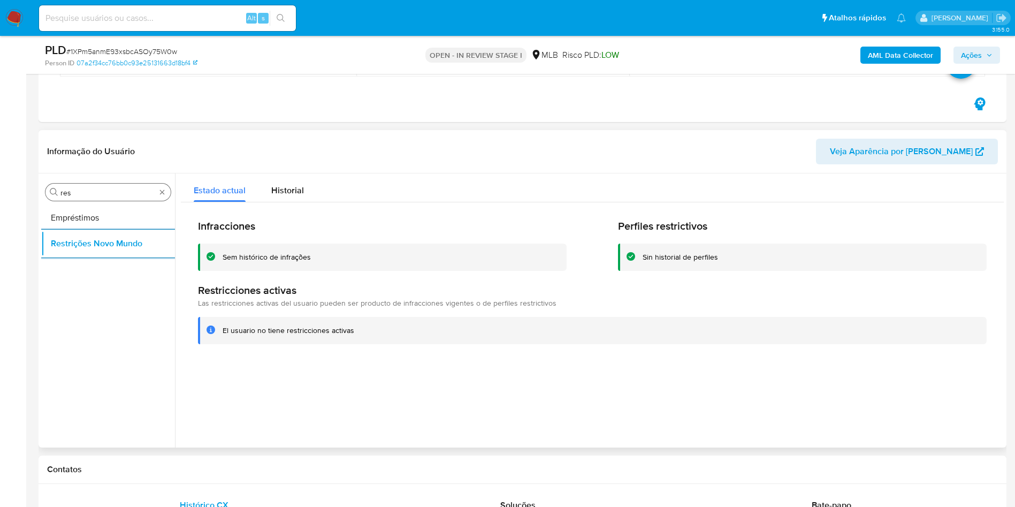
click at [143, 188] on input "res" at bounding box center [107, 193] width 95 height 10
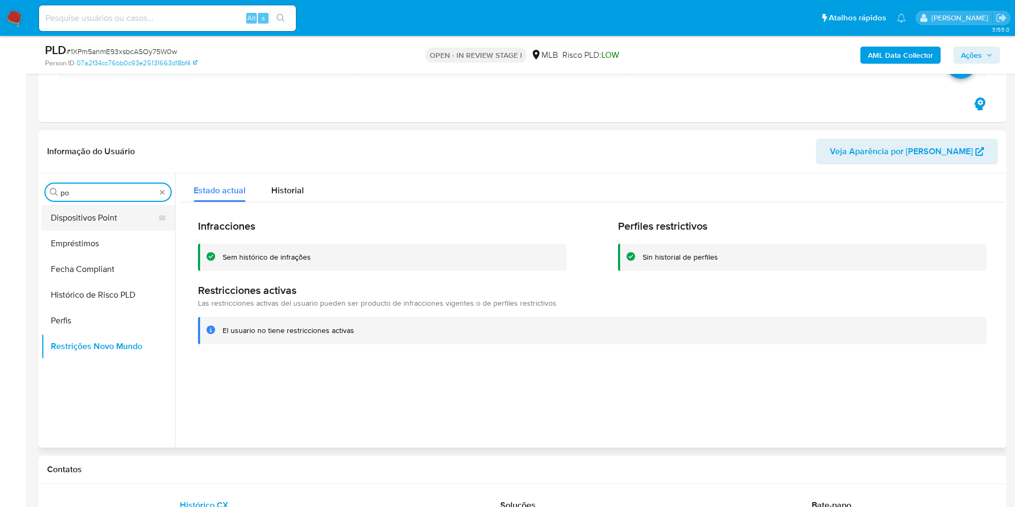
type input "po"
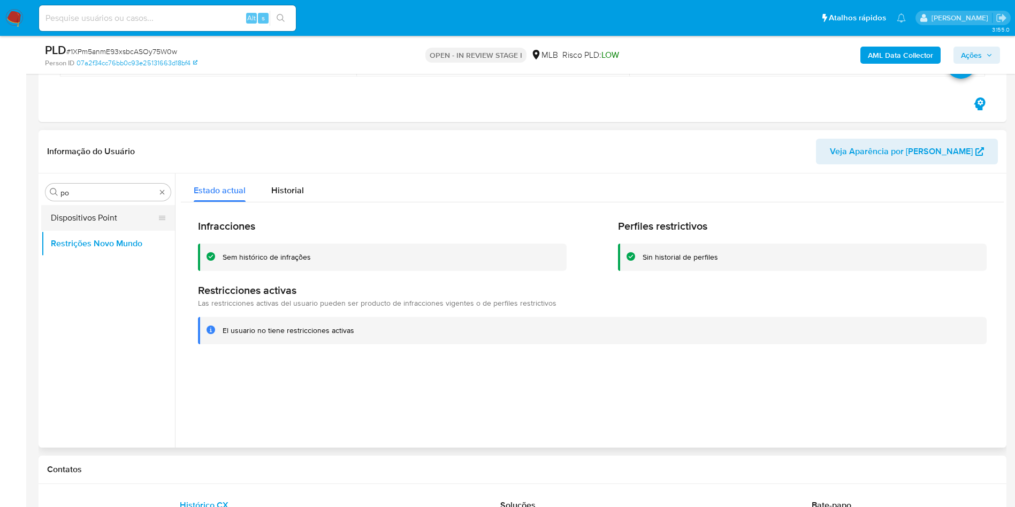
click at [125, 211] on button "Dispositivos Point" at bounding box center [103, 218] width 125 height 26
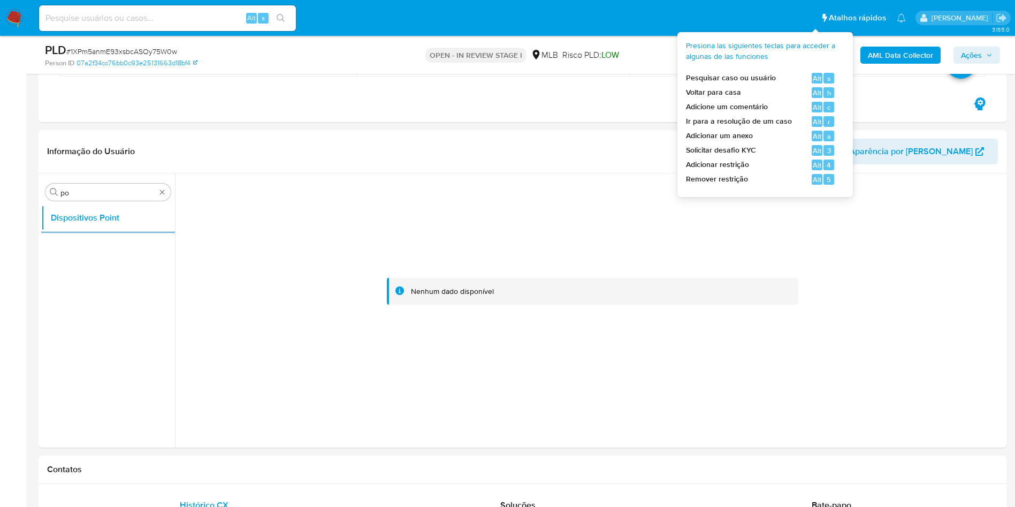
click at [676, 61] on b "AML Data Collector" at bounding box center [900, 55] width 65 height 17
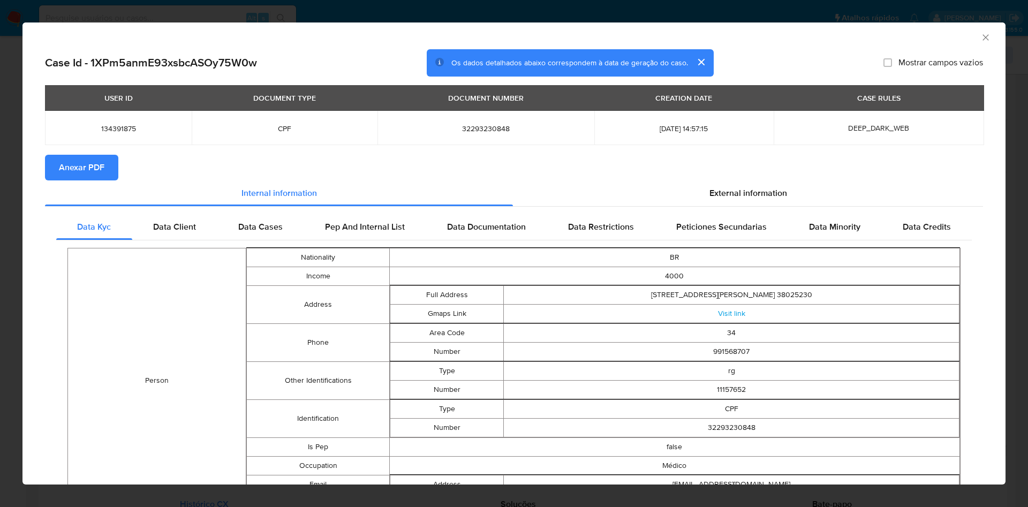
click at [74, 172] on span "Anexar PDF" at bounding box center [81, 168] width 45 height 24
click at [676, 201] on div "External information" at bounding box center [748, 195] width 470 height 26
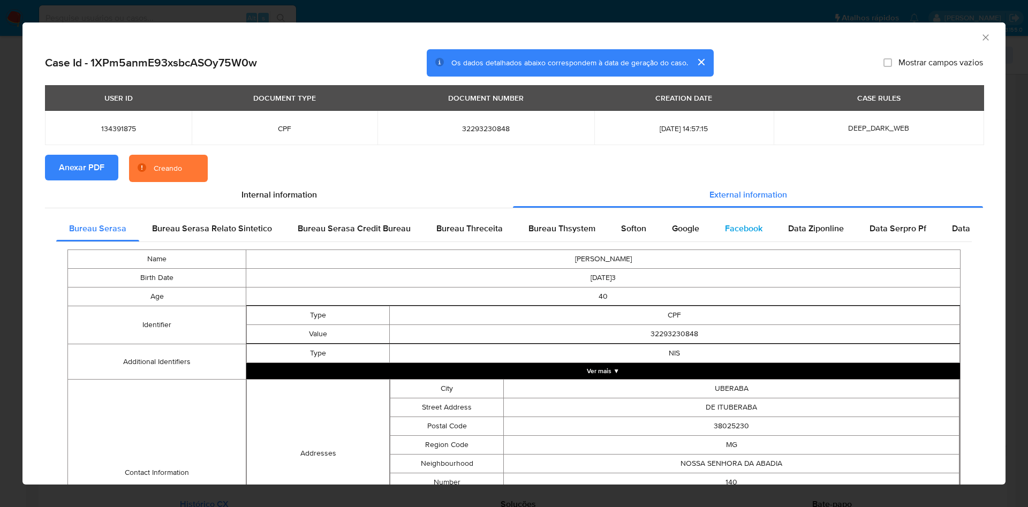
click at [676, 239] on div "Facebook" at bounding box center [743, 229] width 63 height 26
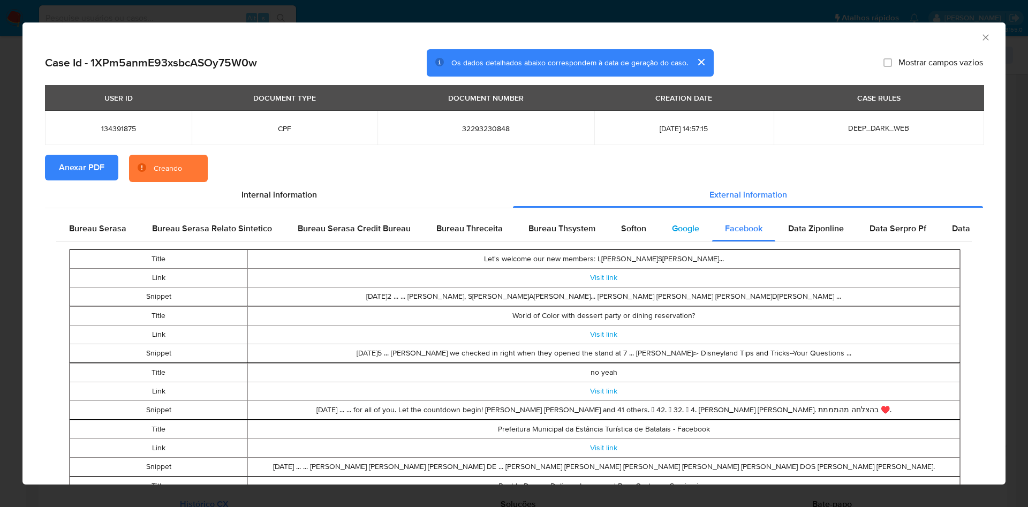
click at [676, 235] on div "Google" at bounding box center [685, 229] width 53 height 26
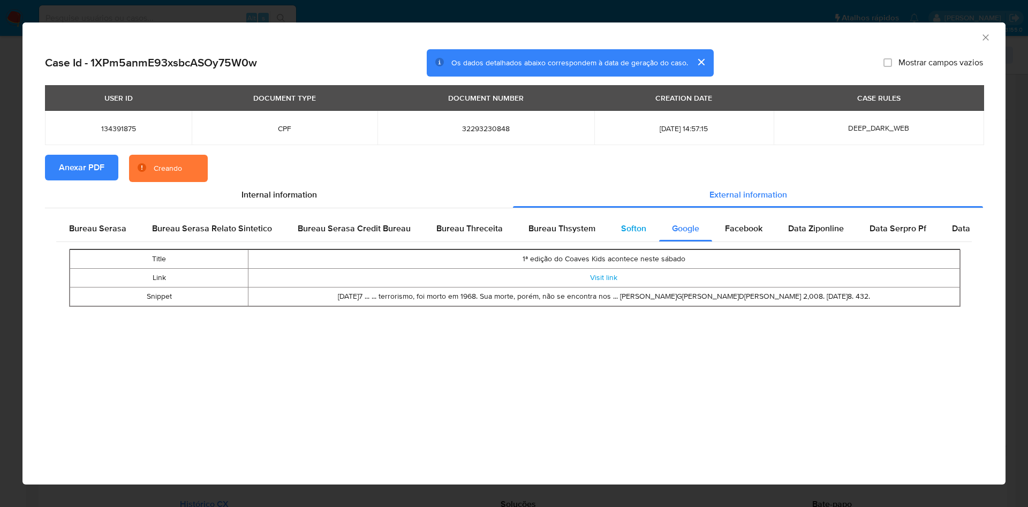
click at [621, 226] on span "Softon" at bounding box center [633, 228] width 25 height 12
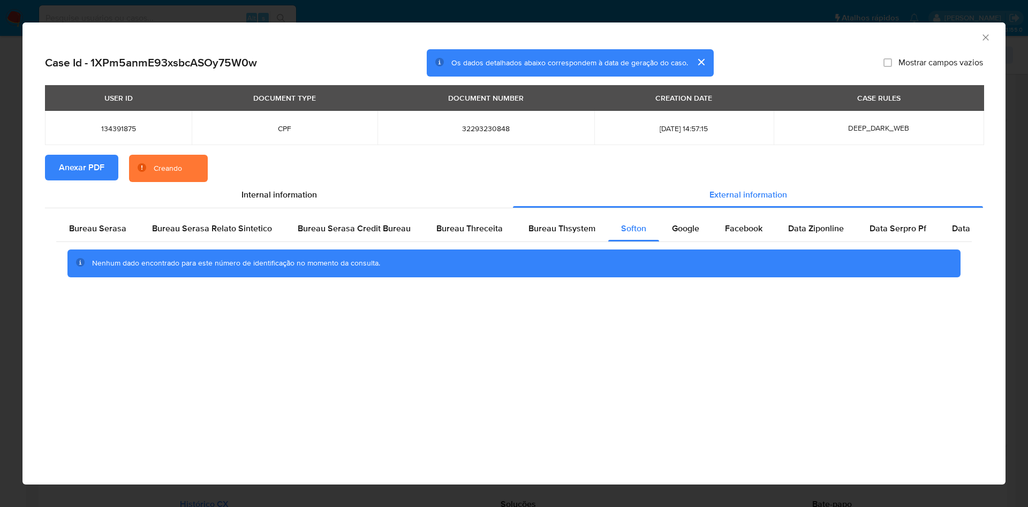
drag, startPoint x: 516, startPoint y: 268, endPoint x: 543, endPoint y: 247, distance: 33.9
click at [521, 268] on div "Nenhum dado encontrado para este número de identificação no momento da consulta." at bounding box center [513, 263] width 843 height 11
click at [553, 234] on div "Bureau Thsystem" at bounding box center [561, 229] width 93 height 26
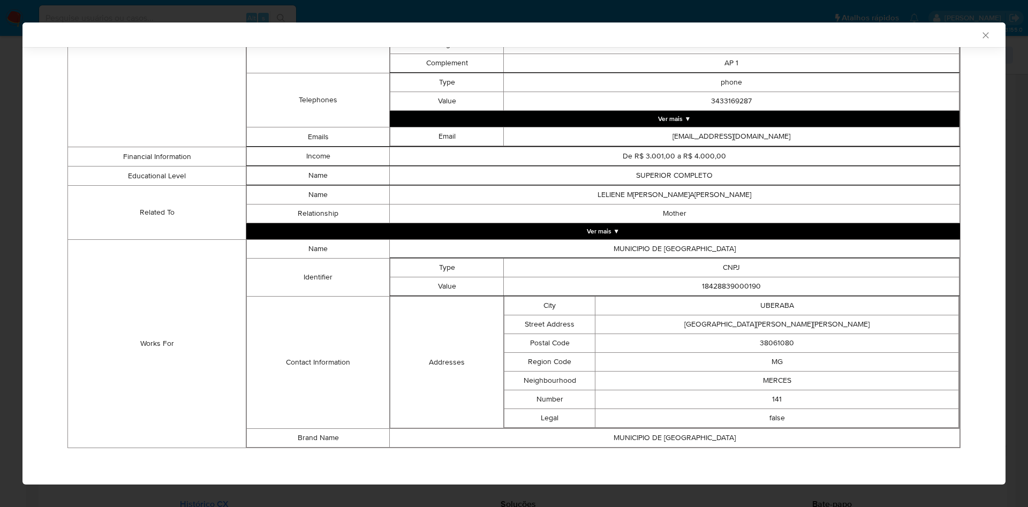
scroll to position [568, 0]
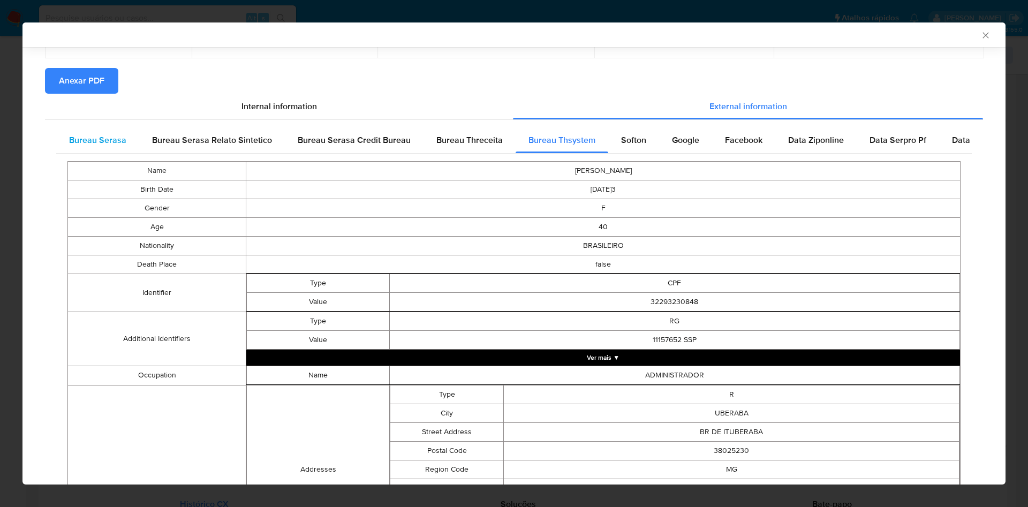
click at [102, 128] on div "Bureau Serasa" at bounding box center [97, 140] width 83 height 26
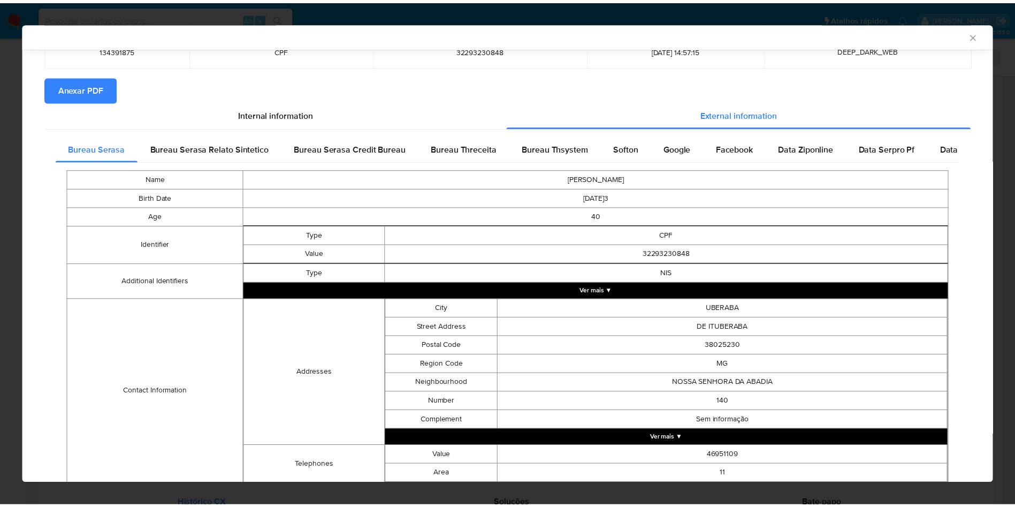
scroll to position [172, 0]
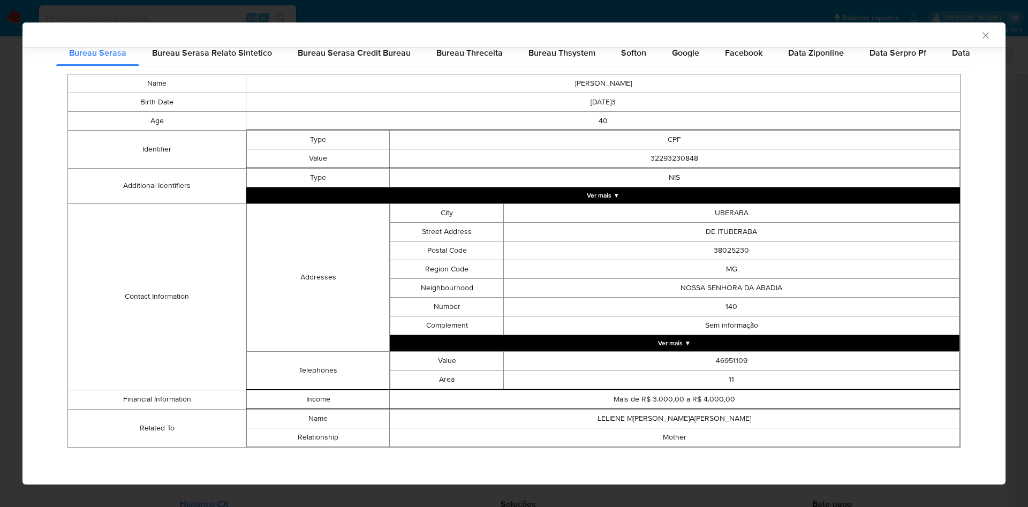
click at [8, 227] on div "AML Data Collector Case Id - 1XPm5anmE93xsbcASOy75W0w Os dados detalhados abaix…" at bounding box center [514, 253] width 1028 height 507
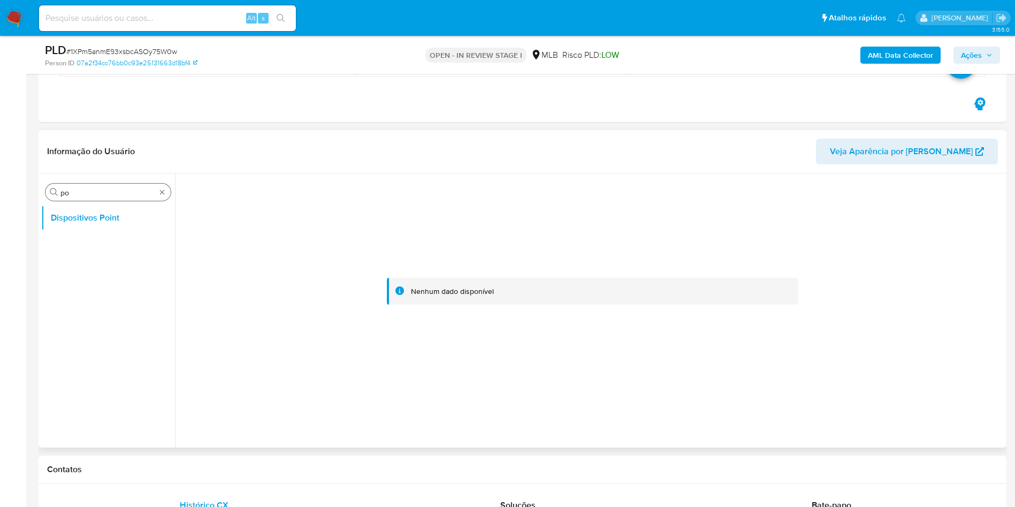
click at [96, 189] on input "po" at bounding box center [107, 193] width 95 height 10
click at [70, 263] on button "Documentação" at bounding box center [103, 269] width 125 height 26
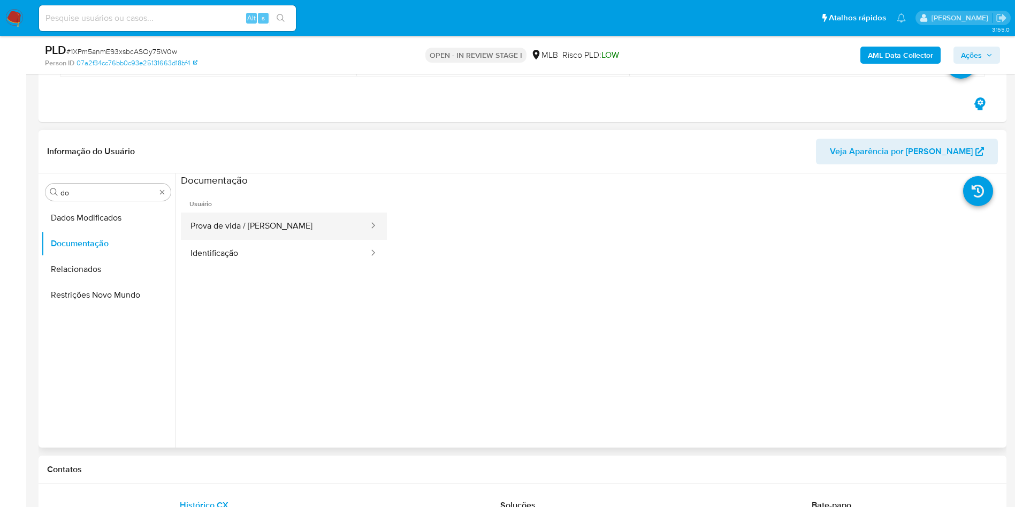
click at [268, 232] on button "Prova de vida / Selfie" at bounding box center [275, 226] width 189 height 27
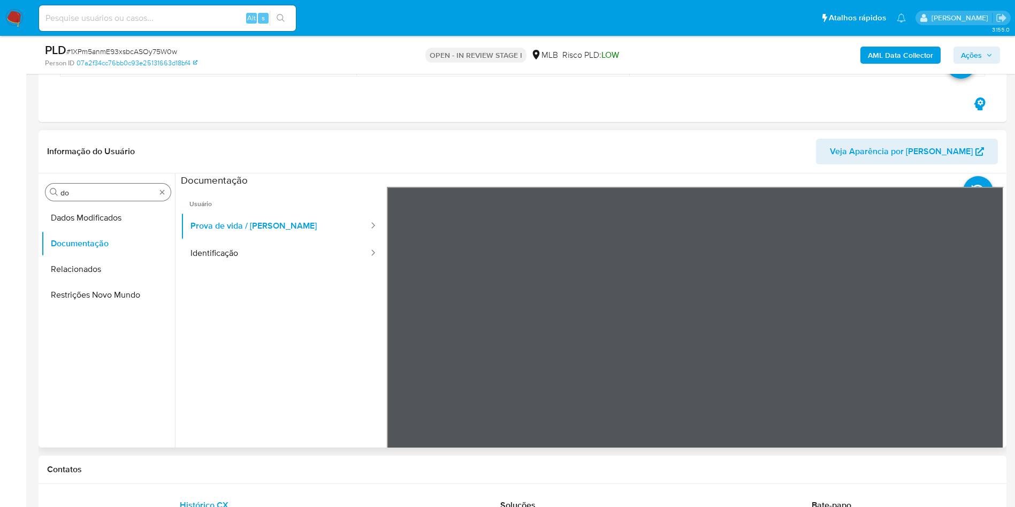
click at [79, 186] on div "Procurar do" at bounding box center [107, 192] width 125 height 17
click at [92, 199] on div "Procurar do" at bounding box center [107, 192] width 125 height 17
click at [86, 195] on input "do" at bounding box center [107, 193] width 95 height 10
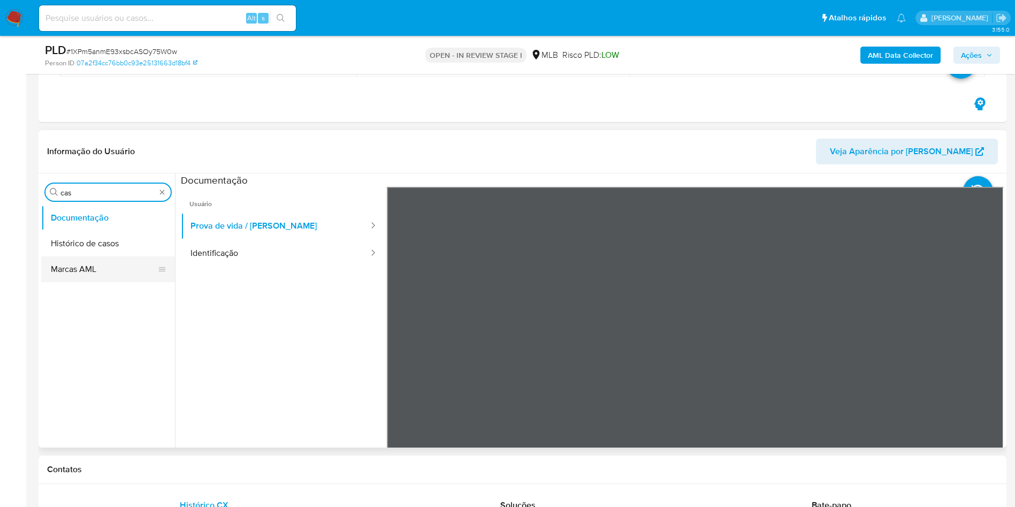
type input "cas"
click at [98, 239] on button "Histórico de casos" at bounding box center [108, 244] width 134 height 26
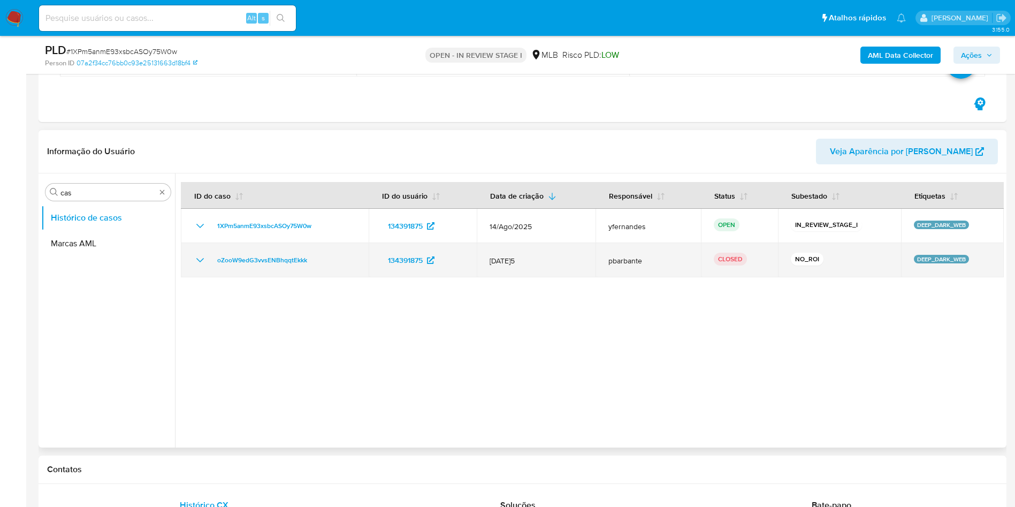
click at [207, 265] on div "oZooW9edG3vvsENBhqqtEkkk" at bounding box center [275, 260] width 162 height 13
click at [205, 261] on icon "Mostrar/Ocultar" at bounding box center [200, 260] width 13 height 13
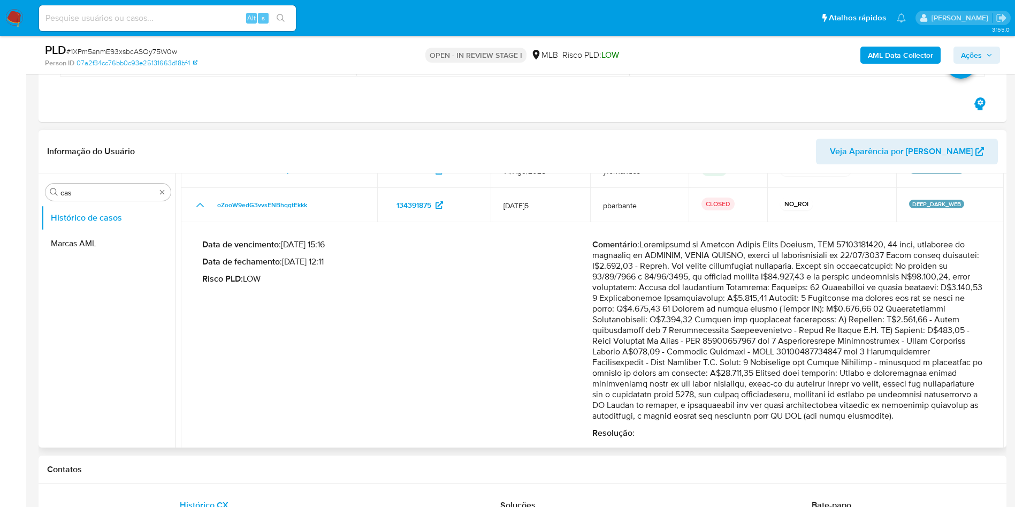
scroll to position [79, 0]
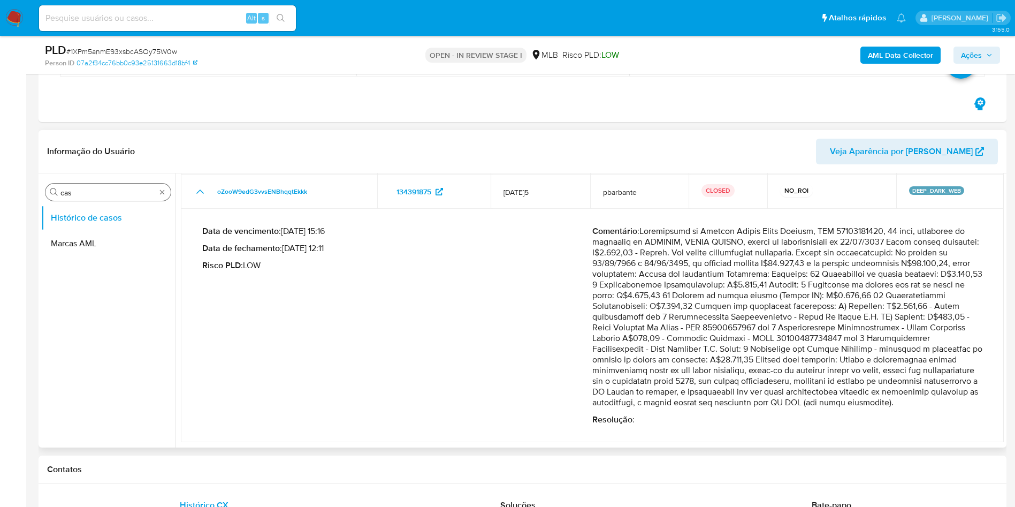
click at [163, 185] on div "Procurar cas" at bounding box center [107, 192] width 125 height 17
click at [164, 187] on div "Procurar cas" at bounding box center [107, 192] width 125 height 17
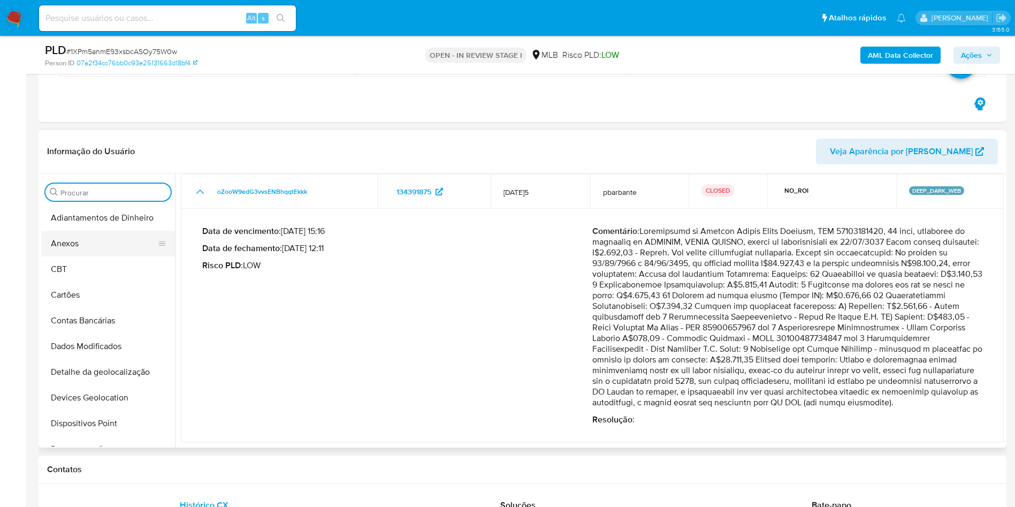
click at [108, 248] on button "Anexos" at bounding box center [103, 244] width 125 height 26
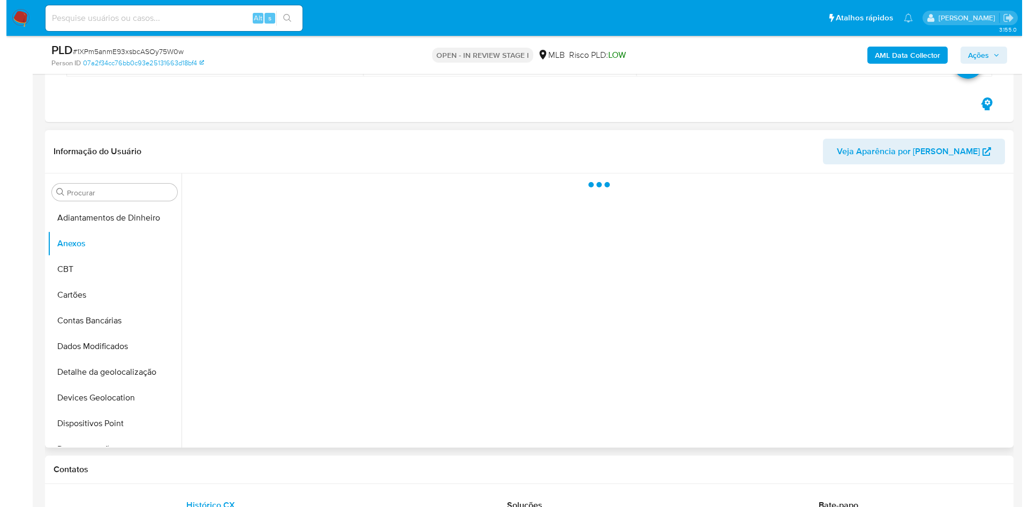
scroll to position [0, 0]
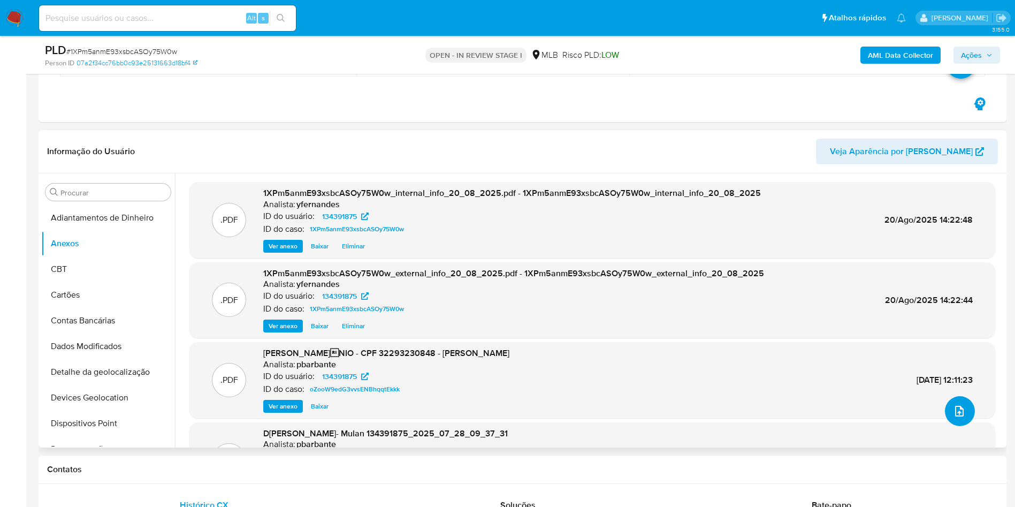
click at [676, 300] on button "upload-file" at bounding box center [960, 411] width 30 height 30
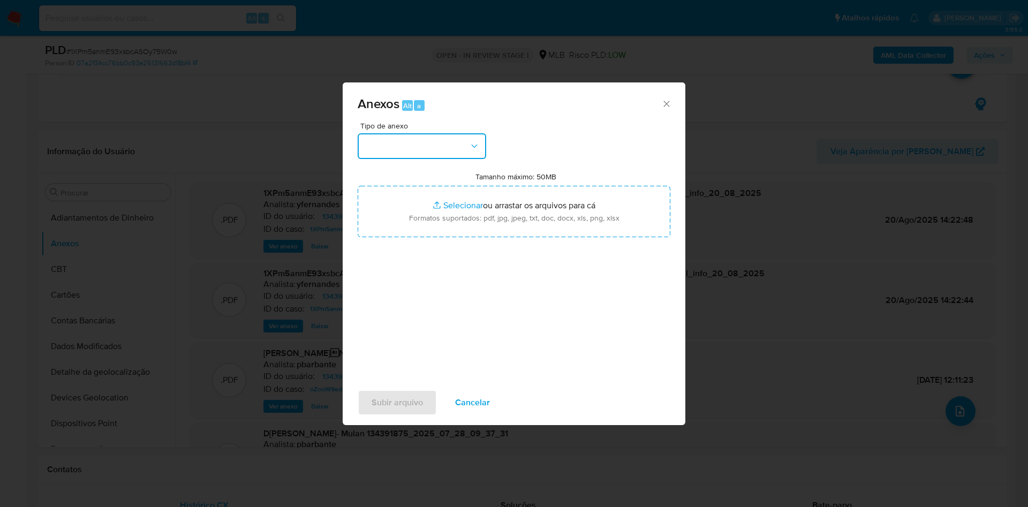
click at [428, 153] on button "button" at bounding box center [422, 146] width 128 height 26
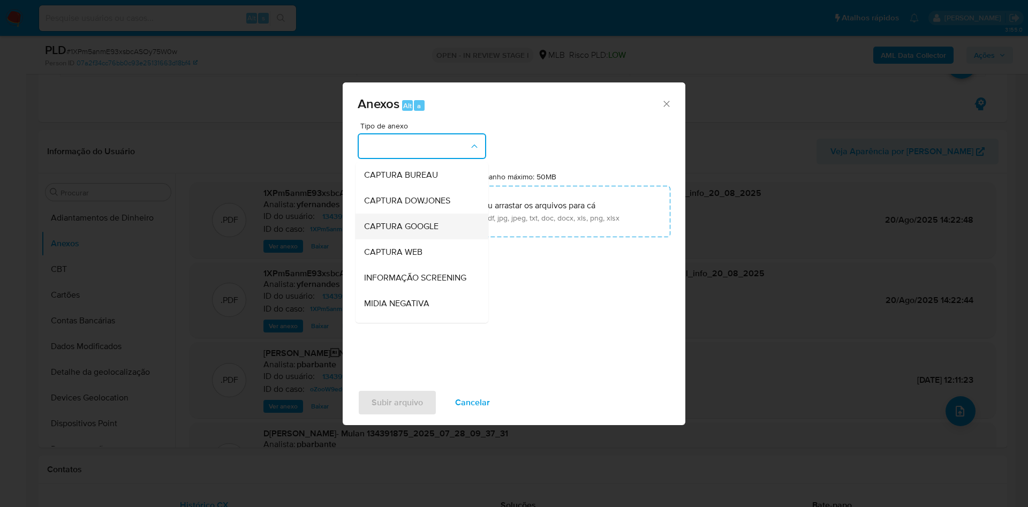
scroll to position [165, 0]
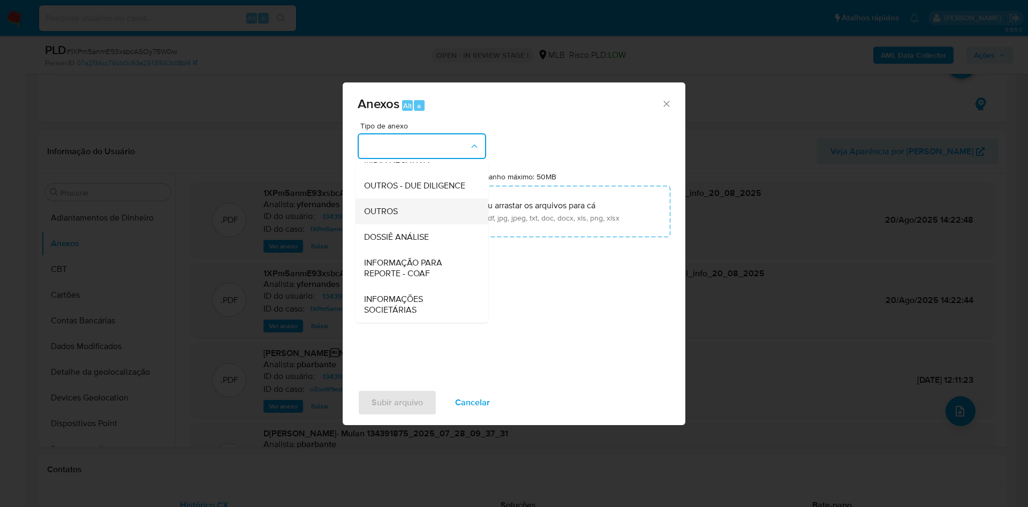
click at [397, 211] on span "OUTROS" at bounding box center [381, 211] width 34 height 11
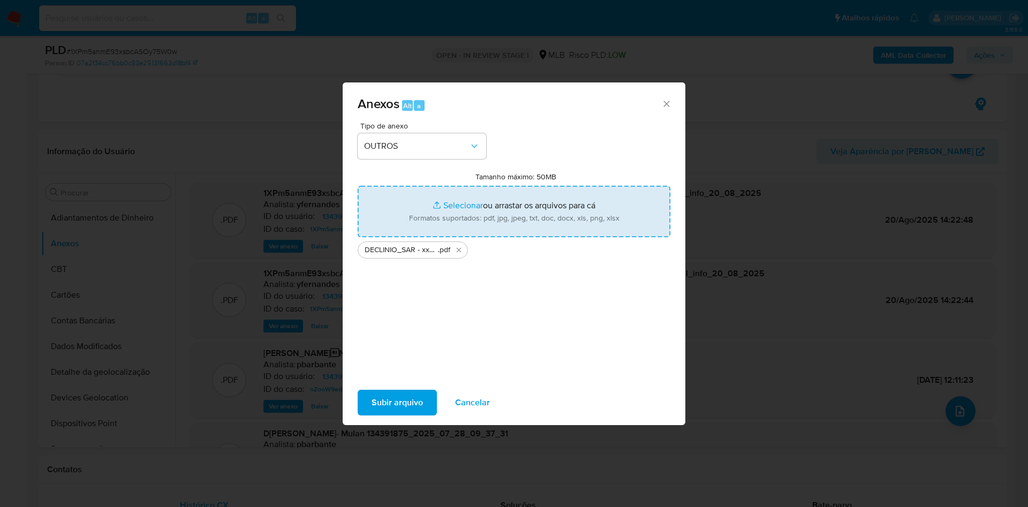
type input "C:\fakepath\Mulan 134391875_2025_08_19_18_27_41.xlsx"
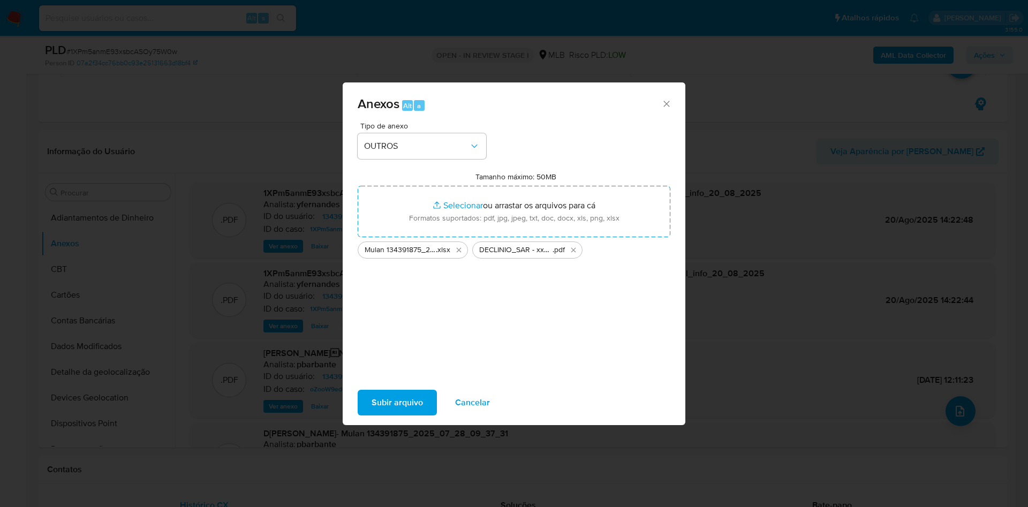
click at [415, 300] on span "Subir arquivo" at bounding box center [396, 403] width 51 height 24
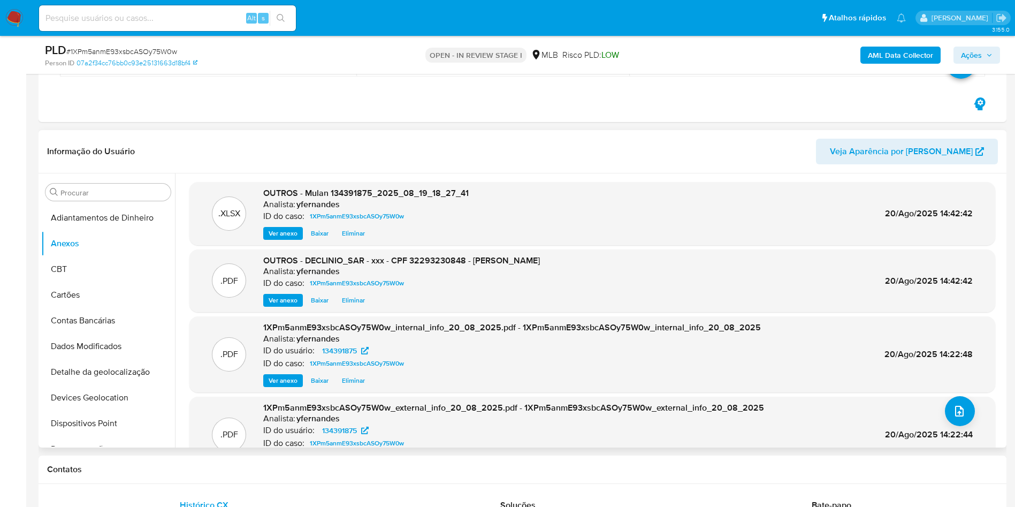
click at [356, 300] on span "Eliminar" at bounding box center [353, 300] width 23 height 11
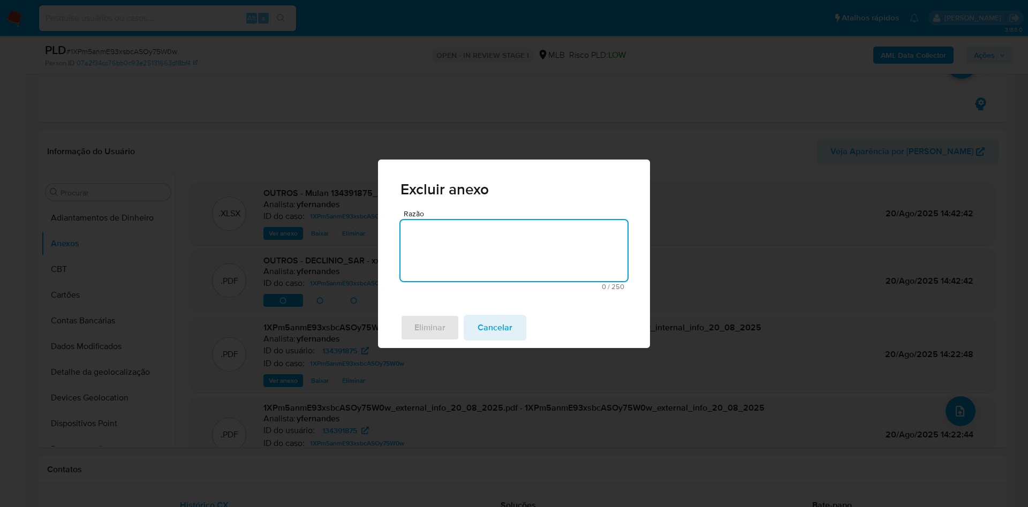
click at [453, 263] on textarea "Razão" at bounding box center [513, 250] width 227 height 61
type textarea "ar"
click at [452, 257] on textarea "ar" at bounding box center [513, 250] width 227 height 61
type textarea "arquivo incorreto"
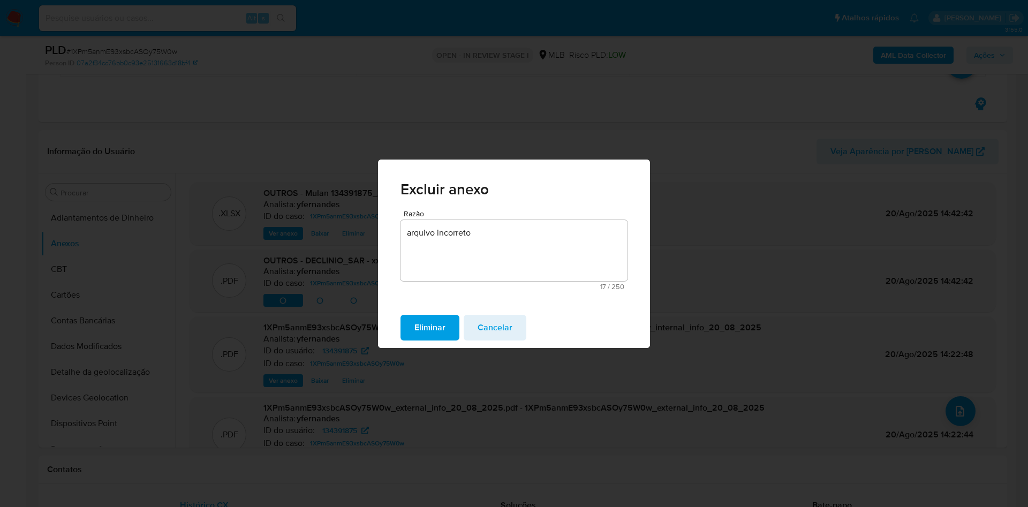
click at [426, 300] on span "Eliminar" at bounding box center [429, 328] width 31 height 24
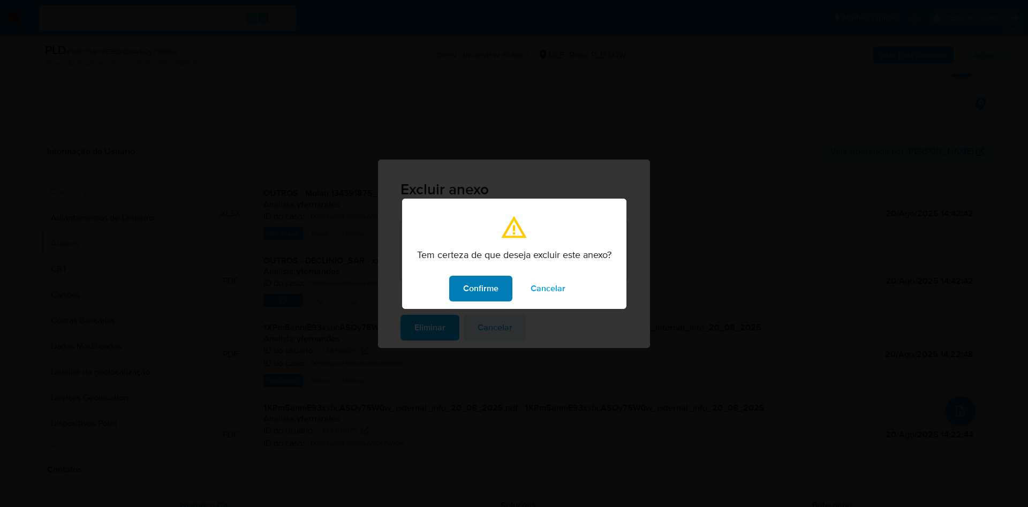
click at [472, 285] on span "Confirme" at bounding box center [480, 289] width 35 height 24
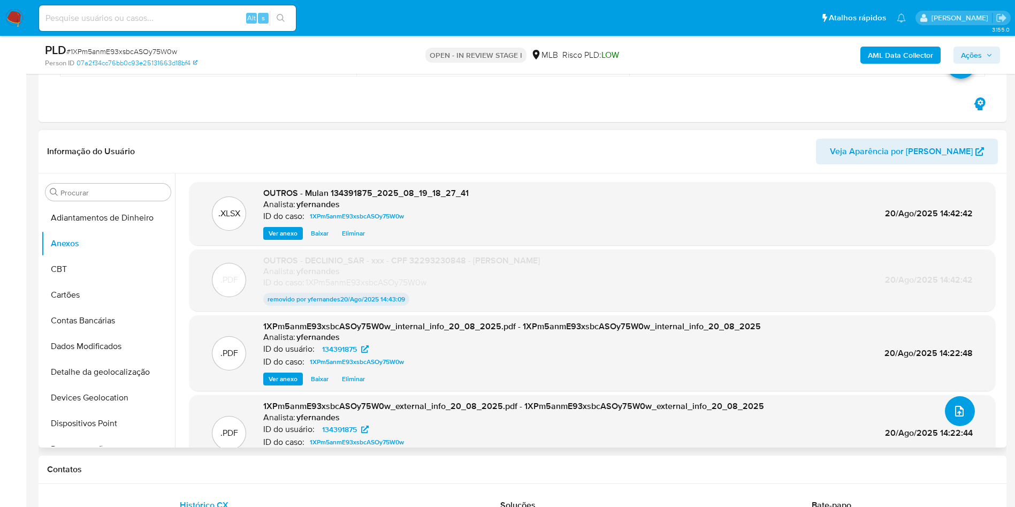
click at [676, 300] on button "upload-file" at bounding box center [960, 411] width 30 height 30
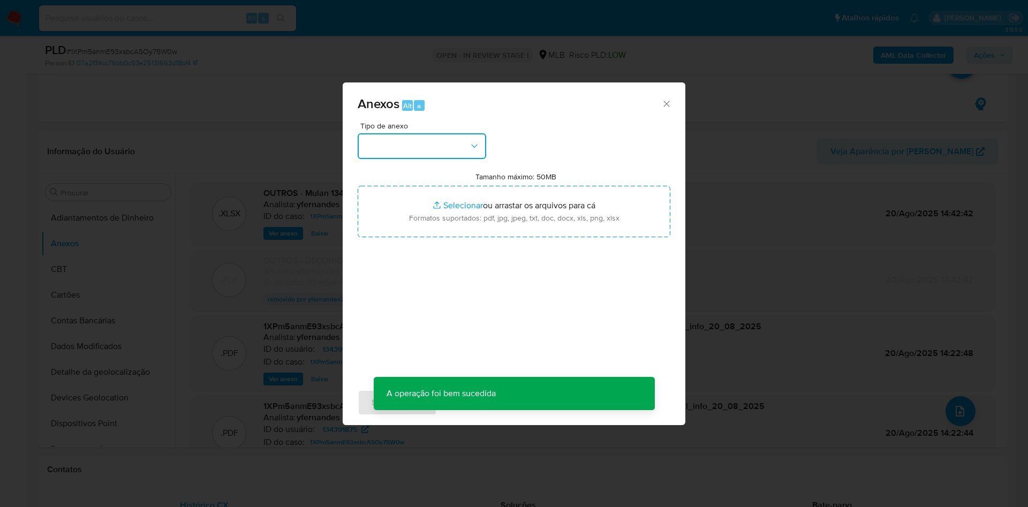
click at [409, 151] on button "button" at bounding box center [422, 146] width 128 height 26
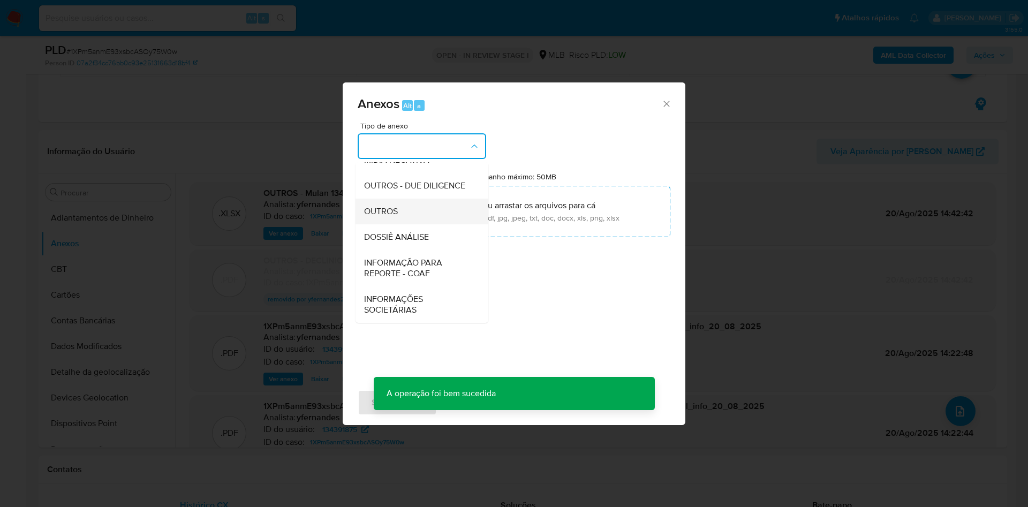
click at [386, 212] on span "OUTROS" at bounding box center [381, 211] width 34 height 11
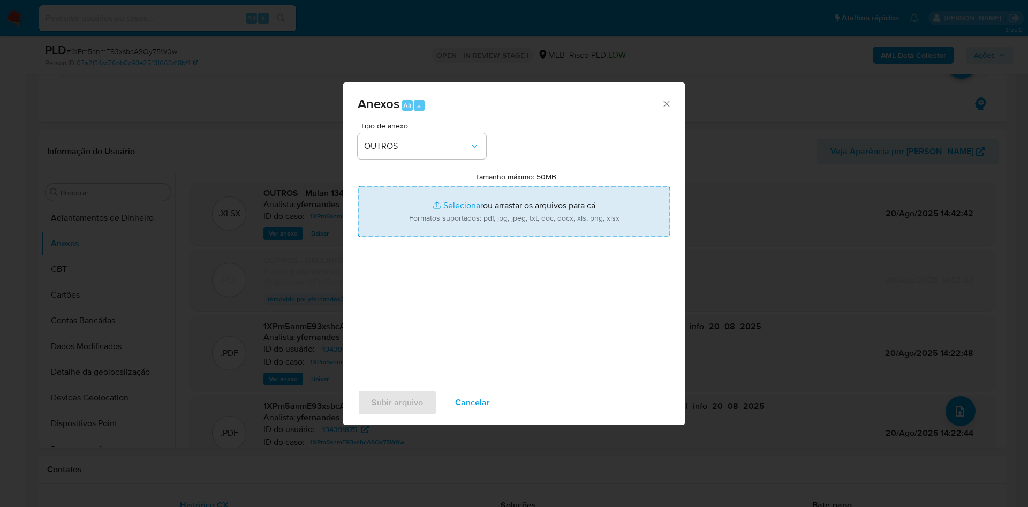
type input "C:\fakepath\DECLINIO_SAR - xxxxxx - CPF 32293230848 - ELAINE SILVA AZEVEDO.pdf"
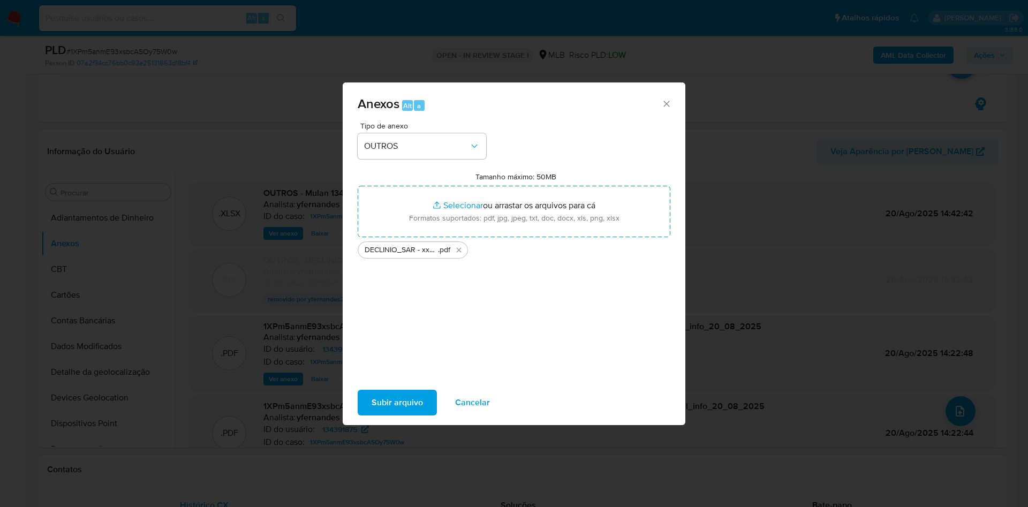
click at [376, 300] on div "Subir arquivo Cancelar" at bounding box center [514, 402] width 343 height 41
click at [390, 300] on span "Subir arquivo" at bounding box center [396, 403] width 51 height 24
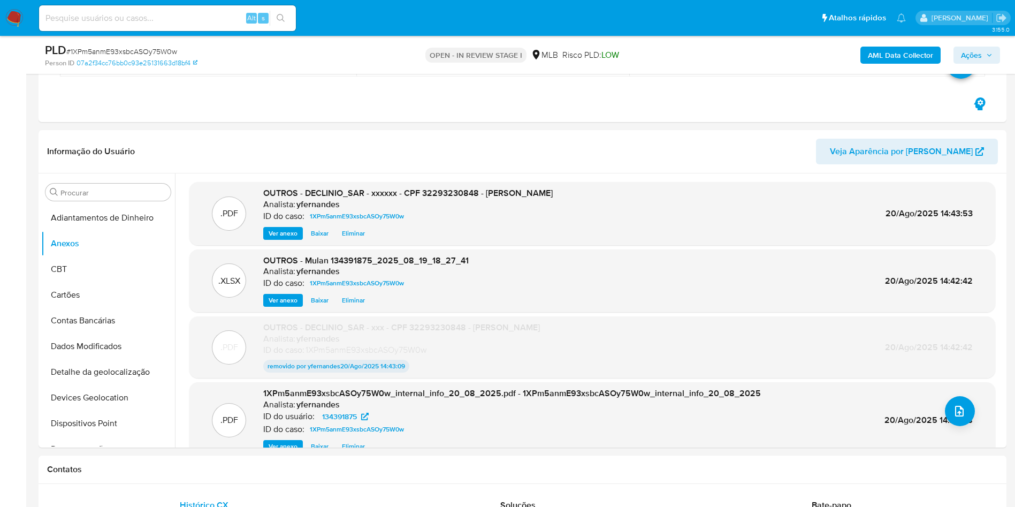
click at [676, 57] on span "Ações" at bounding box center [971, 55] width 21 height 17
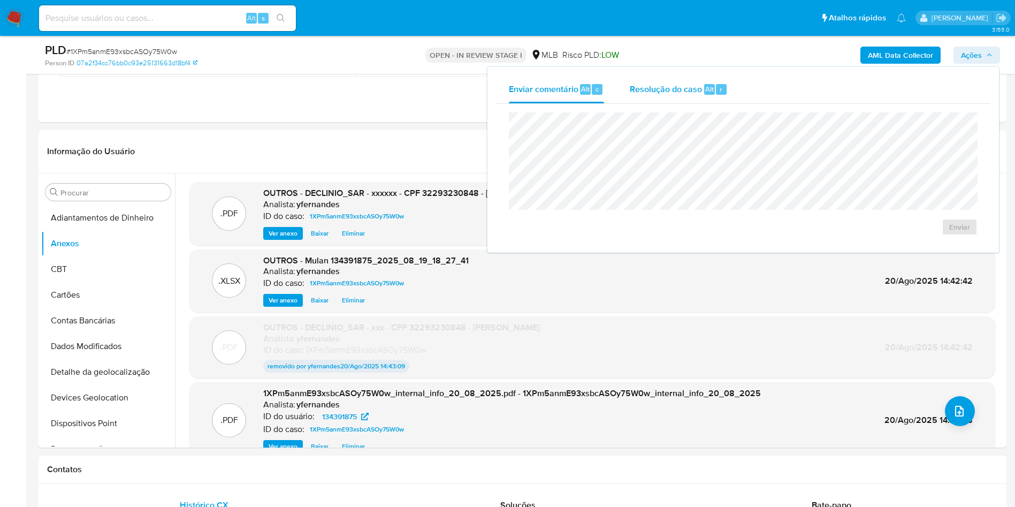
click at [676, 100] on div "Resolução do caso Alt r" at bounding box center [679, 89] width 98 height 28
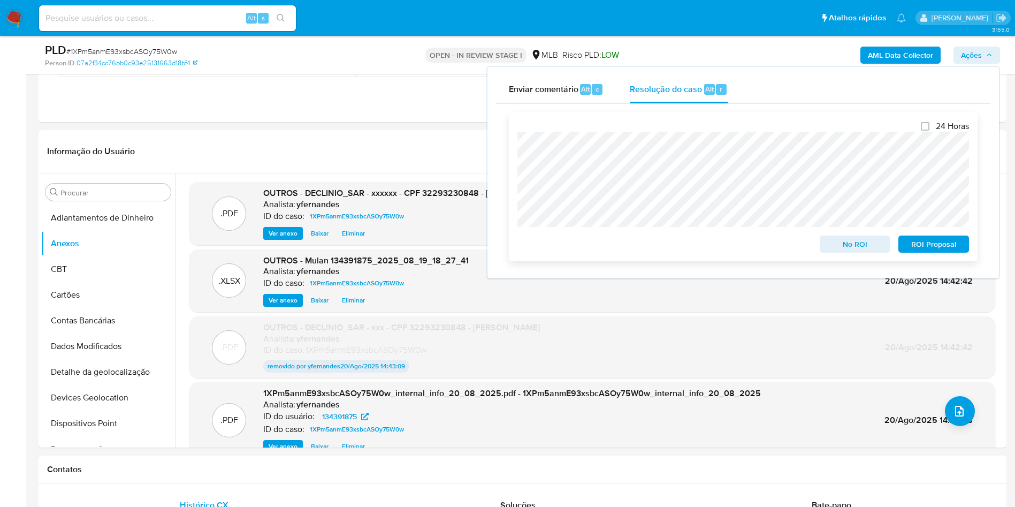
click at [676, 244] on button "No ROI" at bounding box center [855, 244] width 71 height 17
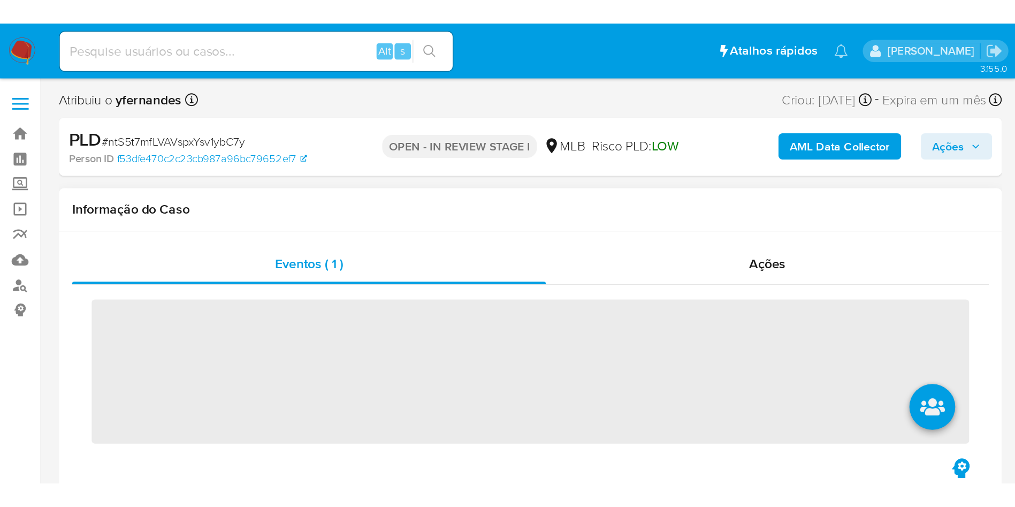
scroll to position [478, 0]
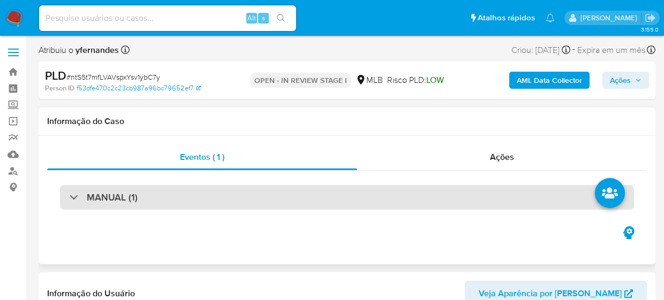
click at [193, 186] on div "MANUAL (1)" at bounding box center [347, 197] width 574 height 25
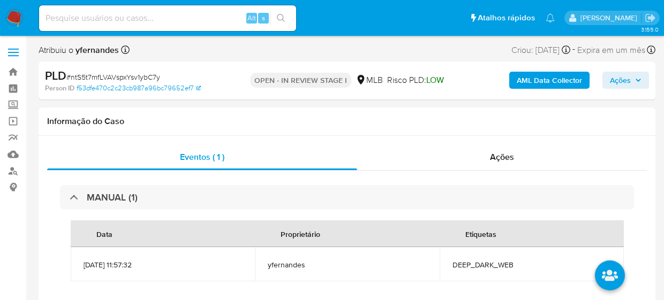
select select "10"
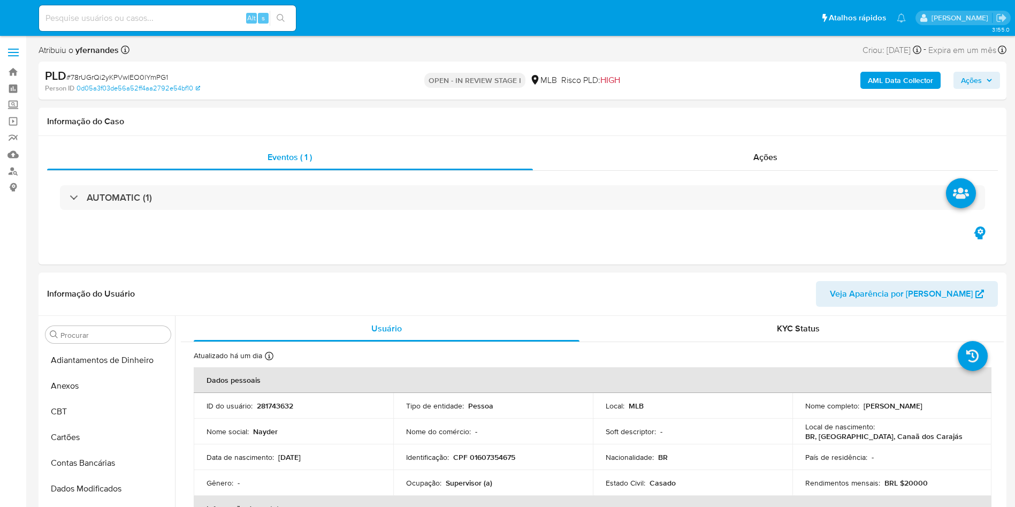
select select "10"
click at [13, 13] on img at bounding box center [14, 18] width 18 height 18
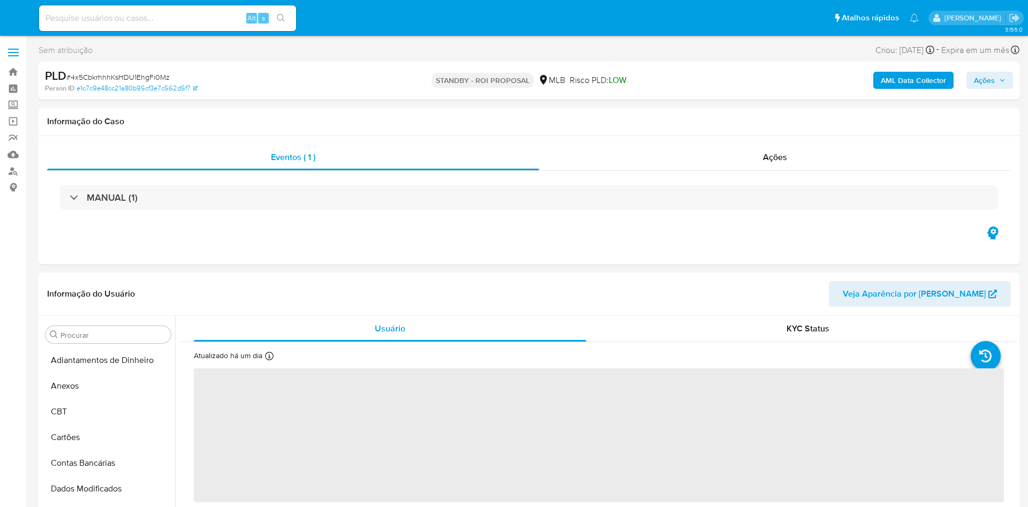
select select "10"
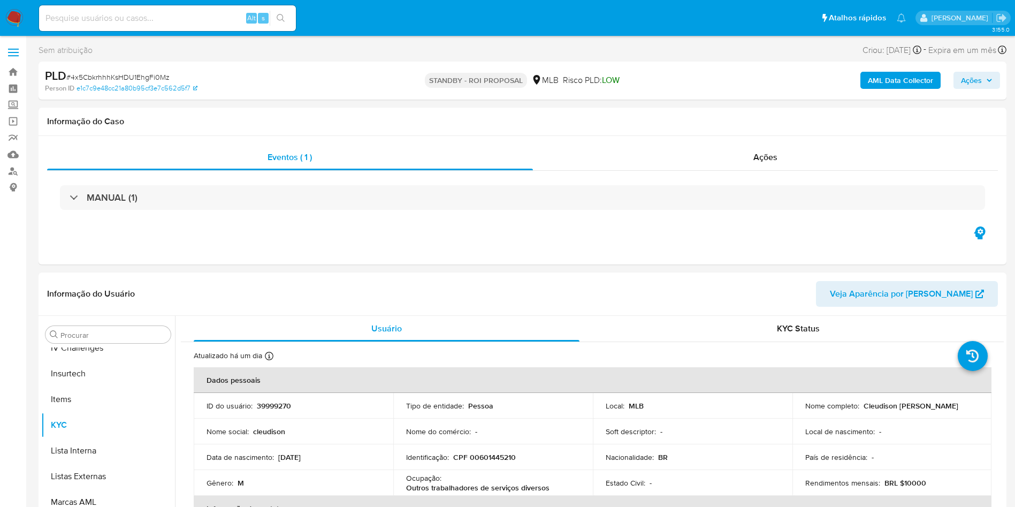
scroll to position [478, 0]
click at [619, 153] on div "Ações" at bounding box center [766, 158] width 466 height 26
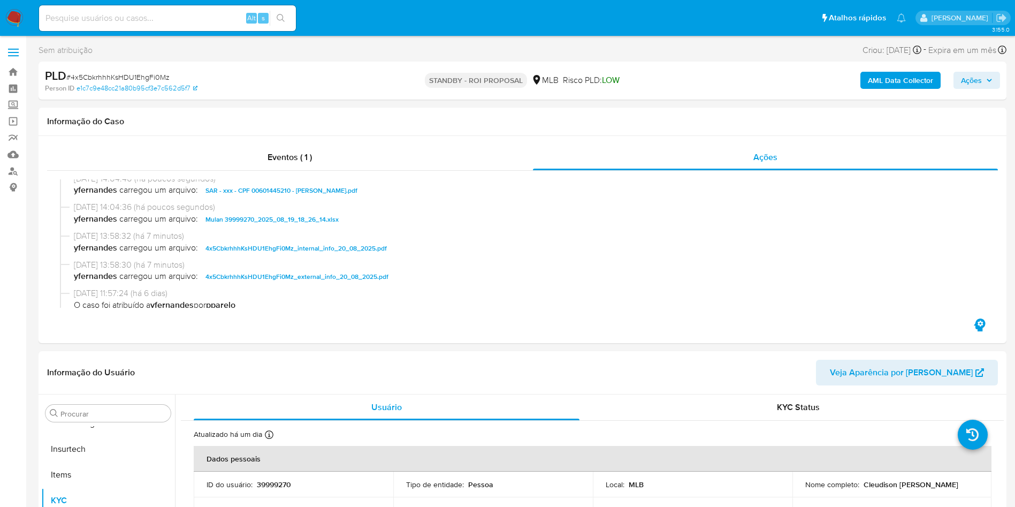
scroll to position [64, 0]
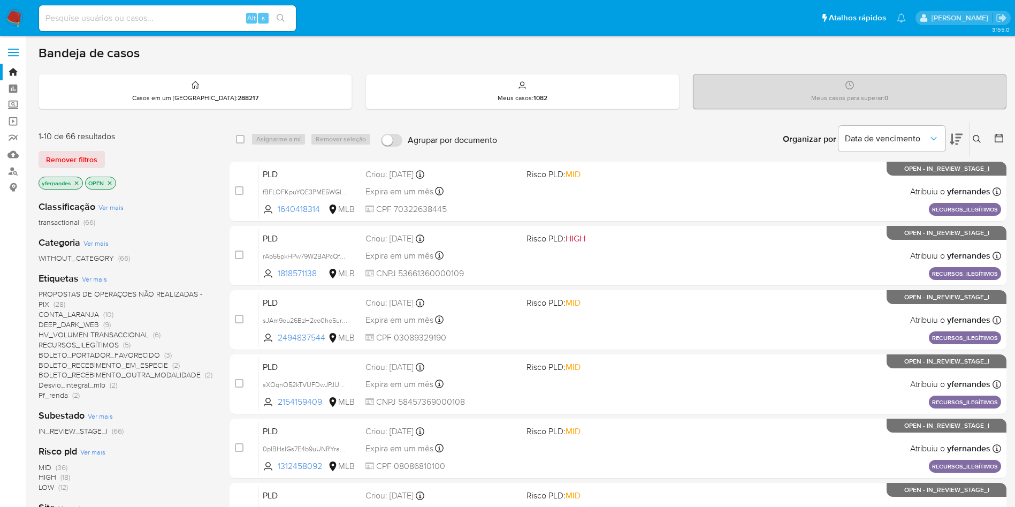
click at [19, 13] on img at bounding box center [14, 18] width 18 height 18
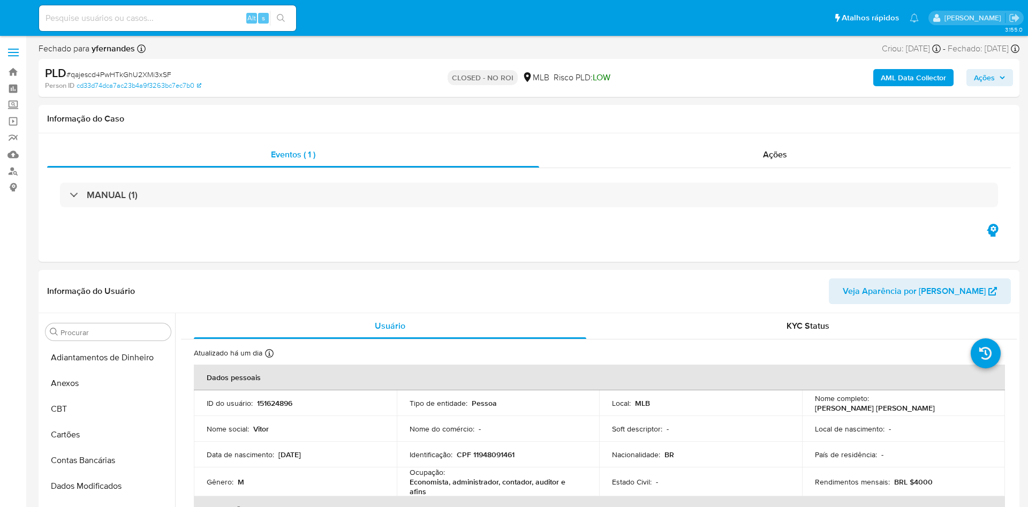
select select "10"
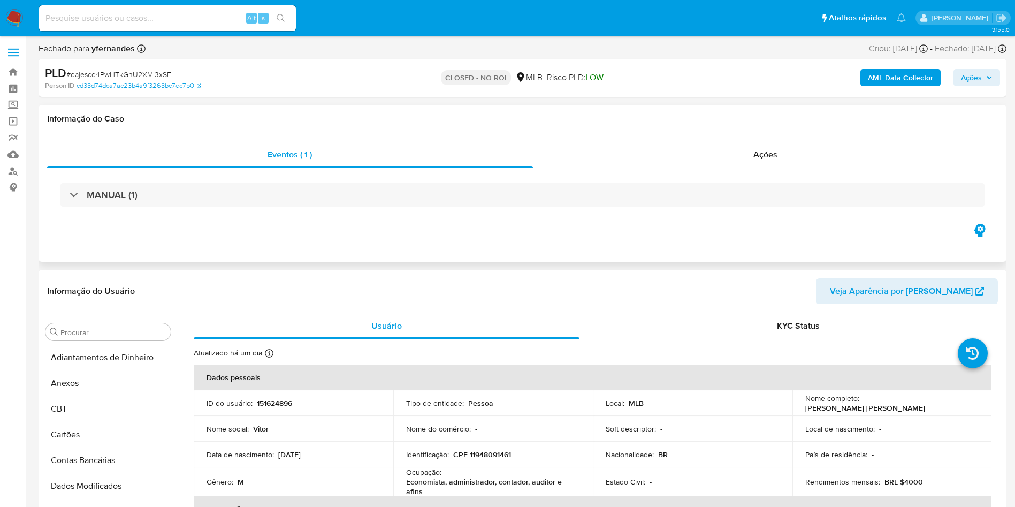
scroll to position [478, 0]
click at [651, 148] on div "Ações" at bounding box center [766, 155] width 466 height 26
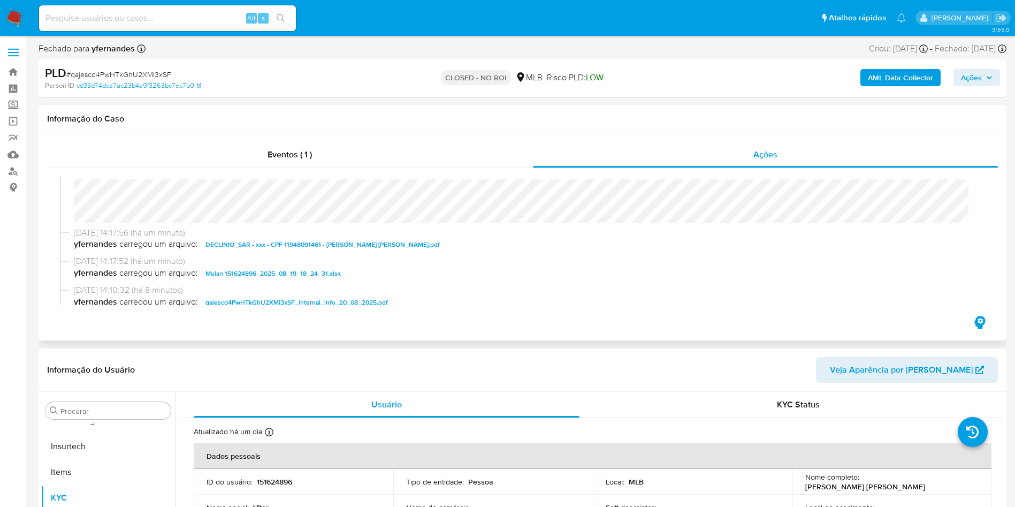
scroll to position [0, 0]
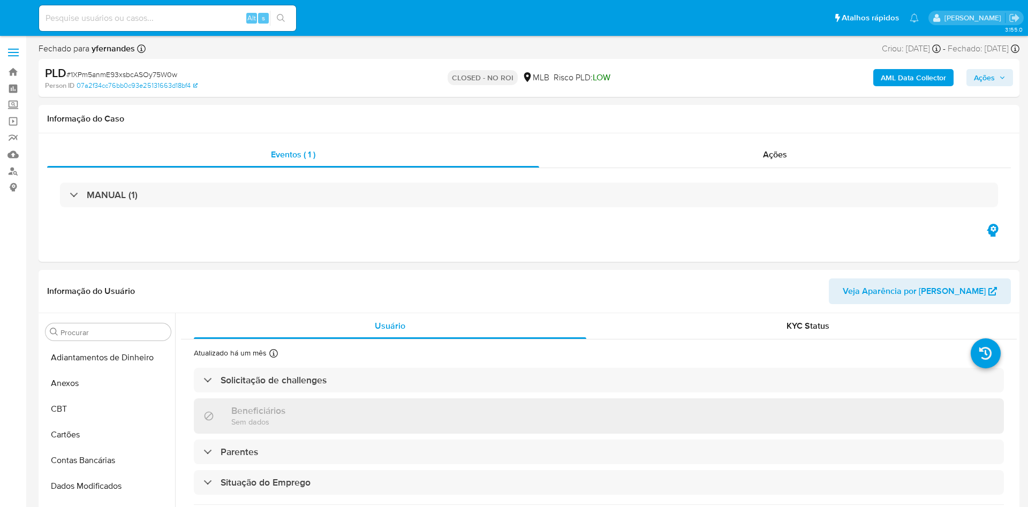
select select "10"
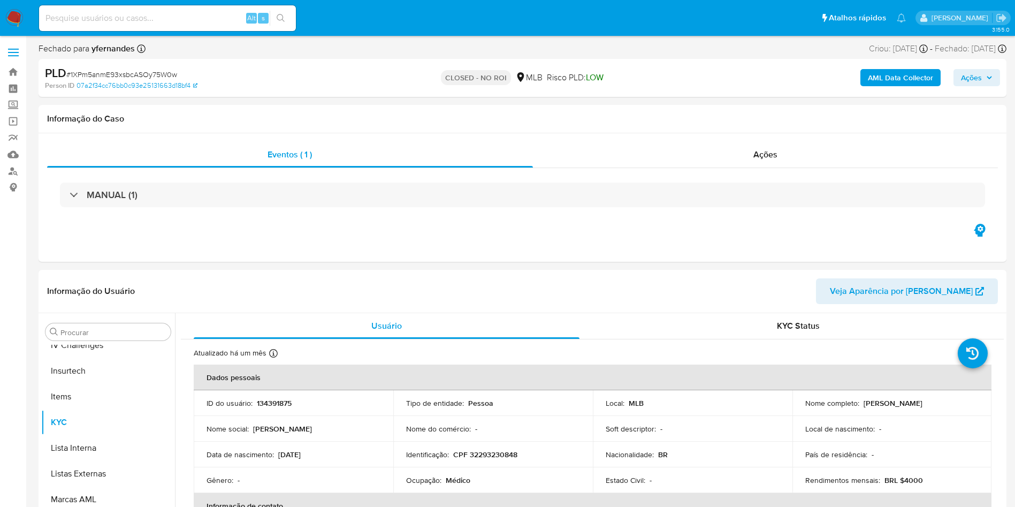
scroll to position [478, 0]
click at [591, 159] on div "Ações" at bounding box center [766, 155] width 466 height 26
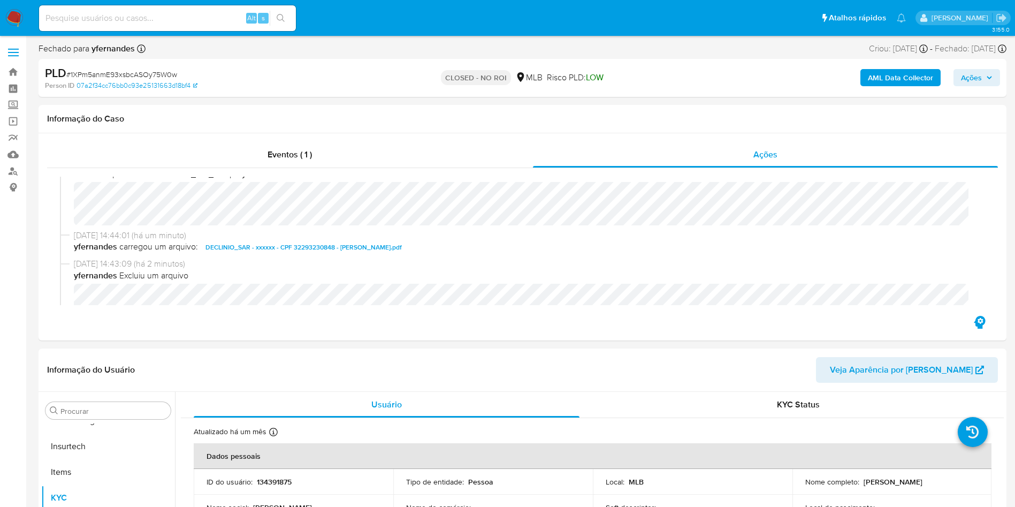
scroll to position [0, 0]
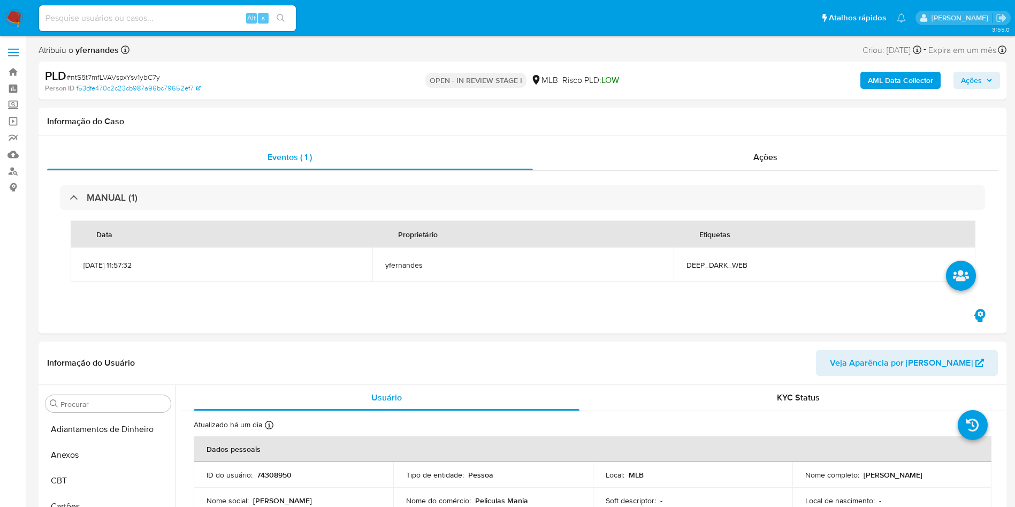
select select "10"
click at [133, 72] on span "# ntS5t7mfLVAVspxYsv1ybC7y" at bounding box center [113, 77] width 94 height 11
copy span "ntS5t7mfLVAVspxYsv1ybC7y"
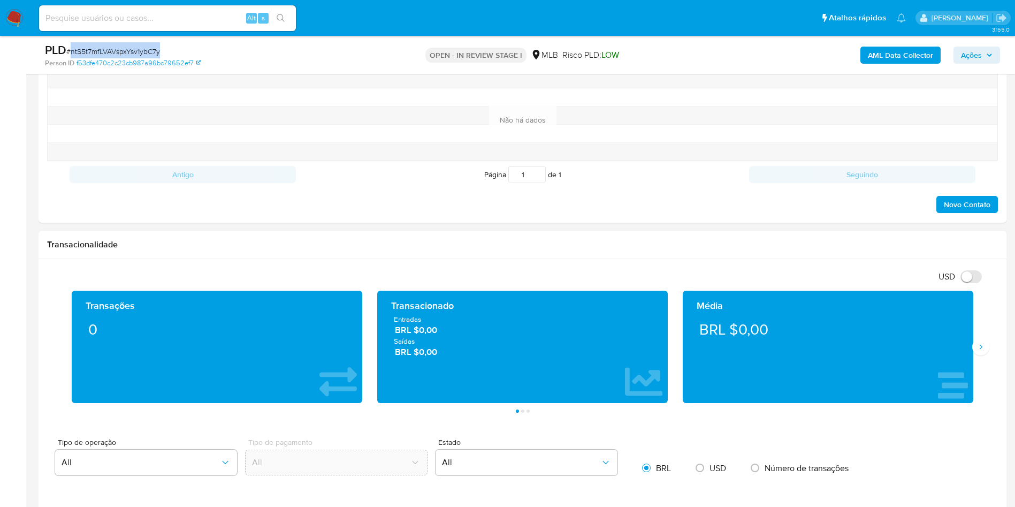
scroll to position [642, 0]
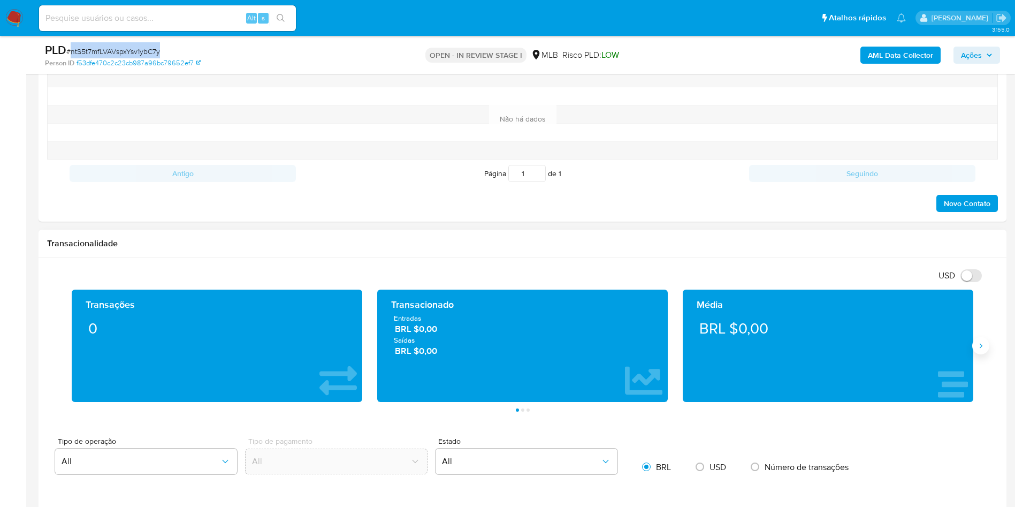
click at [981, 345] on icon "Siguiente" at bounding box center [981, 346] width 9 height 9
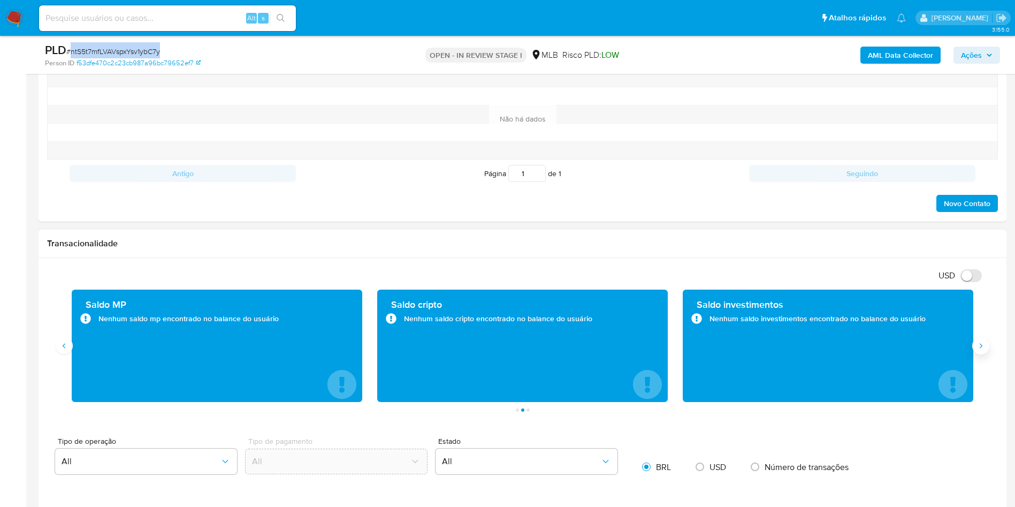
click at [980, 342] on icon "Siguiente" at bounding box center [981, 346] width 9 height 9
click at [976, 337] on div "Saldo reserva Nenhum saldo reserva encontrado no balance do usuário" at bounding box center [829, 346] width 306 height 112
click at [64, 342] on icon "Anterior" at bounding box center [64, 346] width 9 height 9
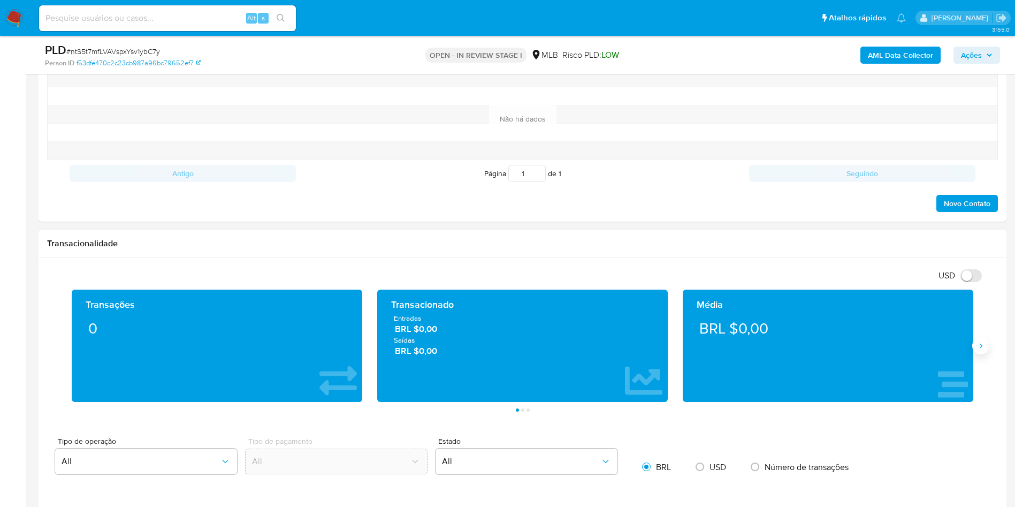
click at [975, 347] on button "Siguiente" at bounding box center [981, 345] width 17 height 17
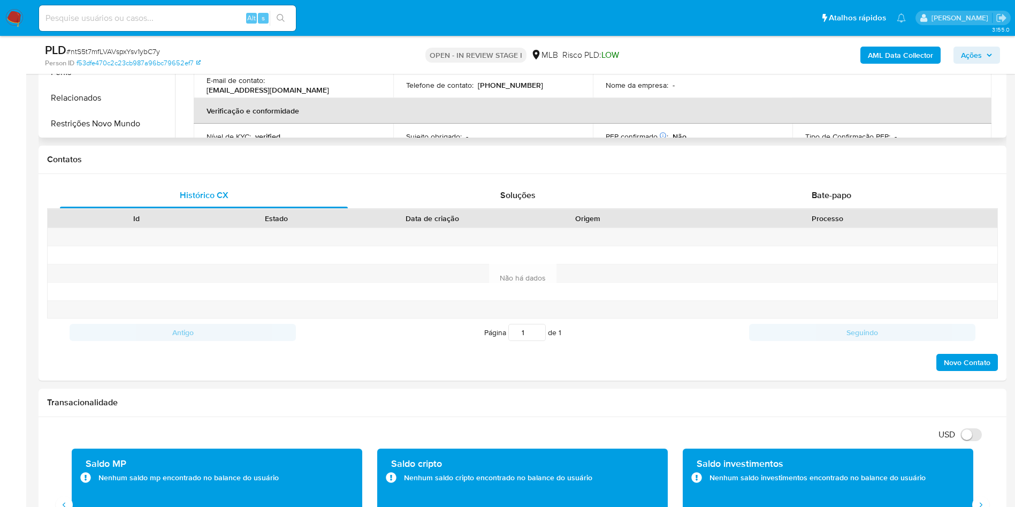
scroll to position [161, 0]
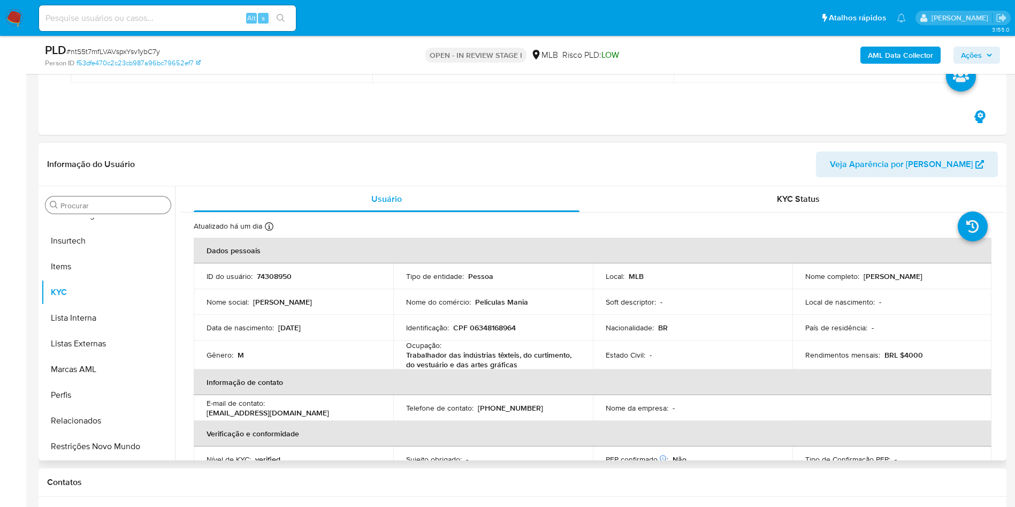
click at [128, 205] on input "Procurar" at bounding box center [113, 206] width 106 height 10
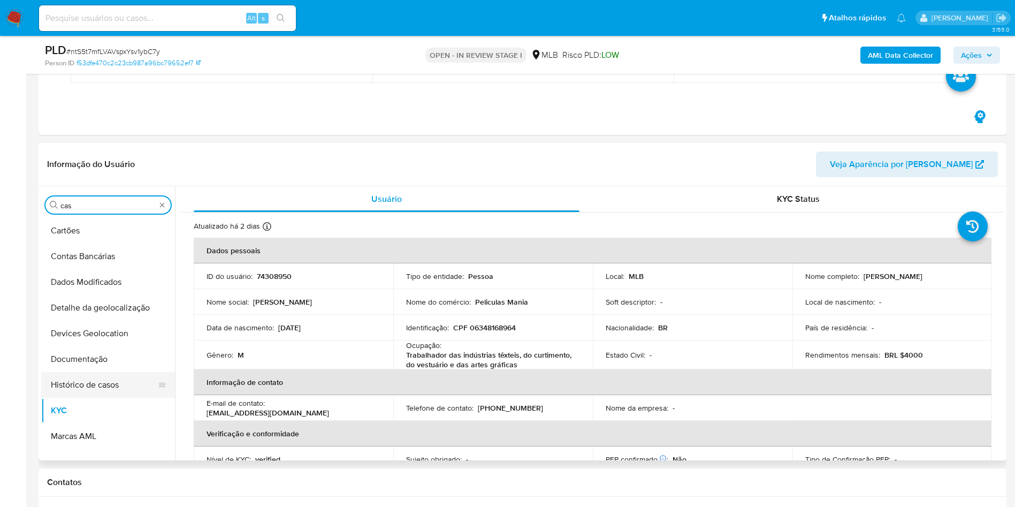
scroll to position [0, 0]
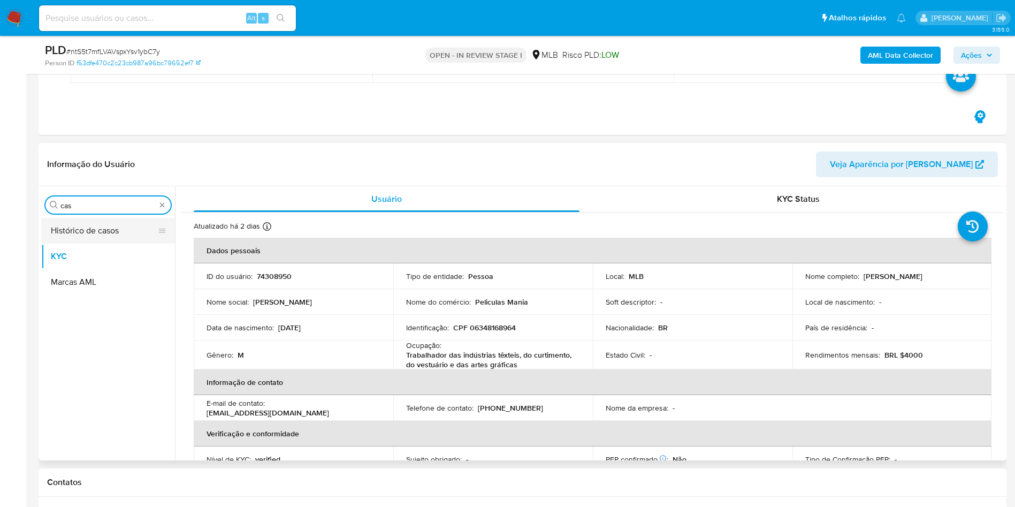
click at [98, 235] on button "Histórico de casos" at bounding box center [103, 231] width 125 height 26
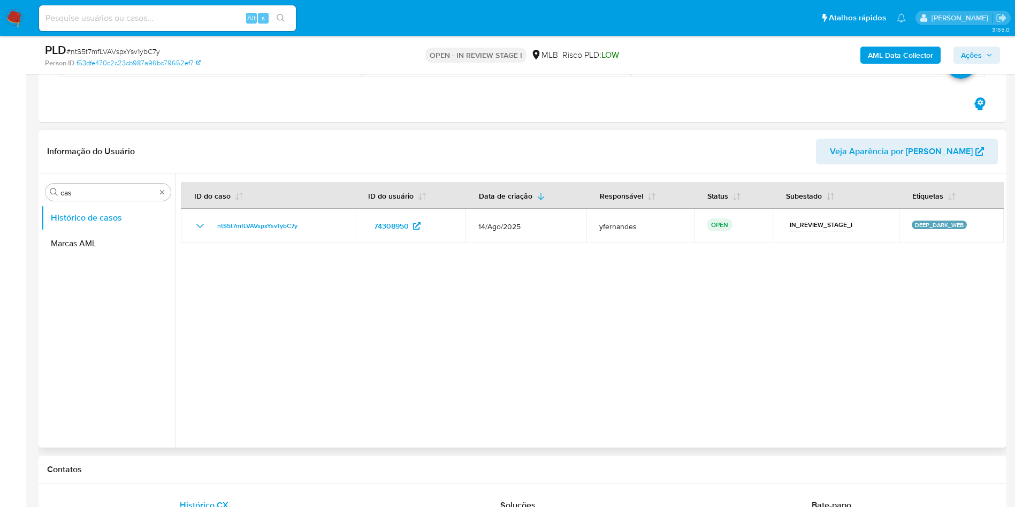
click at [95, 179] on div "Procurar cas Histórico de casos Marcas AML" at bounding box center [108, 311] width 134 height 272
click at [98, 188] on input "cas" at bounding box center [107, 193] width 95 height 10
click at [98, 187] on div "Procurar cas" at bounding box center [107, 192] width 125 height 17
click at [80, 195] on input "cas" at bounding box center [107, 193] width 95 height 10
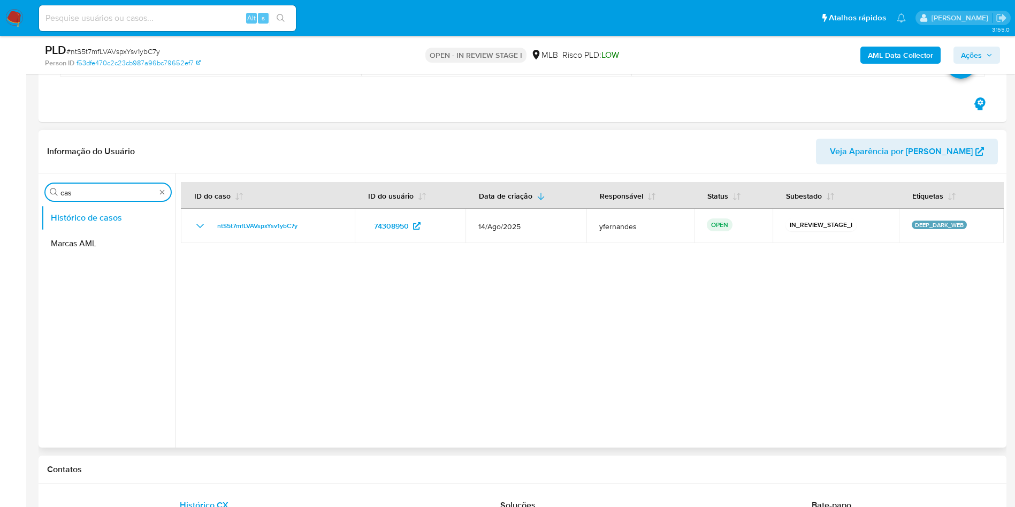
click at [80, 195] on input "cas" at bounding box center [107, 193] width 95 height 10
type input "ger"
click at [67, 212] on button "Geral" at bounding box center [103, 218] width 125 height 26
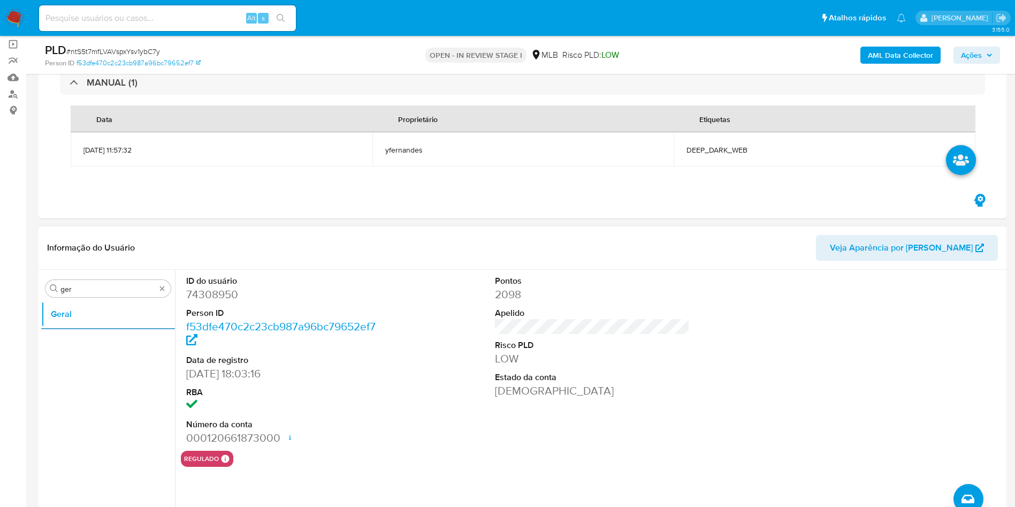
scroll to position [161, 0]
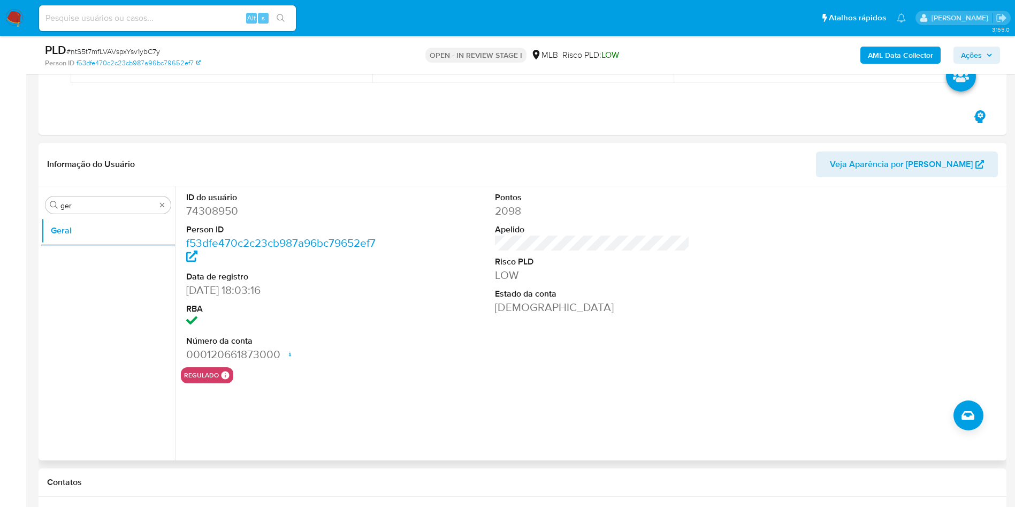
click at [133, 194] on div "Procurar ger Geral" at bounding box center [108, 324] width 134 height 272
click at [122, 203] on input "ger" at bounding box center [107, 206] width 95 height 10
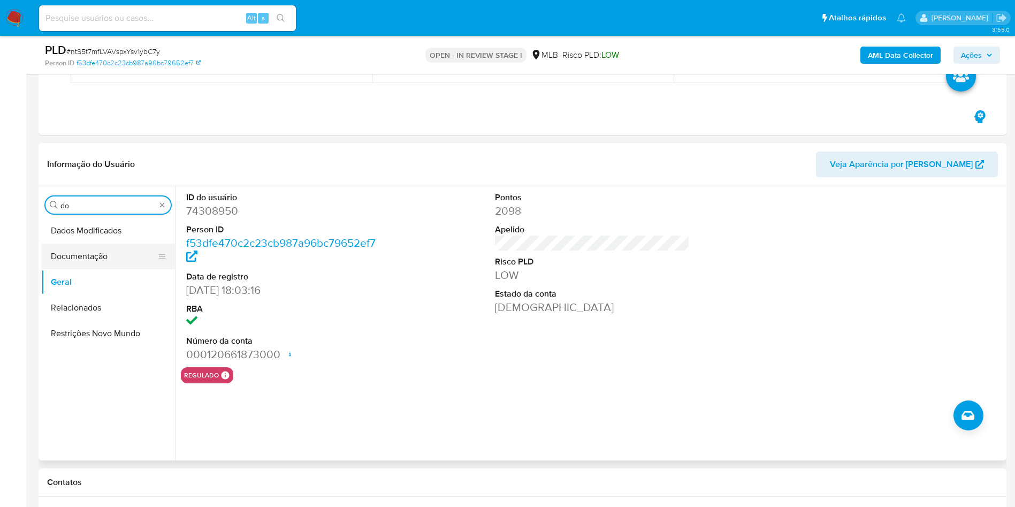
type input "do"
click at [126, 259] on button "Documentação" at bounding box center [103, 257] width 125 height 26
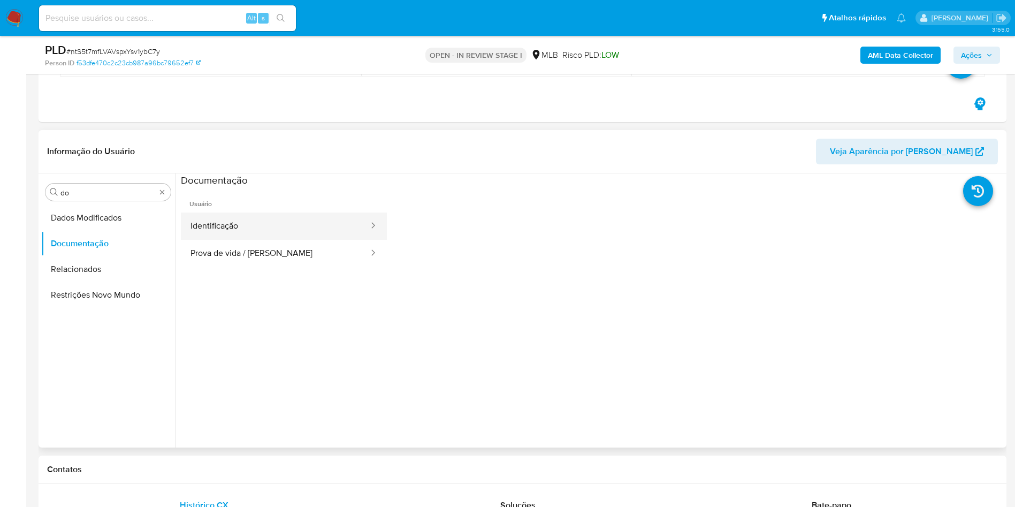
click at [196, 228] on button "Identificação" at bounding box center [275, 226] width 189 height 27
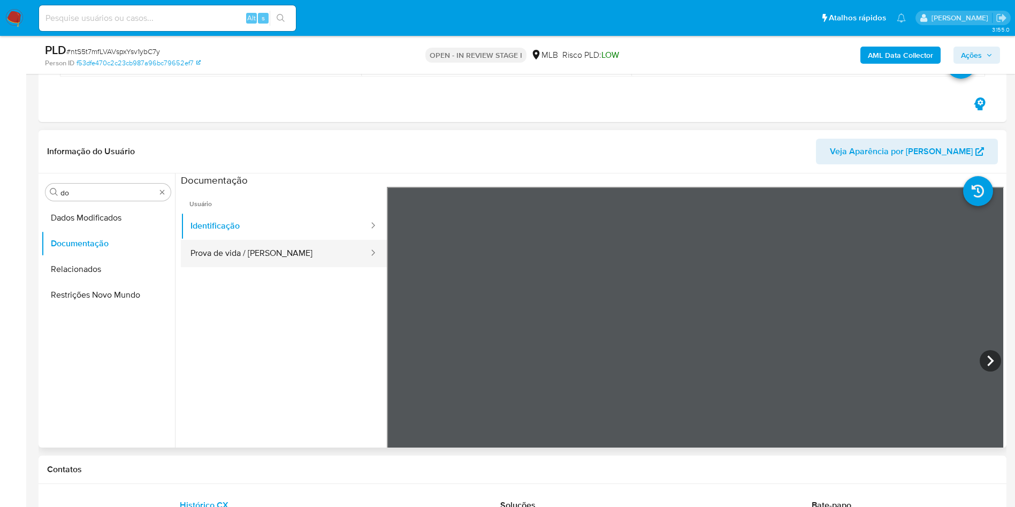
click at [219, 253] on button "Prova de vida / Selfie" at bounding box center [275, 253] width 189 height 27
click at [104, 185] on div "Procurar do" at bounding box center [107, 192] width 125 height 17
click at [108, 188] on input "do" at bounding box center [107, 193] width 95 height 10
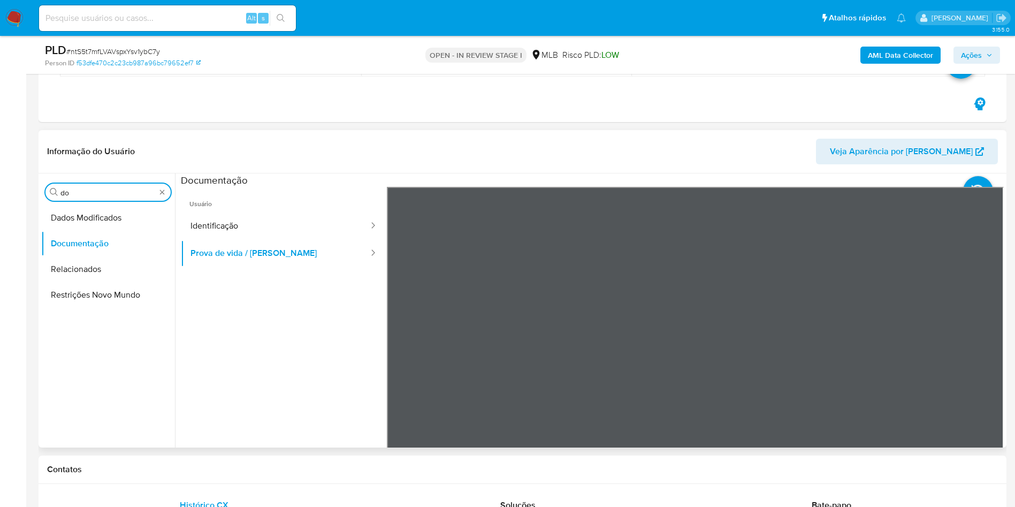
click at [112, 190] on input "do" at bounding box center [107, 193] width 95 height 10
type input "ky"
click at [98, 237] on button "KYC" at bounding box center [103, 244] width 125 height 26
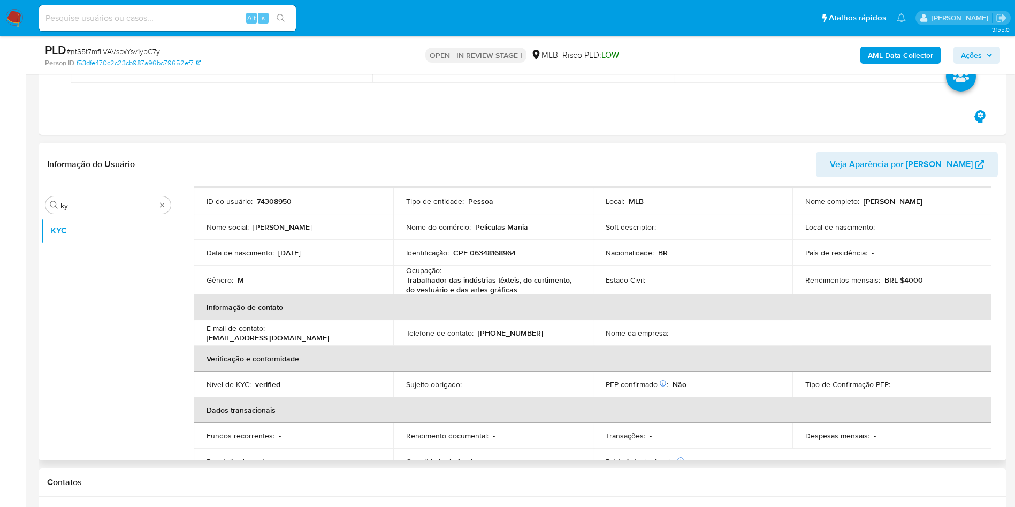
scroll to position [81, 0]
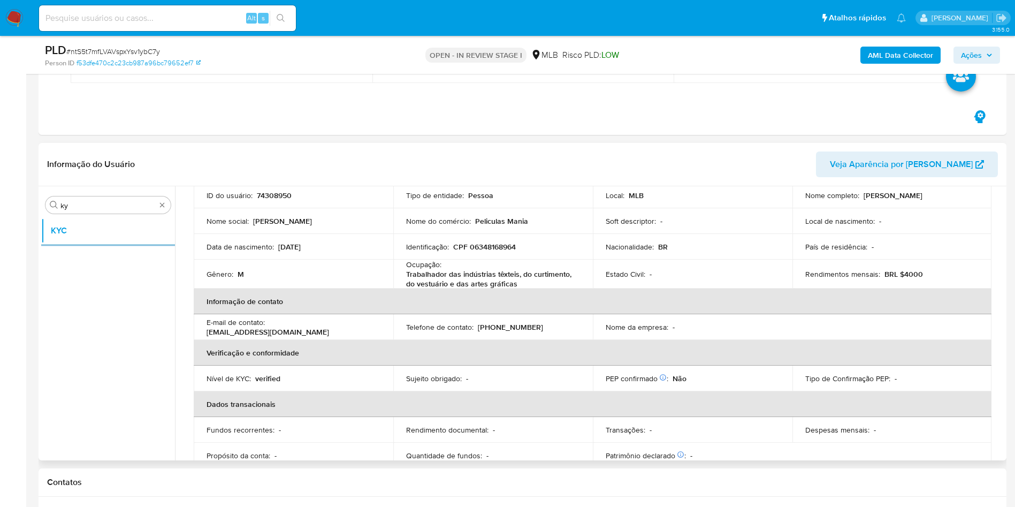
click at [455, 264] on div "Ocupação : Trabalhador das indústrias têxteis, do curtimento, do vestuário e da…" at bounding box center [493, 274] width 174 height 29
click at [454, 264] on div "Ocupação : Trabalhador das indústrias têxteis, do curtimento, do vestuário e da…" at bounding box center [493, 274] width 174 height 29
copy div "Ocupação : Trabalhador das indústrias têxteis, do curtimento, do vestuário e da…"
drag, startPoint x: 406, startPoint y: 277, endPoint x: 509, endPoint y: 292, distance: 104.4
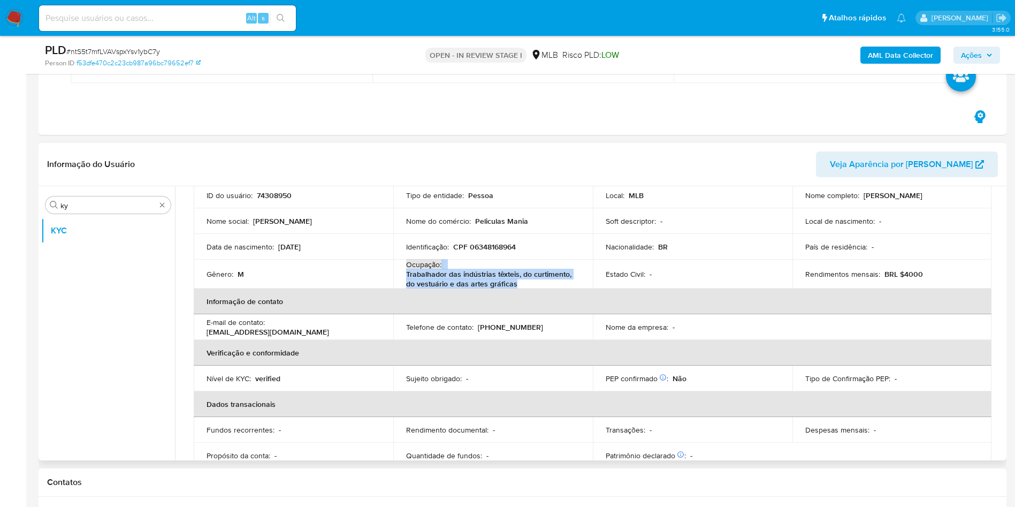
click at [406, 277] on p "Trabalhador das indústrias têxteis, do curtimento, do vestuário e das artes grá…" at bounding box center [491, 278] width 170 height 19
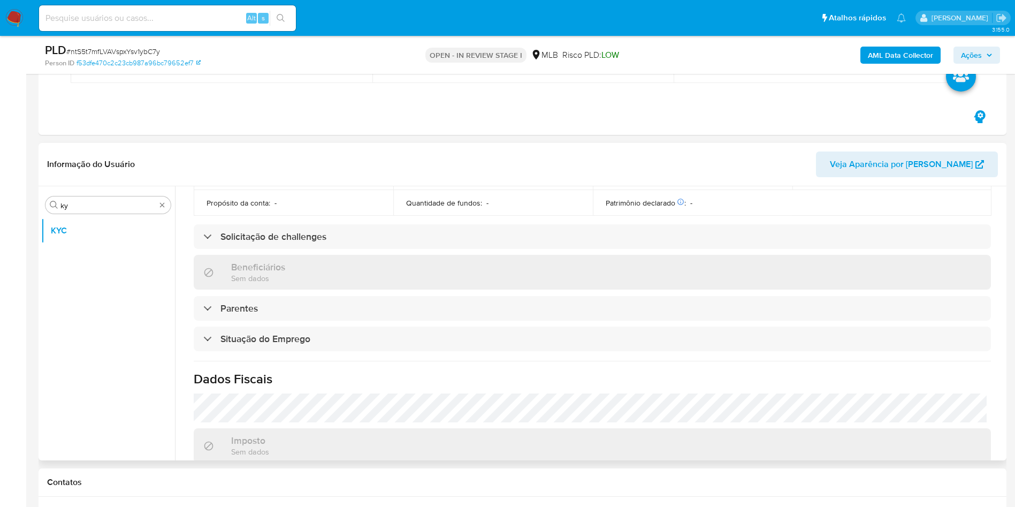
scroll to position [449, 0]
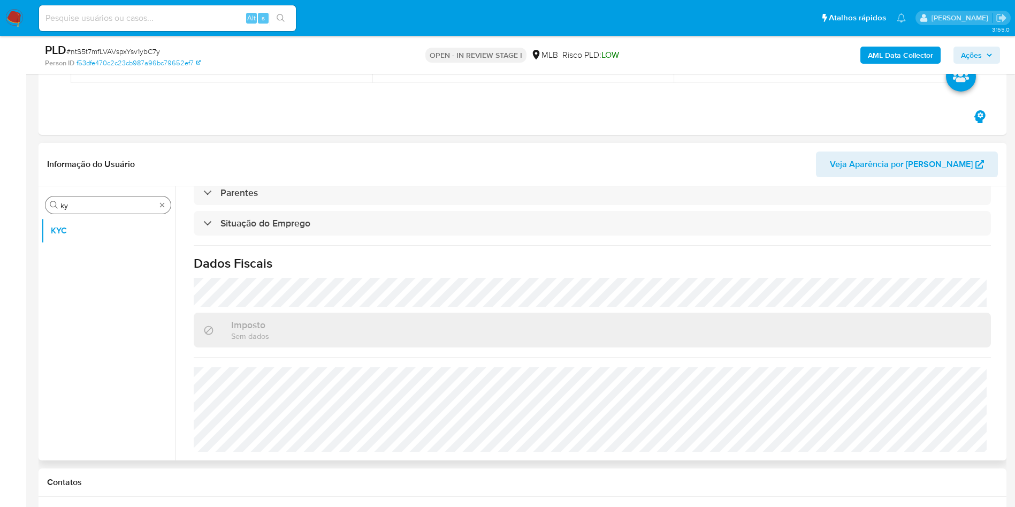
click at [129, 198] on div "Procurar ky" at bounding box center [107, 204] width 125 height 17
click at [110, 206] on input "ky" at bounding box center [107, 206] width 95 height 10
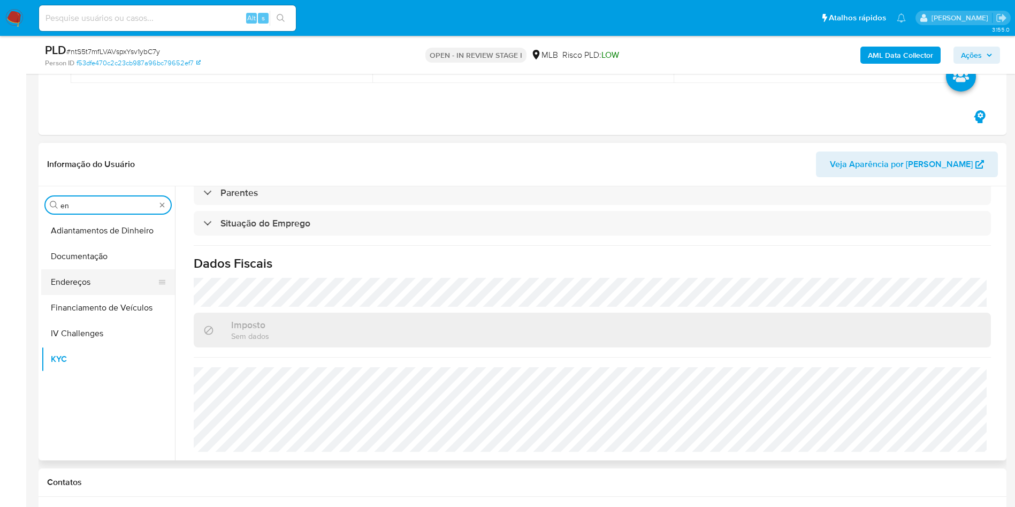
type input "en"
click at [120, 272] on button "Endereços" at bounding box center [103, 282] width 125 height 26
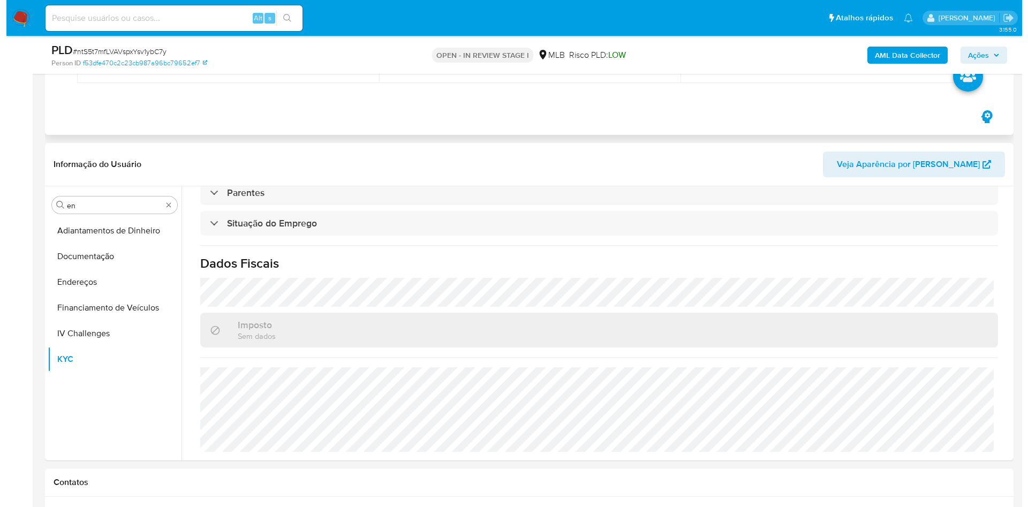
scroll to position [0, 0]
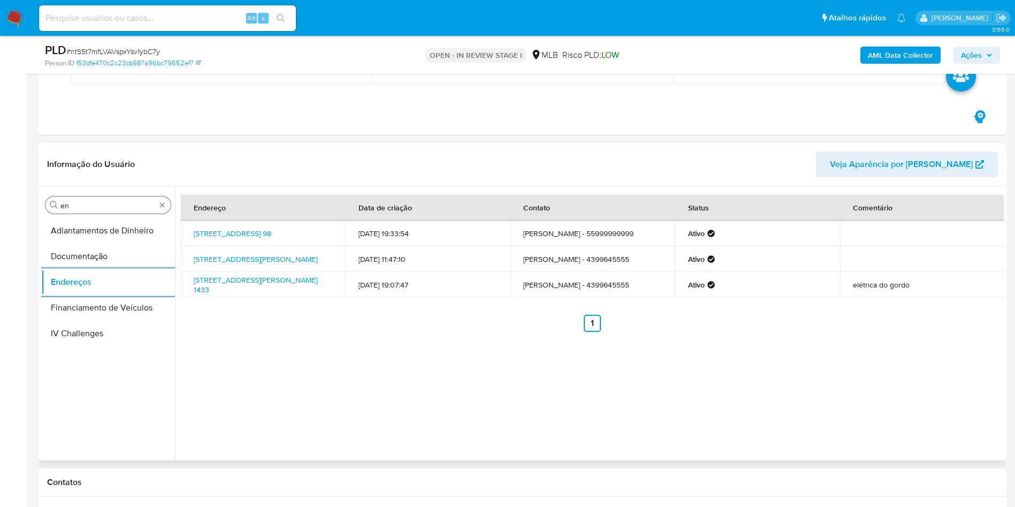
click at [133, 204] on input "en" at bounding box center [107, 206] width 95 height 10
type input "ge"
click at [122, 224] on button "Detalhe da geolocalização" at bounding box center [103, 231] width 125 height 26
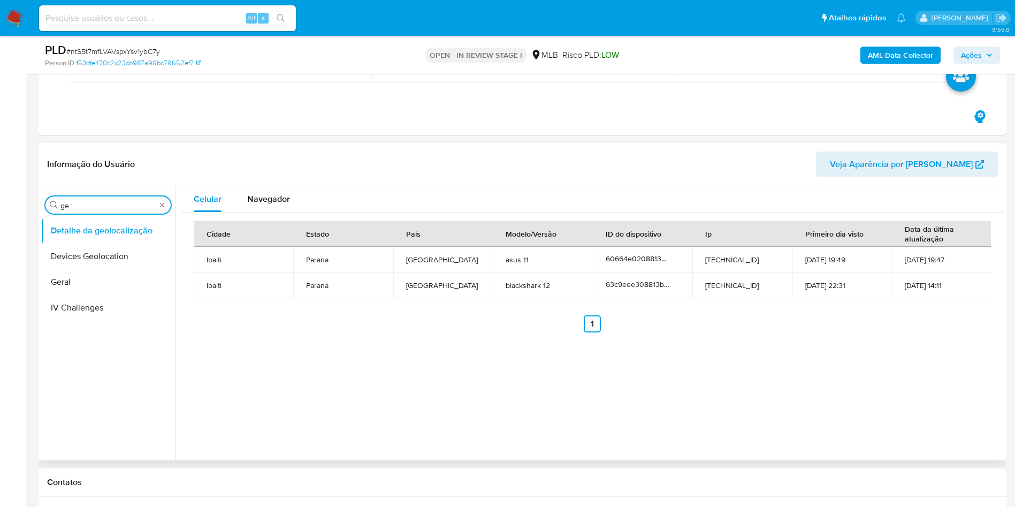
click at [111, 203] on input "ge" at bounding box center [107, 206] width 95 height 10
type input "res"
click at [80, 287] on button "Restrições Novo Mundo" at bounding box center [103, 282] width 125 height 26
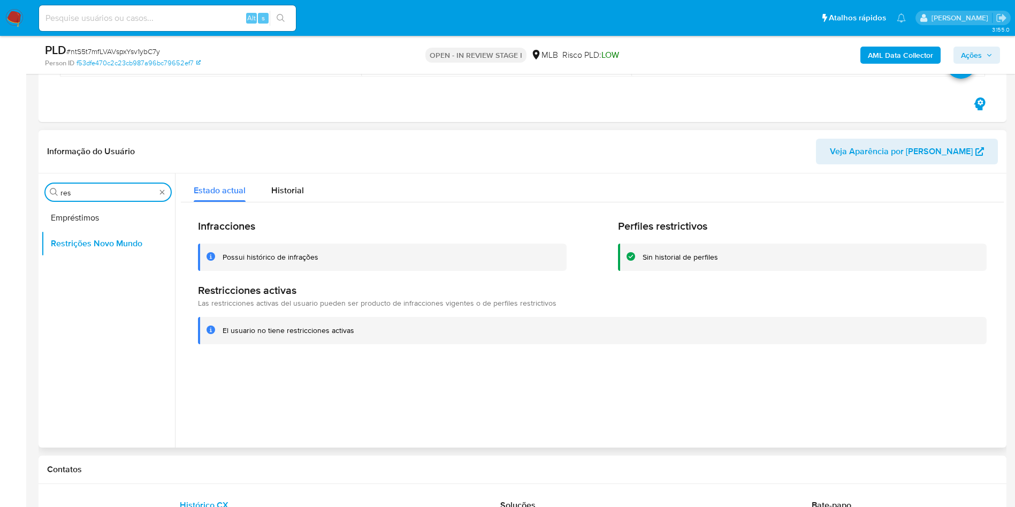
click at [89, 188] on input "res" at bounding box center [107, 193] width 95 height 10
type input "po"
click at [102, 221] on button "Dispositivos Point" at bounding box center [103, 218] width 125 height 26
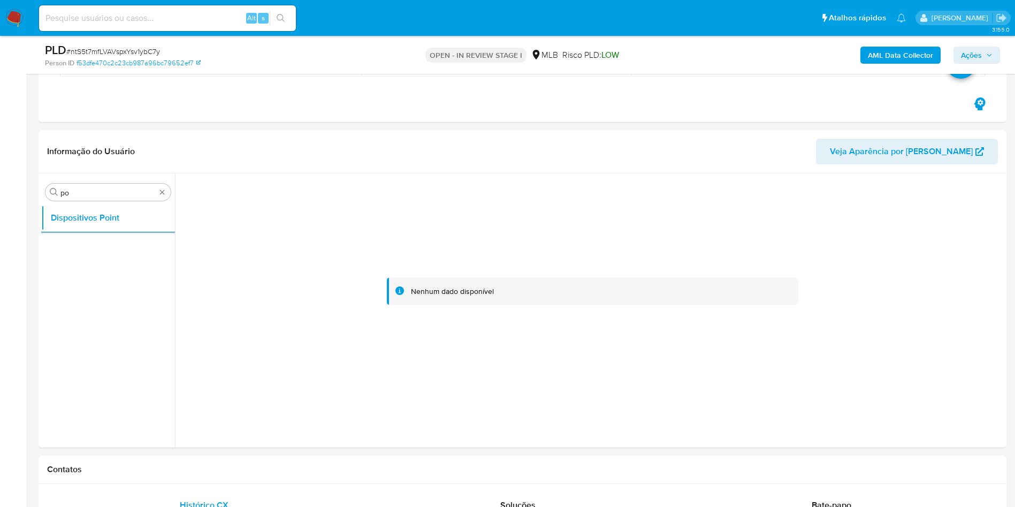
click at [906, 56] on b "AML Data Collector" at bounding box center [900, 55] width 65 height 17
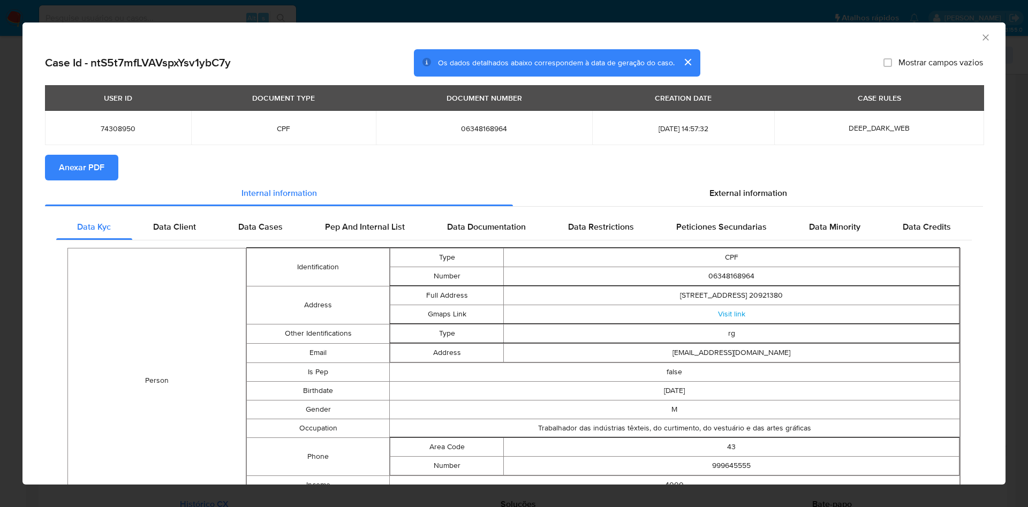
click at [72, 170] on span "Anexar PDF" at bounding box center [81, 168] width 45 height 24
click at [755, 194] on span "External information" at bounding box center [748, 194] width 78 height 12
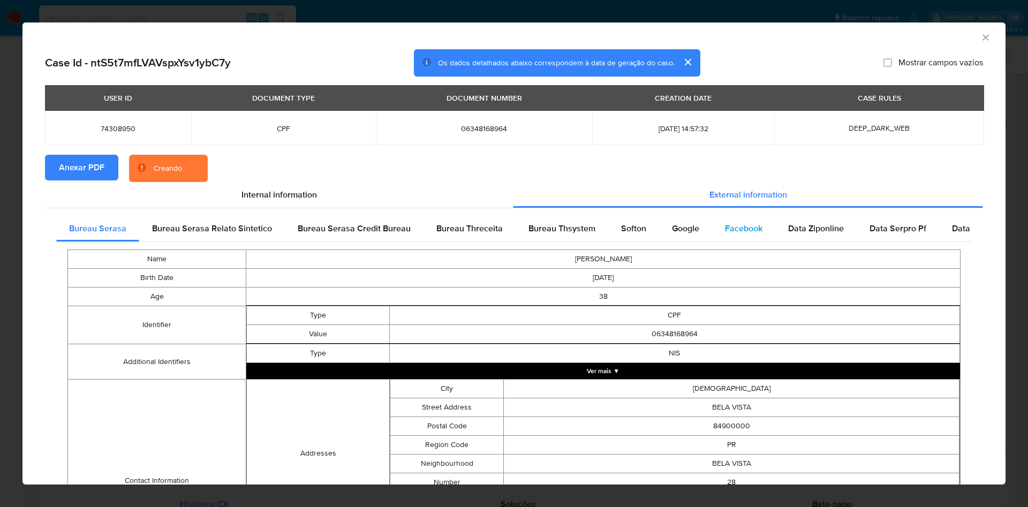
click at [738, 232] on span "Facebook" at bounding box center [743, 228] width 37 height 12
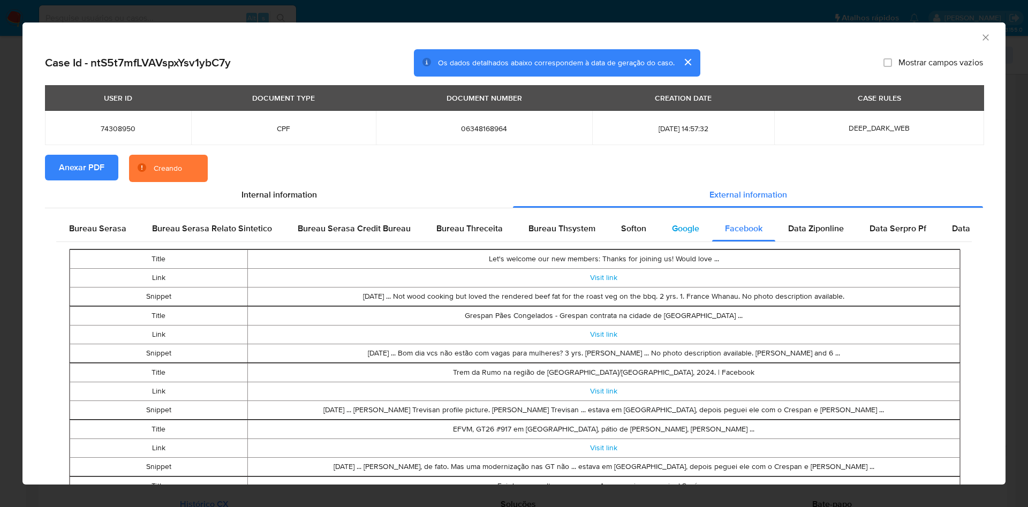
click at [672, 228] on span "Google" at bounding box center [685, 228] width 27 height 12
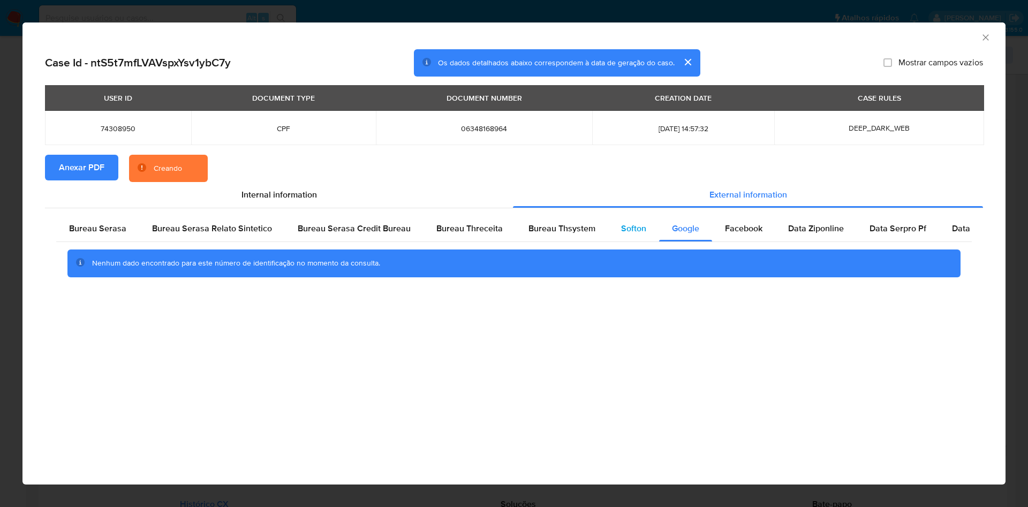
click at [636, 230] on span "Softon" at bounding box center [633, 228] width 25 height 12
click at [570, 230] on span "Bureau Thsystem" at bounding box center [561, 228] width 67 height 12
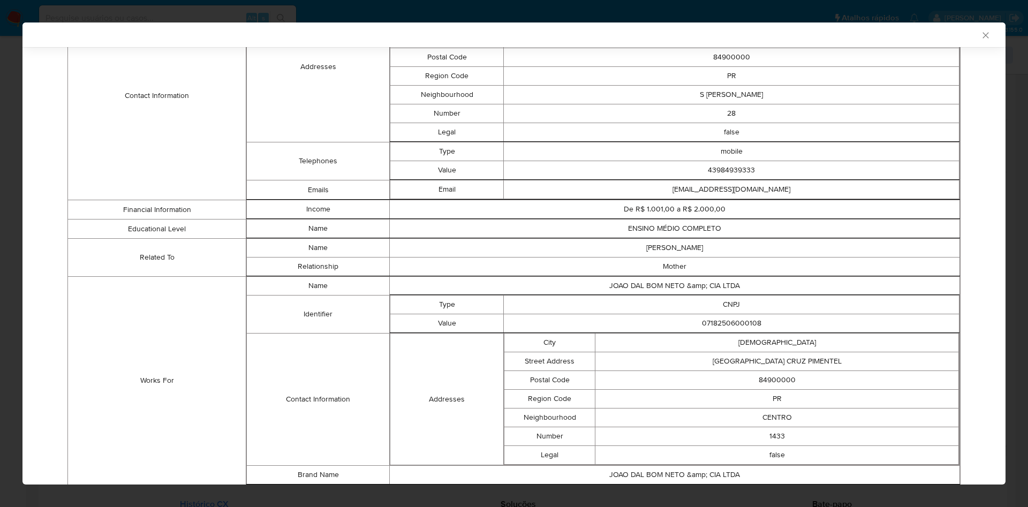
scroll to position [613, 0]
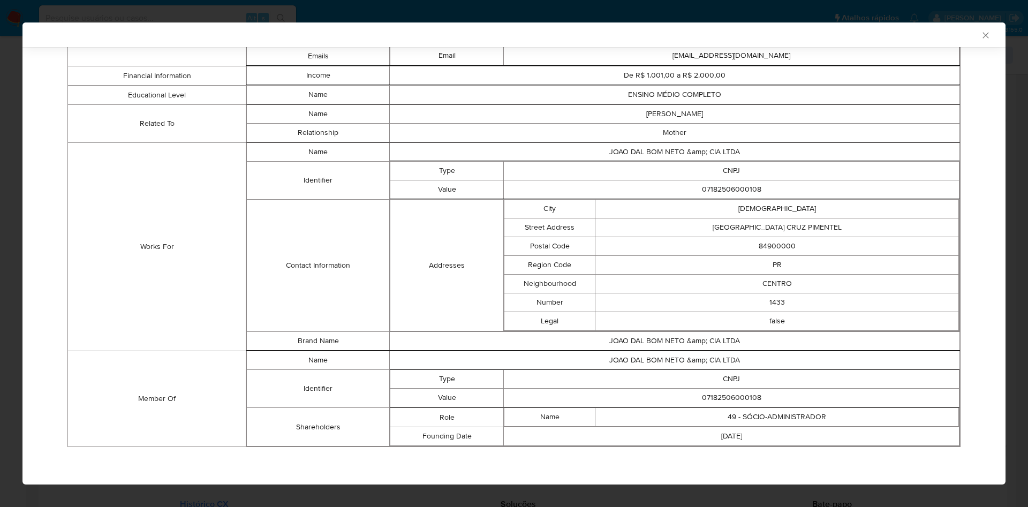
click at [714, 397] on td "07182506000108" at bounding box center [732, 398] width 456 height 19
copy td "07182506000108"
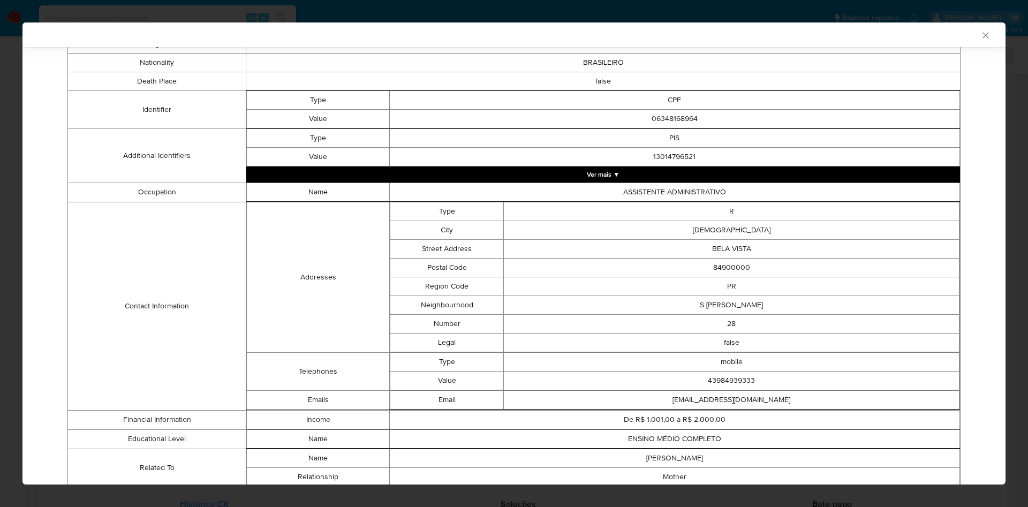
scroll to position [130, 0]
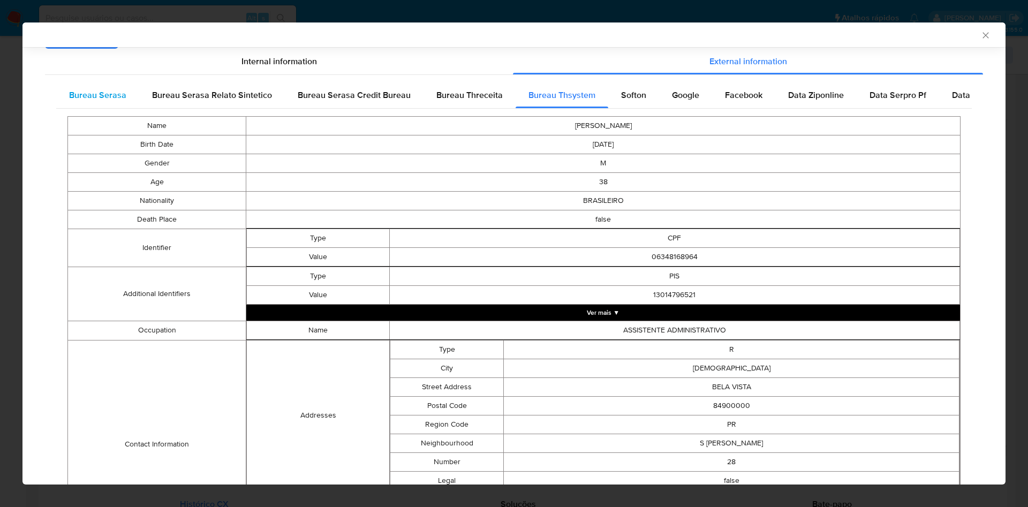
click at [91, 83] on div "Bureau Serasa" at bounding box center [97, 95] width 83 height 26
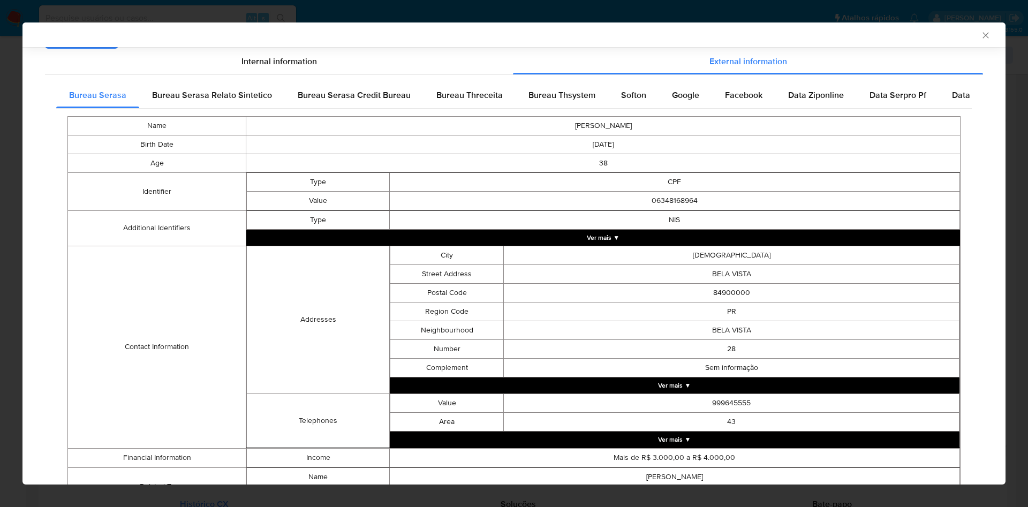
scroll to position [188, 0]
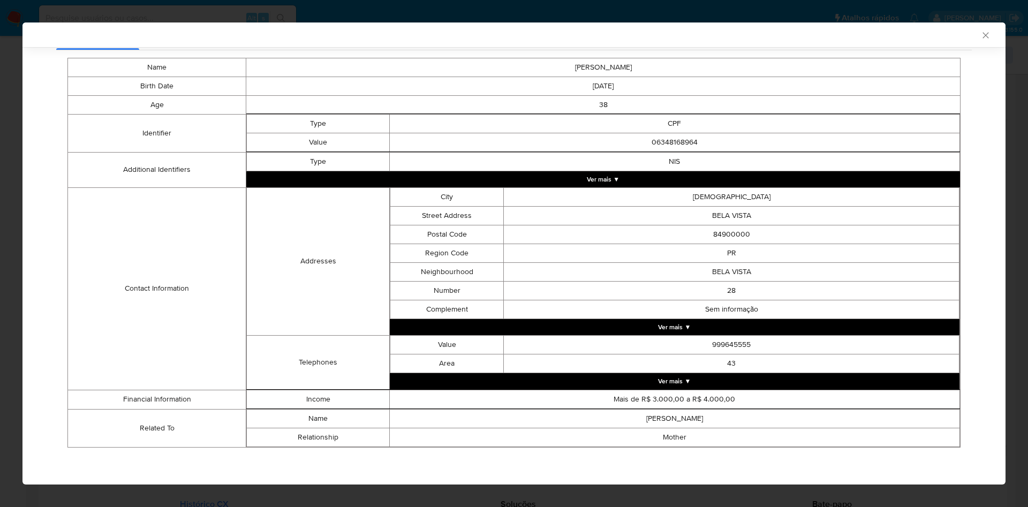
click at [980, 36] on icon "Fechar a janela" at bounding box center [985, 35] width 11 height 11
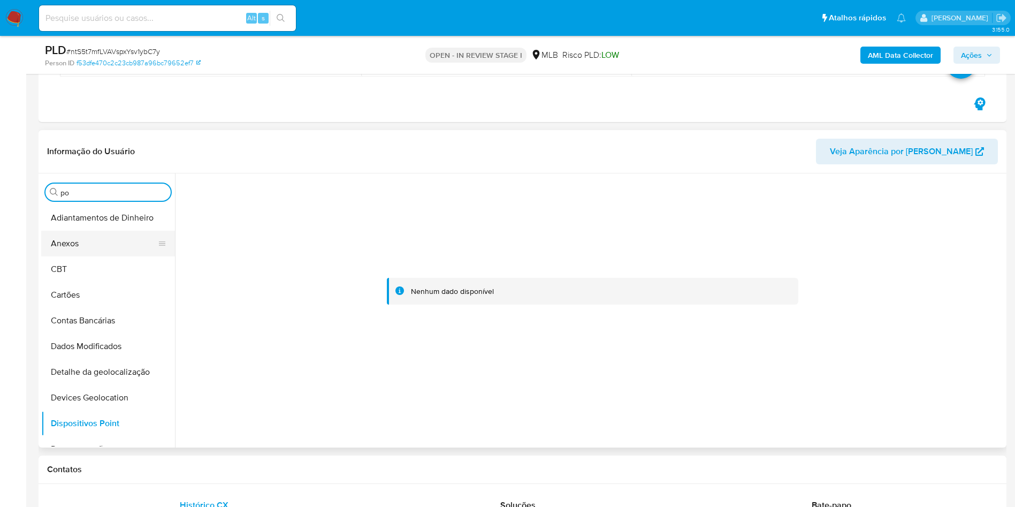
click at [117, 247] on button "Anexos" at bounding box center [103, 244] width 125 height 26
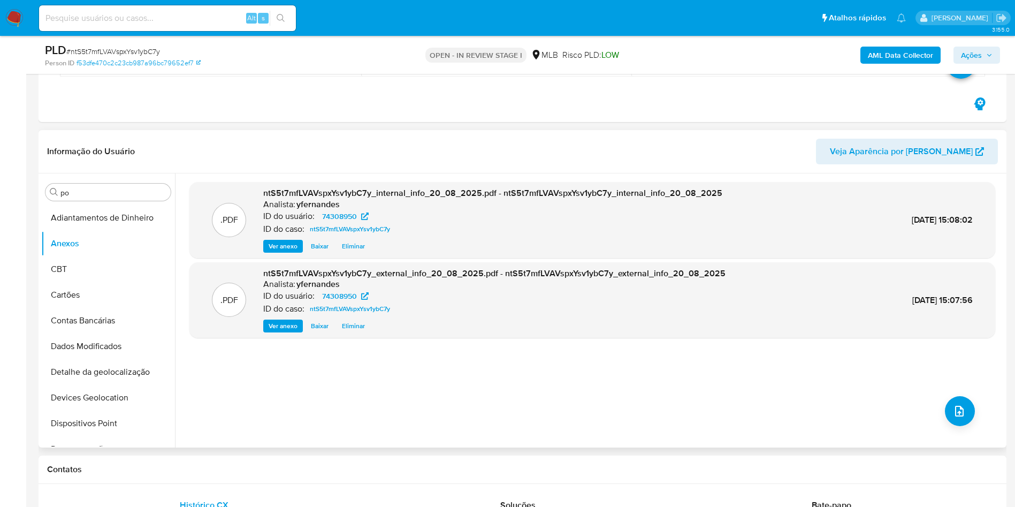
click at [968, 421] on div ".PDF ntS5t7mfLVAVspxYsv1ybC7y_internal_info_20_08_2025.pdf - ntS5t7mfLVAVspxYsv…" at bounding box center [592, 310] width 806 height 257
click at [955, 418] on icon "upload-file" at bounding box center [959, 411] width 13 height 13
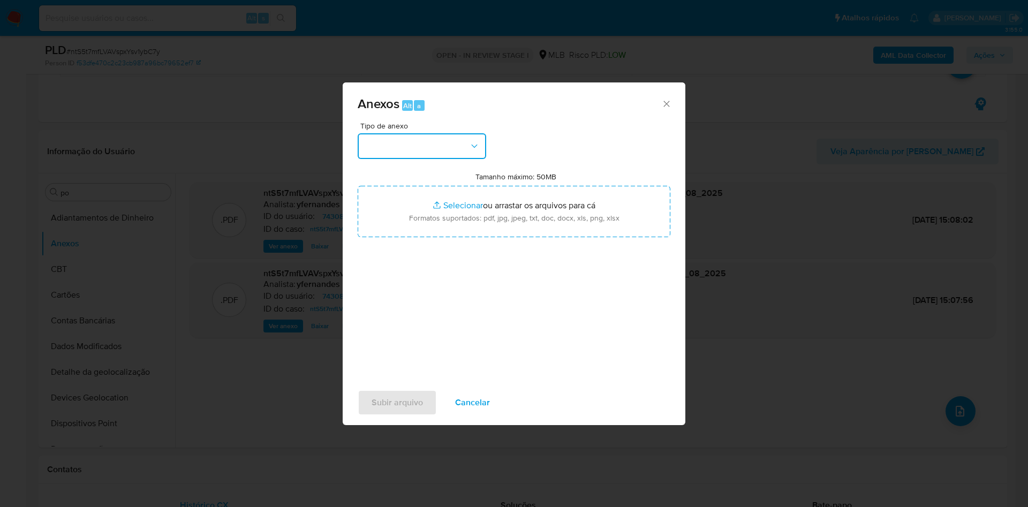
click at [368, 149] on button "button" at bounding box center [422, 146] width 128 height 26
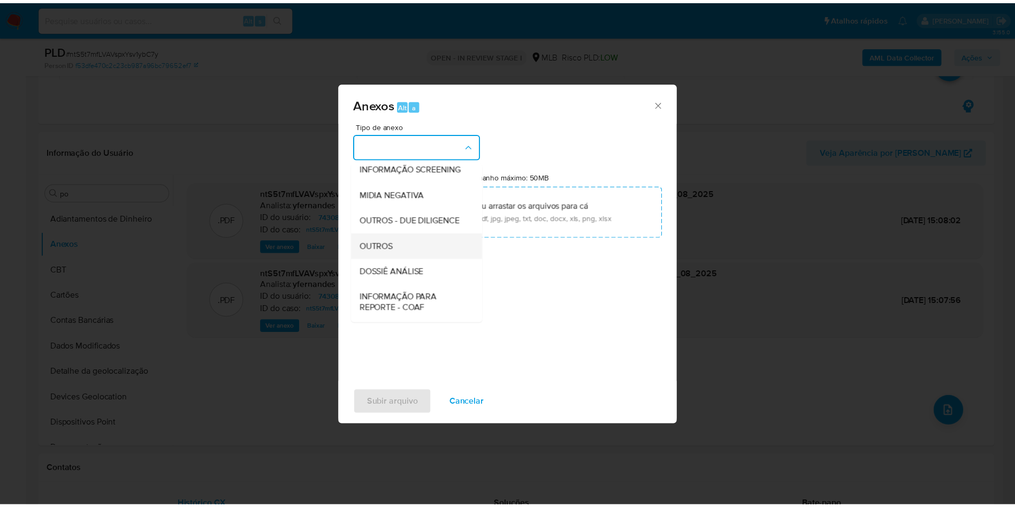
scroll to position [165, 0]
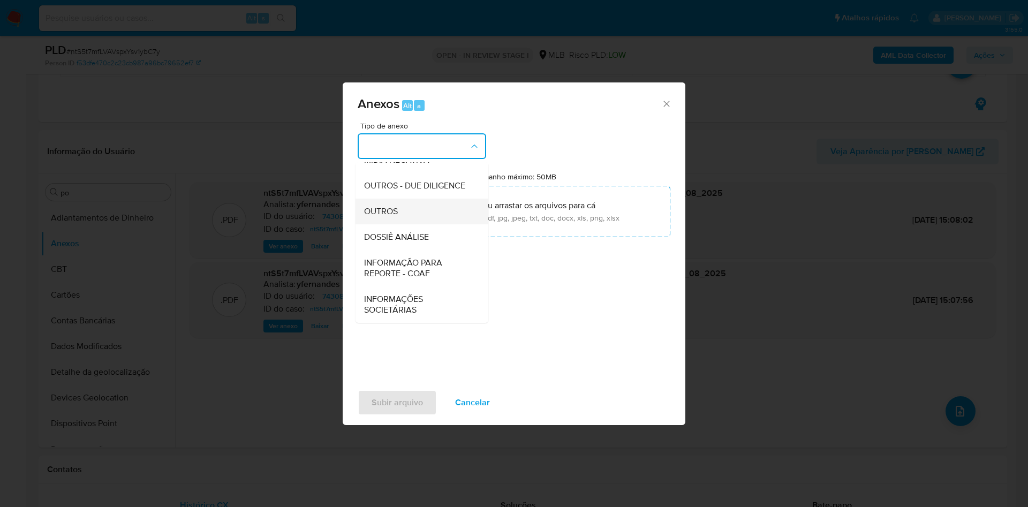
click at [411, 210] on div "OUTROS" at bounding box center [418, 212] width 109 height 26
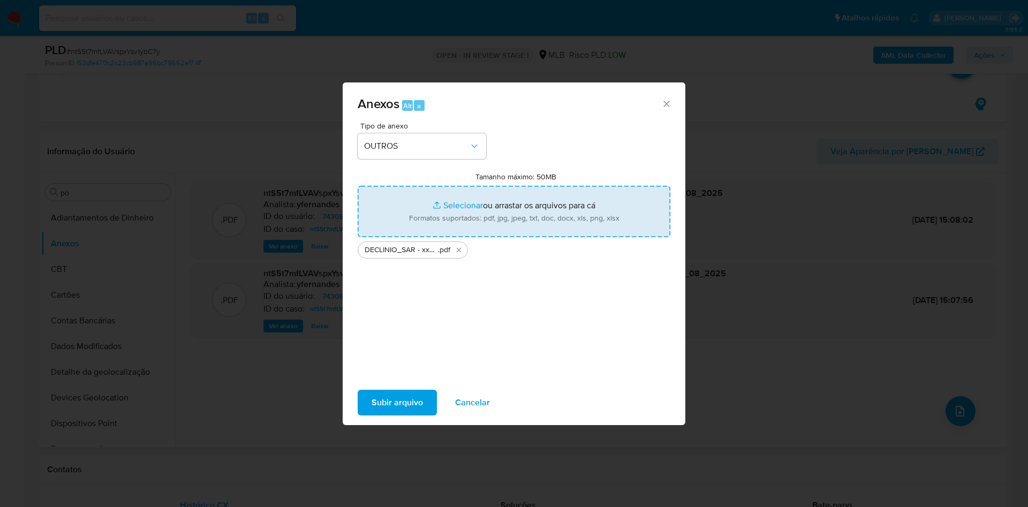
type input "C:\fakepath\Mulan 74308950_2025_08_19_18_25_39.xlsx"
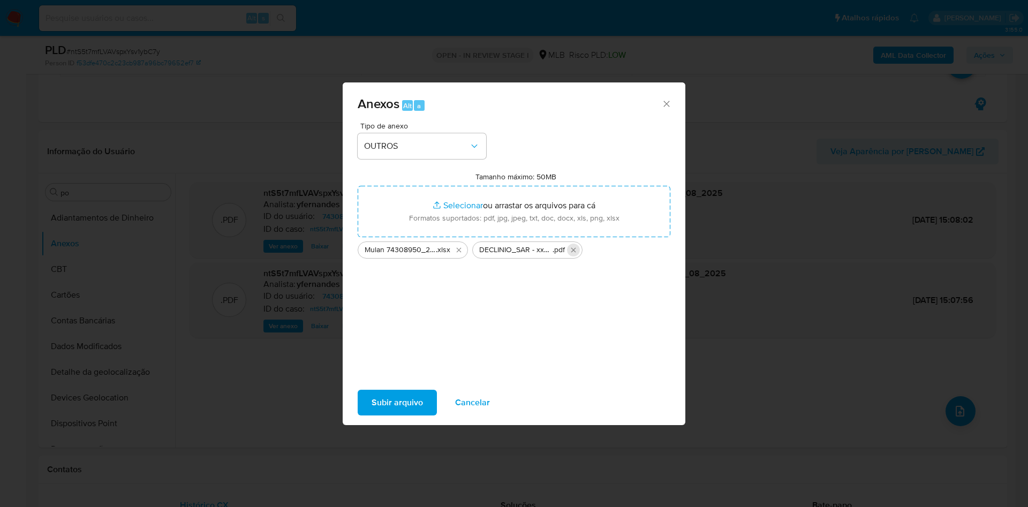
click at [574, 253] on icon "Excluir DECLINIO_SAR - xxx - CPF 06348168964 - DANIEL CESAR PEREIRA CRESPAN.pdf" at bounding box center [573, 250] width 9 height 9
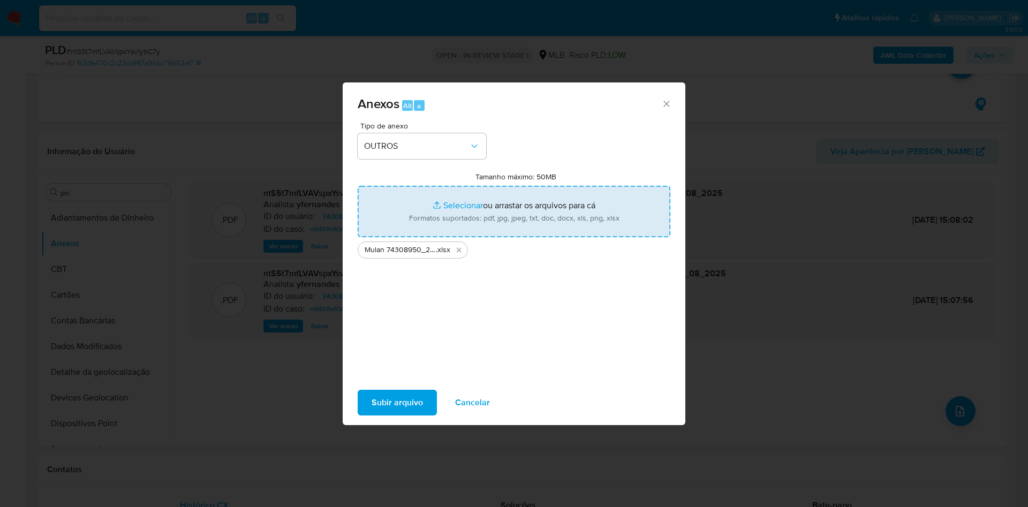
type input "C:\fakepath\DECLINIO_SAR - xxxxxxx - CPF 06348168964 - DANIEL CESAR PEREIRA CRE…"
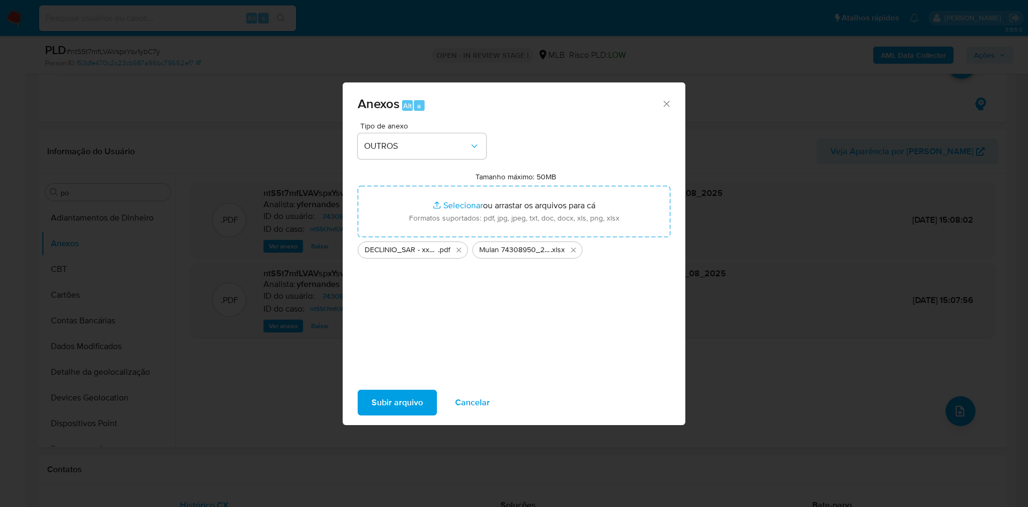
drag, startPoint x: 413, startPoint y: 408, endPoint x: 654, endPoint y: 2, distance: 472.0
click at [413, 409] on span "Subir arquivo" at bounding box center [396, 403] width 51 height 24
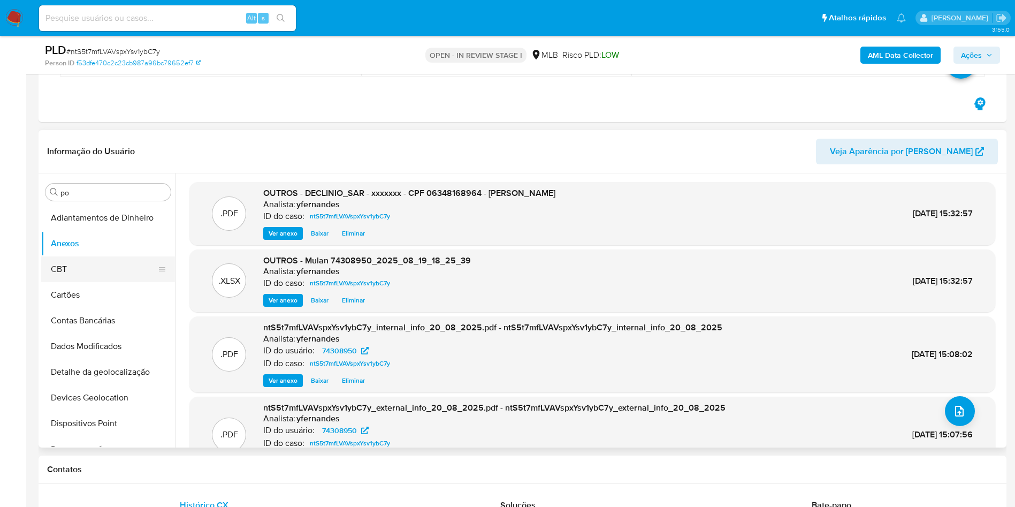
click at [97, 276] on button "CBT" at bounding box center [103, 269] width 125 height 26
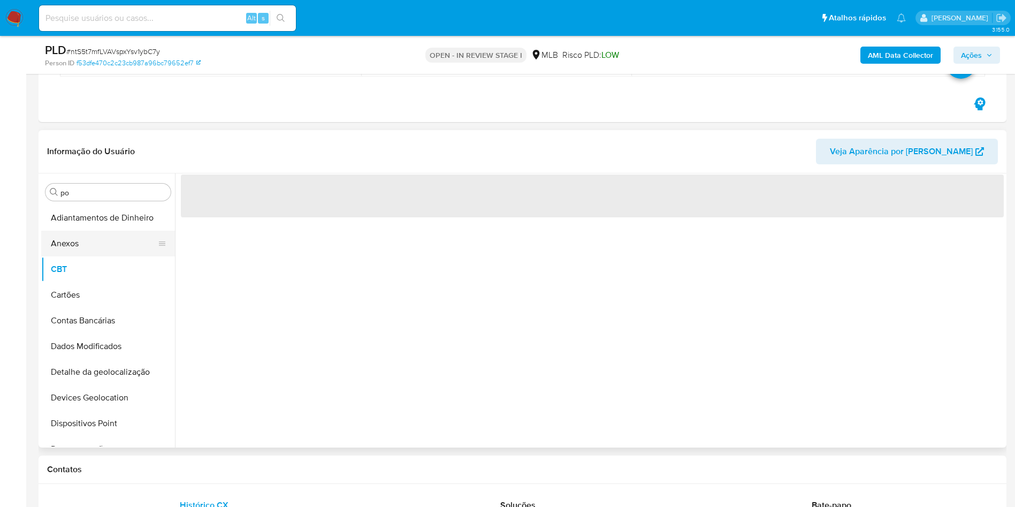
click at [93, 245] on button "Anexos" at bounding box center [103, 244] width 125 height 26
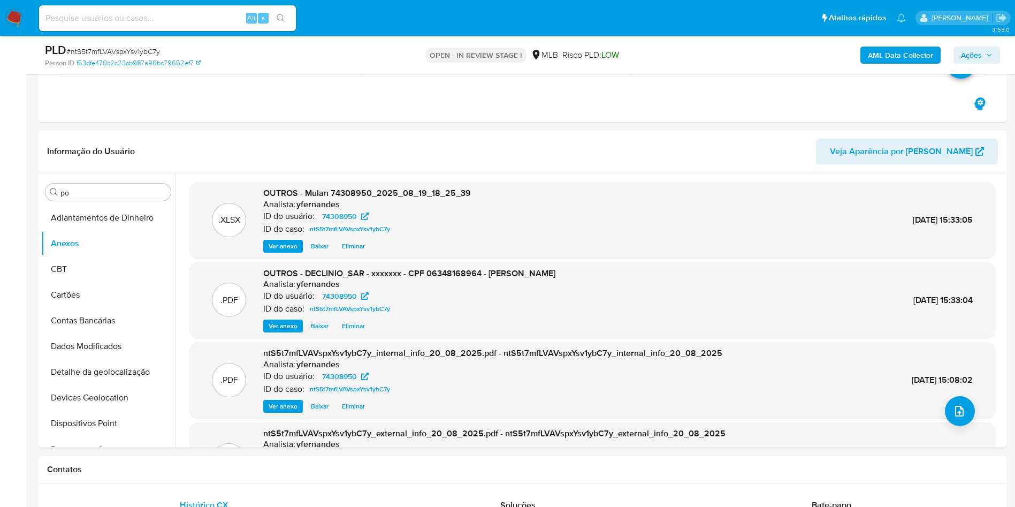
click at [970, 52] on span "Ações" at bounding box center [971, 55] width 21 height 17
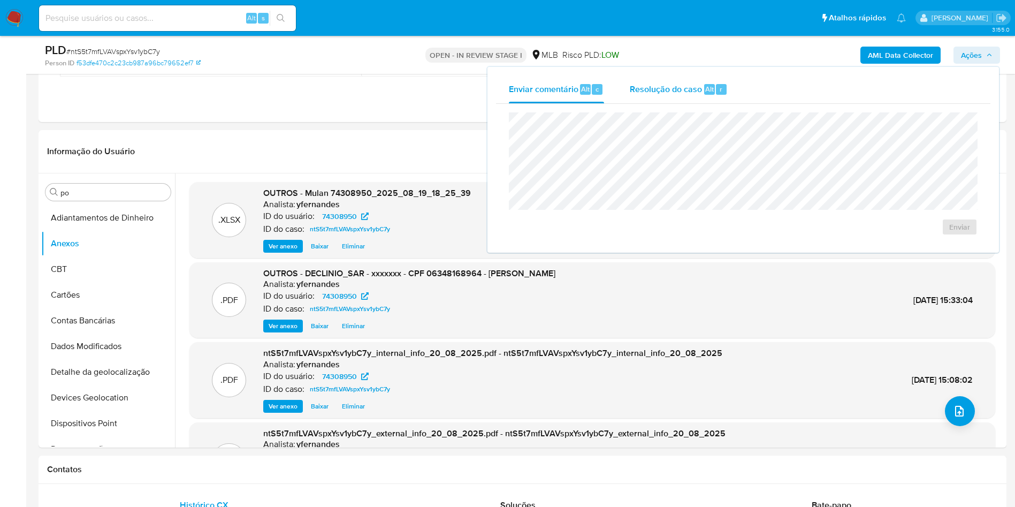
click at [709, 95] on div "Resolução do caso Alt r" at bounding box center [679, 89] width 98 height 28
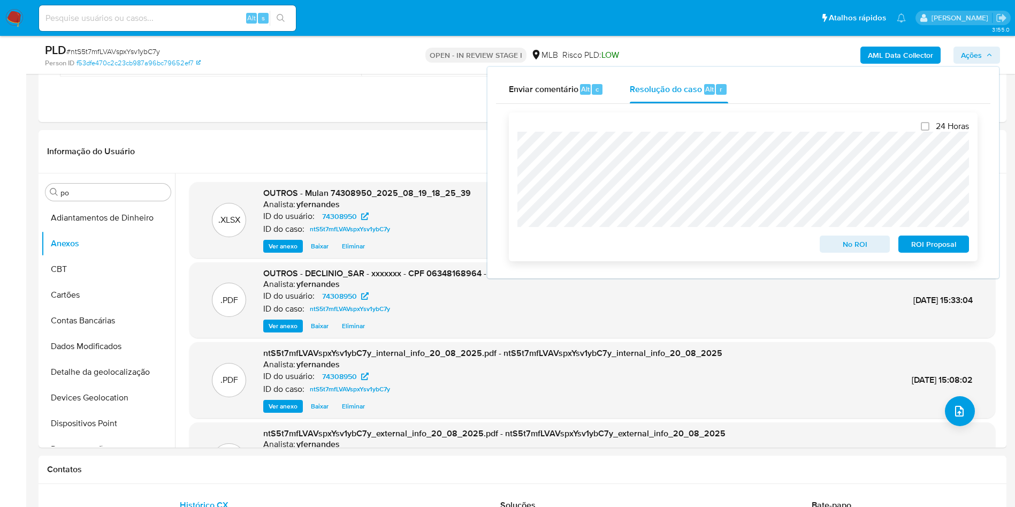
click at [833, 247] on span "No ROI" at bounding box center [856, 244] width 56 height 15
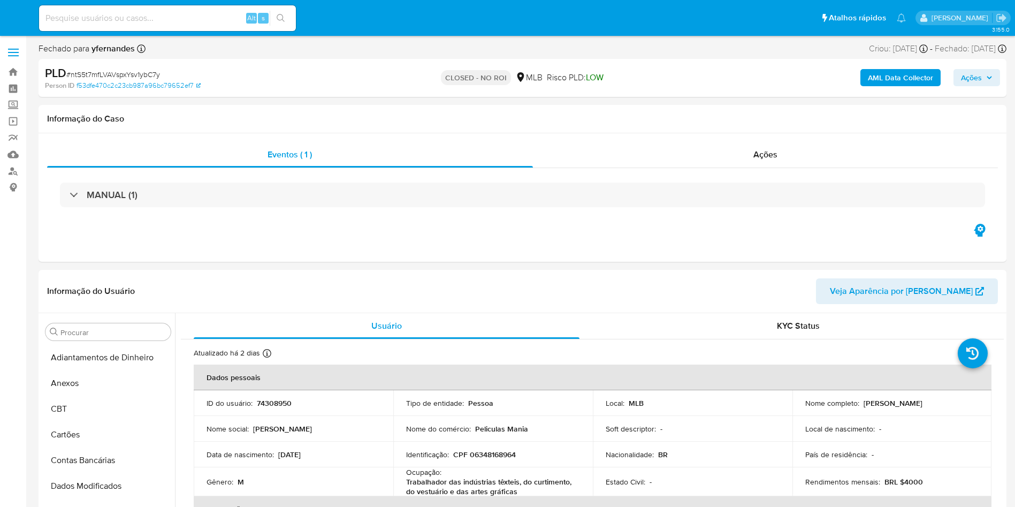
select select "10"
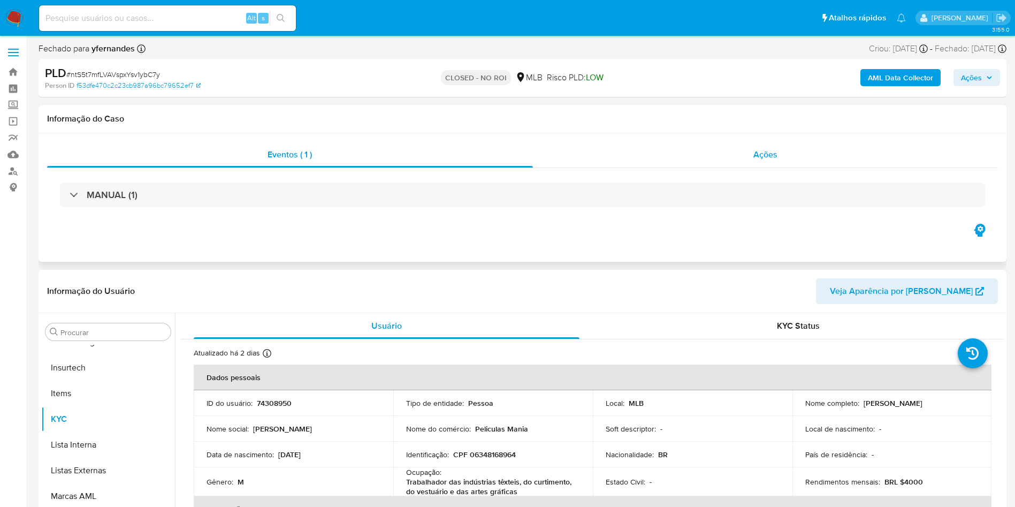
click at [694, 163] on div "Ações" at bounding box center [766, 155] width 466 height 26
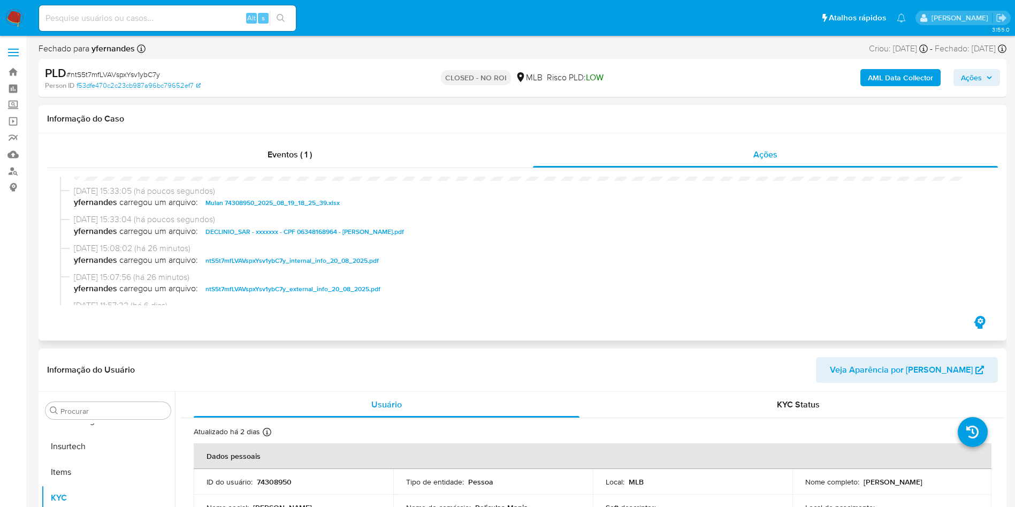
scroll to position [0, 0]
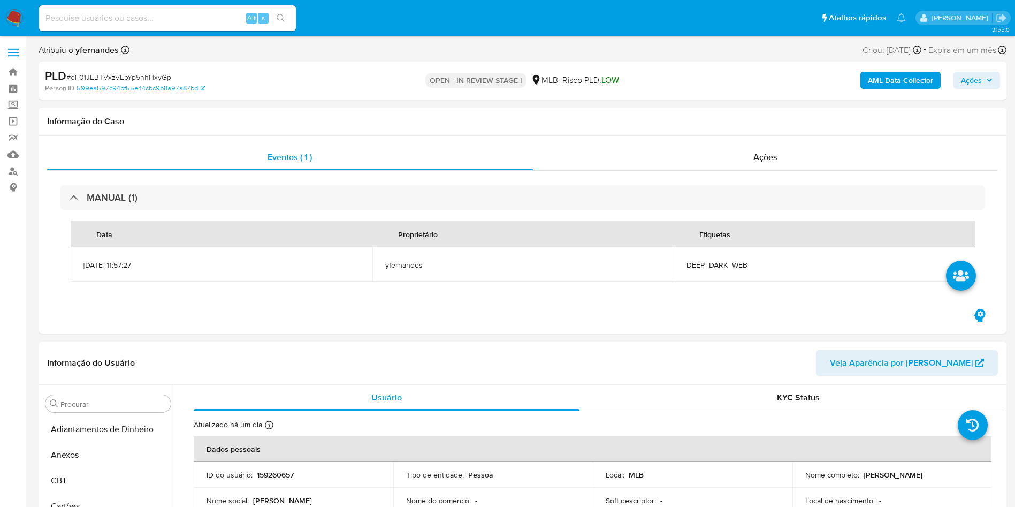
select select "10"
click at [142, 79] on span "# oF01JEBTVxzVEbYp5nhHxyGp" at bounding box center [118, 77] width 105 height 11
copy span "oF01JEBTVxzVEbYp5nhHxyGp"
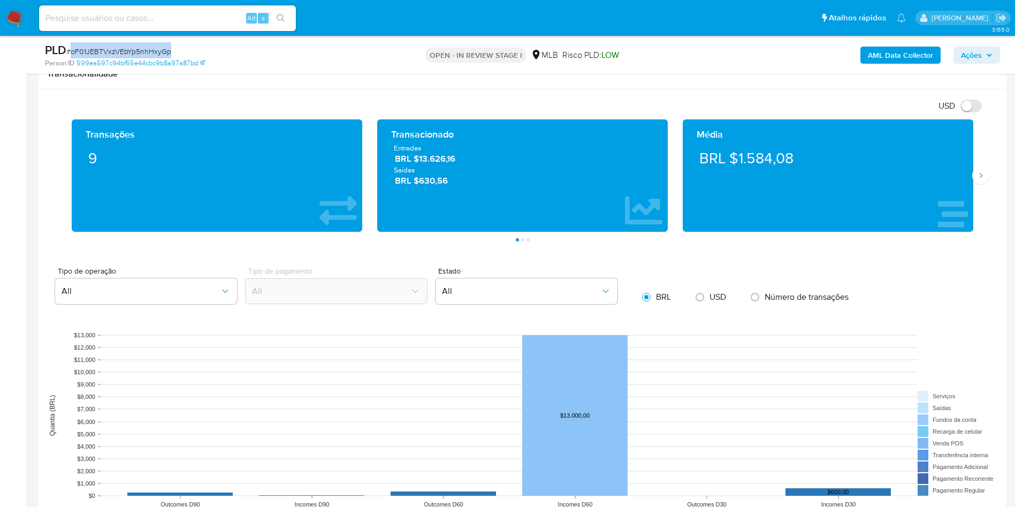
scroll to position [642, 0]
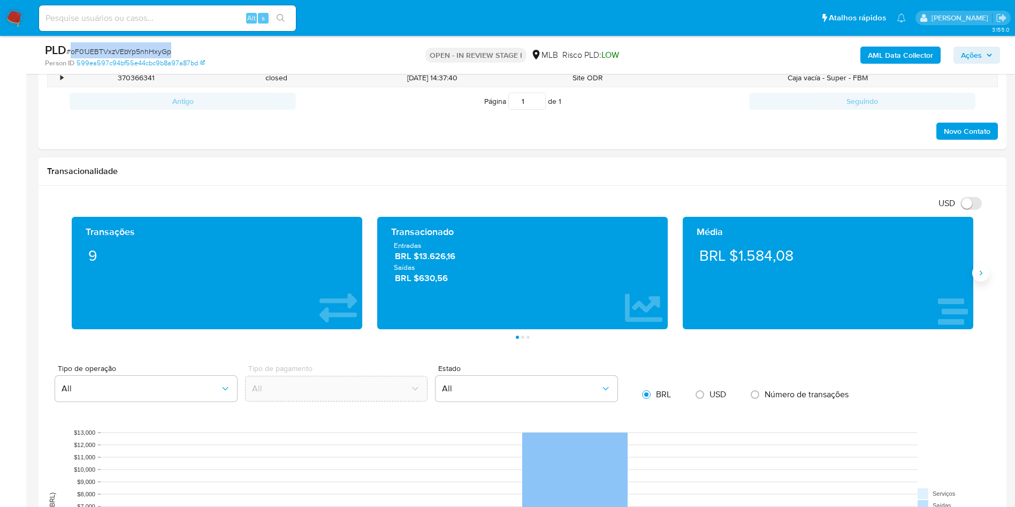
click at [982, 271] on icon "Siguiente" at bounding box center [981, 273] width 9 height 9
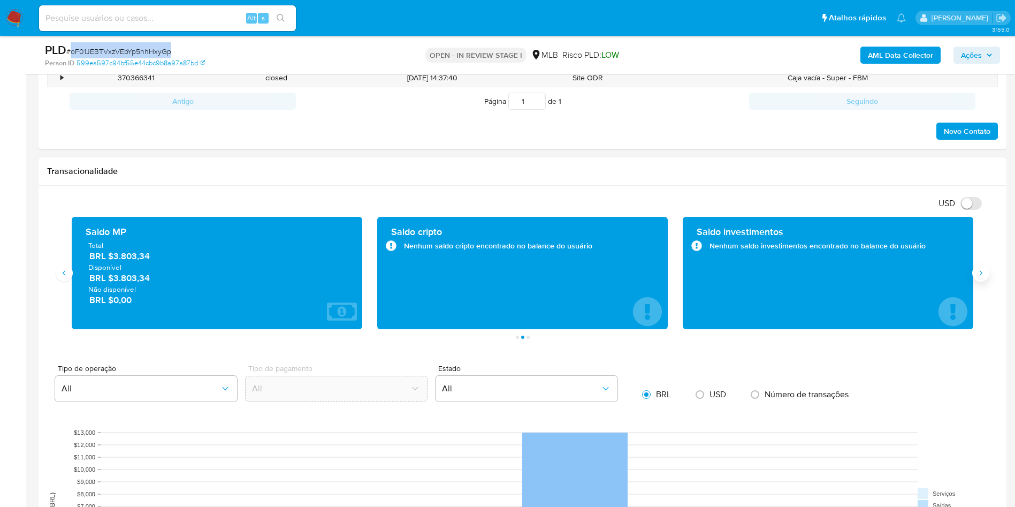
click at [982, 271] on icon "Siguiente" at bounding box center [981, 273] width 9 height 9
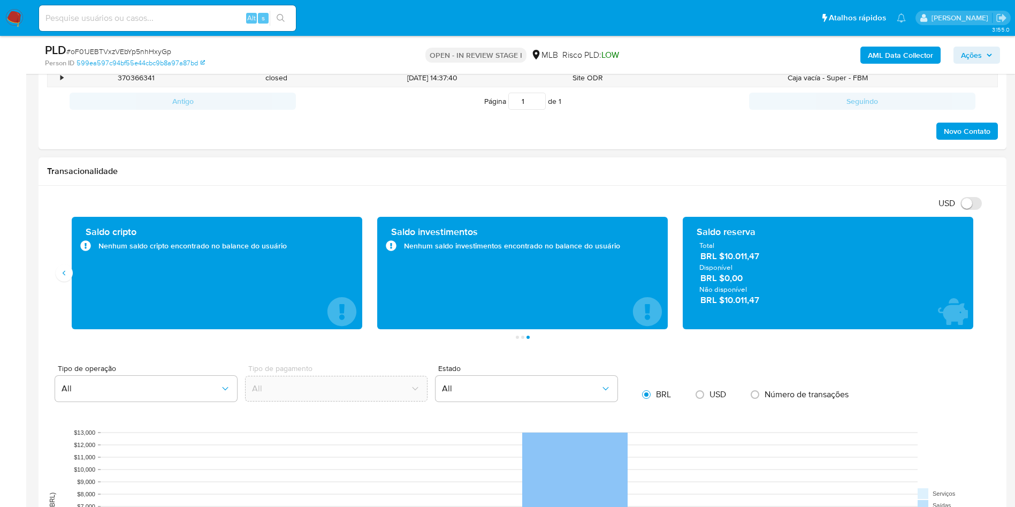
click at [745, 258] on span "BRL $10.011,47" at bounding box center [829, 257] width 256 height 12
click at [745, 257] on span "BRL $10.011,47" at bounding box center [829, 257] width 256 height 12
click at [68, 269] on icon "Anterior" at bounding box center [64, 273] width 9 height 9
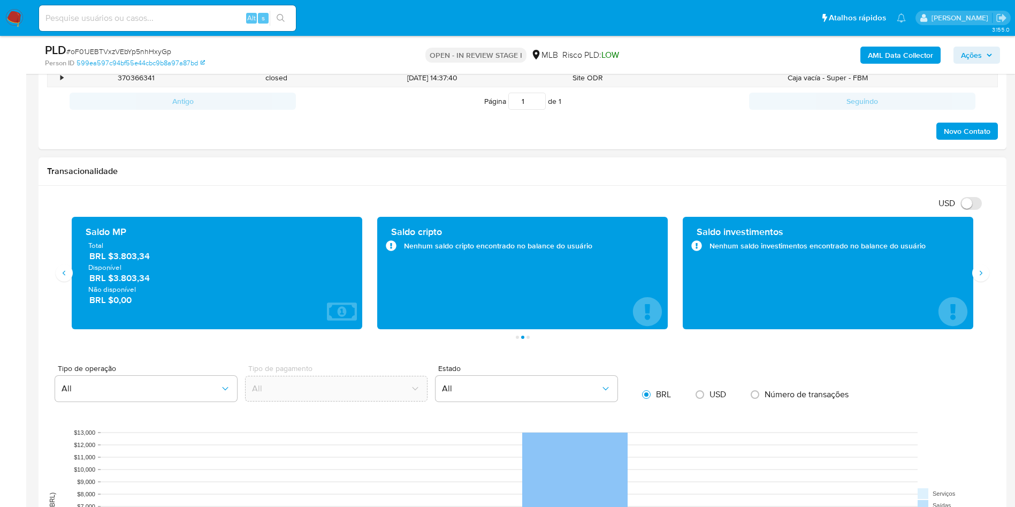
click at [134, 253] on span "BRL $3.803,34" at bounding box center [217, 257] width 256 height 12
click at [124, 261] on span "BRL $3.803,34" at bounding box center [217, 257] width 256 height 12
click at [125, 259] on span "BRL $3.803,34" at bounding box center [217, 257] width 256 height 12
click at [508, 162] on div "Transacionalidade" at bounding box center [523, 171] width 968 height 28
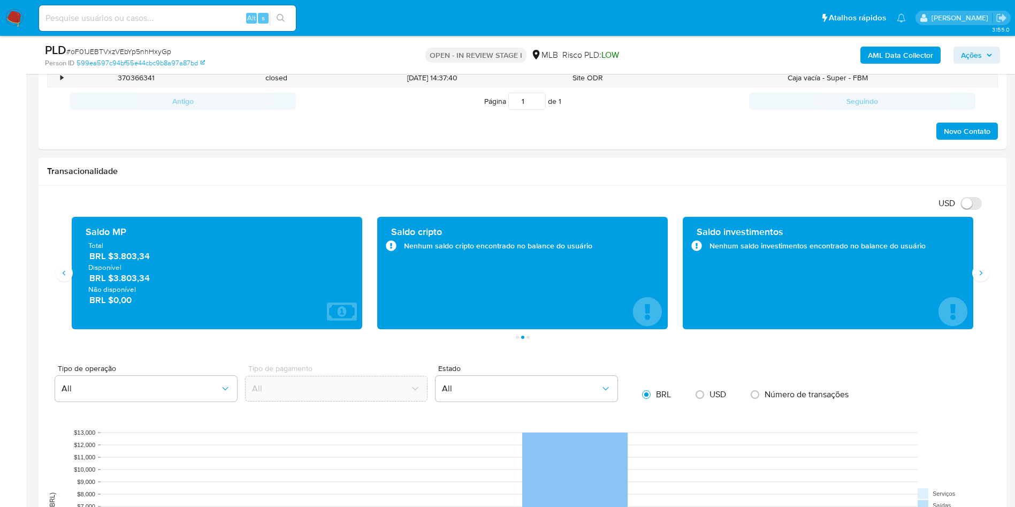
click at [984, 281] on div "Transações 9 Transacionado Entradas BRL $13.626,16 Saídas BRL $630,56 Média BRL…" at bounding box center [522, 278] width 951 height 122
click at [981, 273] on icon "Siguiente" at bounding box center [981, 273] width 9 height 9
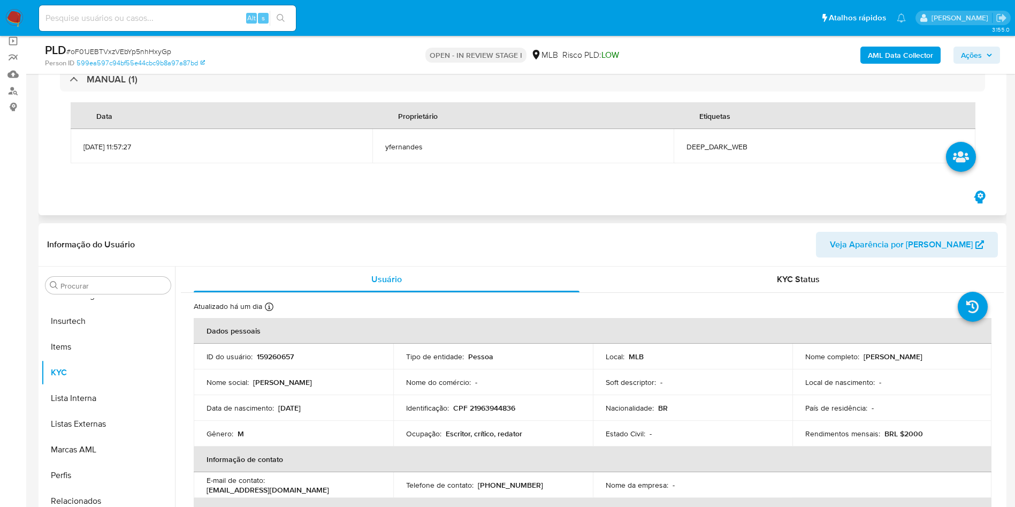
scroll to position [241, 0]
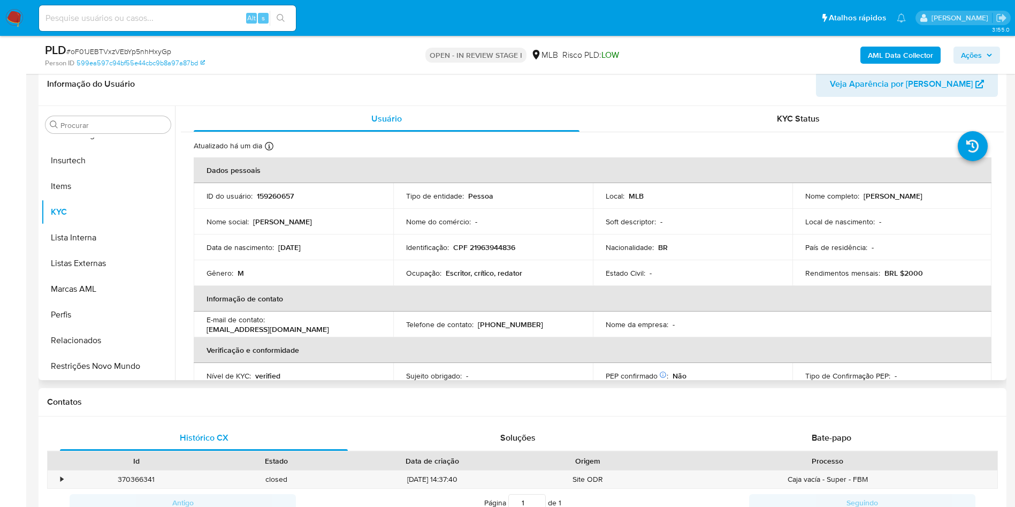
click at [109, 115] on div "Procurar Adiantamentos de Dinheiro Anexos CBT Cartões Contas Bancárias Dados Mo…" at bounding box center [108, 244] width 134 height 272
click at [114, 123] on input "Procurar" at bounding box center [113, 125] width 106 height 10
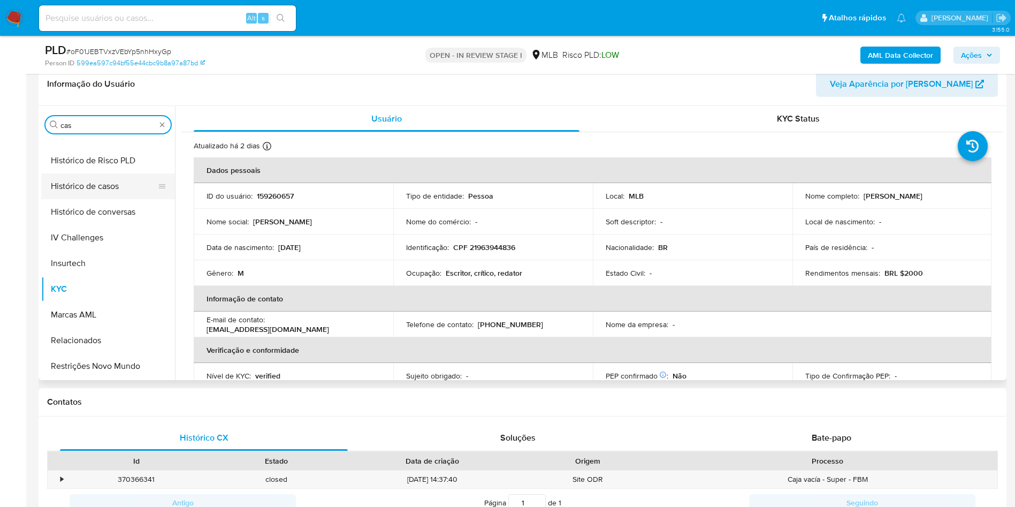
scroll to position [0, 0]
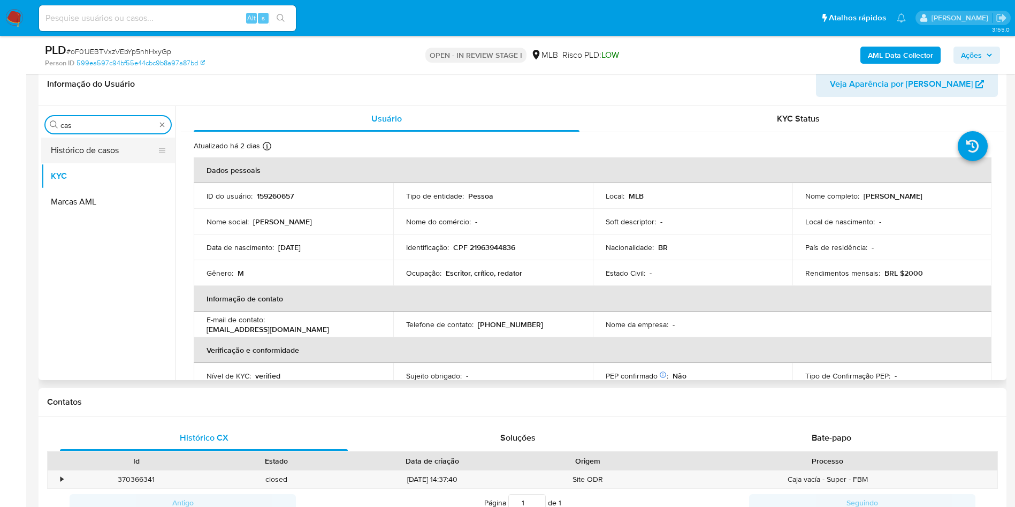
click at [96, 156] on button "Histórico de casos" at bounding box center [103, 151] width 125 height 26
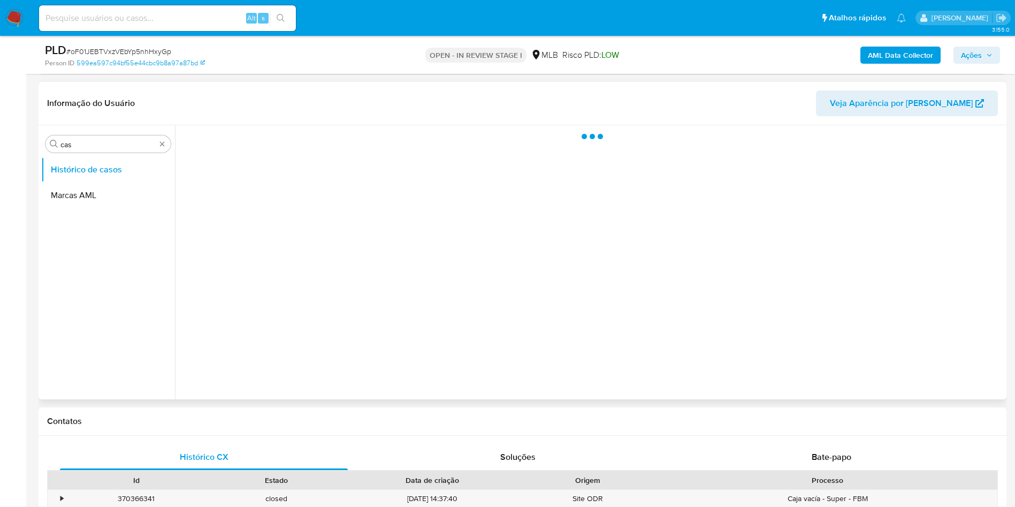
scroll to position [161, 0]
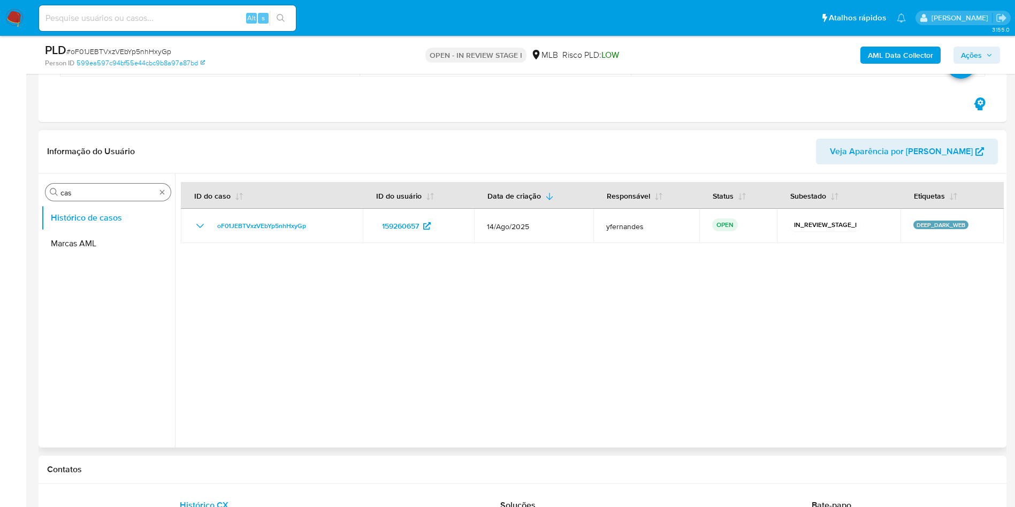
click at [73, 194] on input "cas" at bounding box center [107, 193] width 95 height 10
click at [73, 193] on input "cas" at bounding box center [107, 193] width 95 height 10
type input "ger"
click at [68, 215] on button "Geral" at bounding box center [108, 218] width 134 height 26
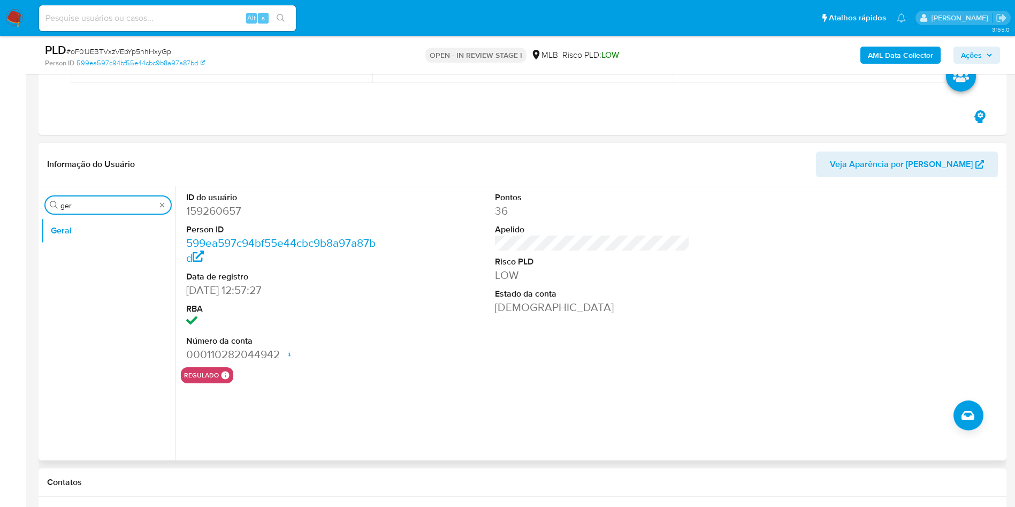
click at [86, 207] on input "ger" at bounding box center [107, 206] width 95 height 10
type input "do"
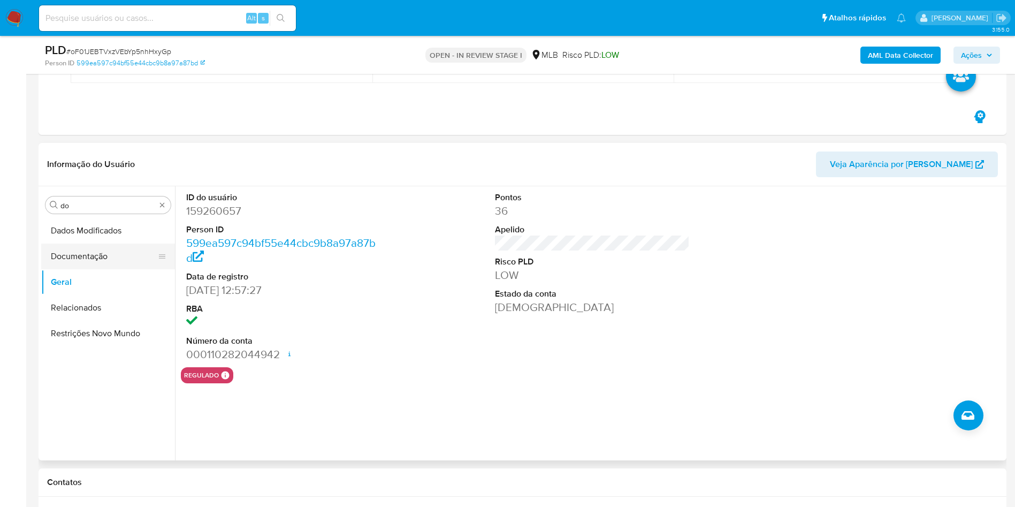
click at [95, 246] on button "Documentação" at bounding box center [103, 257] width 125 height 26
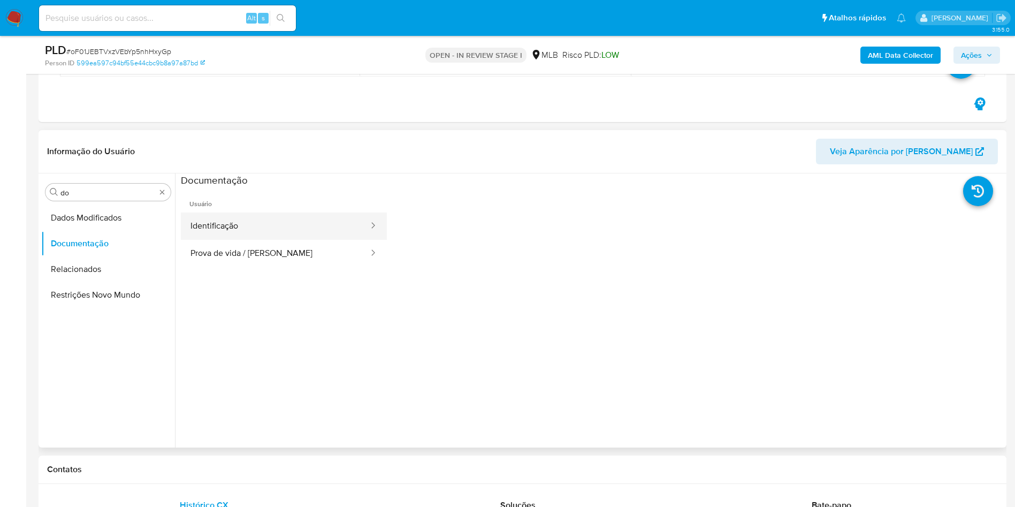
click at [224, 218] on button "Identificação" at bounding box center [275, 226] width 189 height 27
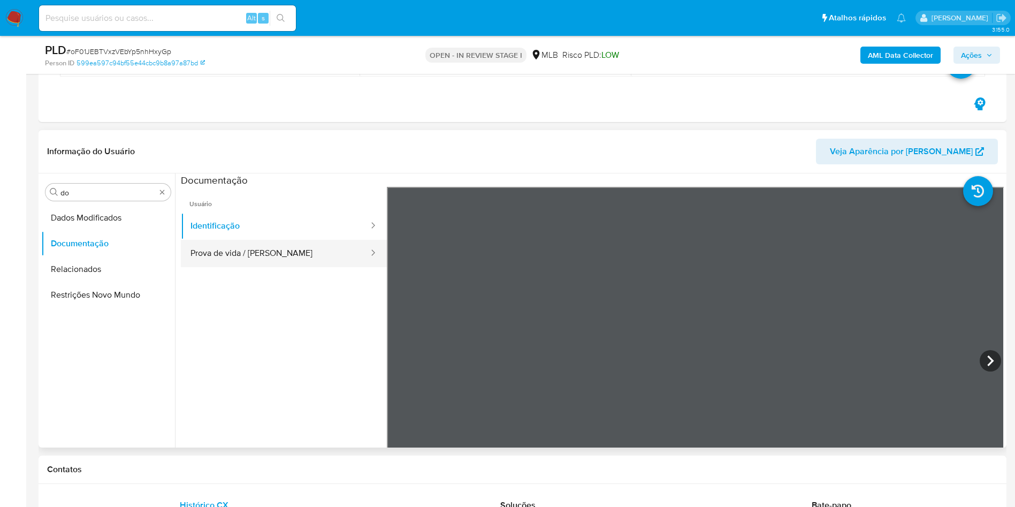
click at [292, 249] on button "Prova de vida / Selfie" at bounding box center [275, 253] width 189 height 27
click at [117, 190] on input "do" at bounding box center [107, 193] width 95 height 10
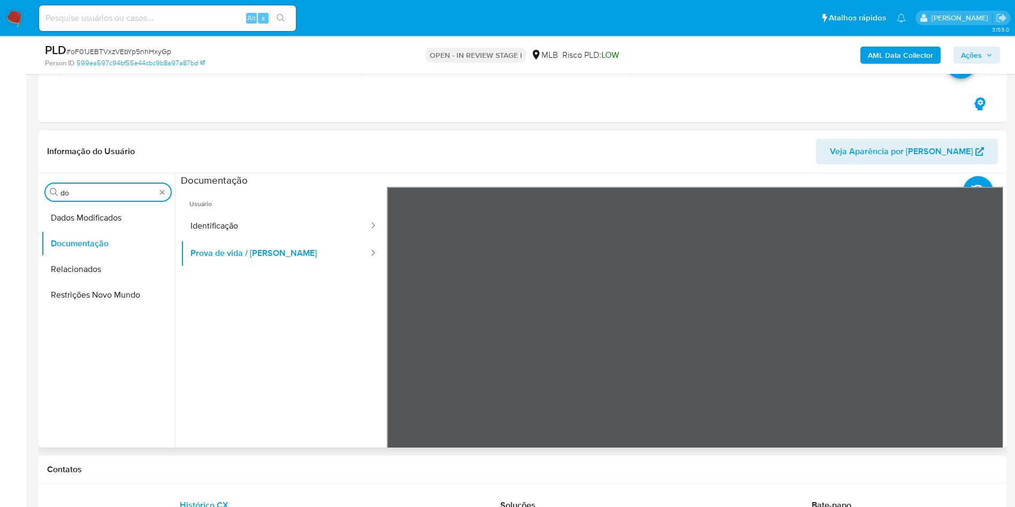
click at [117, 190] on input "do" at bounding box center [107, 193] width 95 height 10
type input "ky"
click at [77, 233] on button "KYC" at bounding box center [103, 244] width 125 height 26
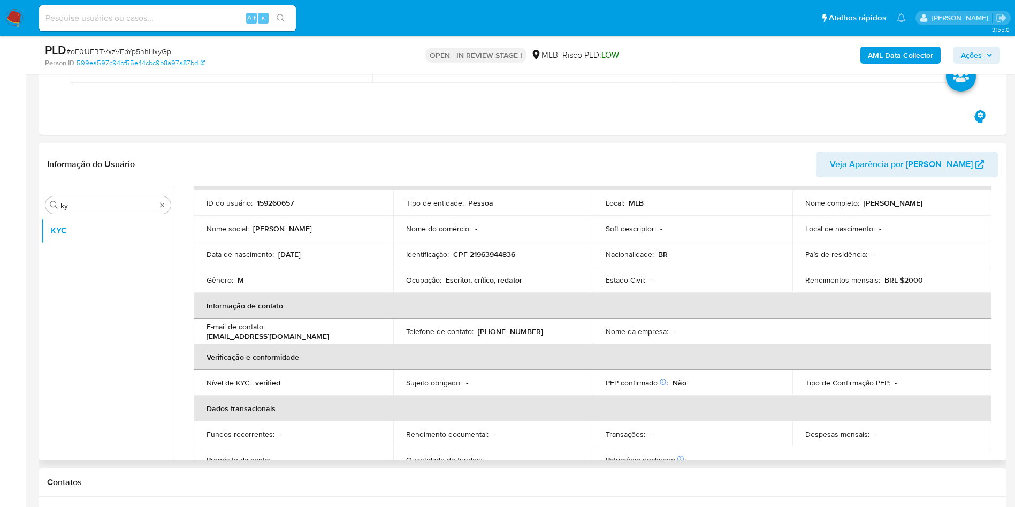
scroll to position [83, 0]
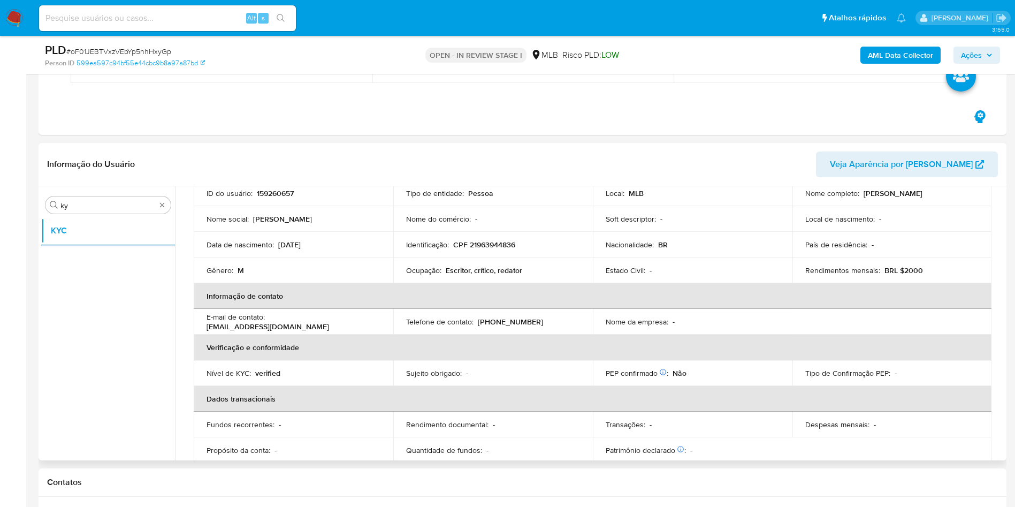
click at [434, 274] on p "Ocupação :" at bounding box center [423, 270] width 35 height 10
copy div "Ocupação : Escritor, crítico, redator"
click at [546, 260] on td "Ocupação : Escritor, crítico, redator" at bounding box center [493, 270] width 200 height 26
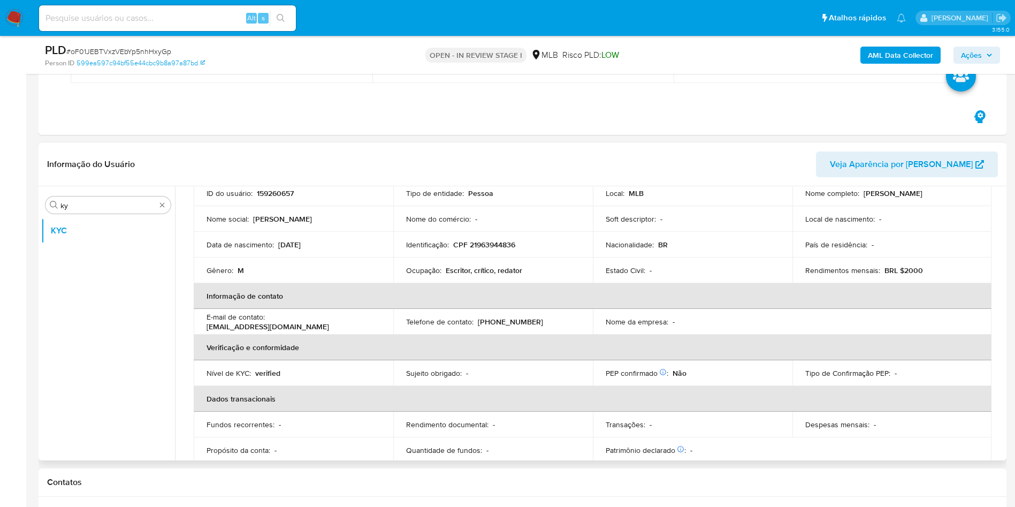
scroll to position [446, 0]
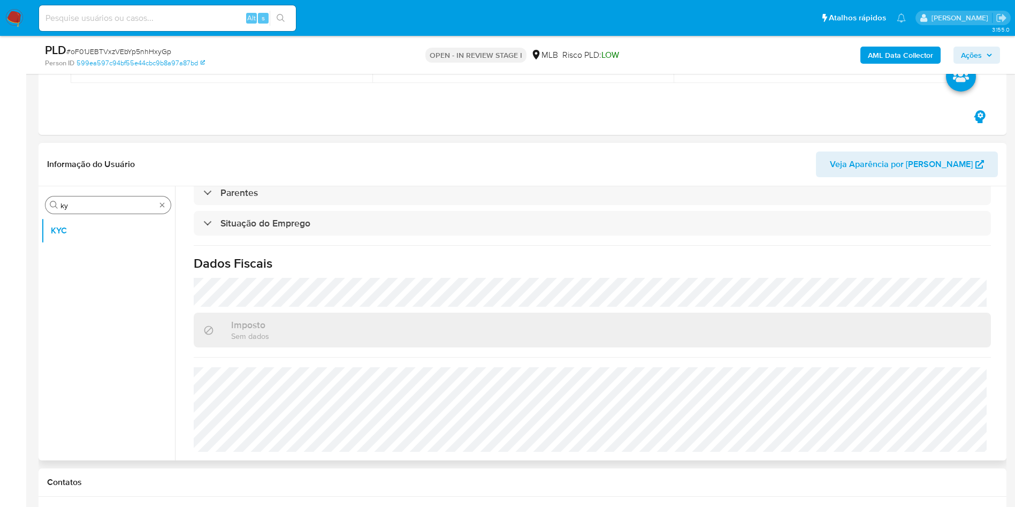
click at [74, 203] on input "ky" at bounding box center [107, 206] width 95 height 10
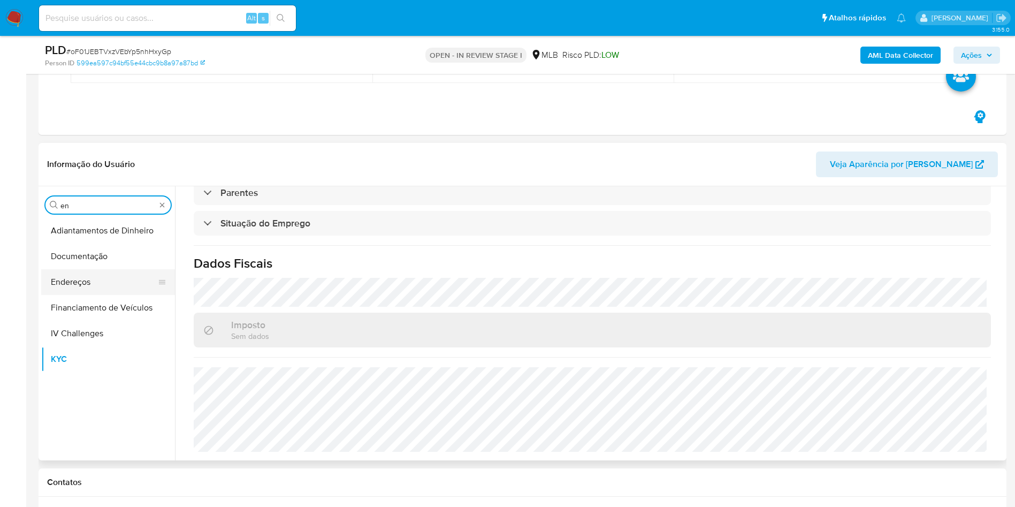
type input "en"
click at [77, 280] on button "Endereços" at bounding box center [103, 282] width 125 height 26
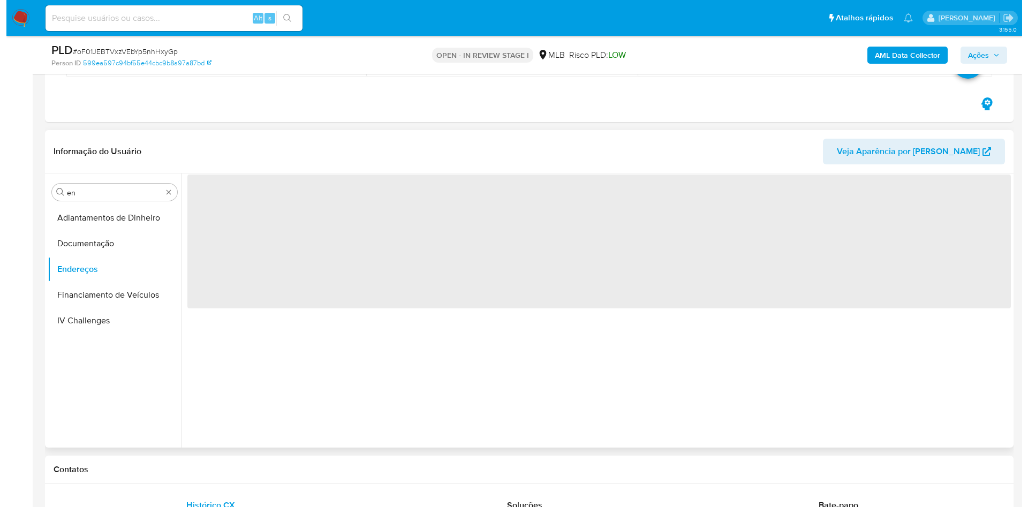
scroll to position [0, 0]
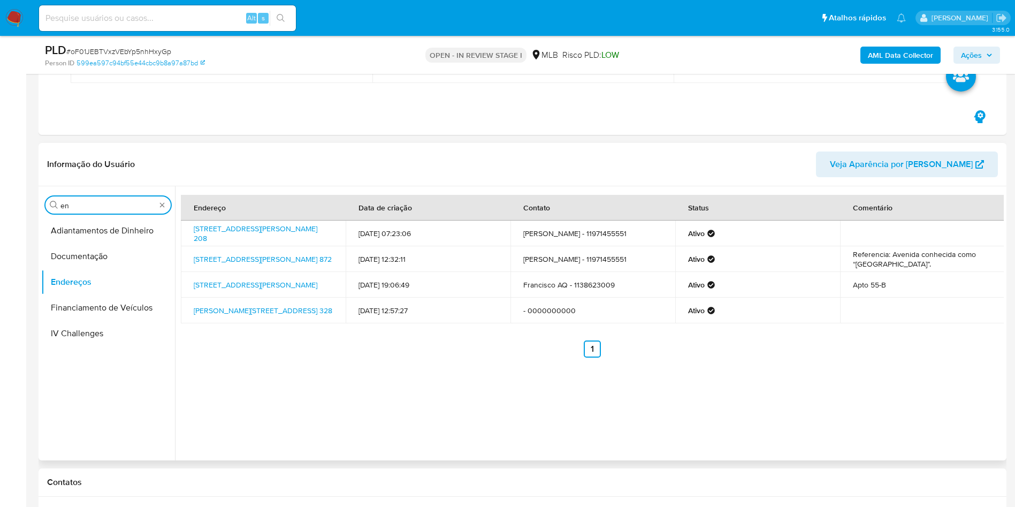
click at [109, 208] on input "en" at bounding box center [107, 206] width 95 height 10
type input "ge"
click at [111, 233] on button "Detalhe da geolocalização" at bounding box center [103, 231] width 125 height 26
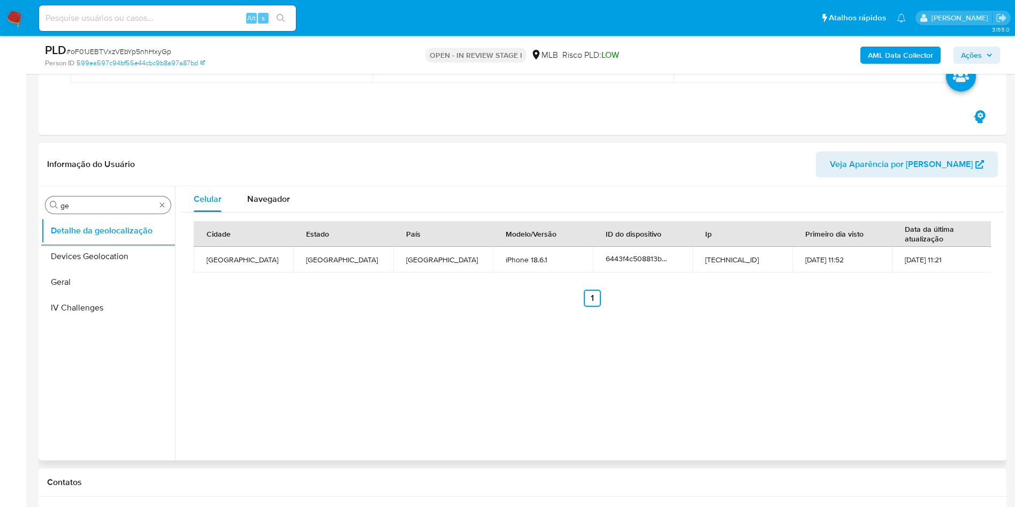
click at [117, 206] on input "ge" at bounding box center [107, 206] width 95 height 10
type input "res"
click at [95, 264] on button "Empréstimos" at bounding box center [103, 257] width 125 height 26
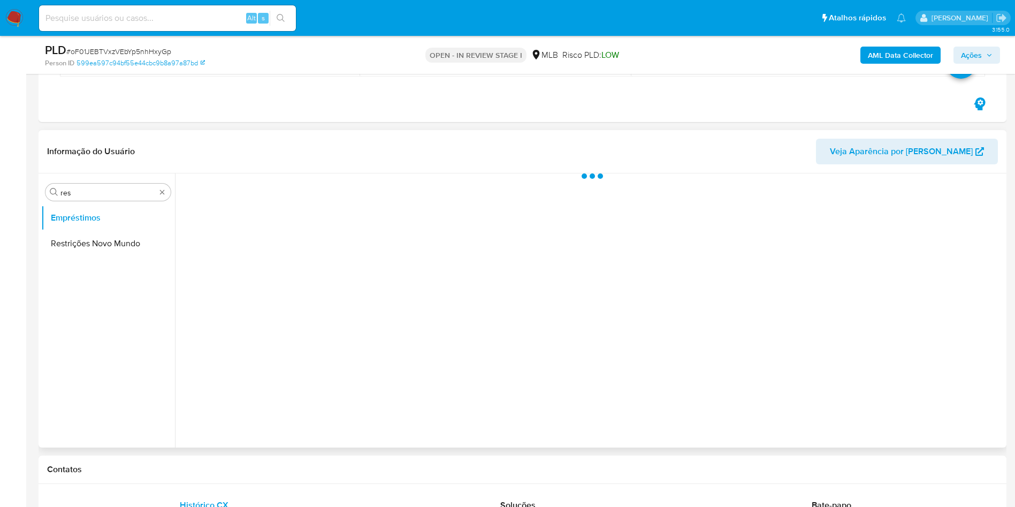
click at [88, 261] on ul "Empréstimos Restrições Novo Mundo" at bounding box center [108, 325] width 134 height 241
click at [92, 247] on button "Restrições Novo Mundo" at bounding box center [103, 244] width 125 height 26
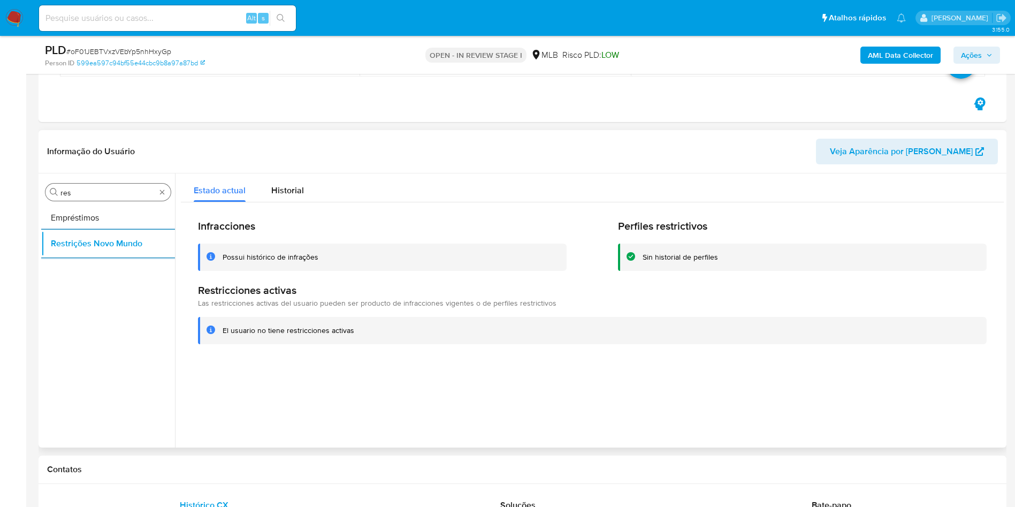
click at [117, 187] on div "Procurar res" at bounding box center [107, 192] width 125 height 17
click at [97, 195] on input "res" at bounding box center [107, 193] width 95 height 10
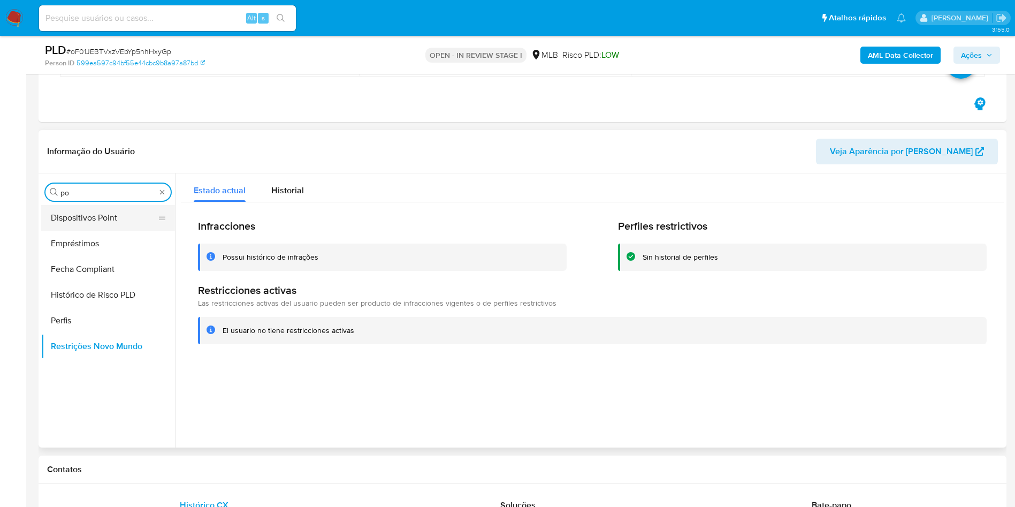
type input "po"
click at [86, 217] on button "Dispositivos Point" at bounding box center [103, 218] width 125 height 26
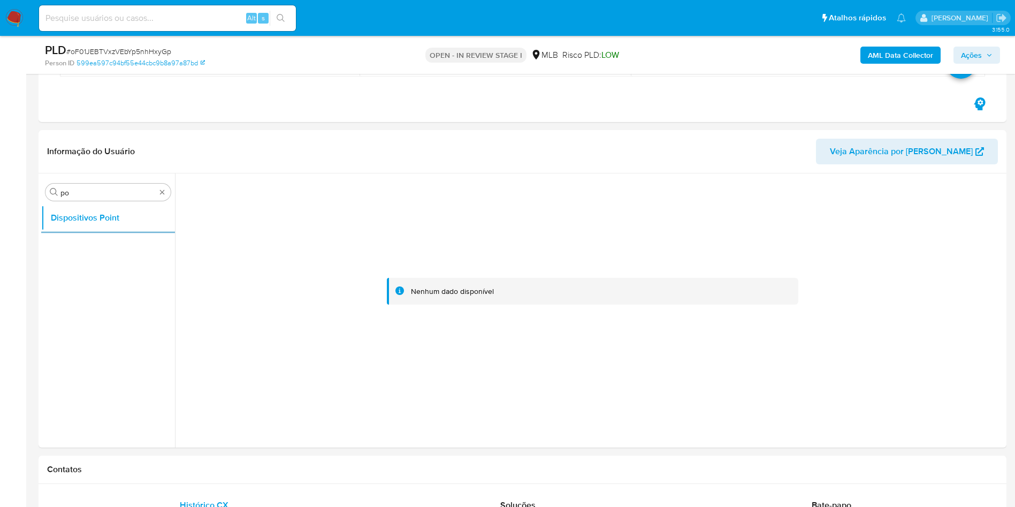
click at [919, 60] on b "AML Data Collector" at bounding box center [900, 55] width 65 height 17
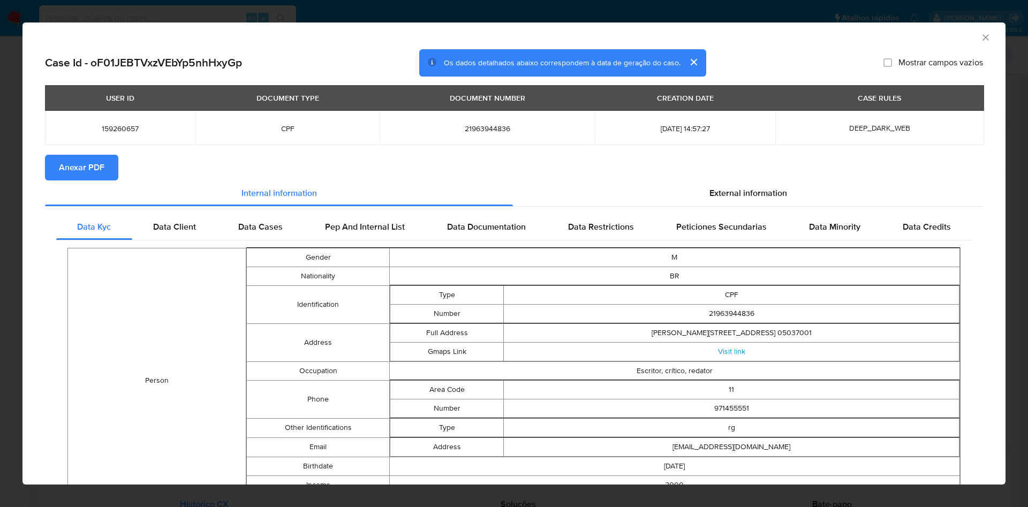
click at [81, 176] on span "Anexar PDF" at bounding box center [81, 168] width 45 height 24
click at [709, 179] on section "Anexar PDF Creando" at bounding box center [514, 169] width 938 height 28
click at [709, 196] on span "External information" at bounding box center [748, 194] width 78 height 12
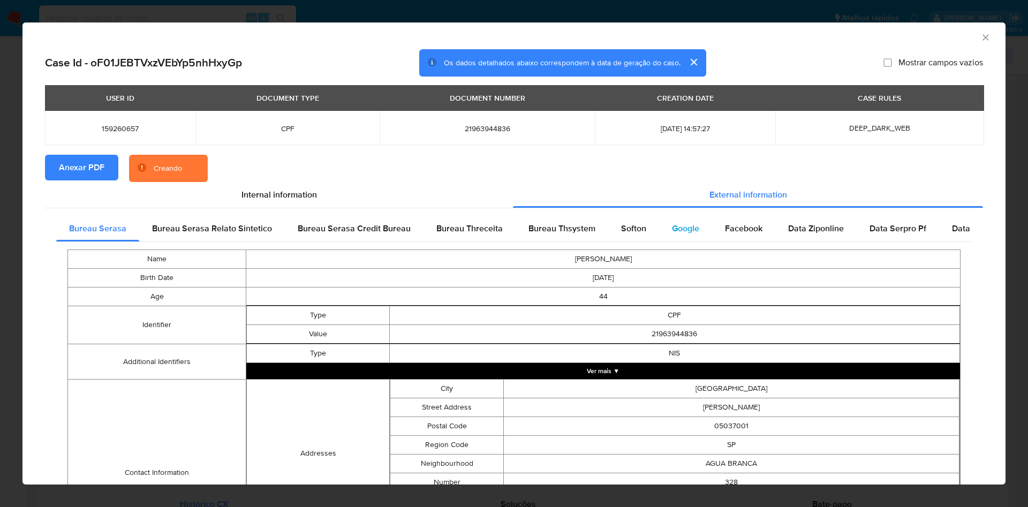
click at [712, 226] on div "Facebook" at bounding box center [743, 229] width 63 height 26
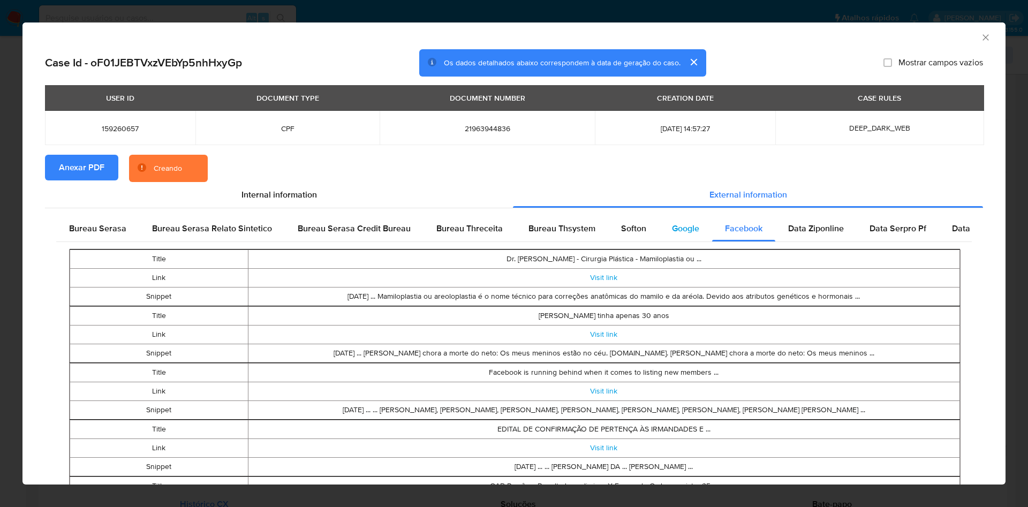
click at [659, 227] on div "Google" at bounding box center [685, 229] width 53 height 26
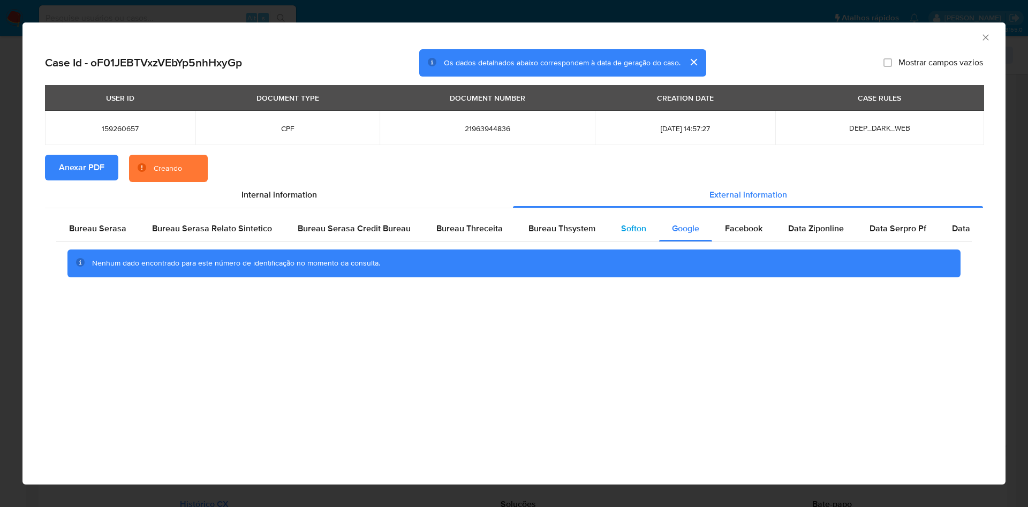
click at [609, 227] on div "Softon" at bounding box center [633, 229] width 51 height 26
click at [575, 231] on span "Bureau Thsystem" at bounding box center [561, 228] width 67 height 12
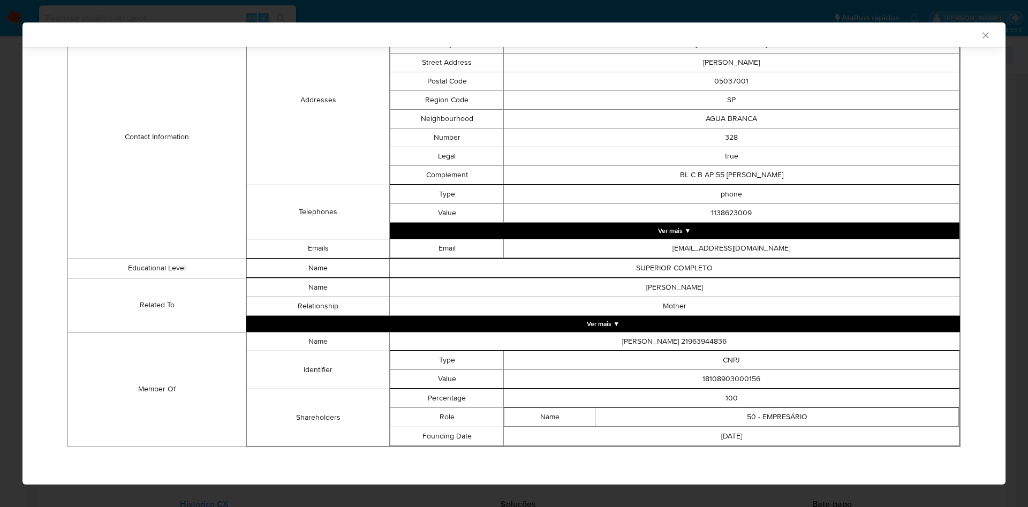
scroll to position [453, 0]
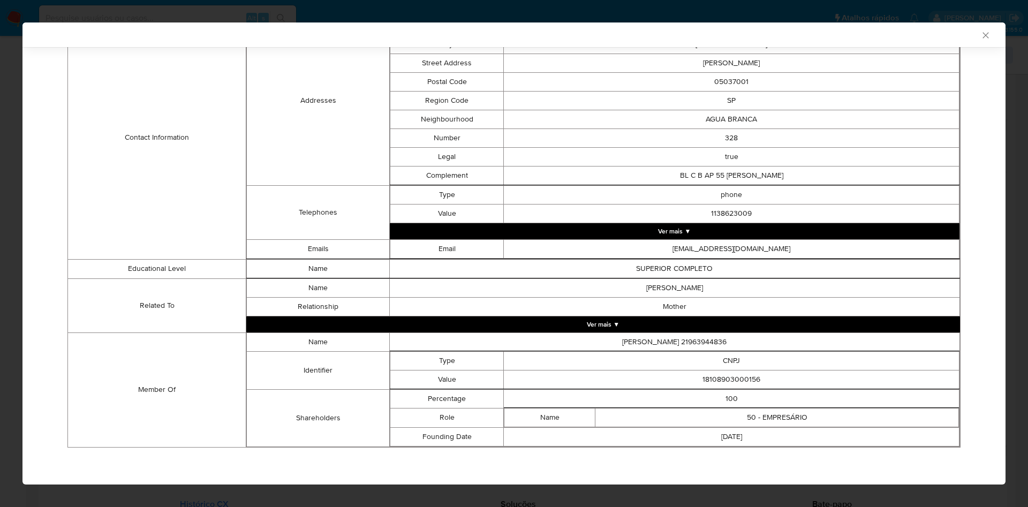
click at [717, 374] on td "18108903000156" at bounding box center [732, 379] width 456 height 19
drag, startPoint x: 717, startPoint y: 374, endPoint x: 643, endPoint y: 505, distance: 150.5
click at [717, 374] on td "18108903000156" at bounding box center [732, 379] width 456 height 19
copy td "18108903000156"
click at [416, 278] on td "MARIA REGINA ALBUQUERQUE DE QUEIROZ" at bounding box center [674, 287] width 570 height 19
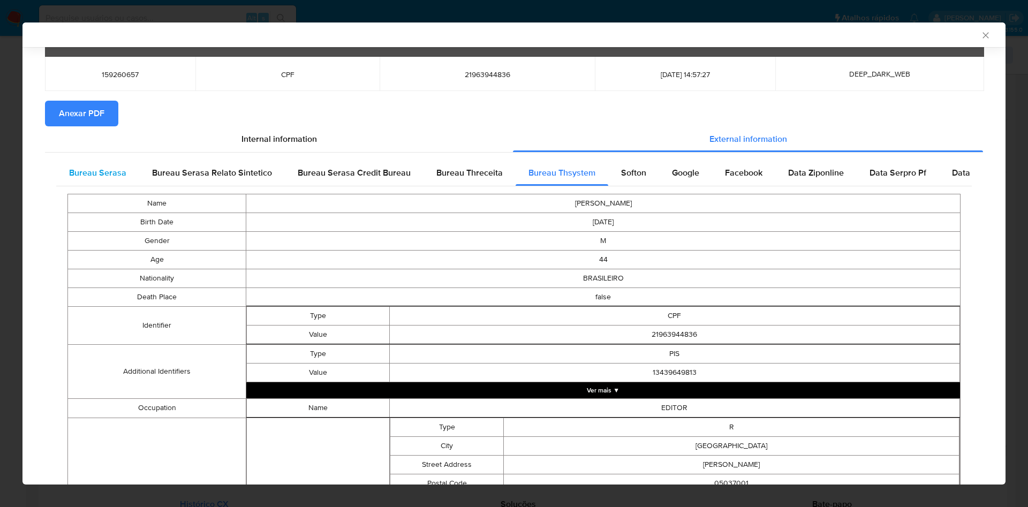
click at [105, 175] on span "Bureau Serasa" at bounding box center [97, 172] width 57 height 12
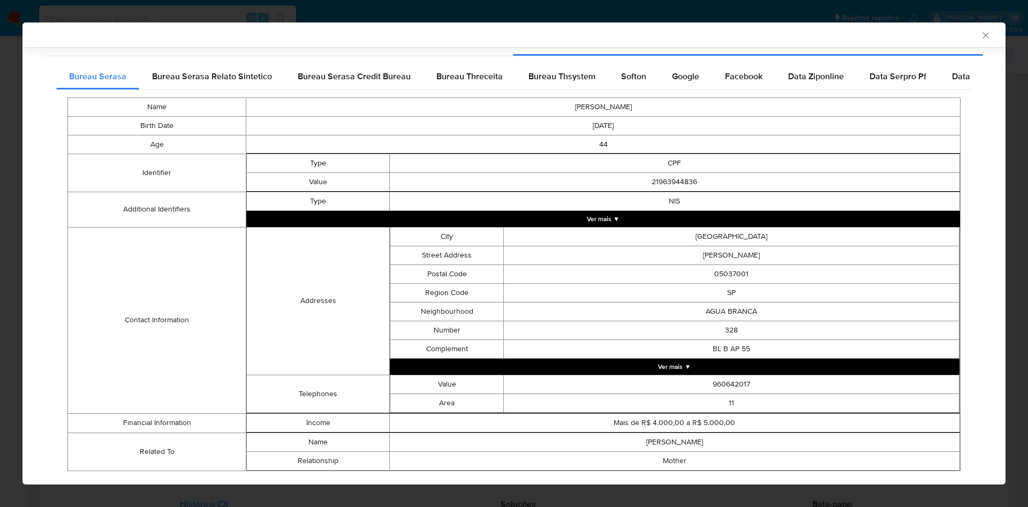
scroll to position [172, 0]
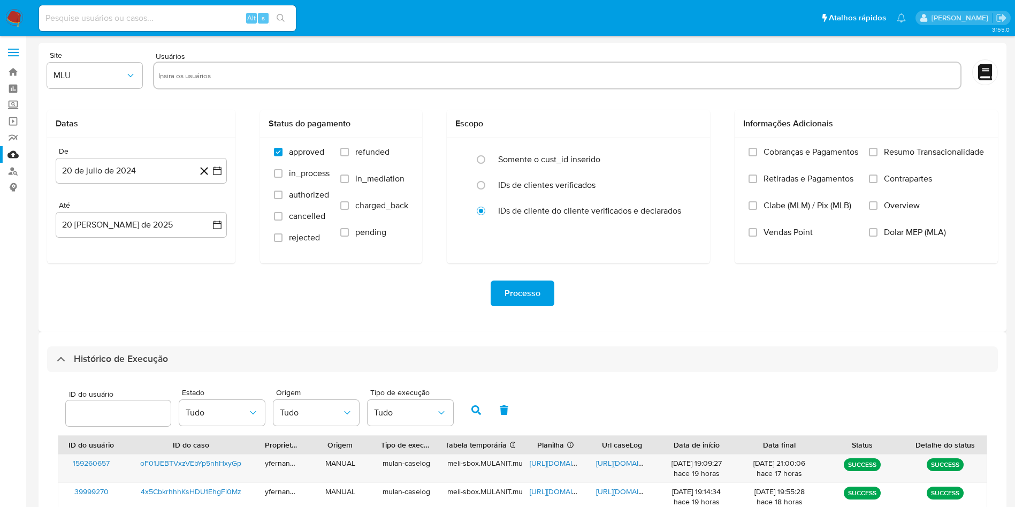
select select "50"
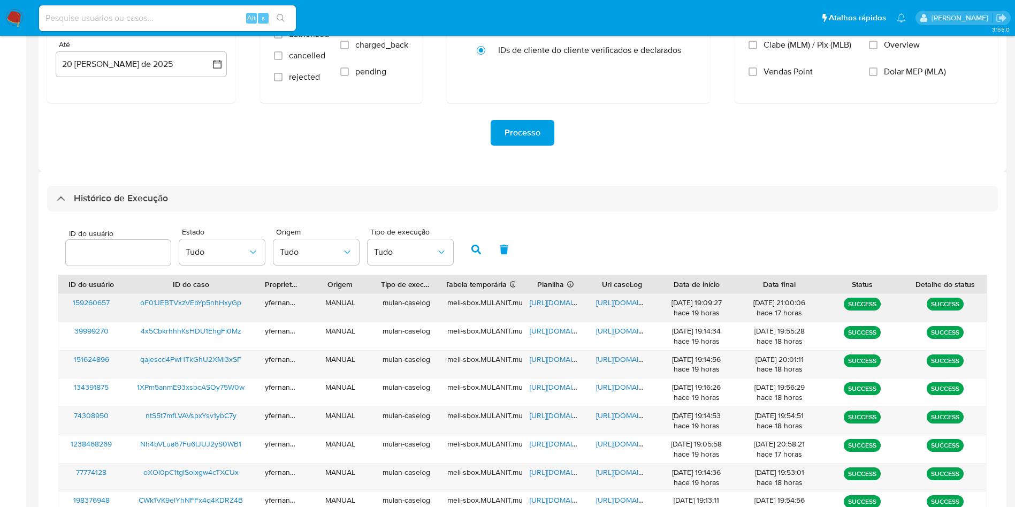
click at [554, 304] on span "[URL][DOMAIN_NAME]" at bounding box center [567, 302] width 74 height 11
click at [608, 303] on span "[URL][DOMAIN_NAME]" at bounding box center [633, 302] width 74 height 11
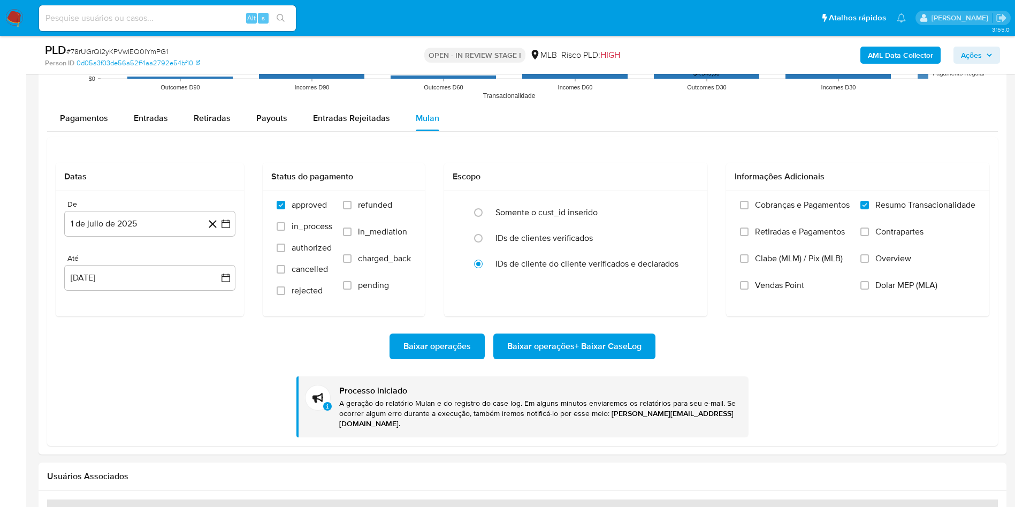
scroll to position [478, 0]
click at [151, 51] on span "# 78rUGrQi2yKPVwlEO0lYmPG1" at bounding box center [117, 51] width 102 height 11
copy span "78rUGrQi2yKPVwlEO0lYmPG1"
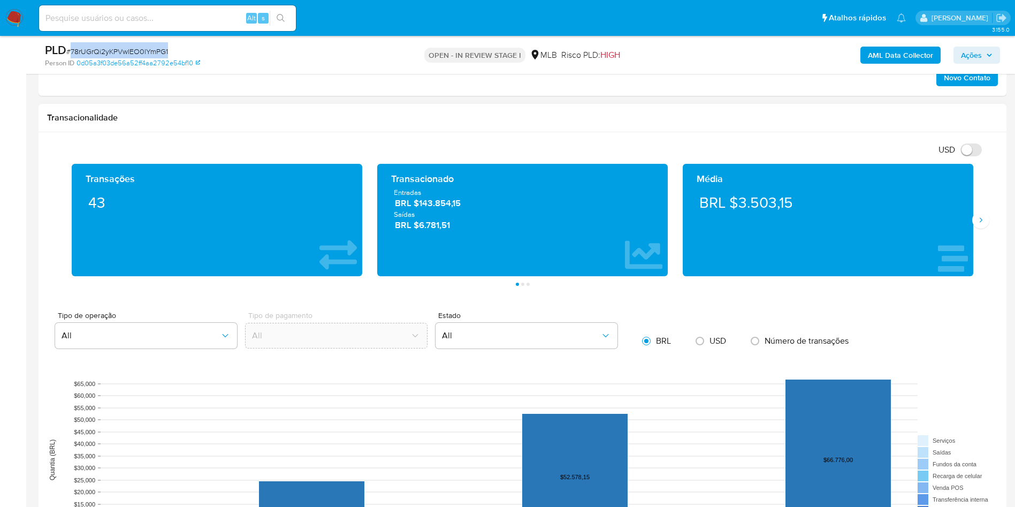
scroll to position [642, 0]
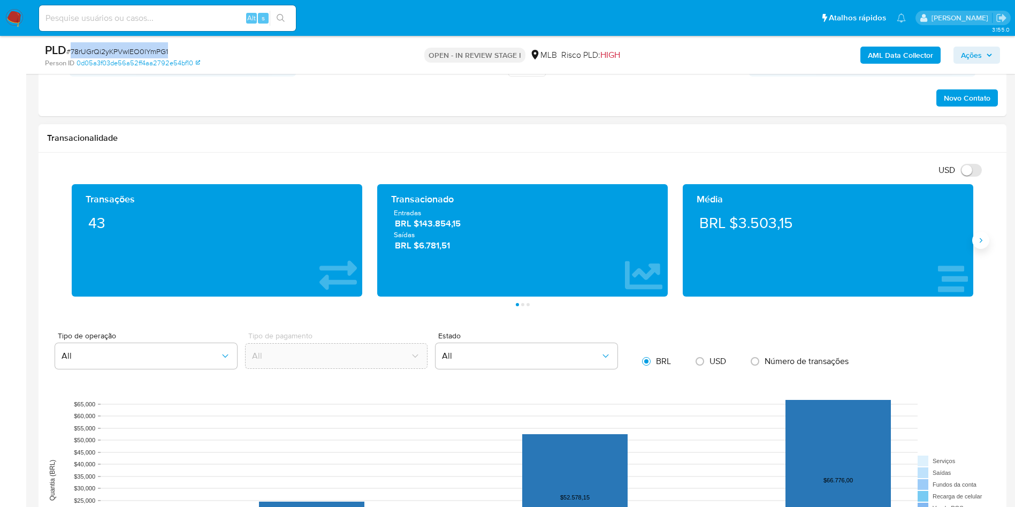
click at [983, 236] on icon "Siguiente" at bounding box center [981, 240] width 9 height 9
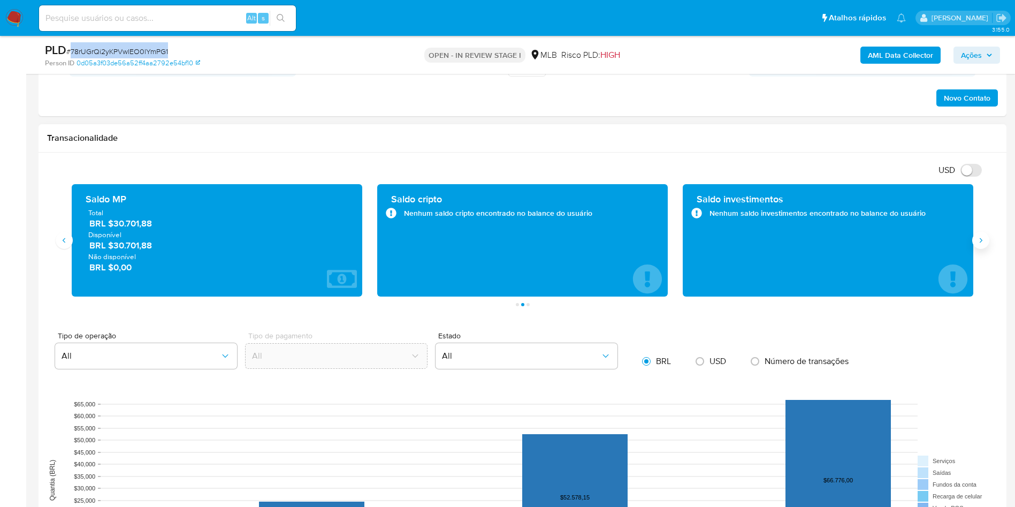
click at [983, 236] on icon "Siguiente" at bounding box center [981, 240] width 9 height 9
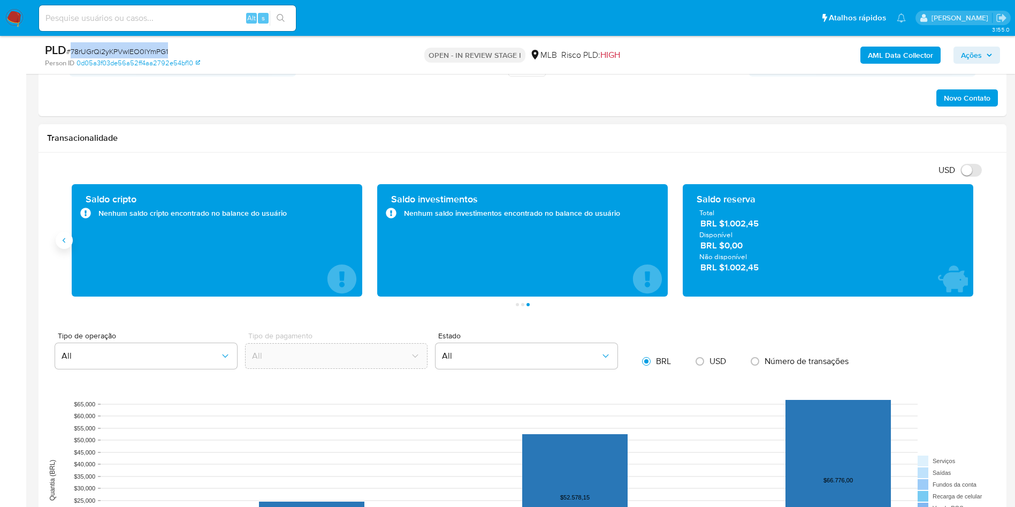
click at [66, 234] on button "Anterior" at bounding box center [64, 240] width 17 height 17
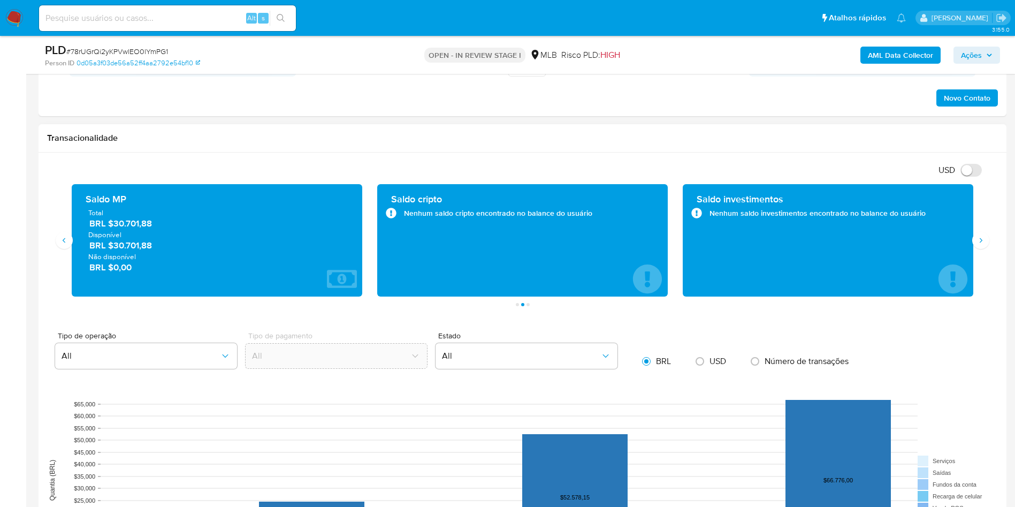
click at [134, 223] on span "BRL $30.701,88" at bounding box center [217, 223] width 256 height 12
click at [550, 162] on div "USD Alternar entre moeda local e dólar" at bounding box center [518, 170] width 943 height 18
click at [142, 221] on span "BRL $30.701,88" at bounding box center [217, 223] width 256 height 12
drag, startPoint x: 142, startPoint y: 221, endPoint x: 148, endPoint y: 225, distance: 7.0
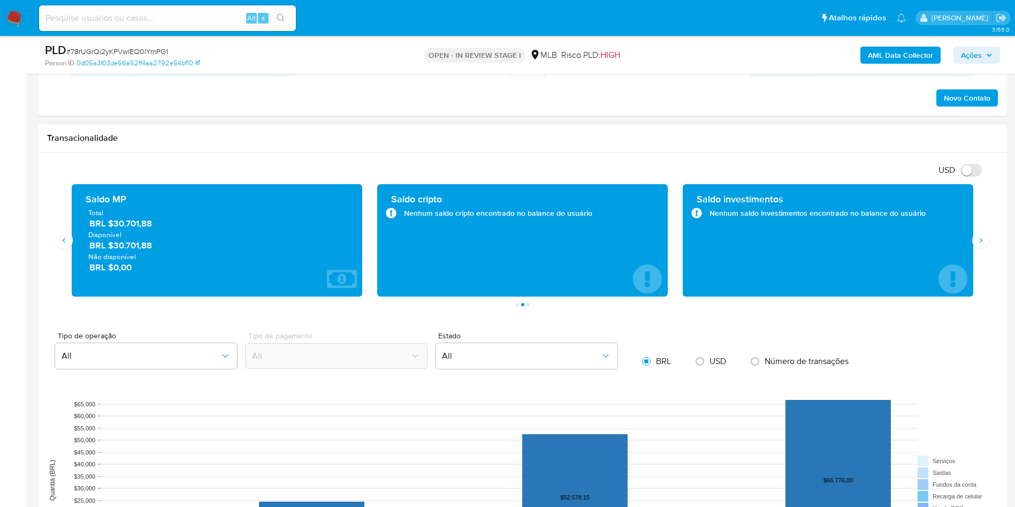
click at [142, 222] on span "BRL $30.701,88" at bounding box center [217, 223] width 256 height 12
click at [981, 244] on icon "Siguiente" at bounding box center [981, 240] width 9 height 9
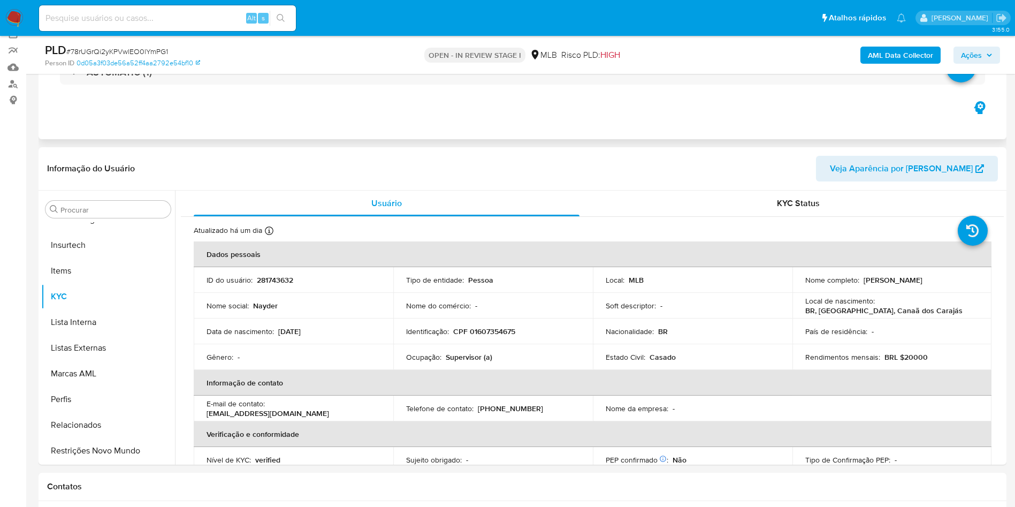
scroll to position [80, 0]
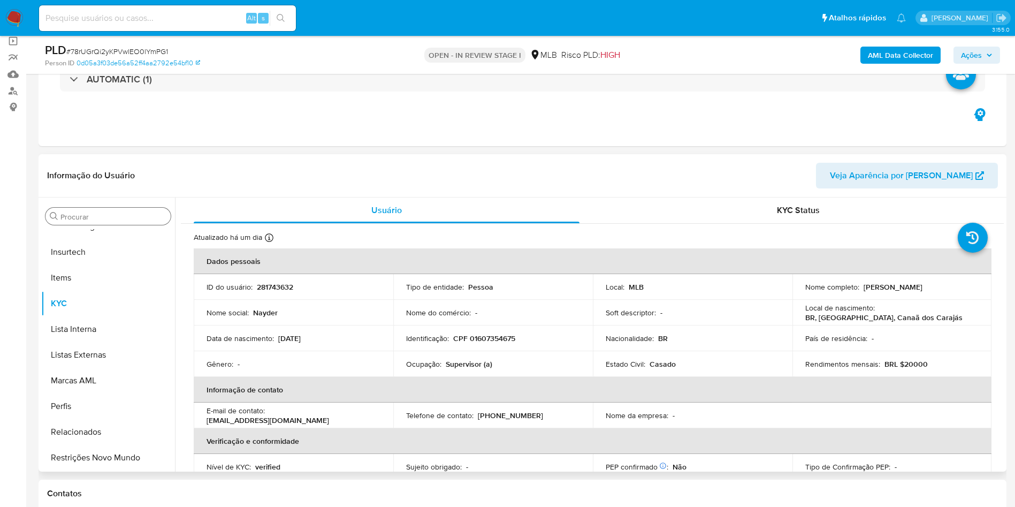
click at [112, 209] on div "Procurar" at bounding box center [107, 216] width 125 height 17
click at [96, 222] on div "Procurar" at bounding box center [107, 216] width 125 height 17
click at [92, 215] on input "Procurar" at bounding box center [113, 217] width 106 height 10
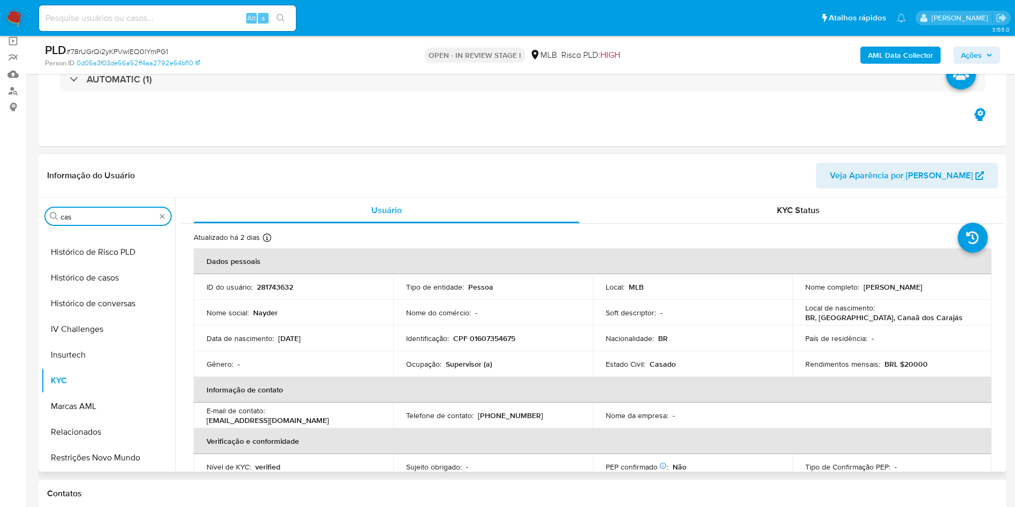
scroll to position [0, 0]
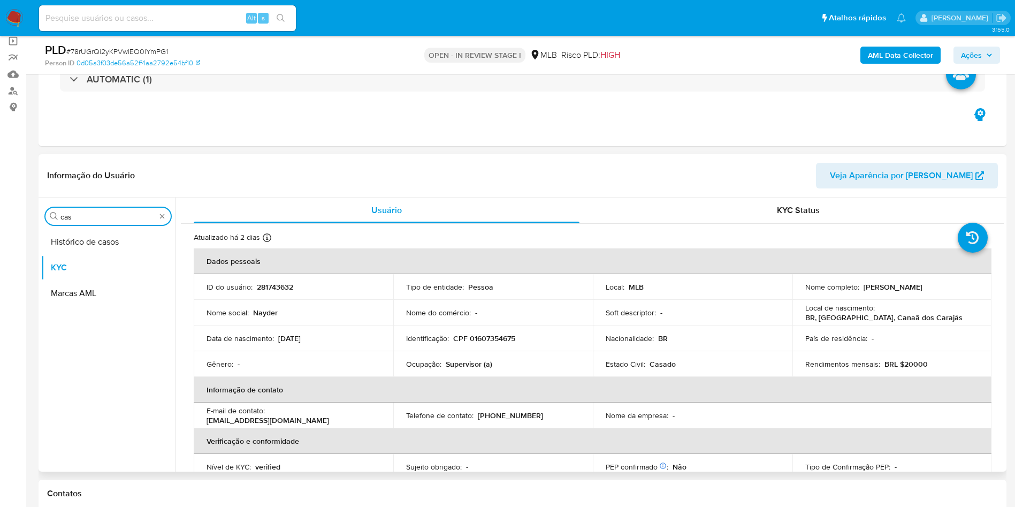
click at [78, 249] on button "Histórico de casos" at bounding box center [108, 242] width 134 height 26
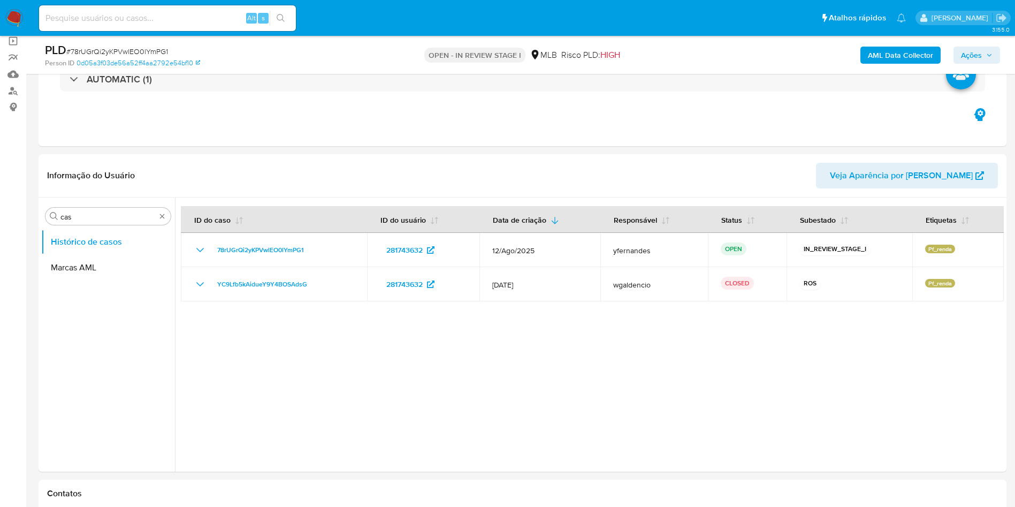
drag, startPoint x: 203, startPoint y: 285, endPoint x: 285, endPoint y: 3, distance: 293.4
click at [203, 285] on icon "Mostrar/Ocultar" at bounding box center [200, 284] width 13 height 13
drag, startPoint x: 298, startPoint y: 340, endPoint x: 331, endPoint y: 340, distance: 33.2
click at [331, 340] on p "Data de fechamento : 13/12/2024 17:18" at bounding box center [397, 341] width 390 height 11
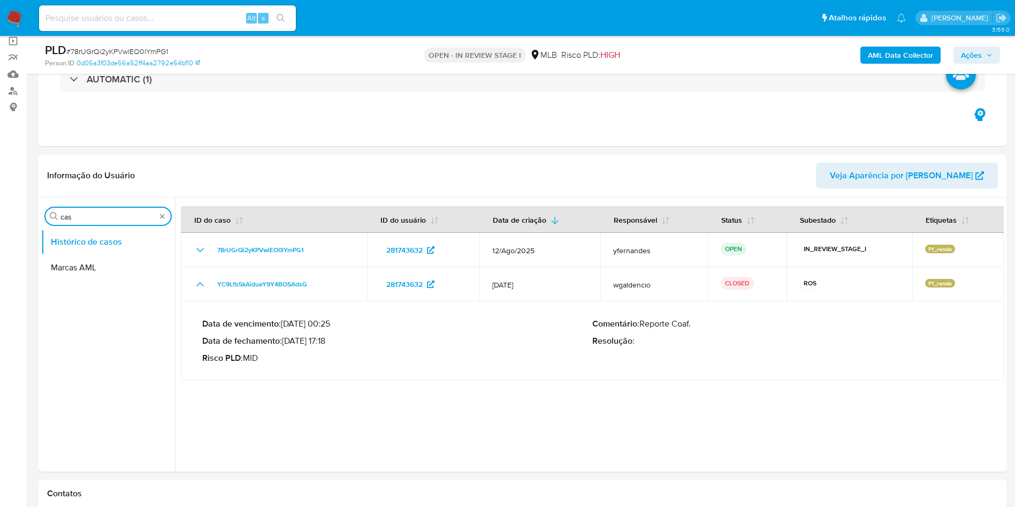
click at [82, 212] on input "cas" at bounding box center [107, 217] width 95 height 10
type input "ger"
click at [81, 248] on button "Geral" at bounding box center [103, 242] width 125 height 26
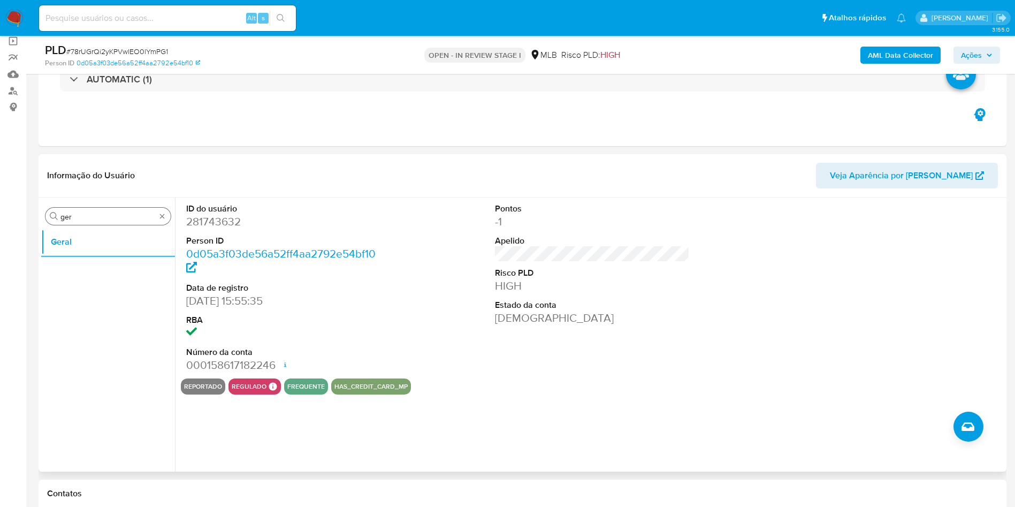
click at [126, 216] on input "ger" at bounding box center [107, 217] width 95 height 10
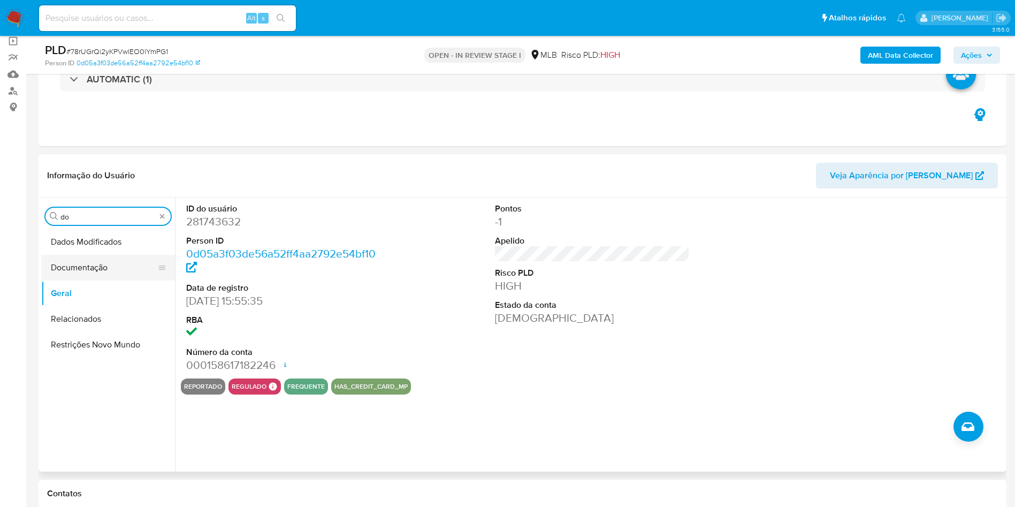
type input "do"
click at [109, 270] on button "Documentação" at bounding box center [103, 268] width 125 height 26
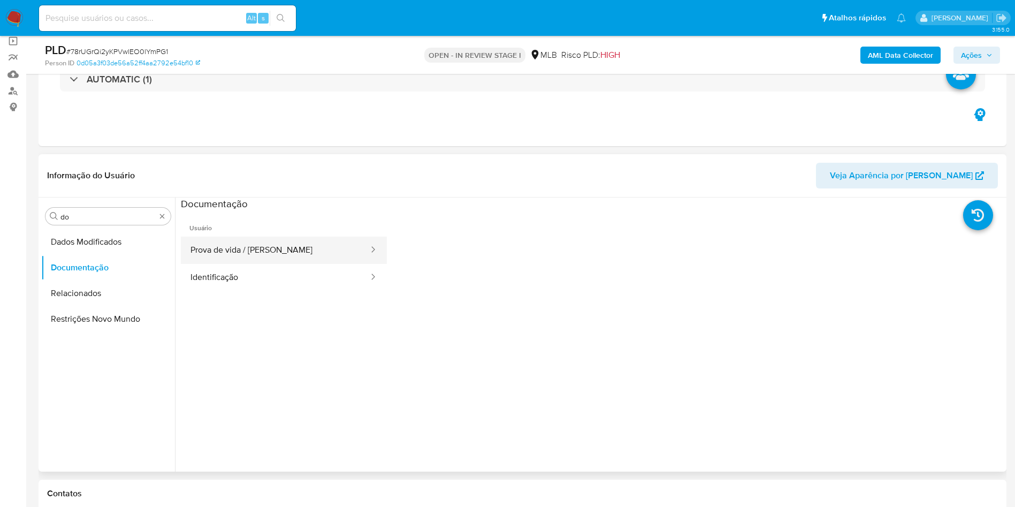
click at [208, 255] on button "Prova de vida / Selfie" at bounding box center [275, 250] width 189 height 27
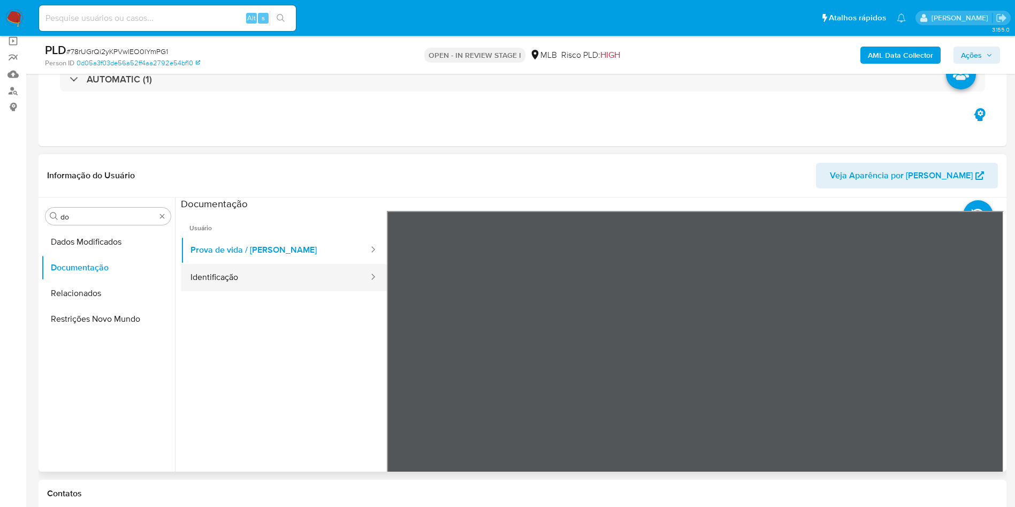
click at [246, 288] on button "Identificação" at bounding box center [275, 277] width 189 height 27
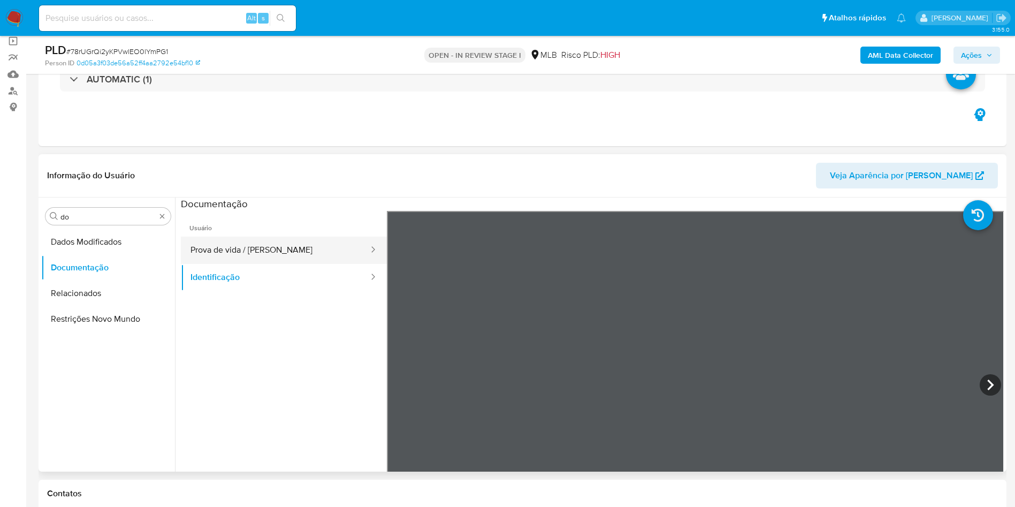
click at [293, 238] on button "Prova de vida / Selfie" at bounding box center [275, 250] width 189 height 27
click at [86, 218] on input "do" at bounding box center [107, 217] width 95 height 10
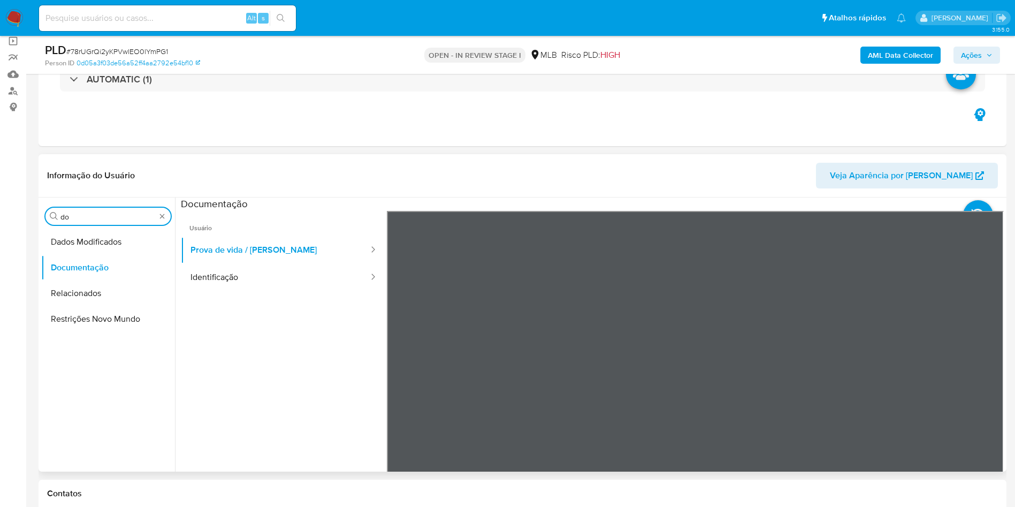
click at [86, 218] on input "do" at bounding box center [107, 217] width 95 height 10
type input "ky"
click at [73, 266] on button "KYC" at bounding box center [103, 268] width 125 height 26
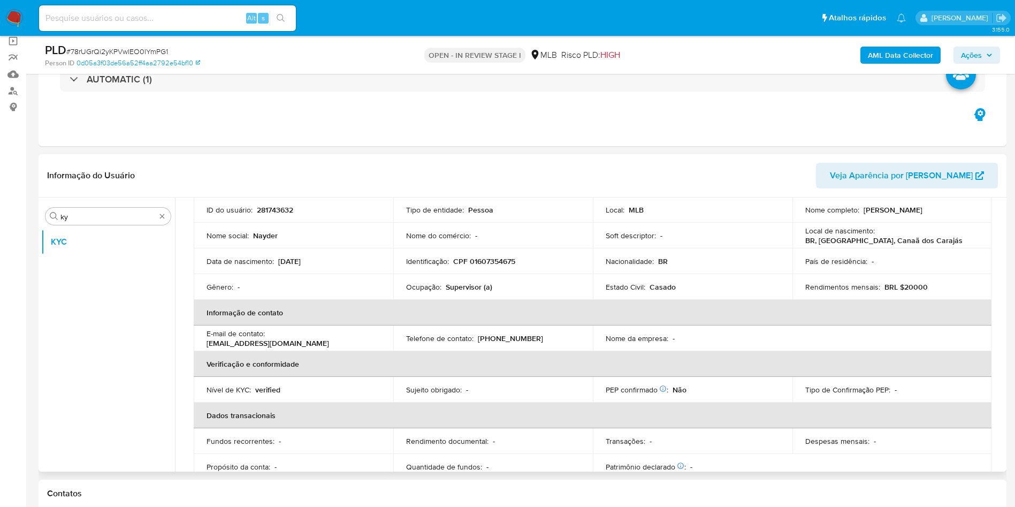
scroll to position [80, 0]
click at [438, 280] on p "Ocupação :" at bounding box center [423, 284] width 35 height 10
drag, startPoint x: 439, startPoint y: 280, endPoint x: 449, endPoint y: 297, distance: 19.2
click at [438, 284] on p "Ocupação :" at bounding box center [423, 284] width 35 height 10
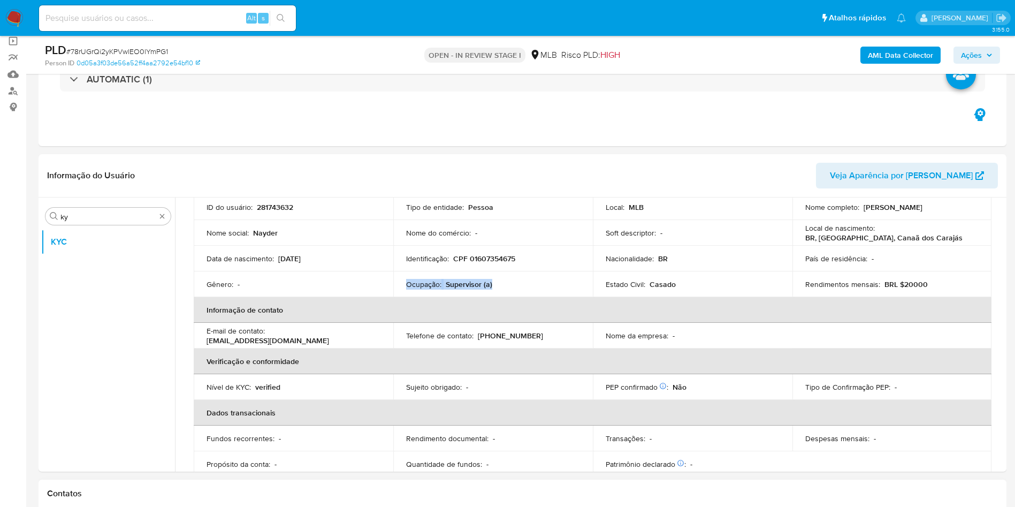
copy div "Ocupação : Supervisor (a)"
click at [513, 244] on td "Nome do comércio : -" at bounding box center [493, 233] width 200 height 26
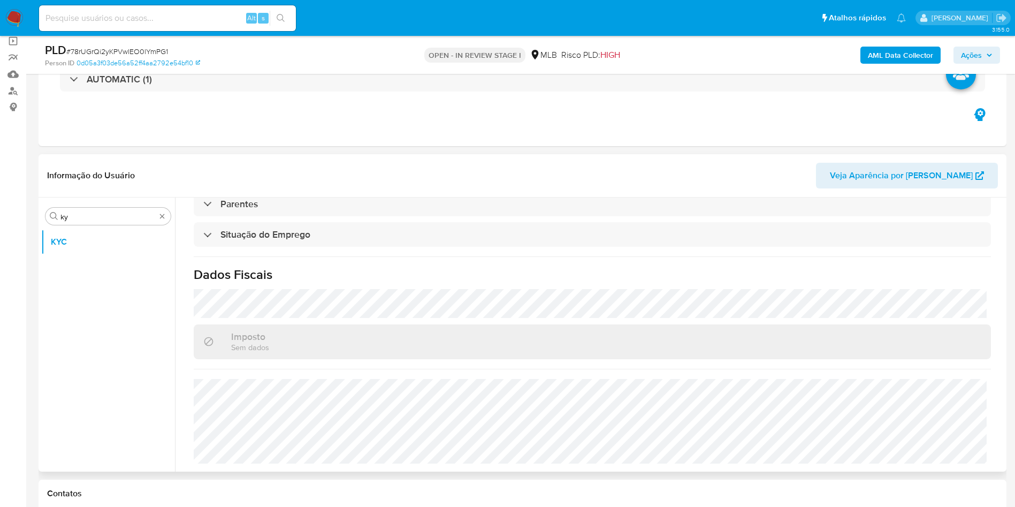
scroll to position [446, 0]
click at [116, 215] on input "ky" at bounding box center [107, 217] width 95 height 10
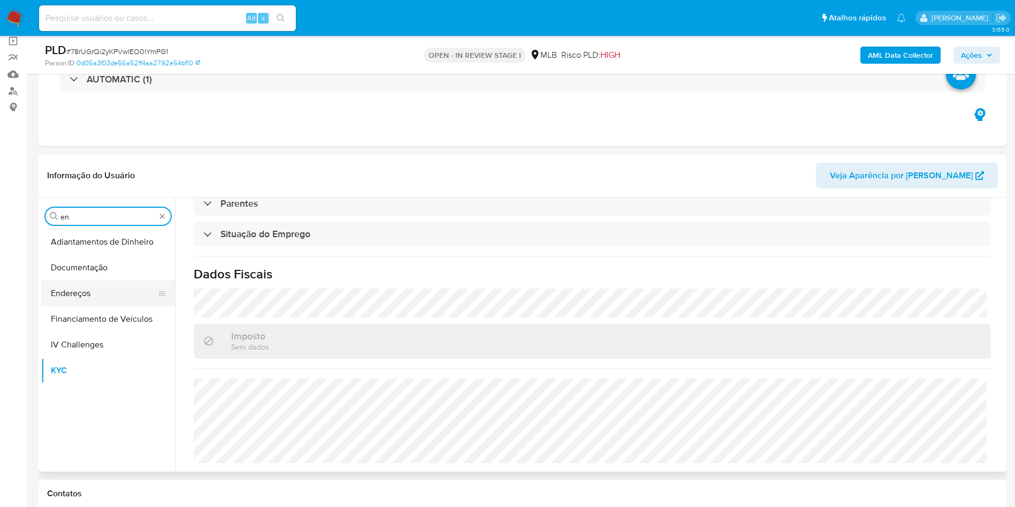
type input "en"
click at [101, 288] on button "Endereços" at bounding box center [103, 293] width 125 height 26
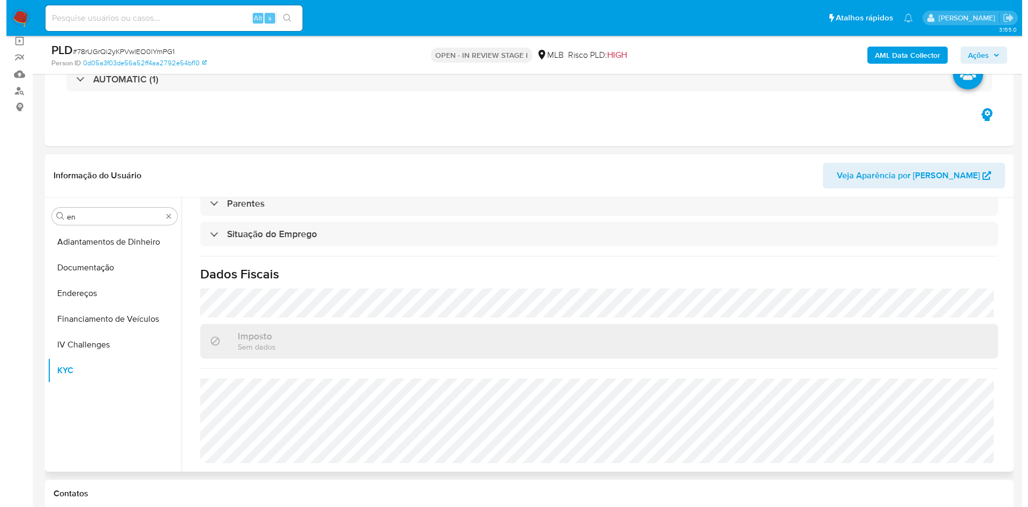
scroll to position [0, 0]
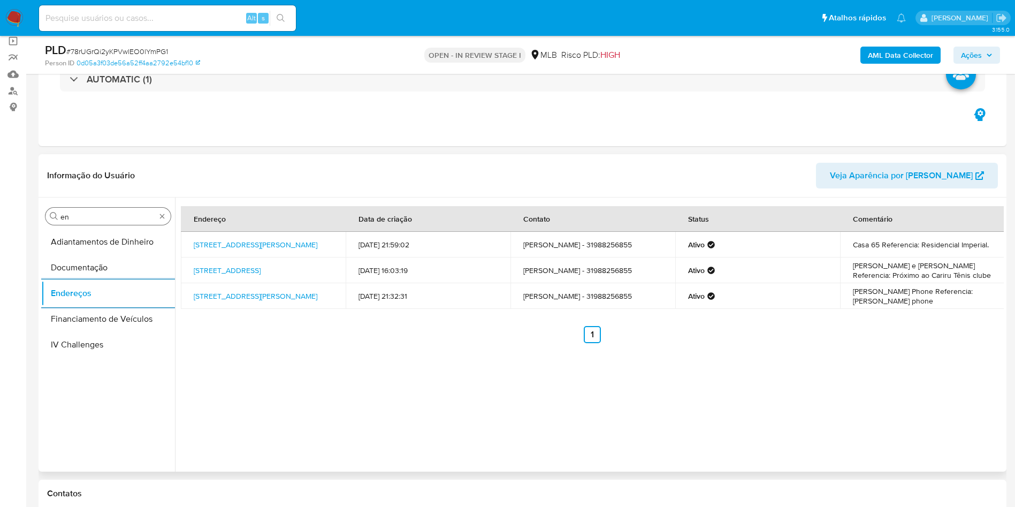
click at [142, 217] on input "en" at bounding box center [107, 217] width 95 height 10
type input "ge"
click at [117, 240] on button "Detalhe da geolocalização" at bounding box center [108, 242] width 134 height 26
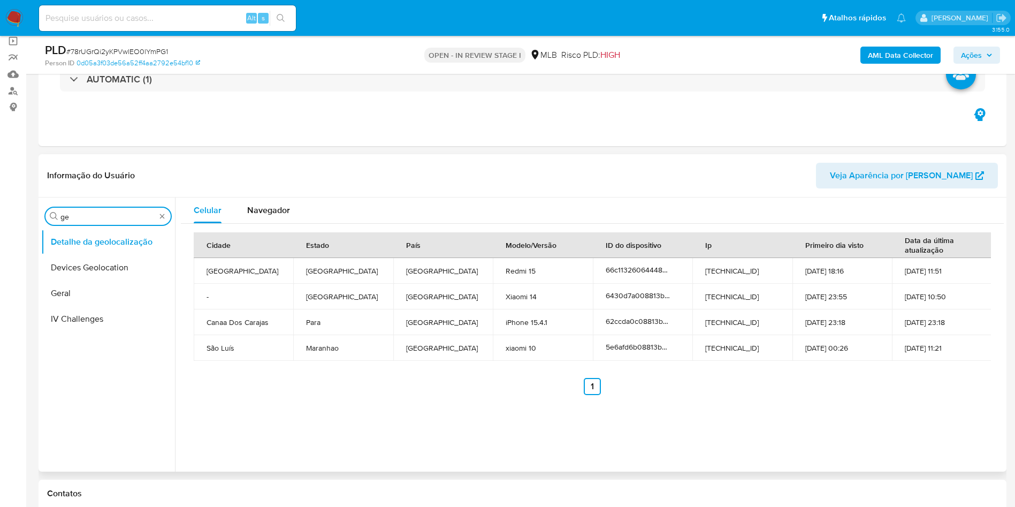
click at [105, 217] on input "ge" at bounding box center [107, 217] width 95 height 10
type input "res"
click at [74, 280] on button "Restrições Novo Mundo" at bounding box center [103, 293] width 125 height 26
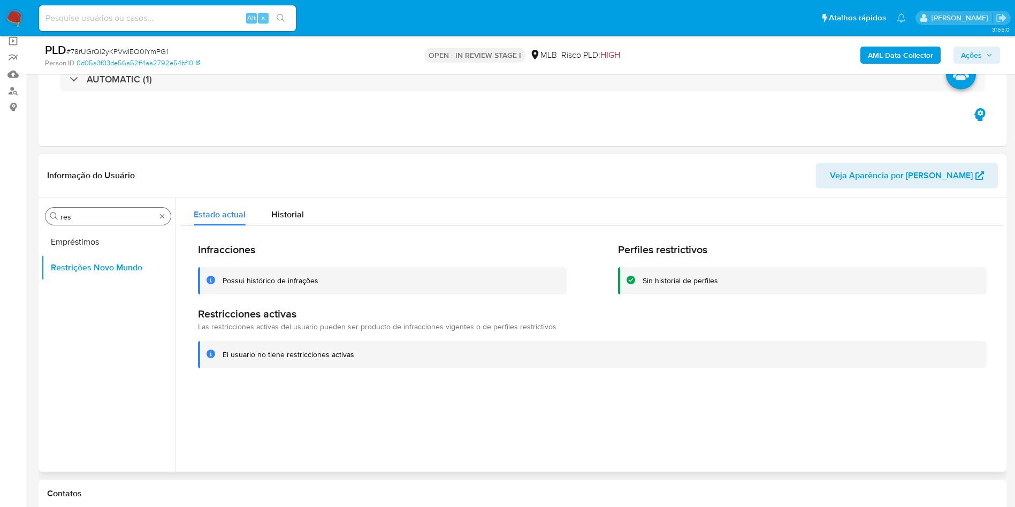
drag, startPoint x: 118, startPoint y: 203, endPoint x: 107, endPoint y: 213, distance: 15.2
click at [118, 202] on div "Procurar res Empréstimos Restrições Novo Mundo" at bounding box center [108, 335] width 134 height 272
click at [107, 213] on input "res" at bounding box center [107, 217] width 95 height 10
type input "po"
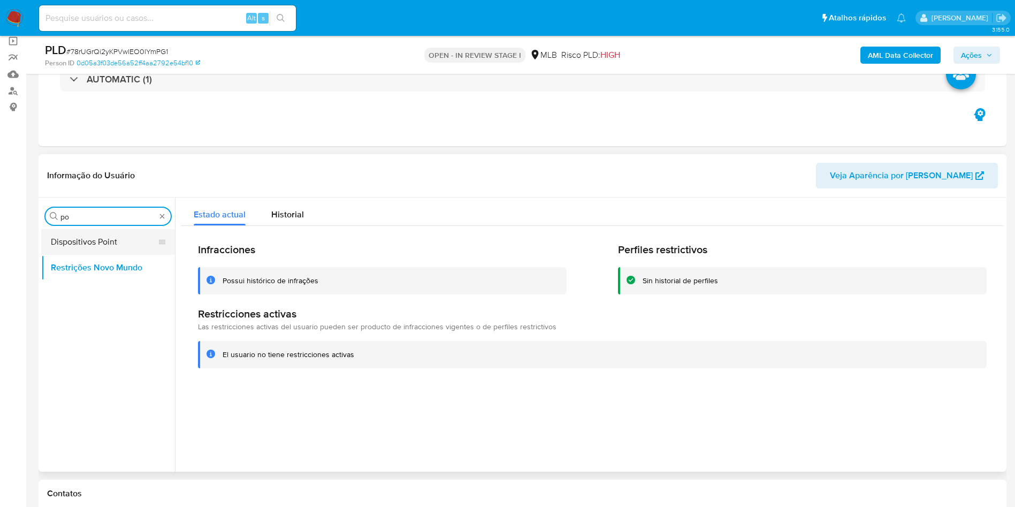
click at [89, 245] on button "Dispositivos Point" at bounding box center [103, 242] width 125 height 26
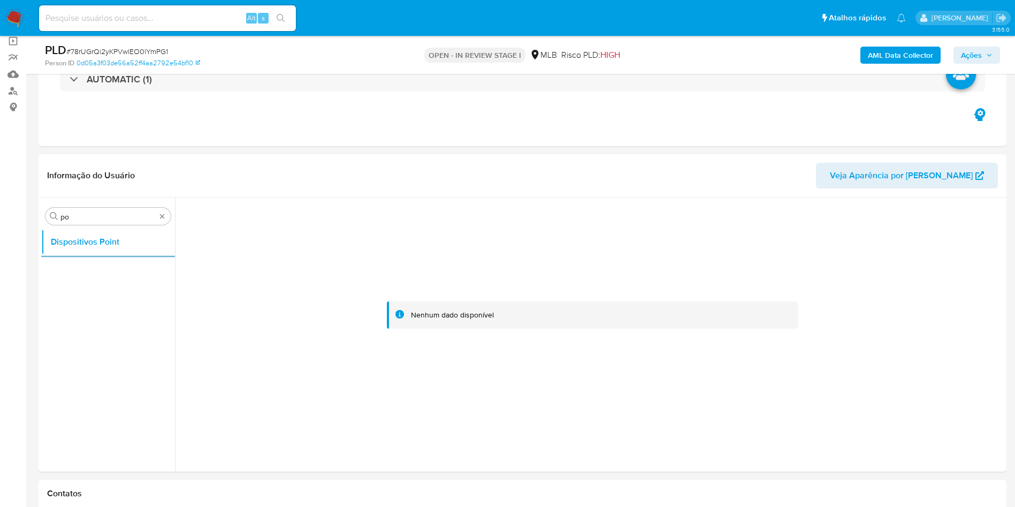
click at [884, 60] on b "AML Data Collector" at bounding box center [900, 55] width 65 height 17
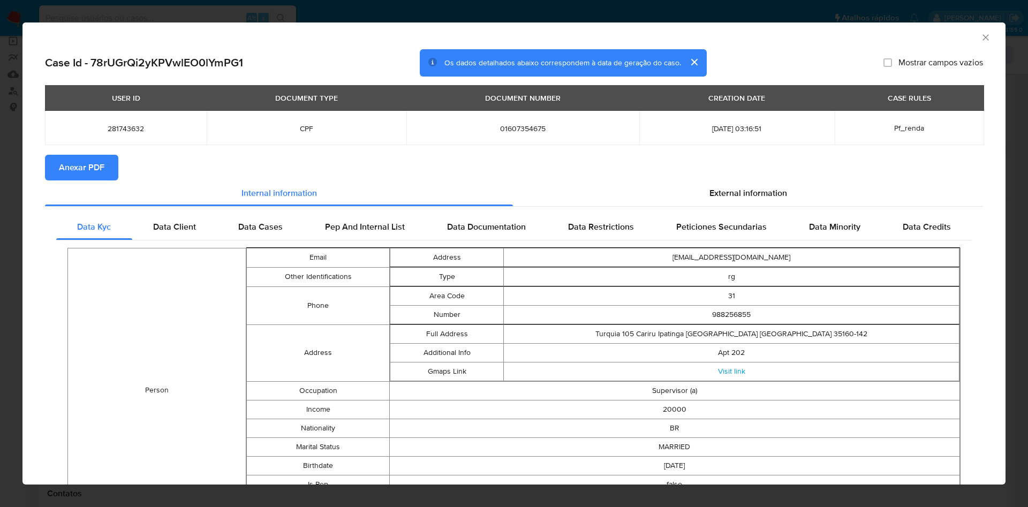
click at [71, 167] on span "Anexar PDF" at bounding box center [81, 168] width 45 height 24
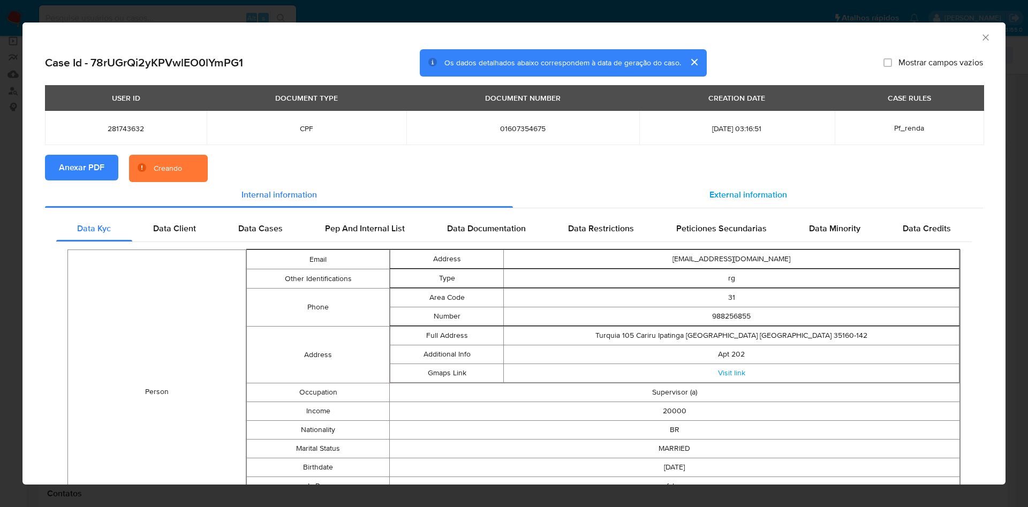
click at [704, 204] on div "External information" at bounding box center [748, 195] width 470 height 26
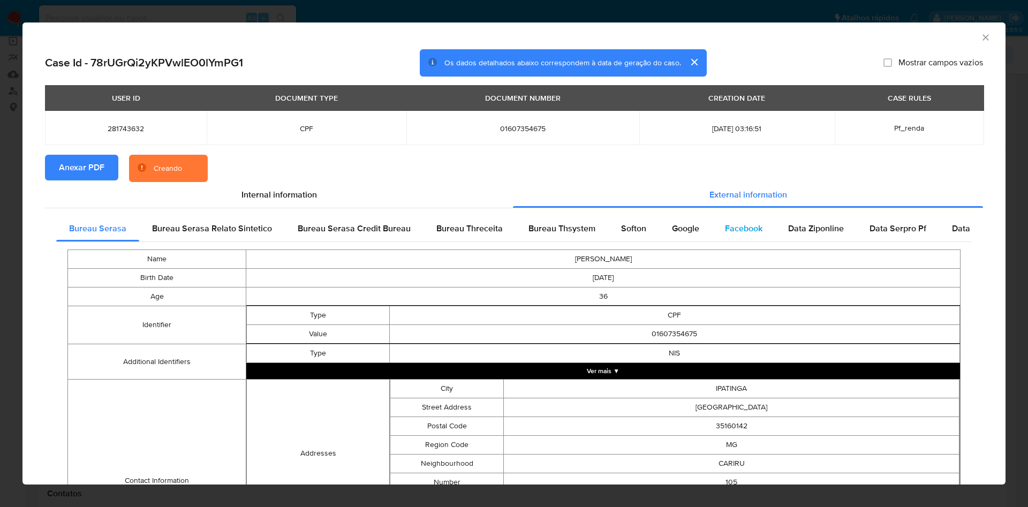
click at [712, 231] on div "Facebook" at bounding box center [743, 229] width 63 height 26
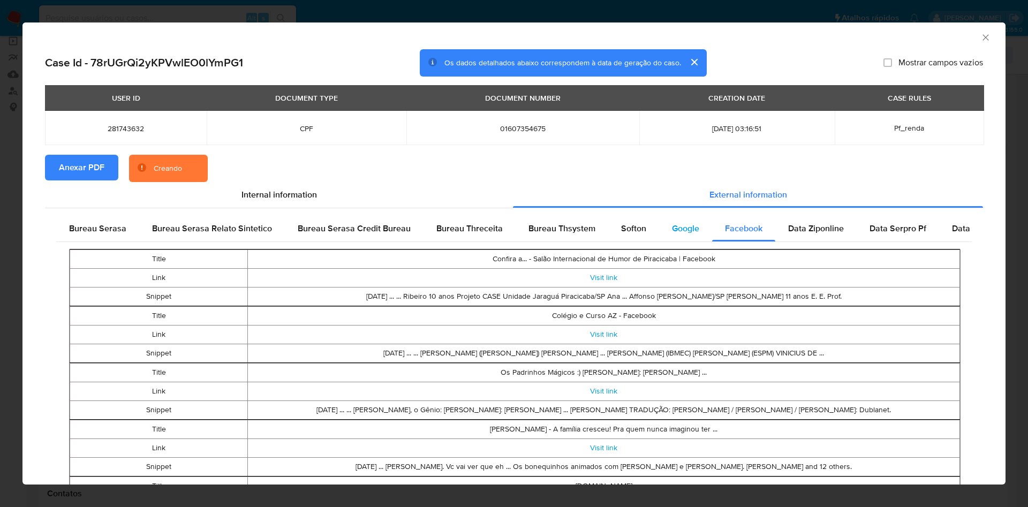
click at [682, 236] on div "Google" at bounding box center [685, 229] width 53 height 26
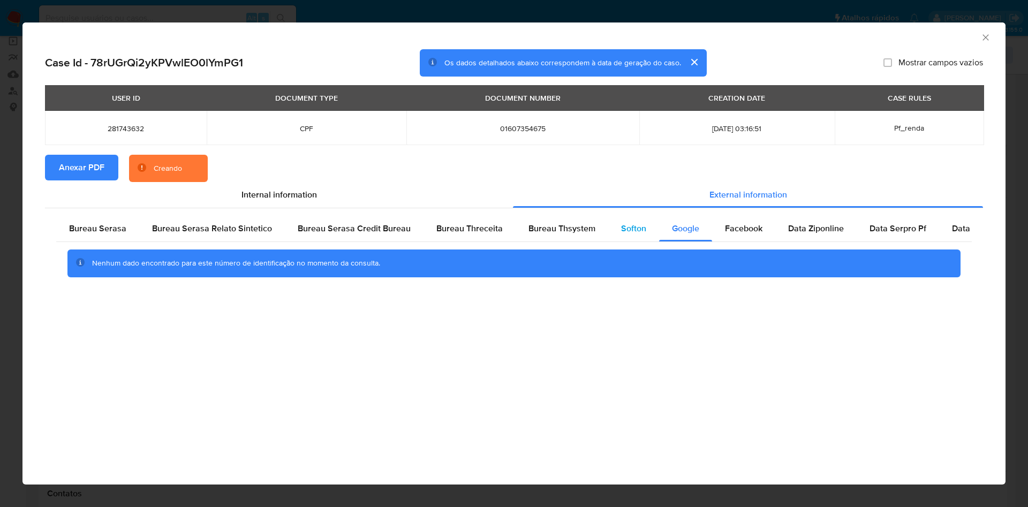
click at [635, 237] on div "Softon" at bounding box center [633, 229] width 51 height 26
click at [585, 238] on div "Bureau Thsystem" at bounding box center [561, 229] width 93 height 26
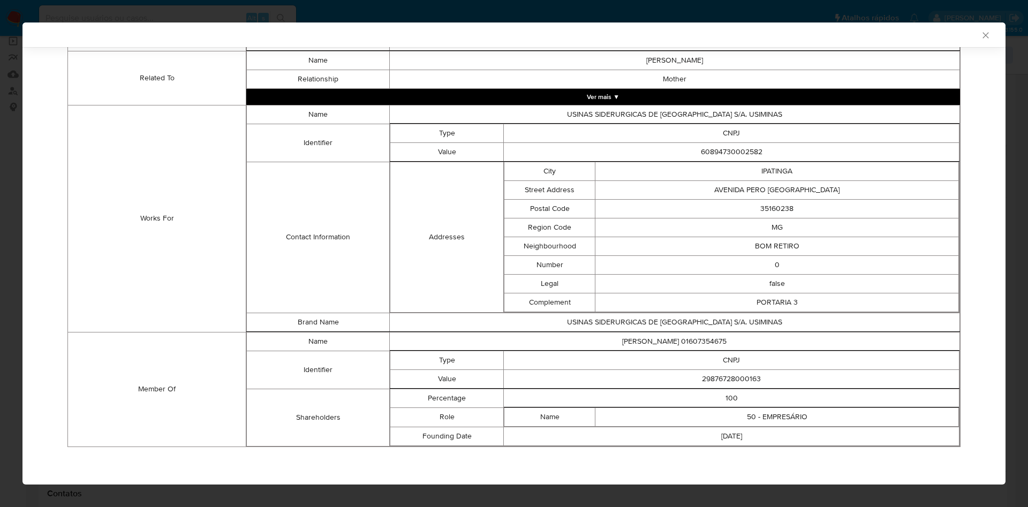
scroll to position [662, 0]
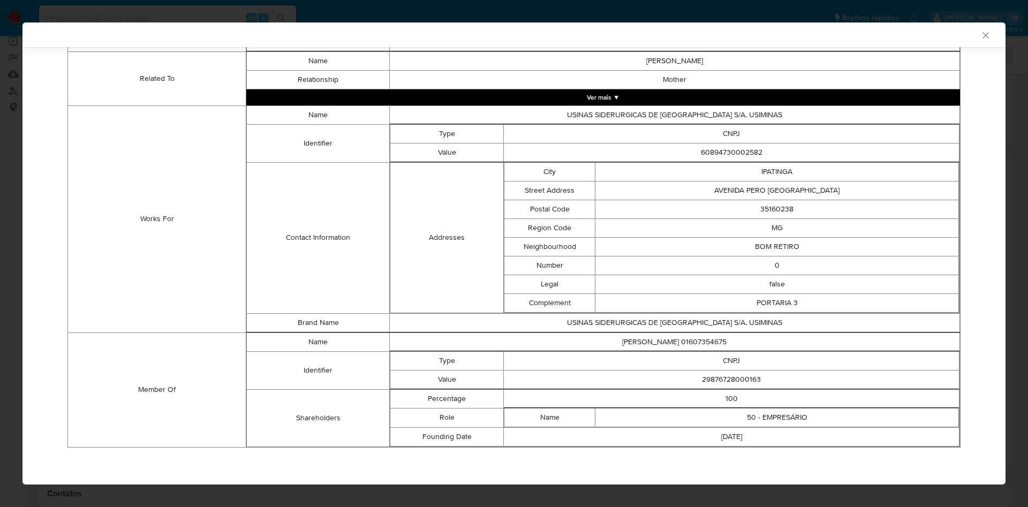
drag, startPoint x: 579, startPoint y: 448, endPoint x: 612, endPoint y: 392, distance: 64.8
click at [578, 447] on div "Name NAYDER COUTINHO RIBEIRO Birth Date 1989-01-27 Age 36 Nationality BRASILEIR…" at bounding box center [513, 15] width 915 height 879
click at [732, 370] on td "29876728000163" at bounding box center [732, 379] width 456 height 19
click at [723, 378] on td "29876728000163" at bounding box center [732, 379] width 456 height 19
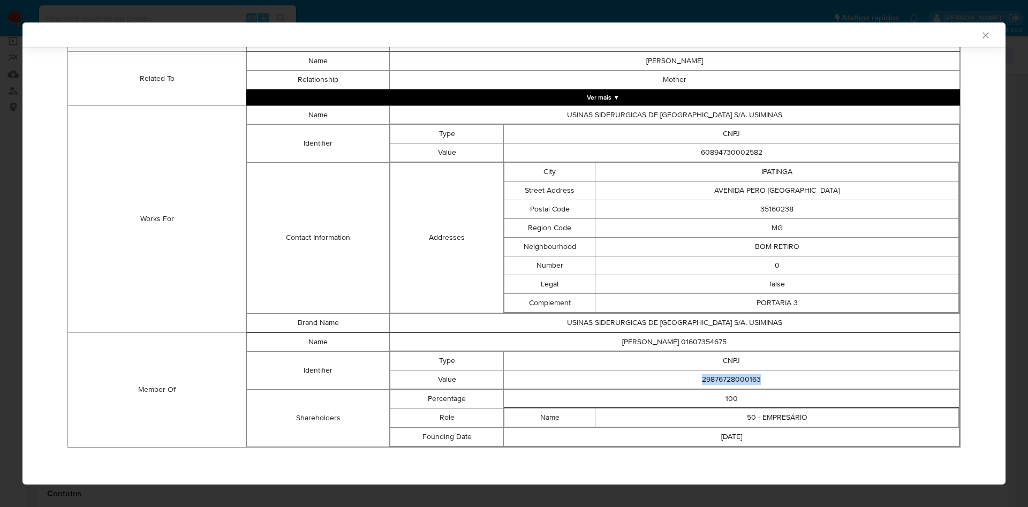
copy td "29876728000163"
click at [393, 291] on td "Addresses" at bounding box center [447, 237] width 114 height 150
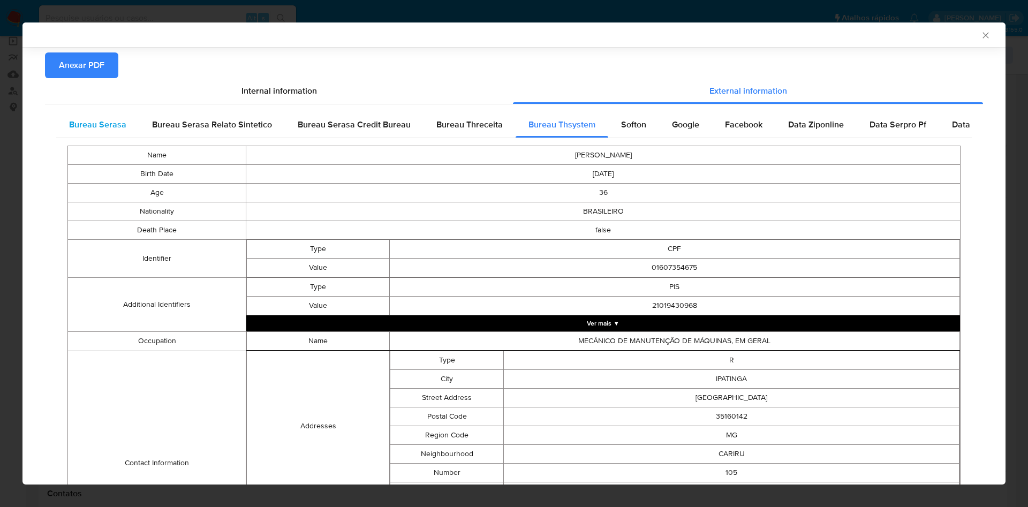
click at [84, 122] on span "Bureau Serasa" at bounding box center [97, 124] width 57 height 12
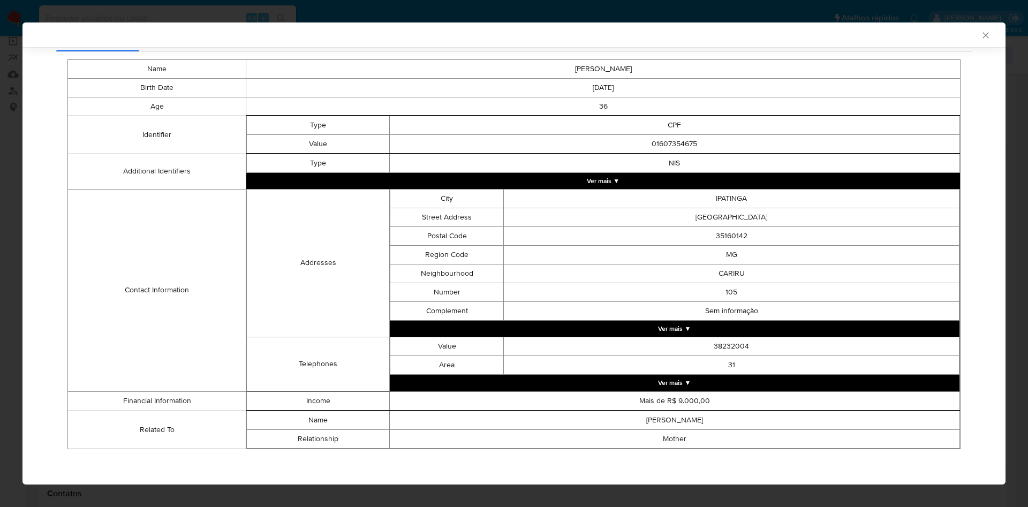
scroll to position [188, 0]
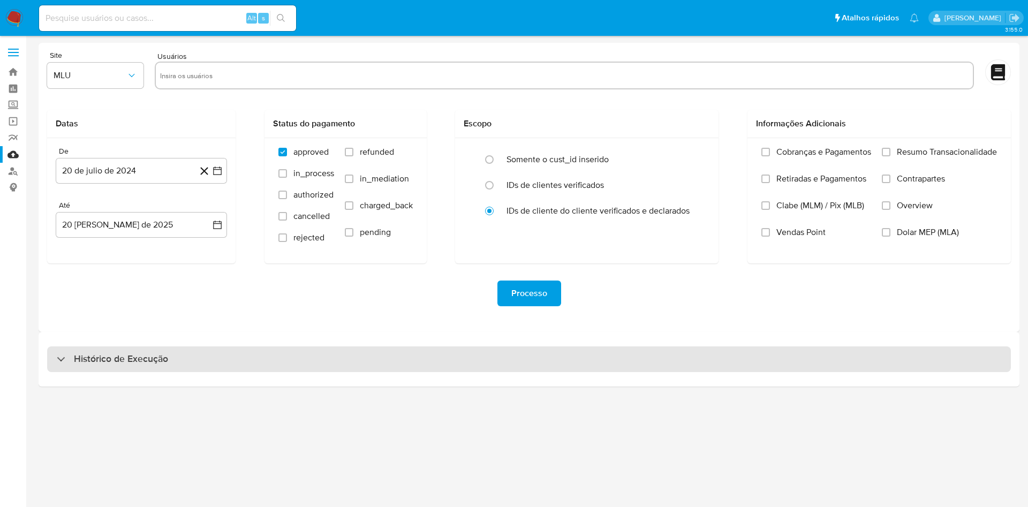
click at [573, 363] on div "Histórico de Execução" at bounding box center [528, 359] width 963 height 26
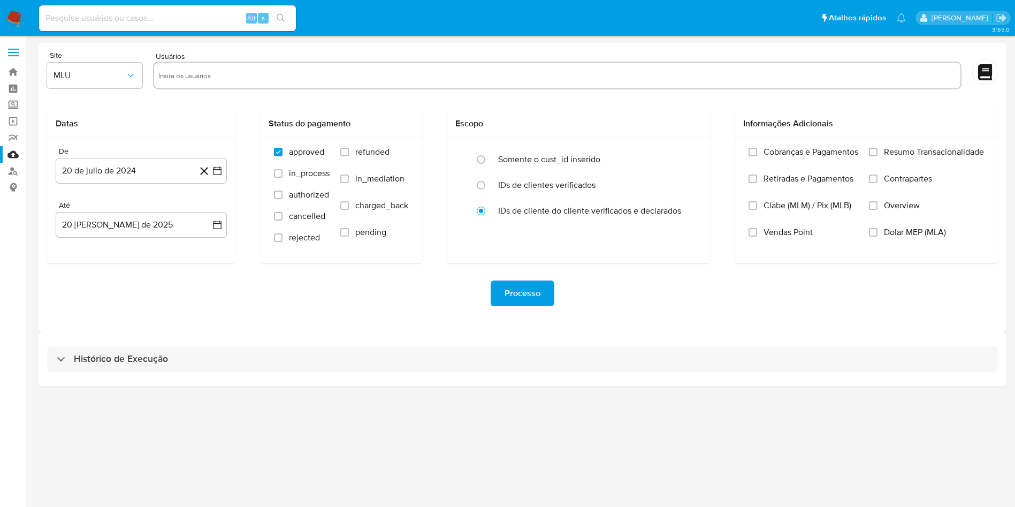
select select "10"
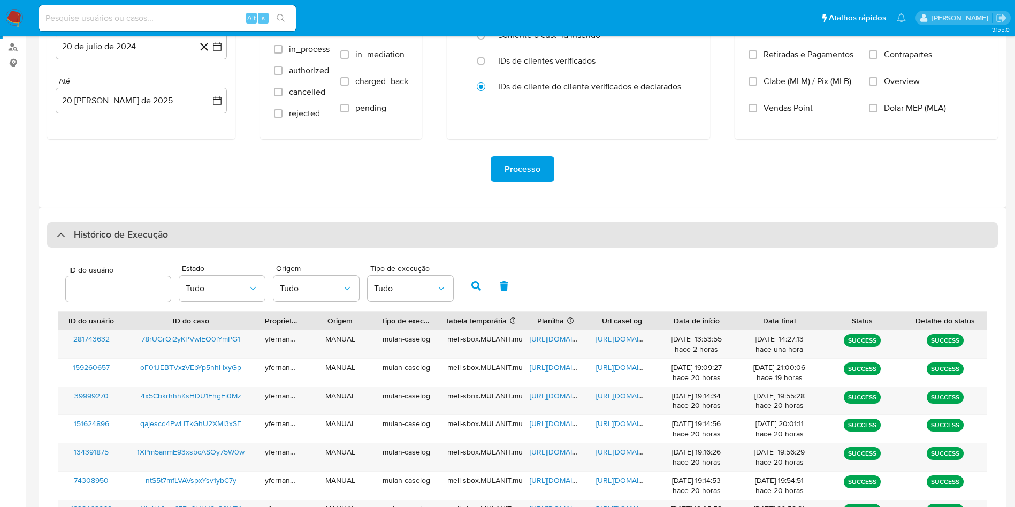
scroll to position [161, 0]
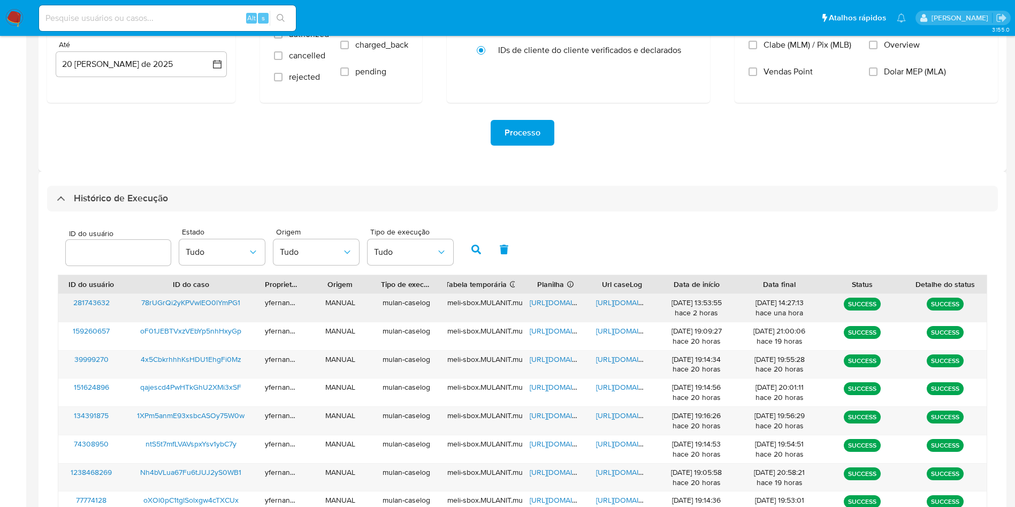
click at [557, 303] on span "[URL][DOMAIN_NAME]" at bounding box center [567, 302] width 74 height 11
click at [611, 302] on span "[URL][DOMAIN_NAME]" at bounding box center [633, 302] width 74 height 11
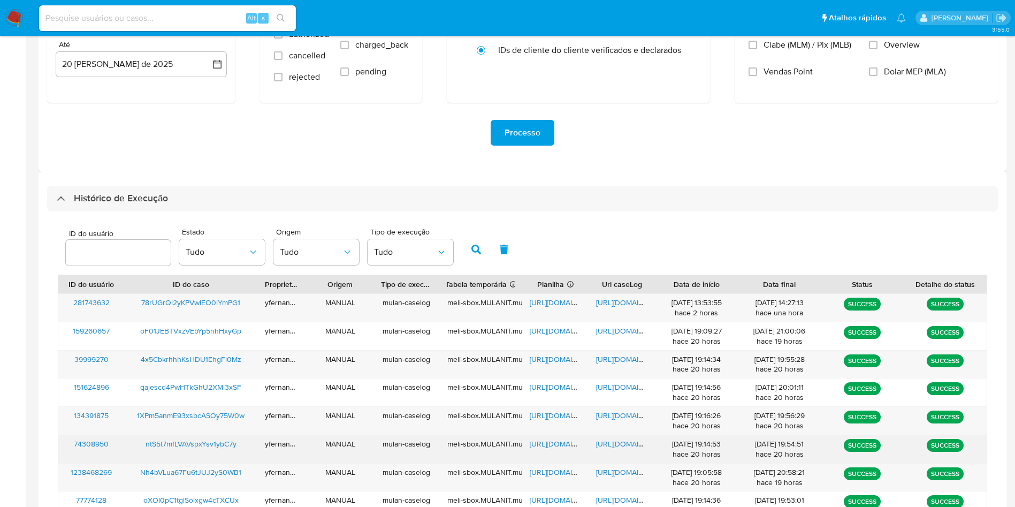
click at [558, 441] on span "[URL][DOMAIN_NAME]" at bounding box center [567, 443] width 74 height 11
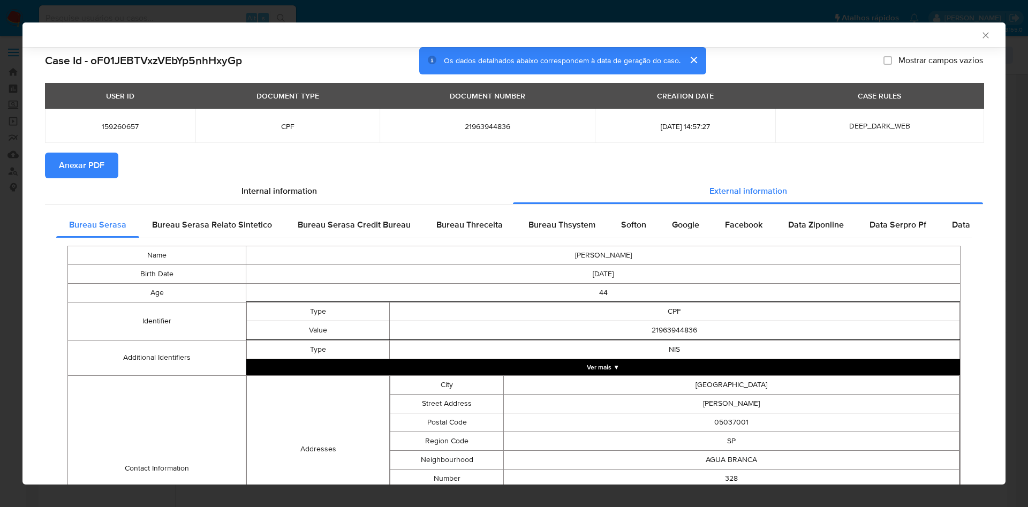
select select "10"
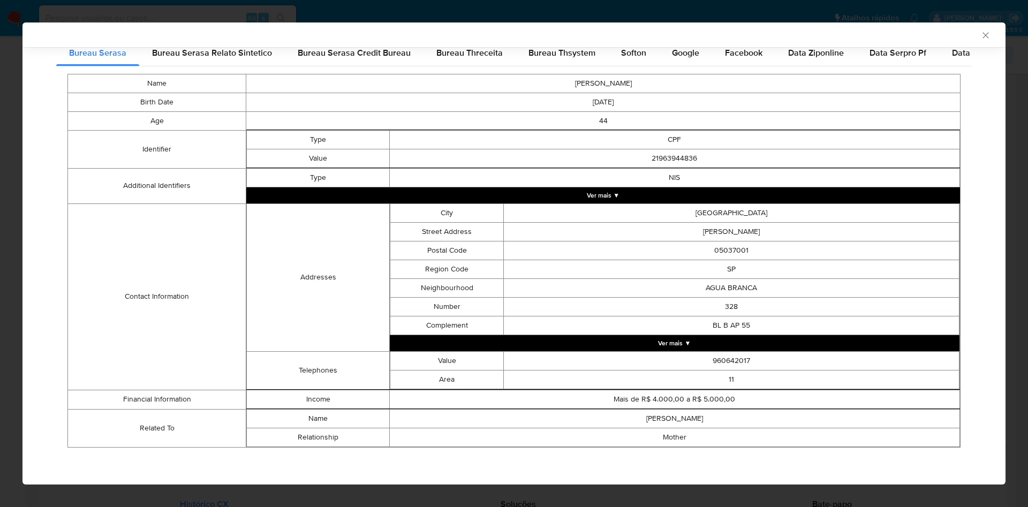
click at [11, 88] on div "AML Data Collector Case Id - oF01JEBTVxzVEbYp5nhHxyGp Os dados detalhados abaix…" at bounding box center [514, 253] width 1028 height 507
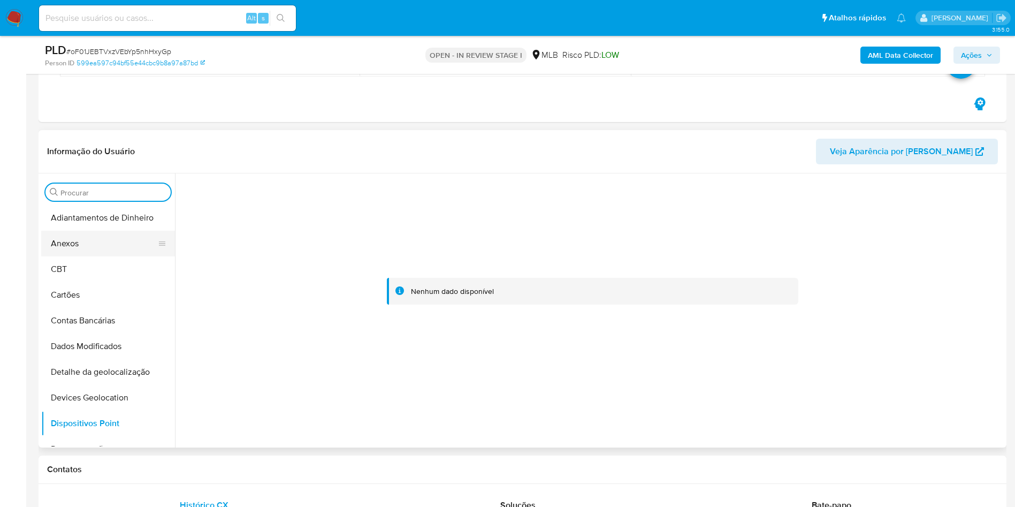
click at [97, 241] on button "Anexos" at bounding box center [103, 244] width 125 height 26
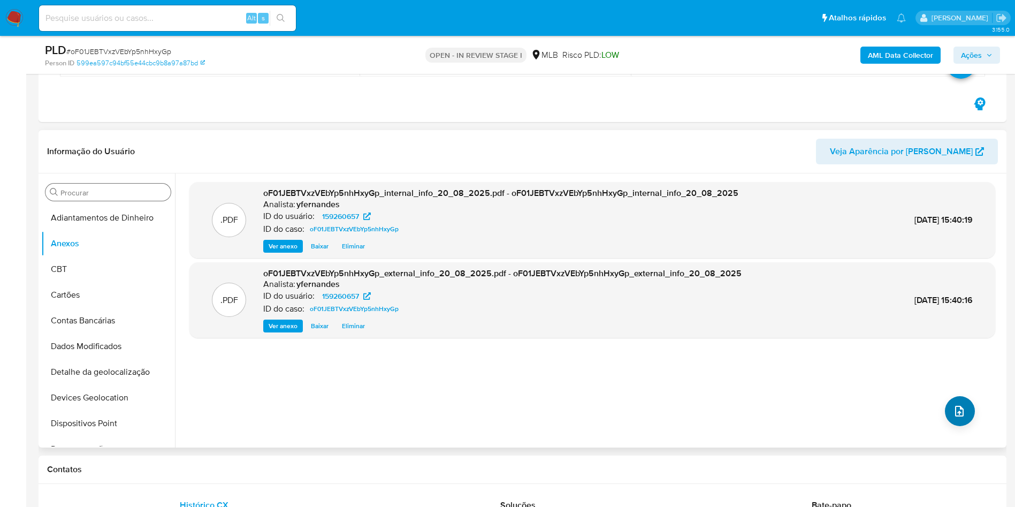
click at [946, 401] on div ".PDF oF01JEBTVxzVEbYp5nhHxyGp_internal_info_20_08_2025.pdf - oF01JEBTVxzVEbYp5n…" at bounding box center [592, 310] width 806 height 257
click at [954, 409] on icon "upload-file" at bounding box center [959, 411] width 13 height 13
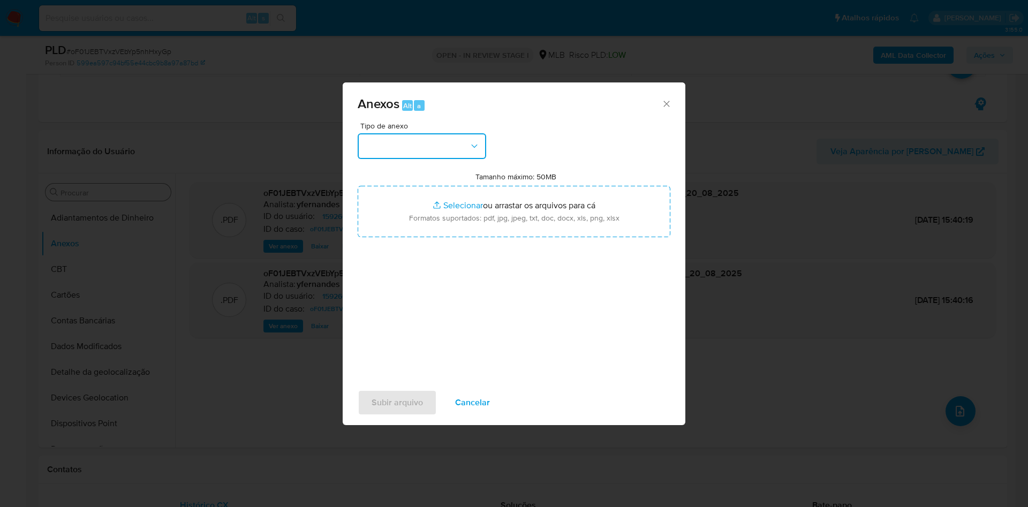
click at [376, 151] on button "button" at bounding box center [422, 146] width 128 height 26
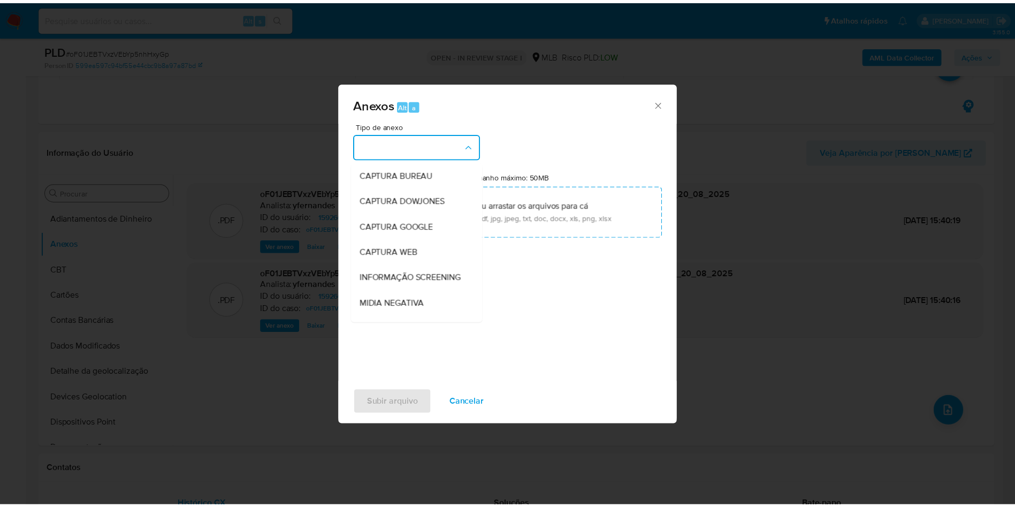
scroll to position [165, 0]
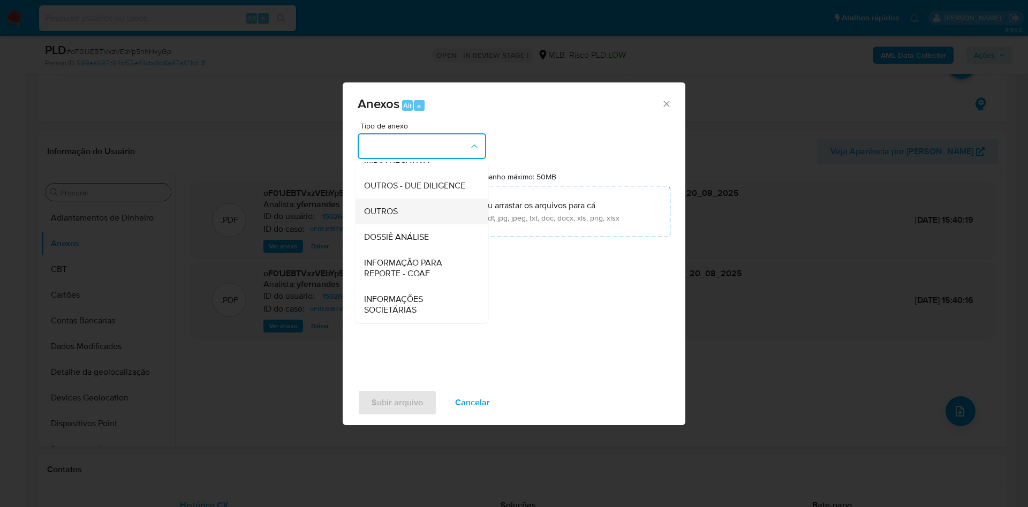
click at [413, 215] on div "OUTROS" at bounding box center [418, 212] width 109 height 26
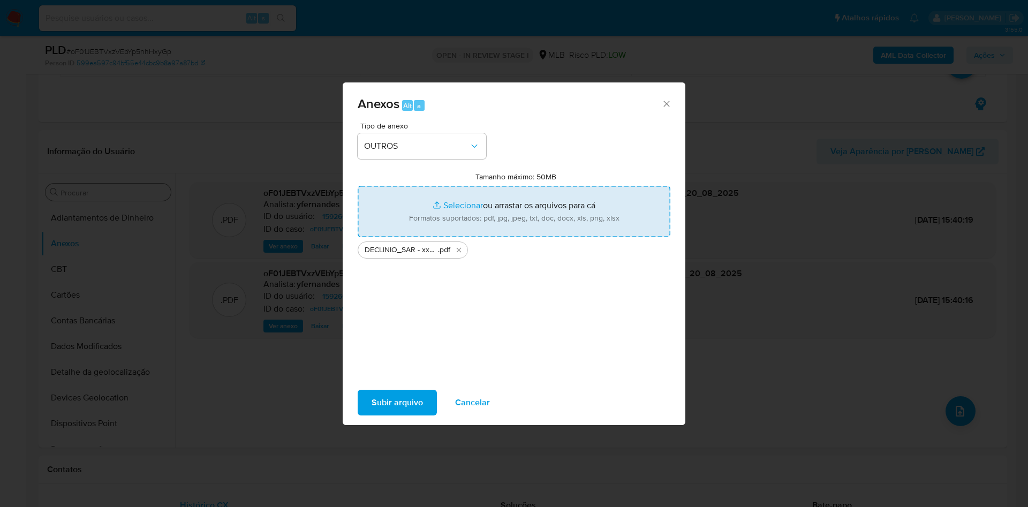
type input "C:\fakepath\Mulan 159260657_2025_08_19_18_20_06.xlsx"
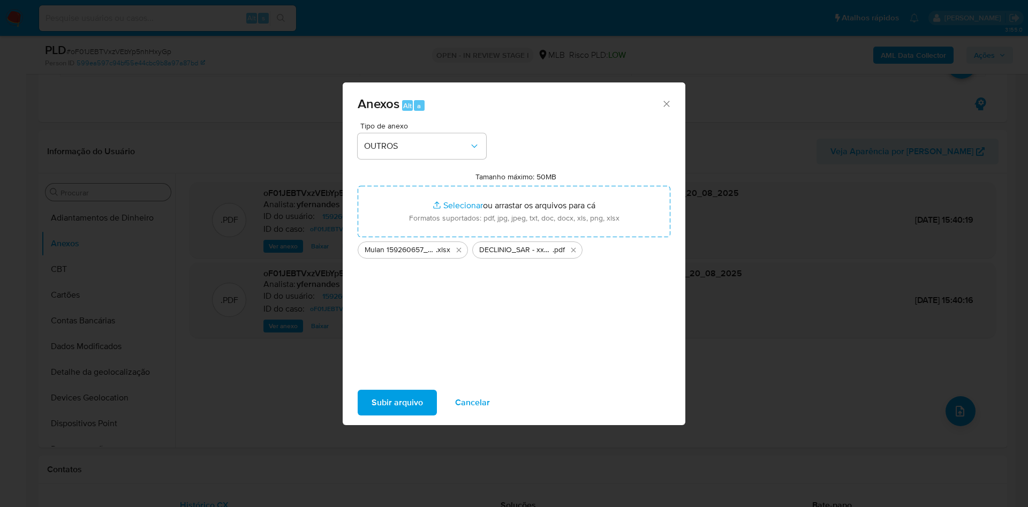
click at [420, 399] on span "Subir arquivo" at bounding box center [396, 403] width 51 height 24
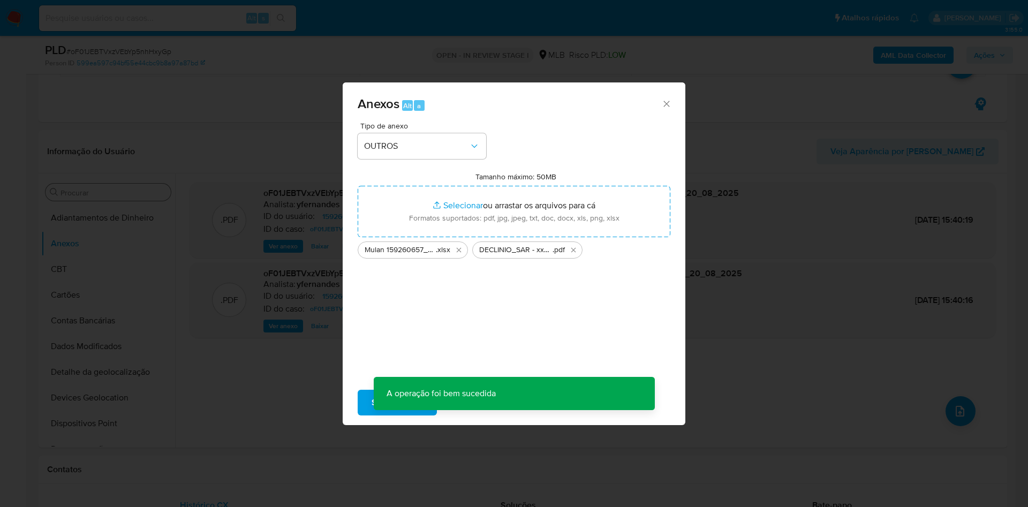
click at [226, 254] on div "Anexos Alt a Tipo de anexo OUTROS Tamanho máximo: 50MB Selecionar arquivos Sele…" at bounding box center [514, 253] width 1028 height 507
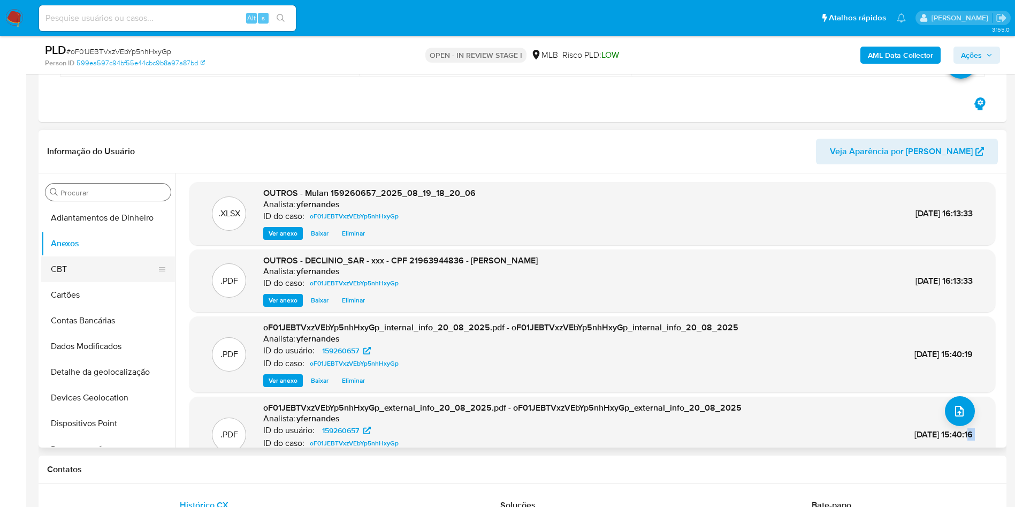
click at [82, 263] on button "CBT" at bounding box center [103, 269] width 125 height 26
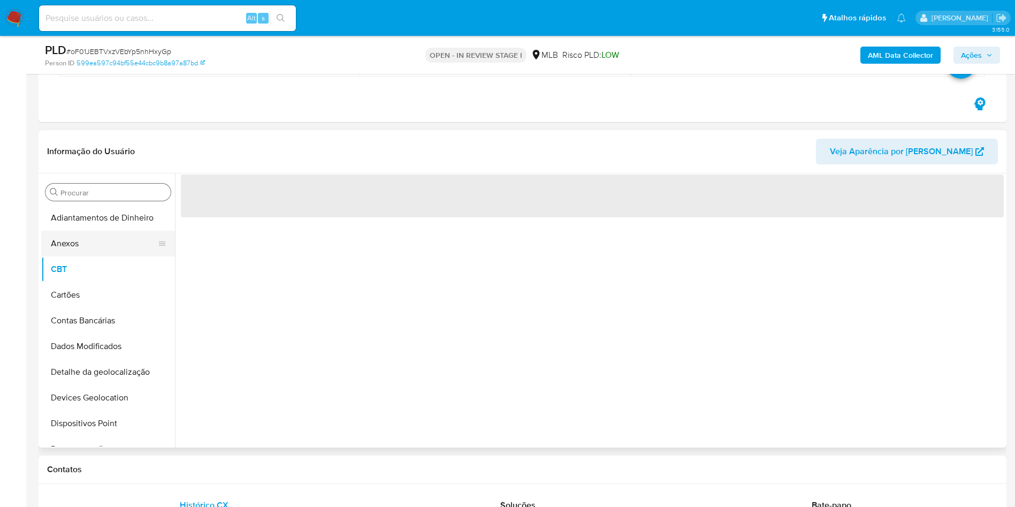
click at [73, 246] on button "Anexos" at bounding box center [103, 244] width 125 height 26
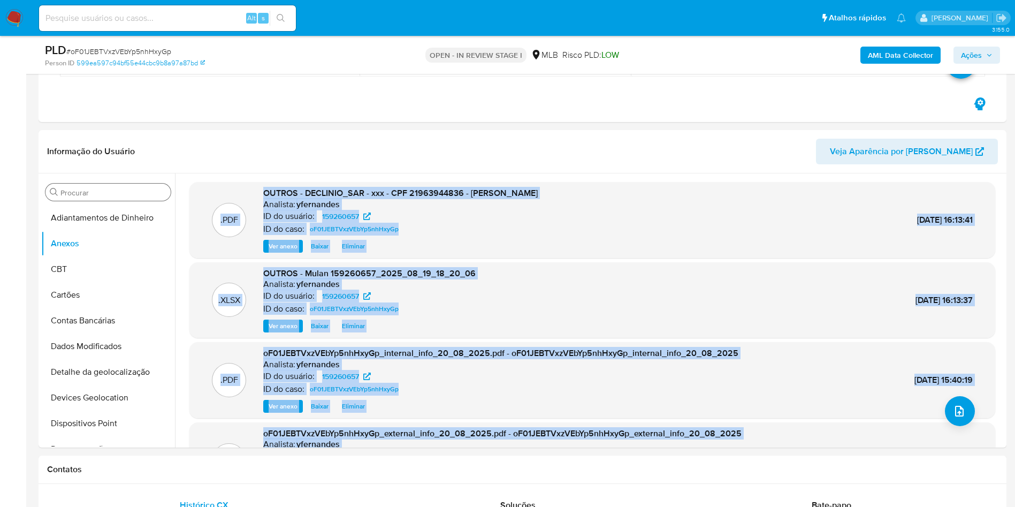
click at [976, 54] on span "Ações" at bounding box center [971, 55] width 21 height 17
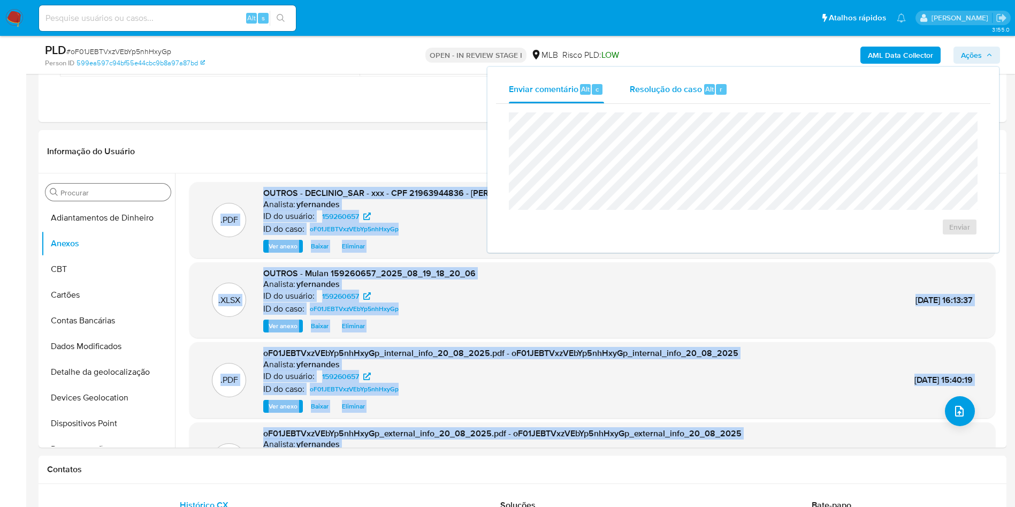
click at [642, 92] on span "Resolução do caso" at bounding box center [666, 88] width 72 height 12
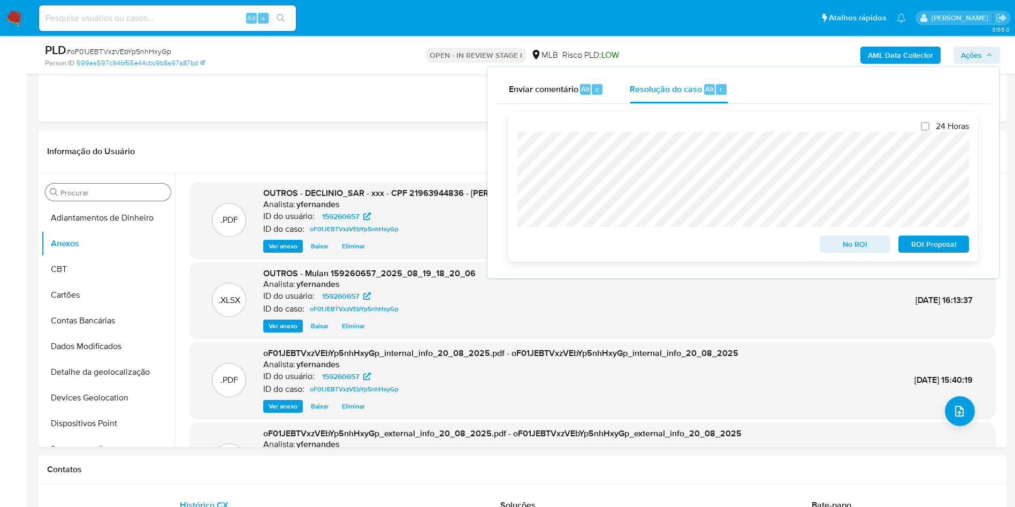
click at [825, 239] on button "No ROI" at bounding box center [855, 244] width 71 height 17
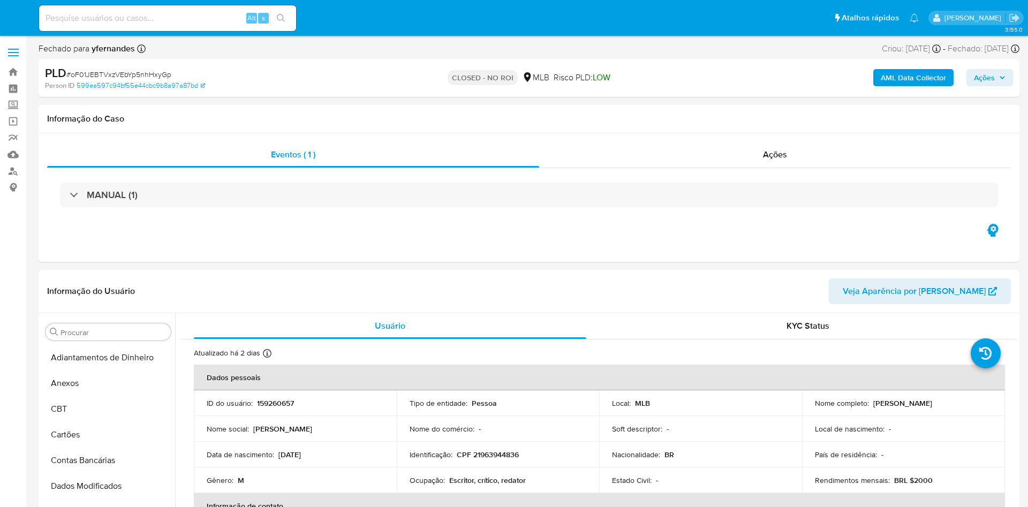
select select "10"
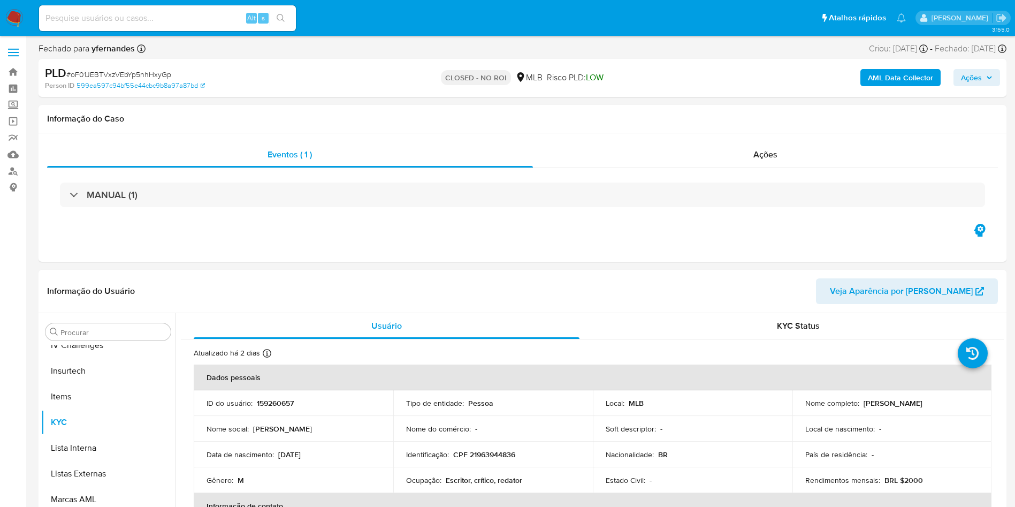
scroll to position [478, 0]
click at [639, 134] on div "Eventos ( 1 ) Ações MANUAL (1)" at bounding box center [523, 197] width 968 height 128
click at [647, 154] on div "Ações" at bounding box center [766, 155] width 466 height 26
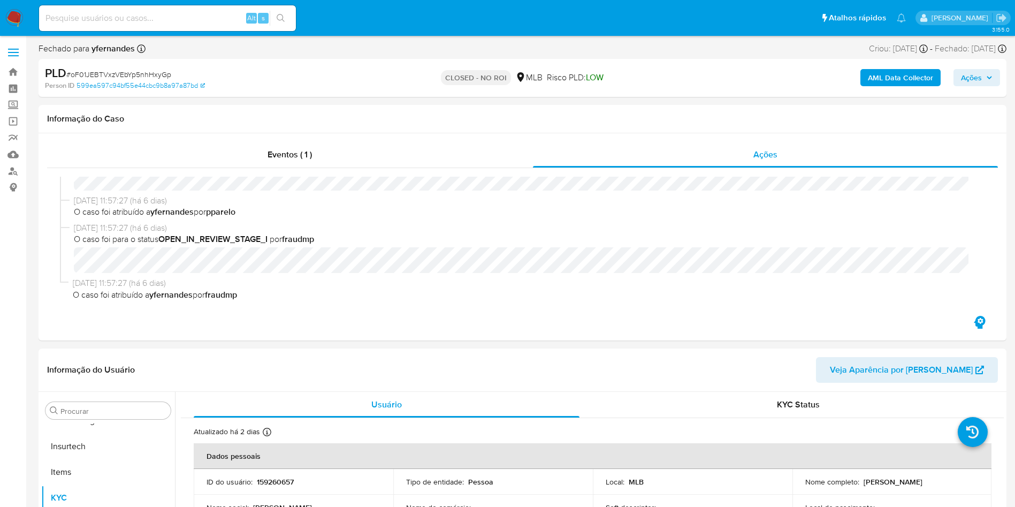
scroll to position [0, 0]
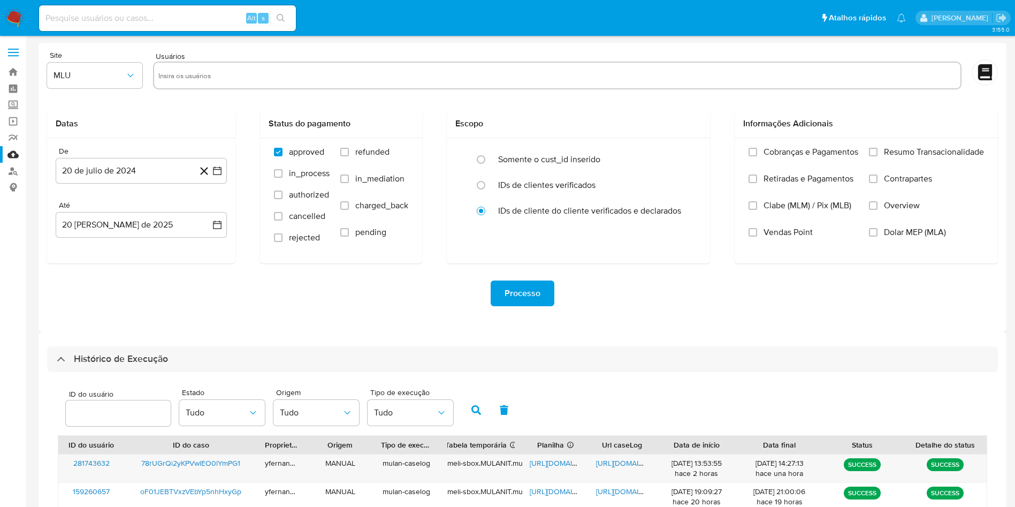
select select "10"
